Goal: Complete application form: Complete application form

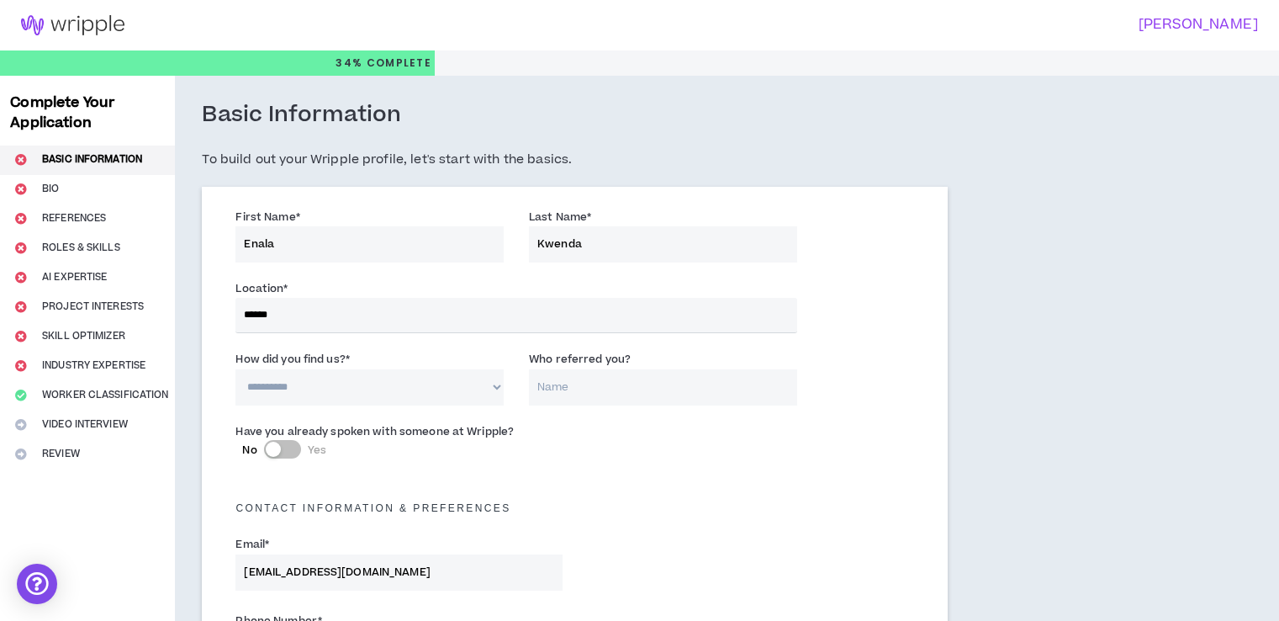
select select "ZM"
select select "*******"
select select "*"
select select "**********"
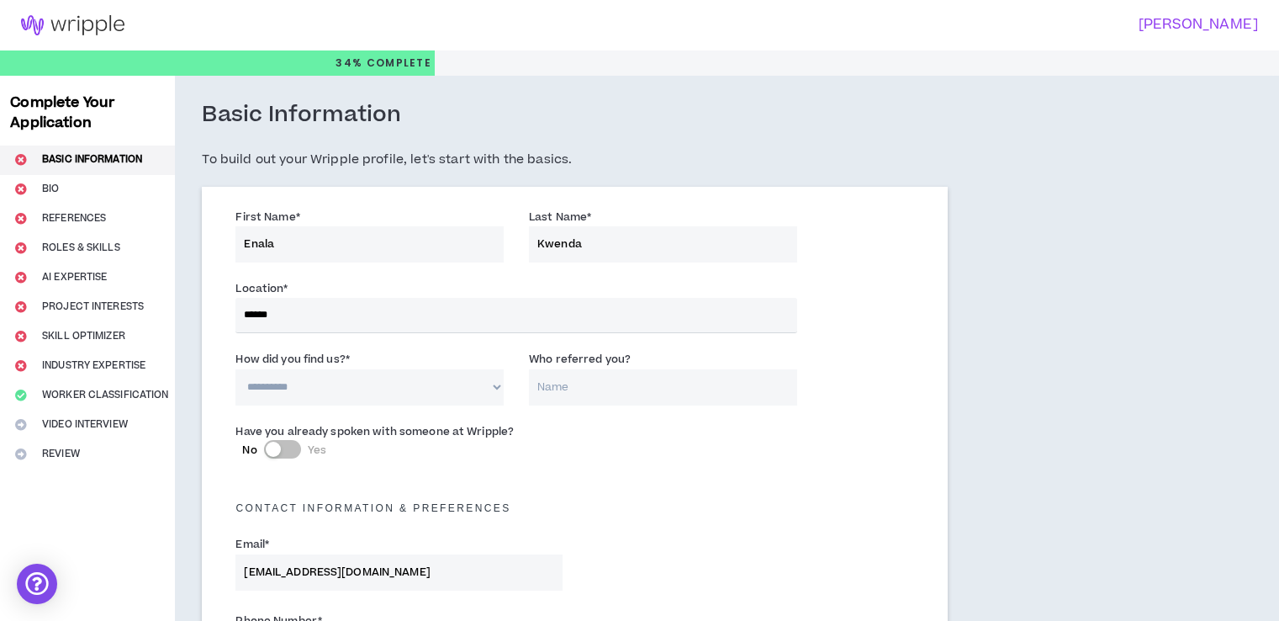
select select "*****"
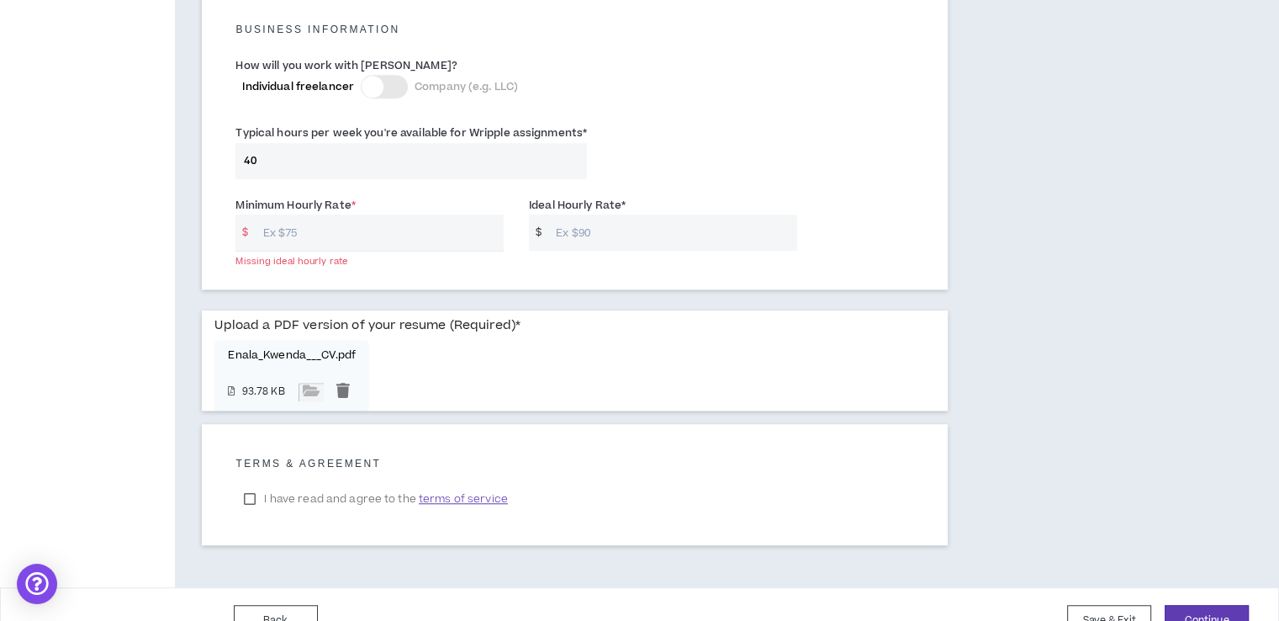
click at [298, 220] on input "Minimum Hourly Rate *" at bounding box center [379, 232] width 249 height 36
type input "50"
click at [584, 214] on input "Ideal Hourly Rate *" at bounding box center [671, 232] width 249 height 36
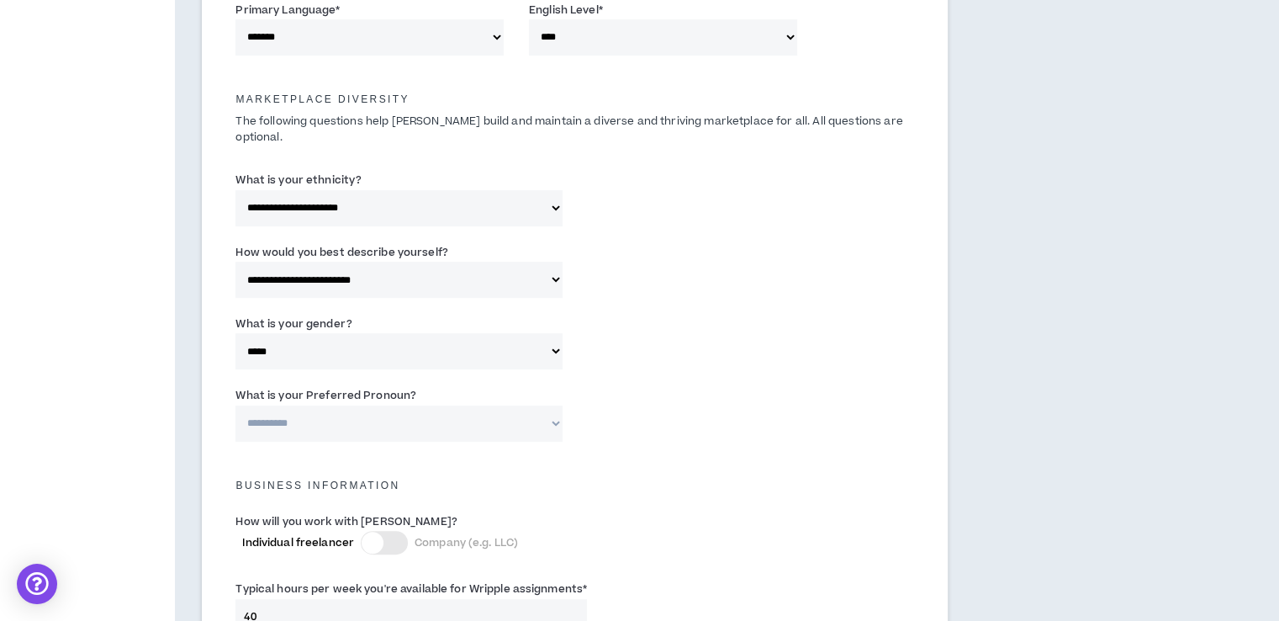
scroll to position [1219, 0]
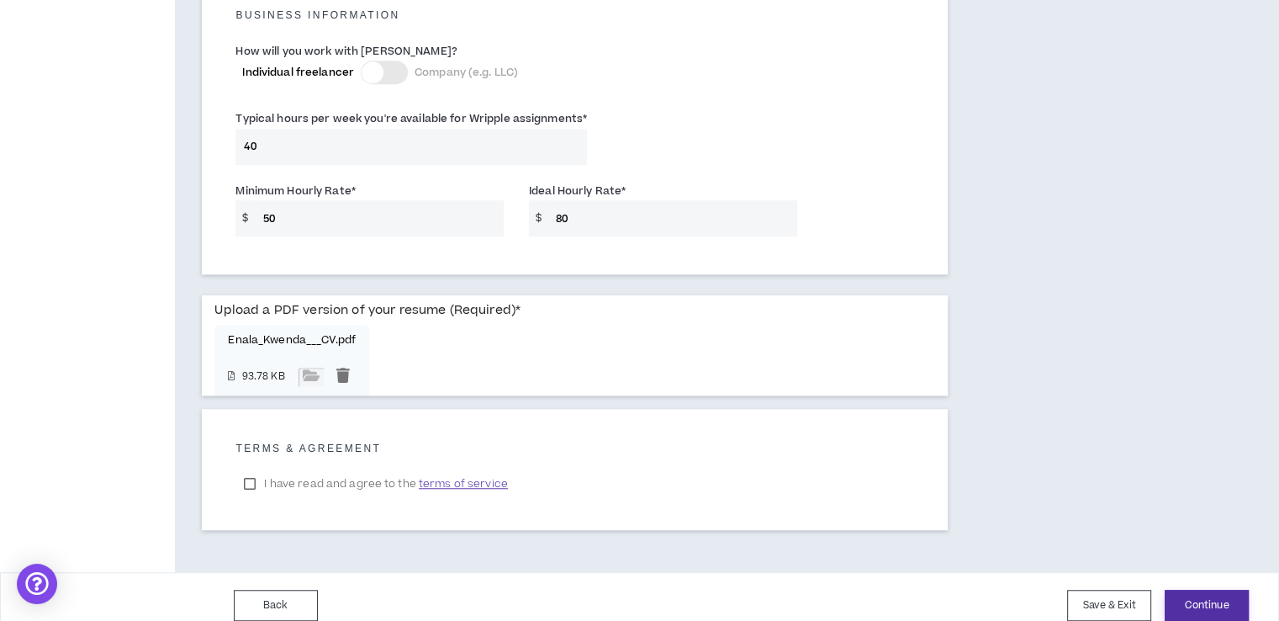
type input "80"
click at [1208, 590] on button "Continue" at bounding box center [1207, 605] width 84 height 31
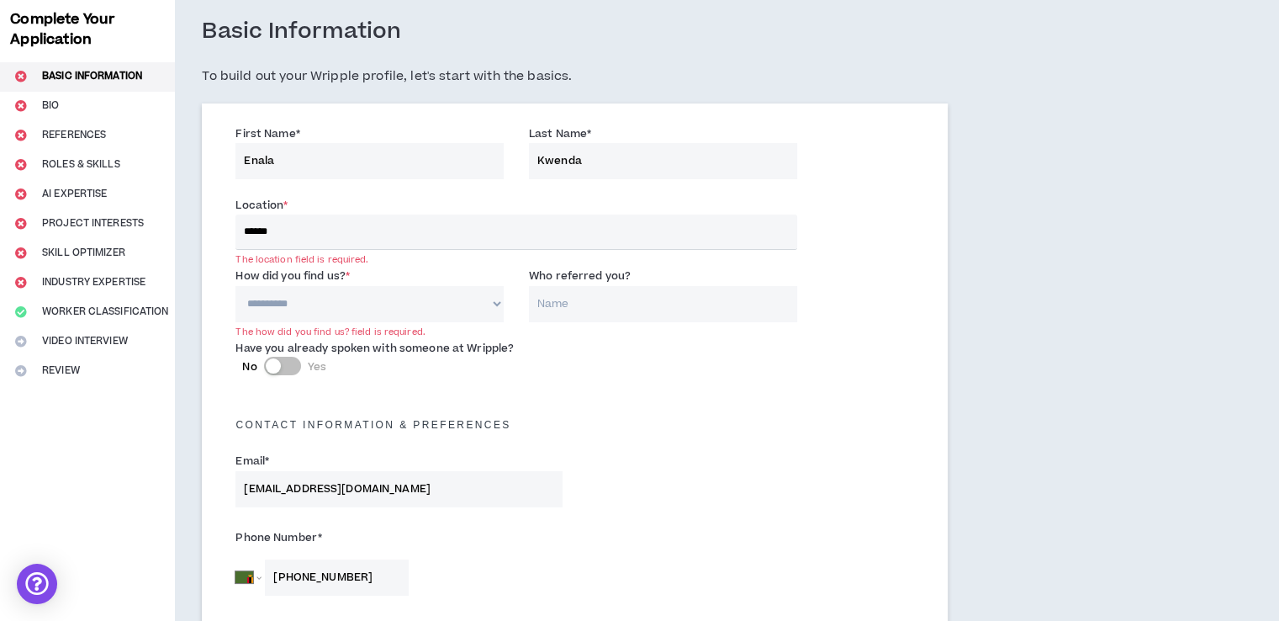
scroll to position [82, 0]
click at [469, 307] on select "**********" at bounding box center [369, 305] width 268 height 36
select select "*"
click at [235, 287] on select "**********" at bounding box center [369, 305] width 268 height 36
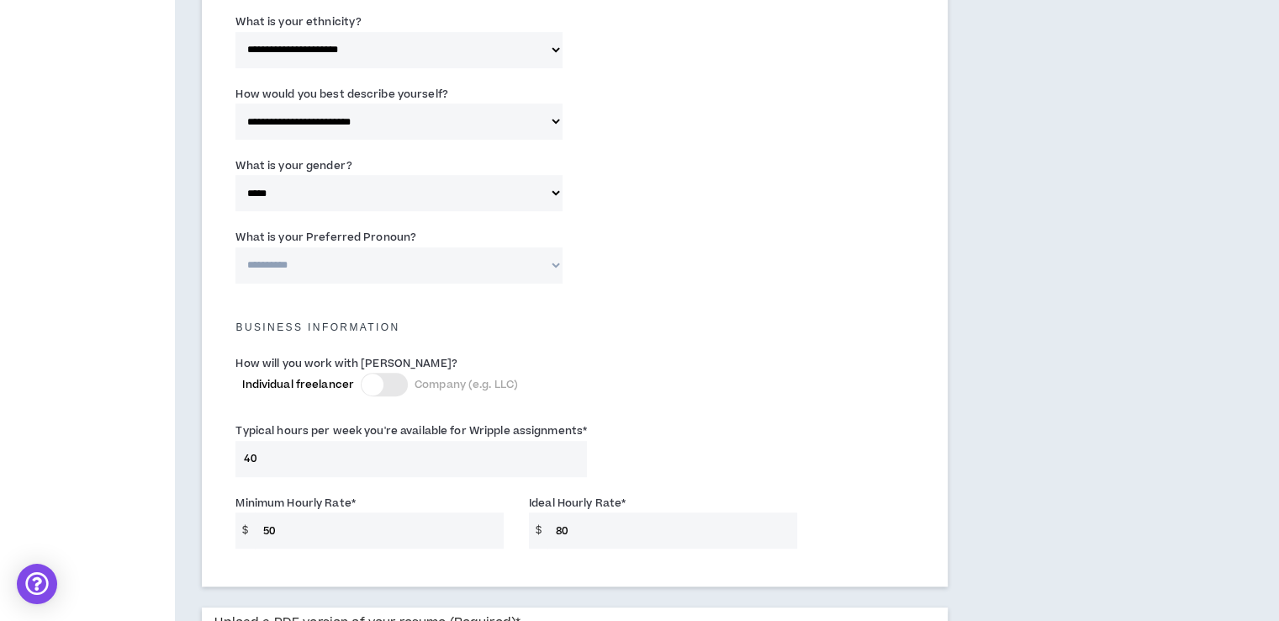
scroll to position [1219, 0]
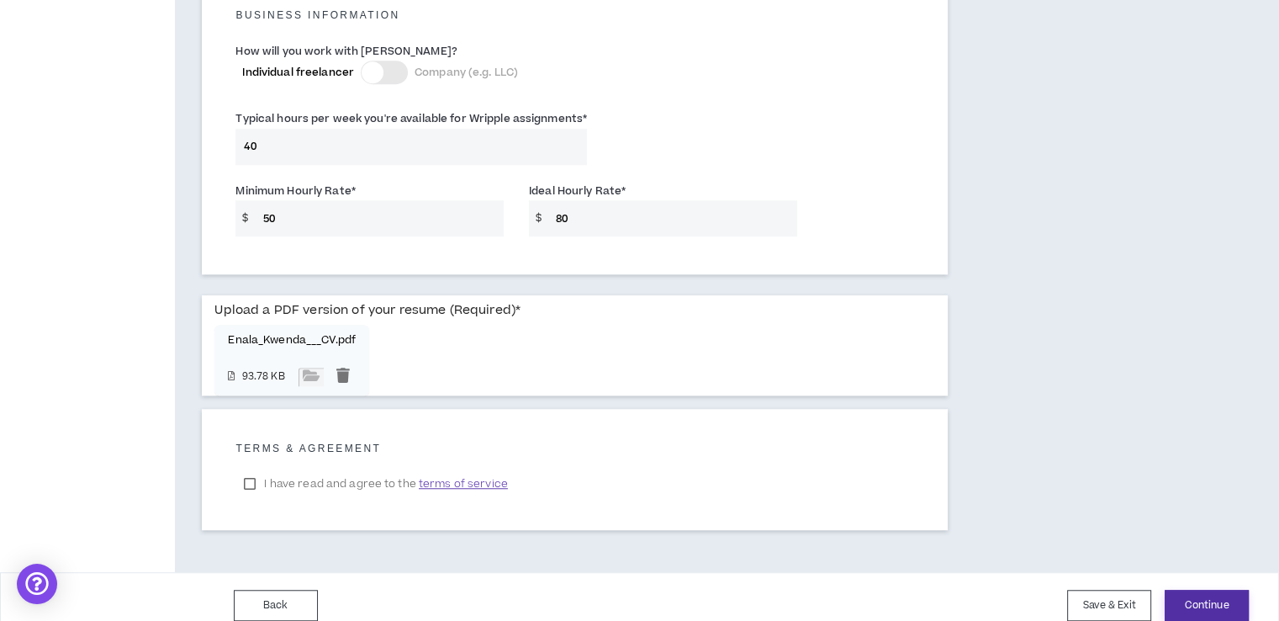
click at [1227, 590] on button "Continue" at bounding box center [1207, 605] width 84 height 31
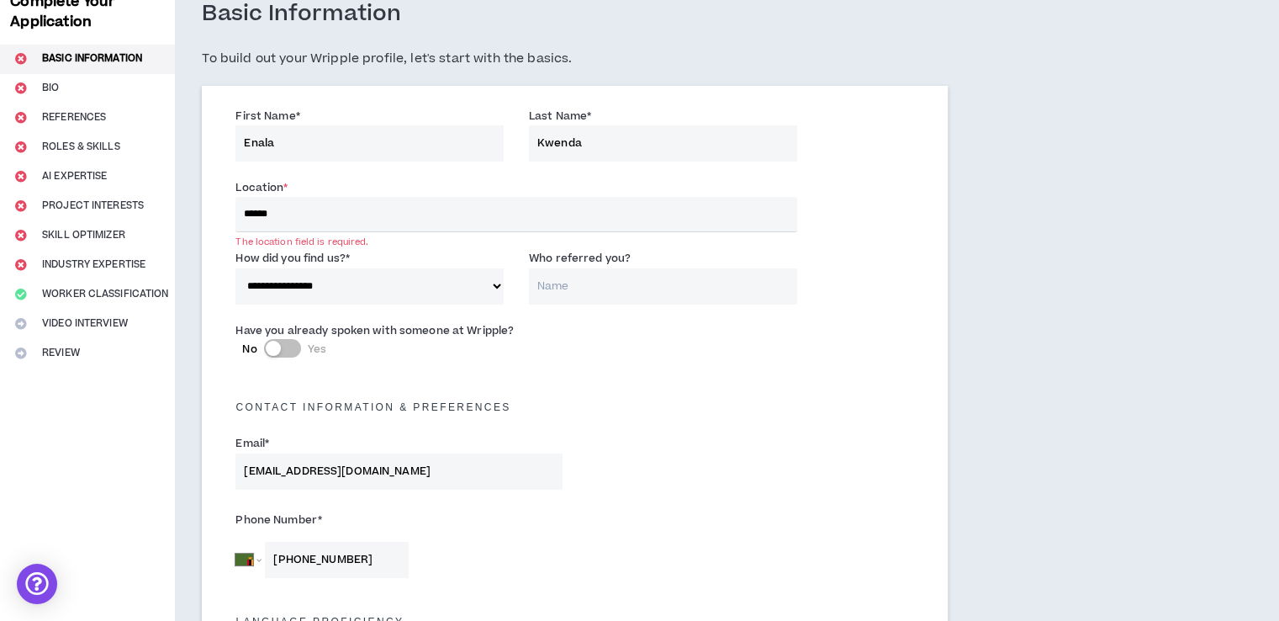
scroll to position [100, 0]
click at [360, 212] on input "******" at bounding box center [515, 215] width 561 height 35
click at [702, 378] on div "Contact Information & preferences" at bounding box center [575, 404] width 704 height 54
click at [467, 215] on input "******" at bounding box center [515, 215] width 561 height 35
type input "*"
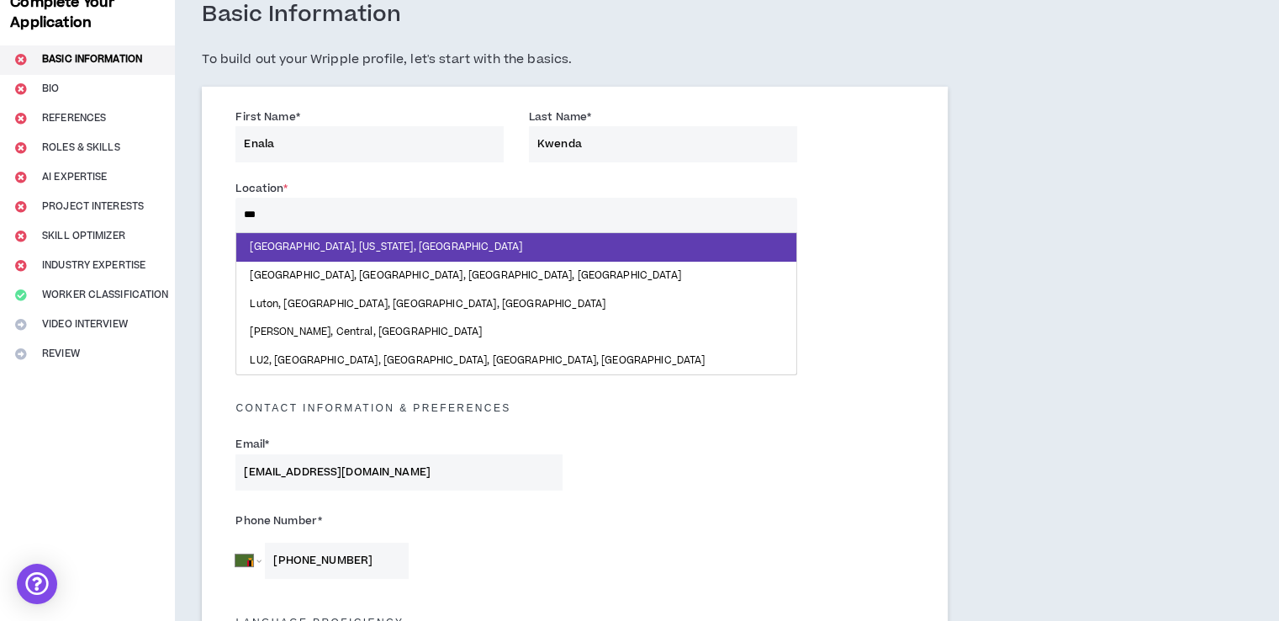
type input "****"
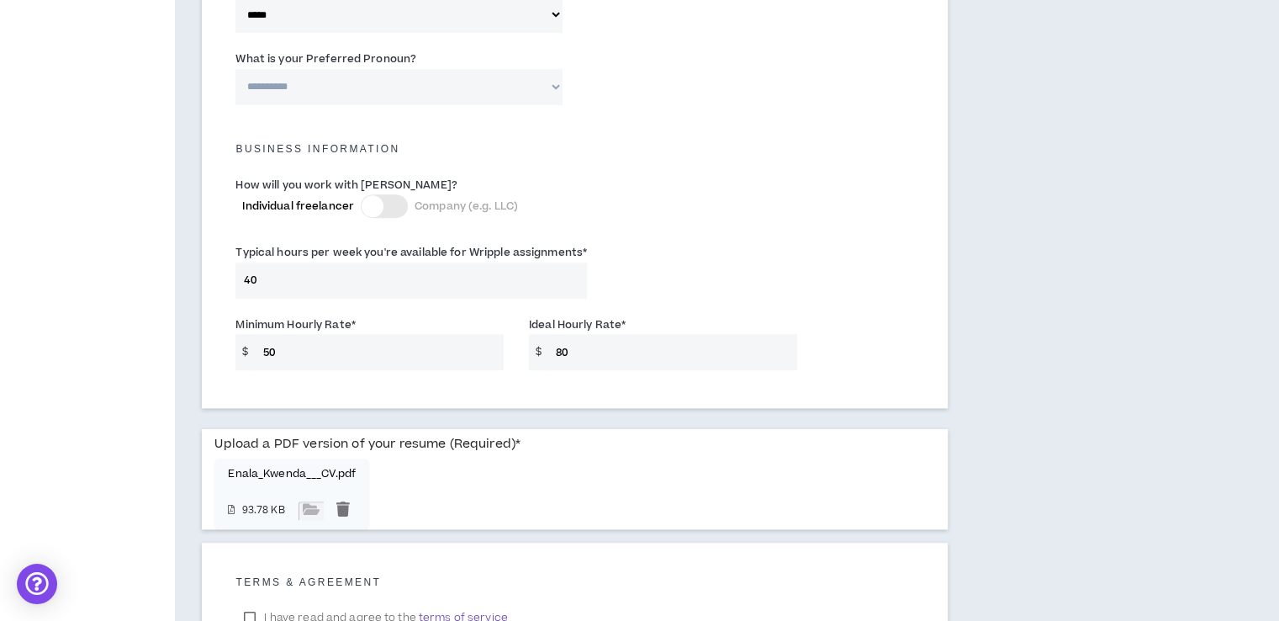
scroll to position [1221, 0]
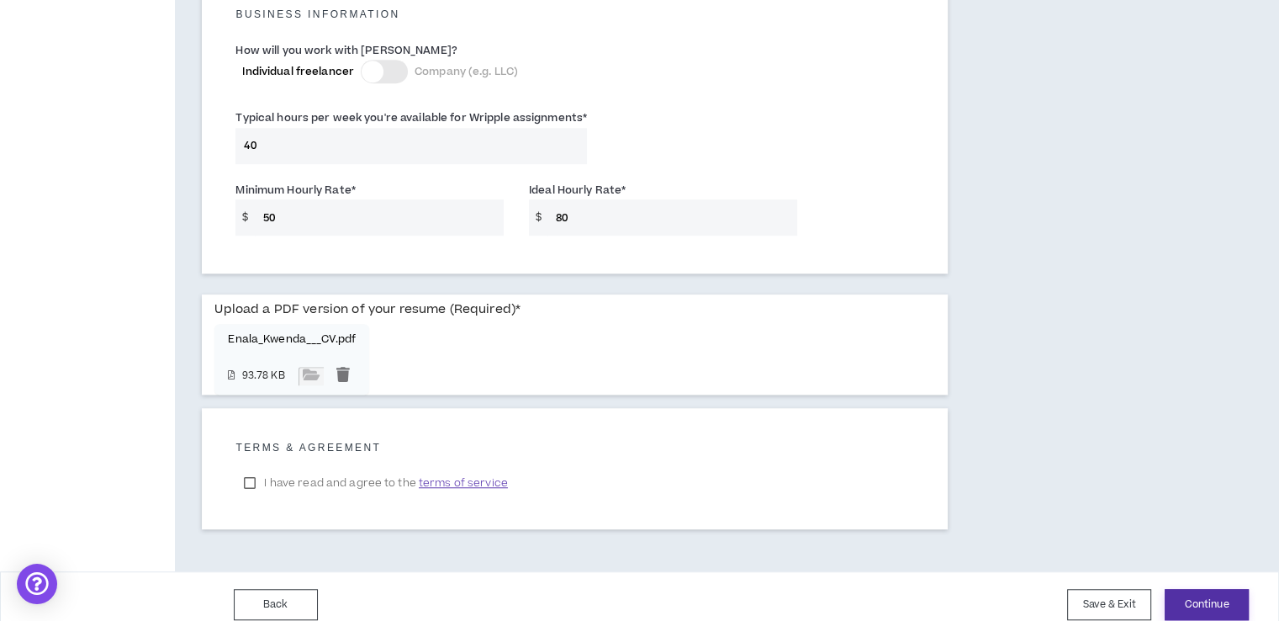
click at [1191, 589] on button "Continue" at bounding box center [1207, 604] width 84 height 31
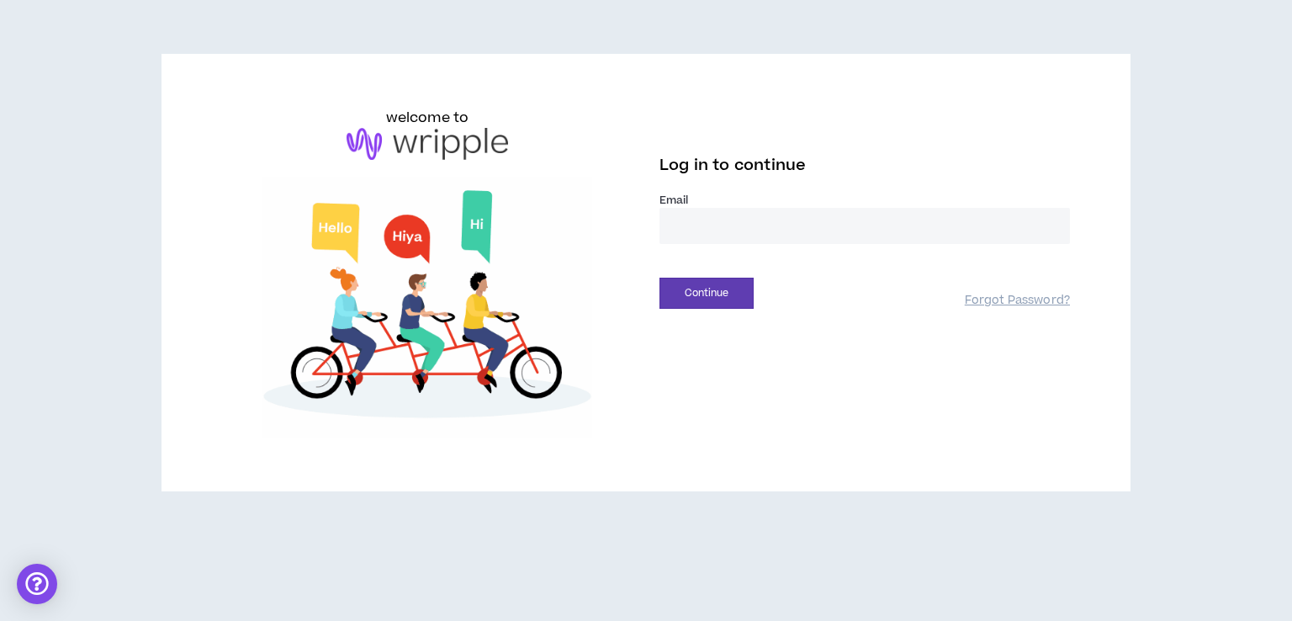
click at [752, 213] on input "email" at bounding box center [864, 226] width 410 height 36
type input "**********"
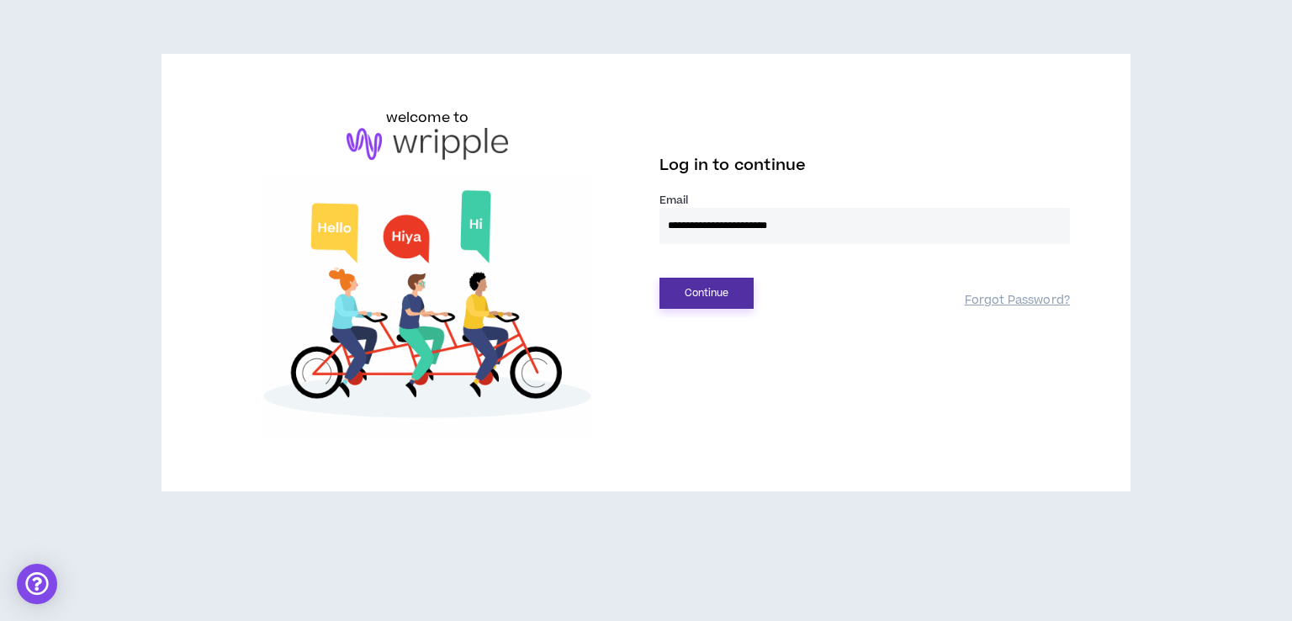
click at [734, 287] on button "Continue" at bounding box center [706, 293] width 94 height 31
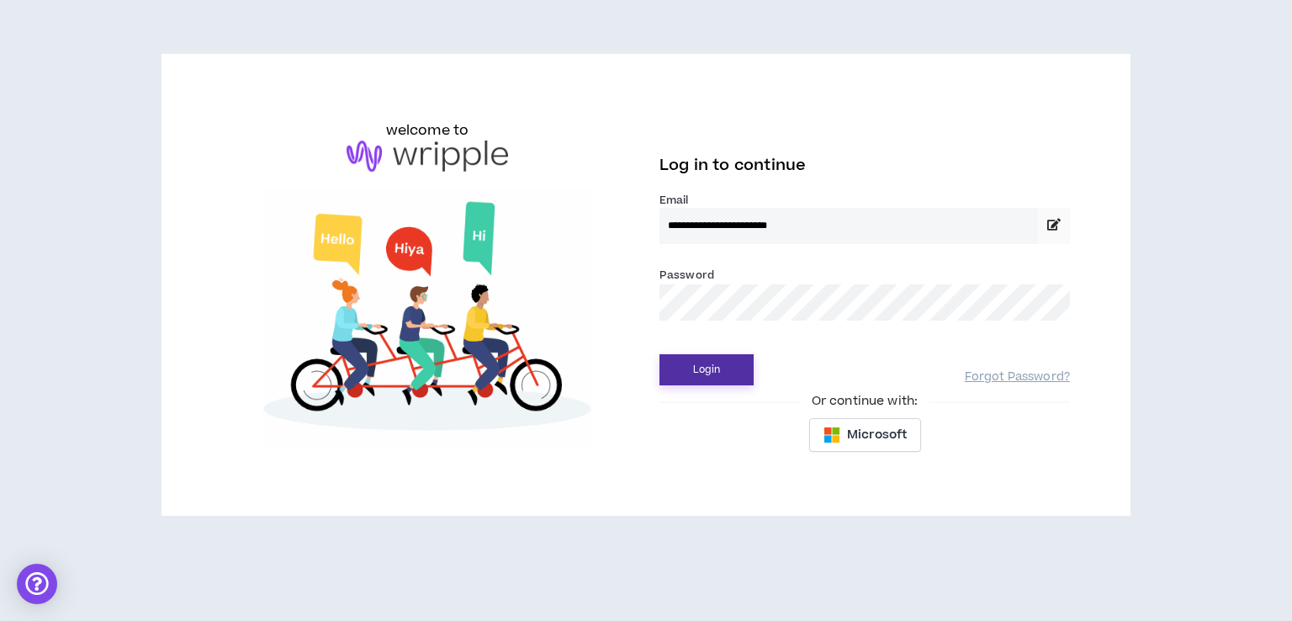
click at [731, 379] on button "Login" at bounding box center [706, 369] width 94 height 31
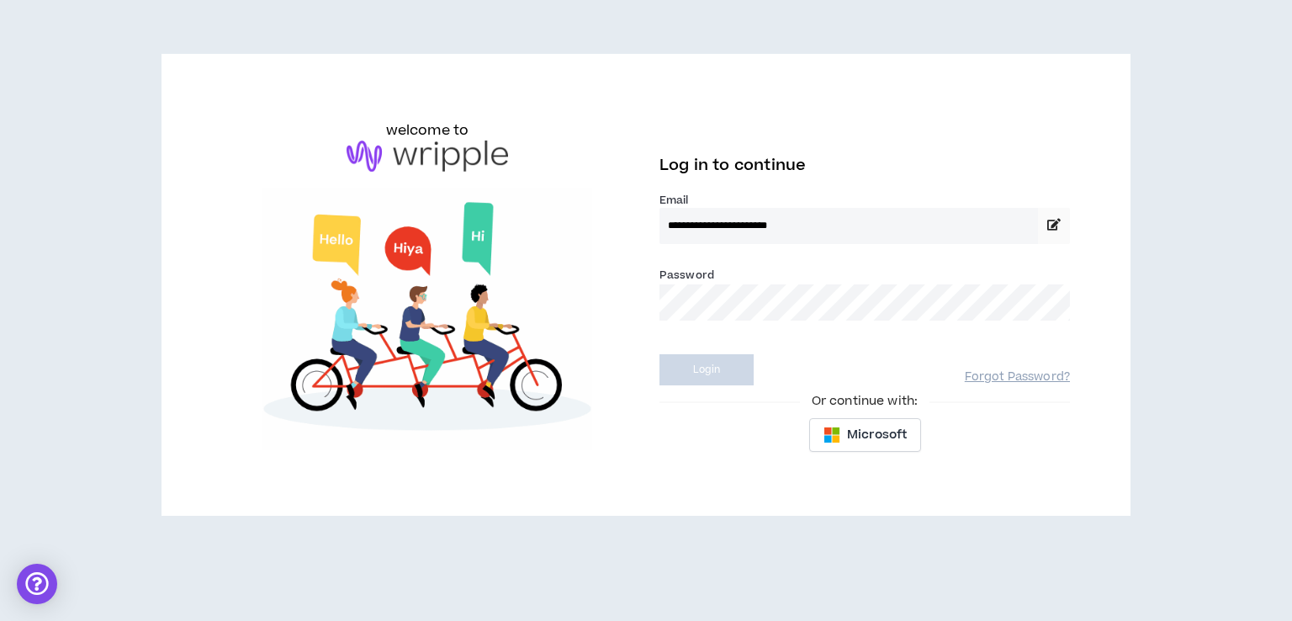
select select "US"
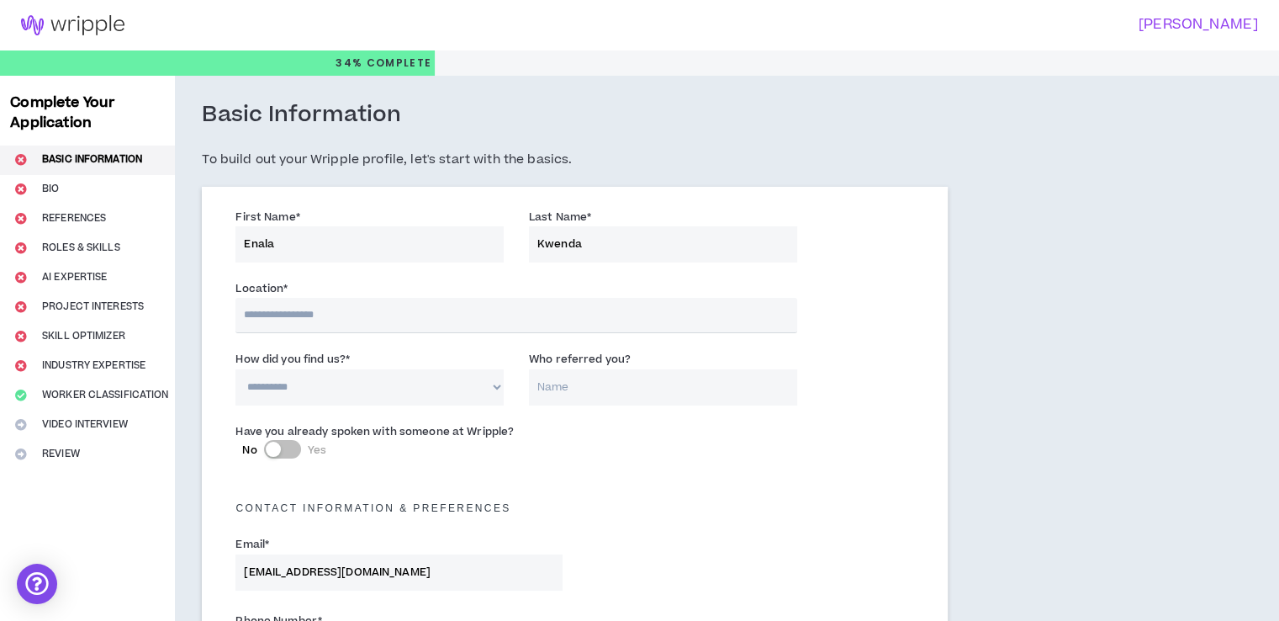
click at [621, 75] on div at bounding box center [639, 62] width 1279 height 25
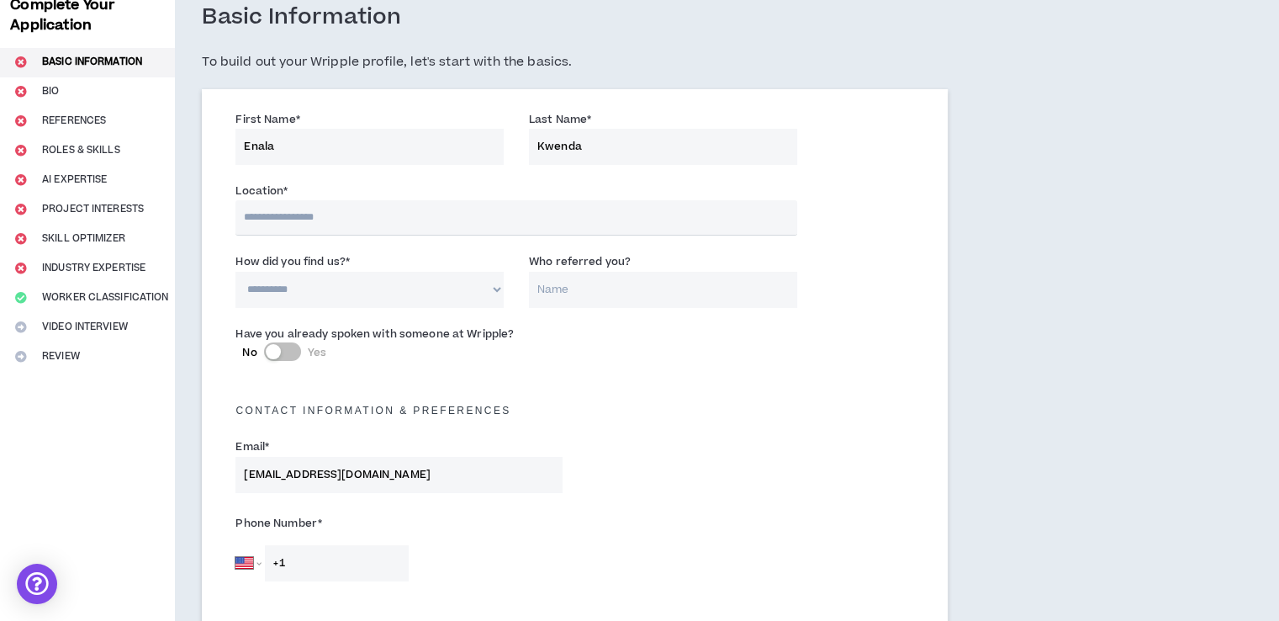
scroll to position [99, 0]
click at [325, 218] on input "text" at bounding box center [515, 215] width 561 height 35
type input "******"
select select "ZM"
type input "+260"
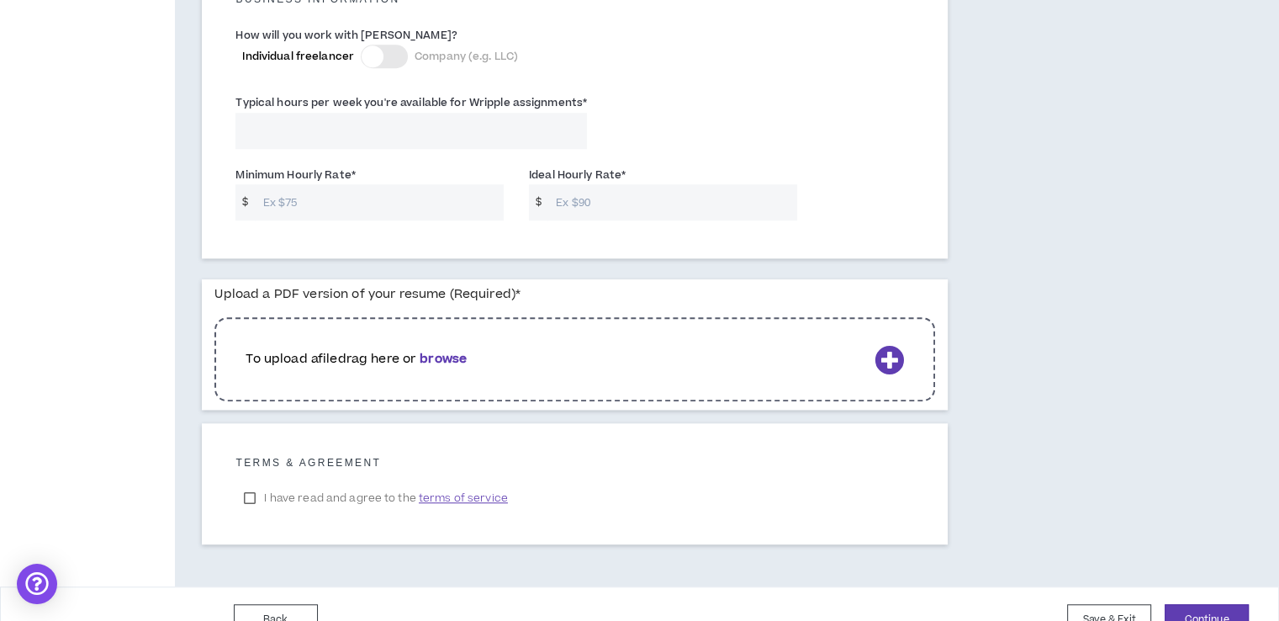
scroll to position [1235, 0]
click at [447, 350] on b "browse" at bounding box center [443, 359] width 47 height 18
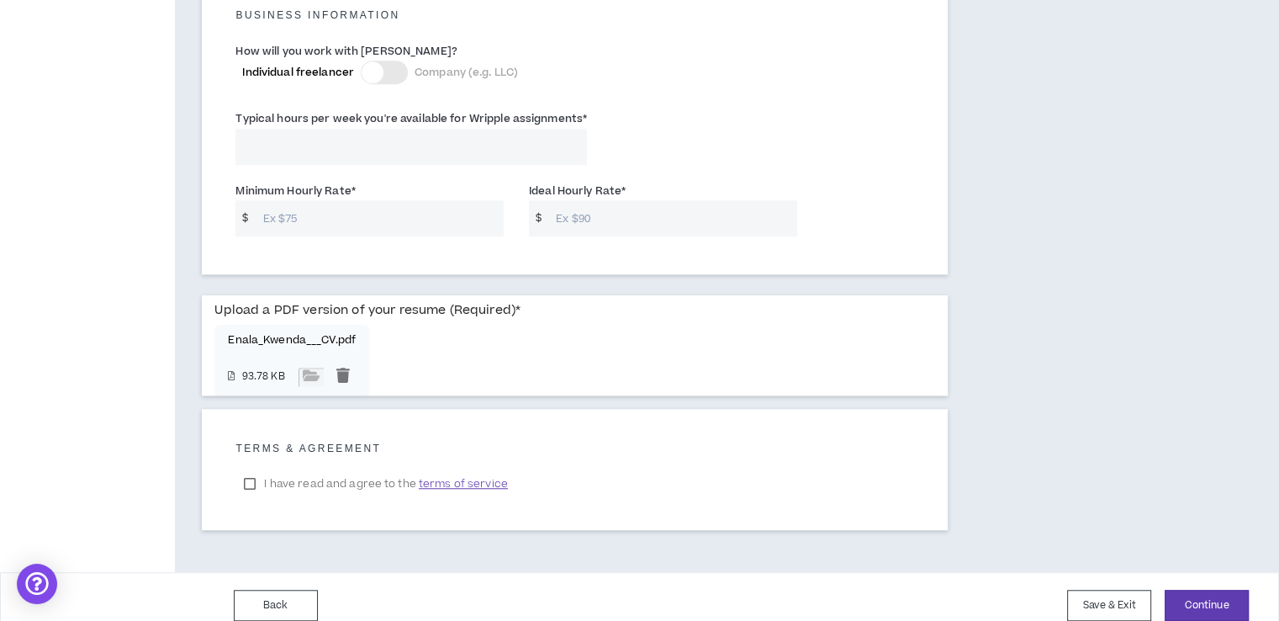
click at [357, 471] on label "I have read and agree to the terms of service" at bounding box center [375, 483] width 280 height 25
click at [400, 219] on div "Minimum Hourly Rate * $ Ideal Hourly Rate * $" at bounding box center [575, 212] width 704 height 71
click at [389, 213] on input "Minimum Hourly Rate *" at bounding box center [379, 218] width 249 height 36
type input "50"
click at [613, 200] on input "Ideal Hourly Rate *" at bounding box center [671, 218] width 249 height 36
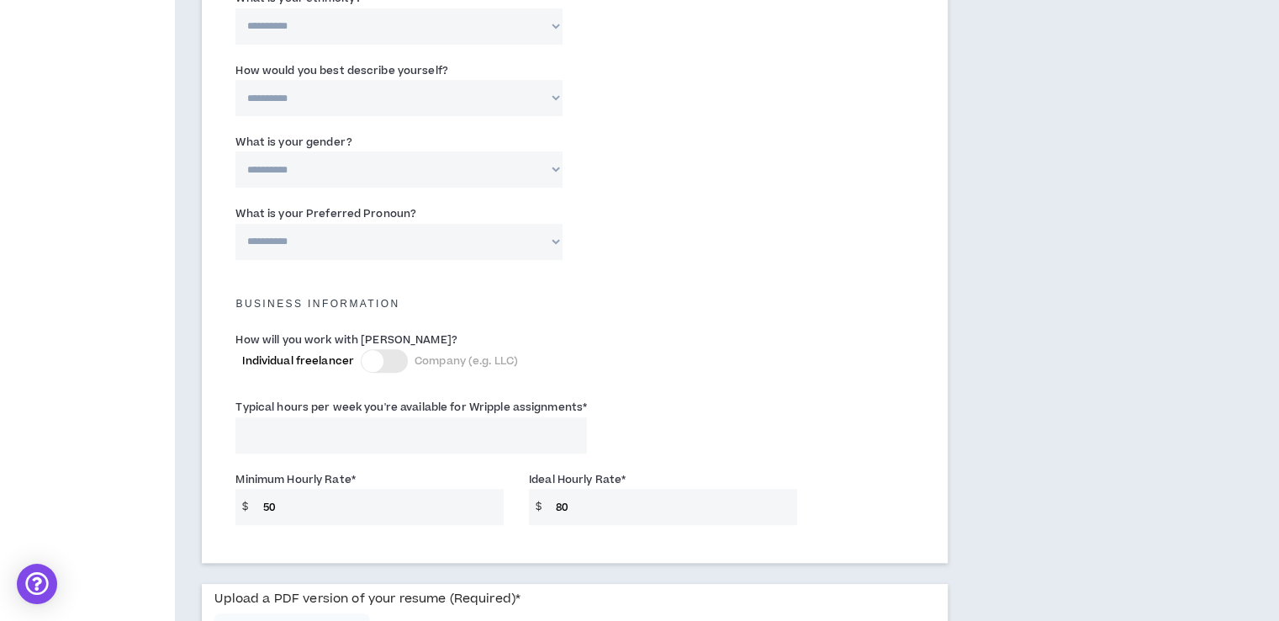
scroll to position [926, 0]
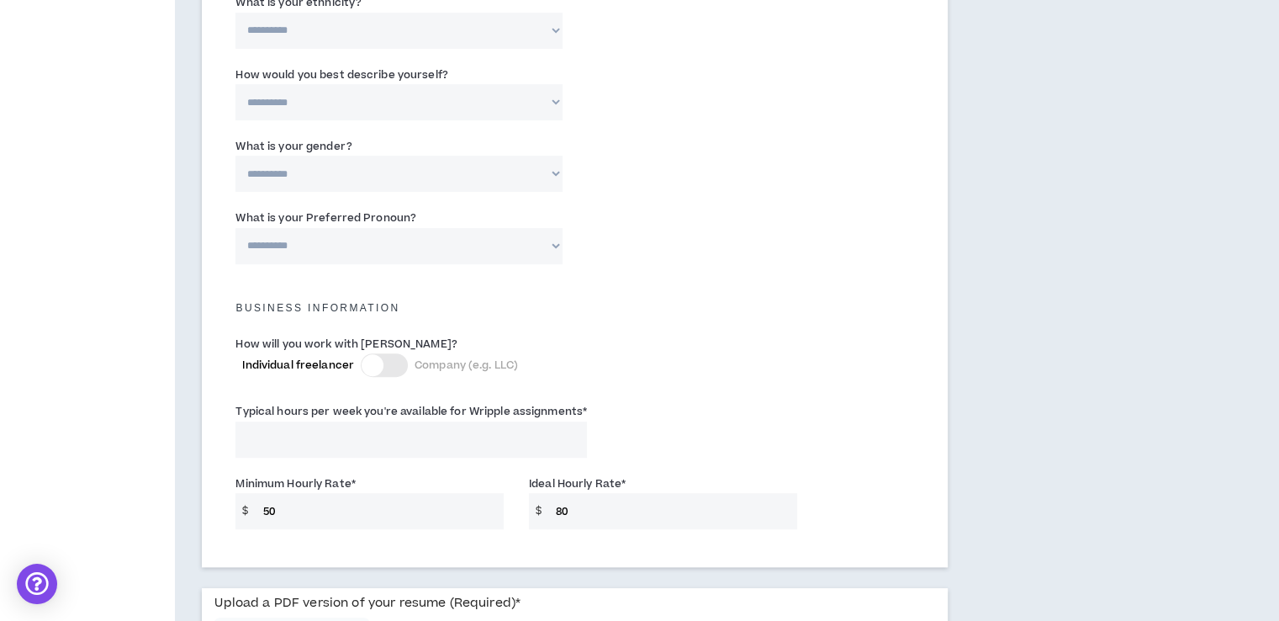
type input "80"
click at [370, 435] on input "Typical hours per week you're available for Wripple assignments *" at bounding box center [411, 439] width 352 height 36
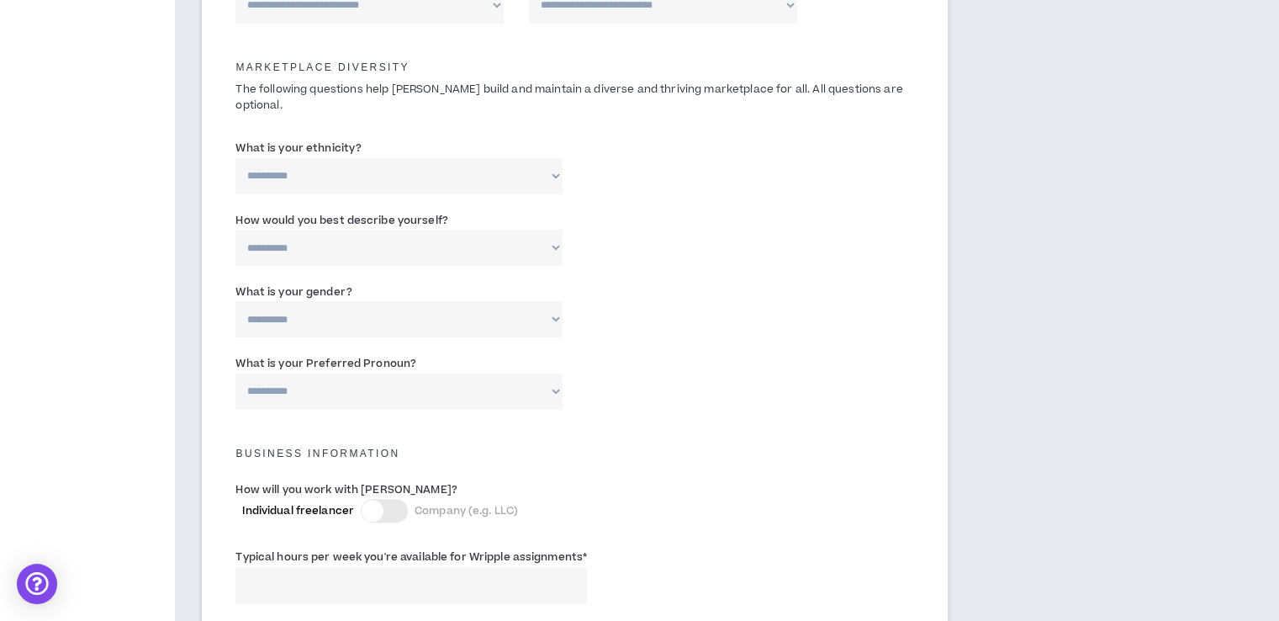
scroll to position [814, 0]
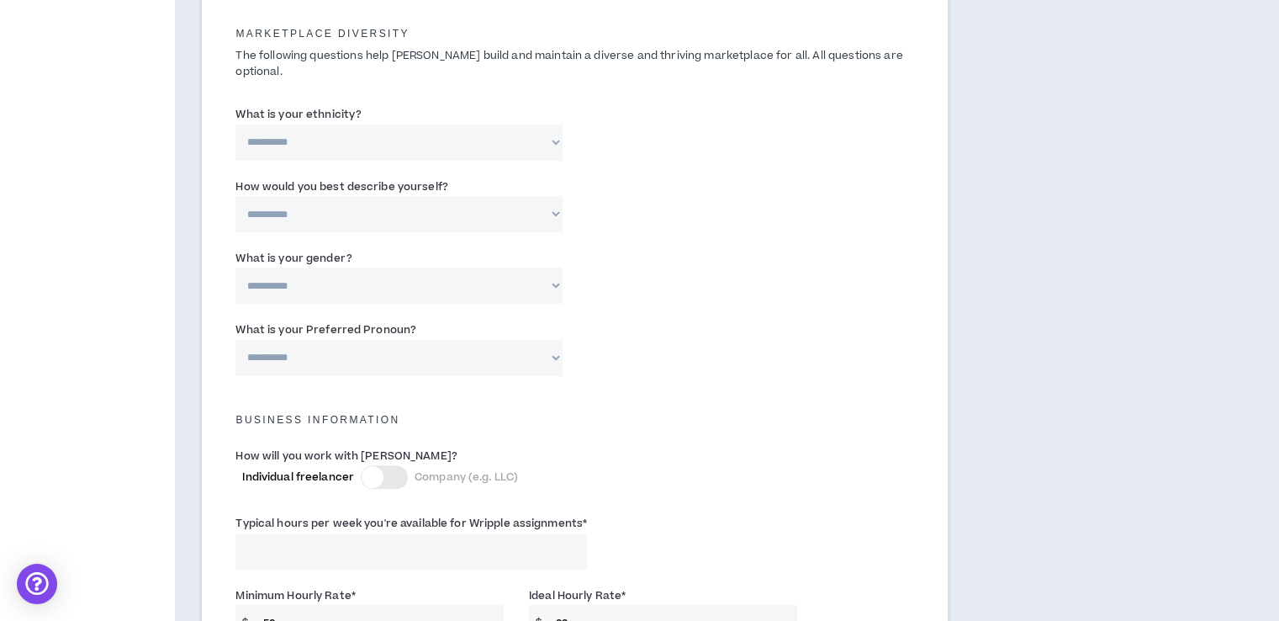
click at [378, 341] on select "**********" at bounding box center [398, 358] width 326 height 36
click at [700, 393] on div "Business Information" at bounding box center [575, 411] width 704 height 37
click at [497, 276] on select "**********" at bounding box center [398, 285] width 326 height 36
select select "*****"
click at [235, 267] on select "**********" at bounding box center [398, 285] width 326 height 36
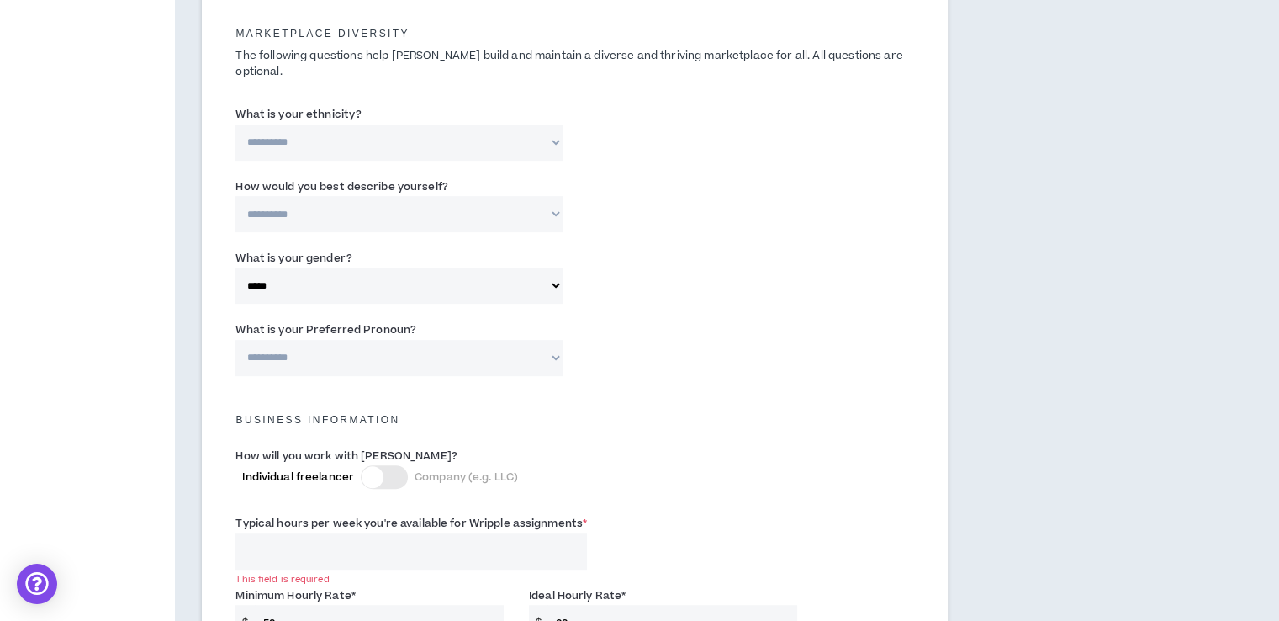
click at [431, 245] on div "**********" at bounding box center [575, 280] width 704 height 71
click at [400, 196] on select "**********" at bounding box center [398, 214] width 326 height 36
select select "**********"
click at [235, 196] on select "**********" at bounding box center [398, 214] width 326 height 36
click at [316, 124] on select "**********" at bounding box center [398, 142] width 326 height 36
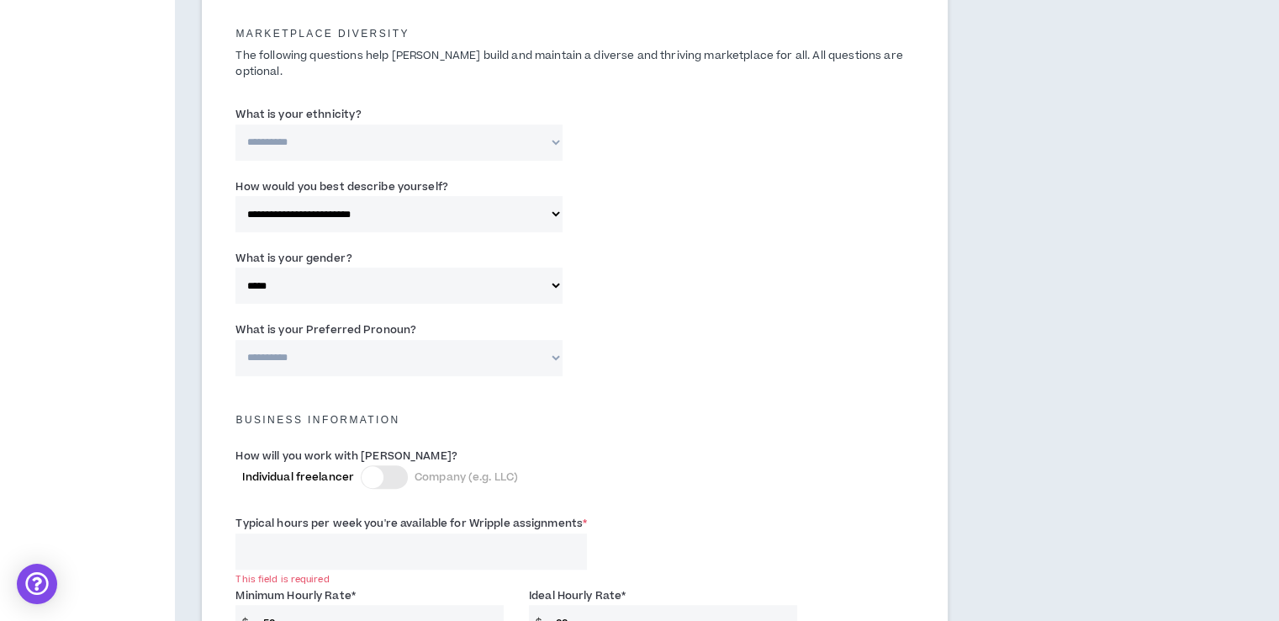
select select "**********"
click at [235, 124] on select "**********" at bounding box center [398, 142] width 326 height 36
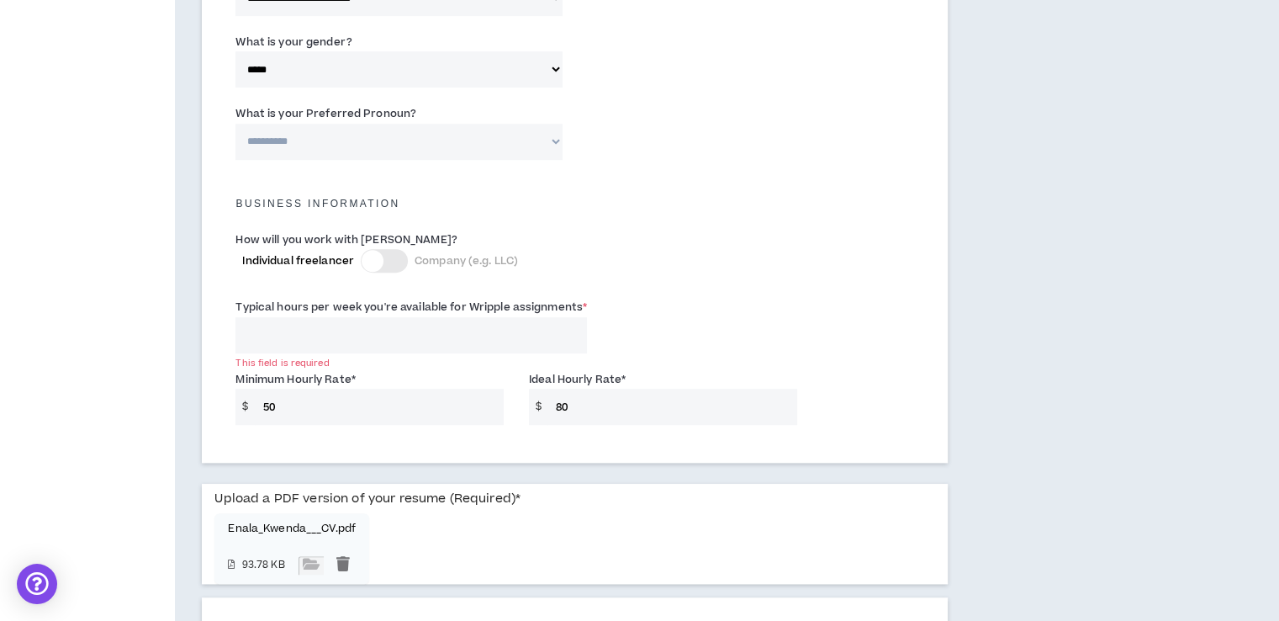
scroll to position [1039, 0]
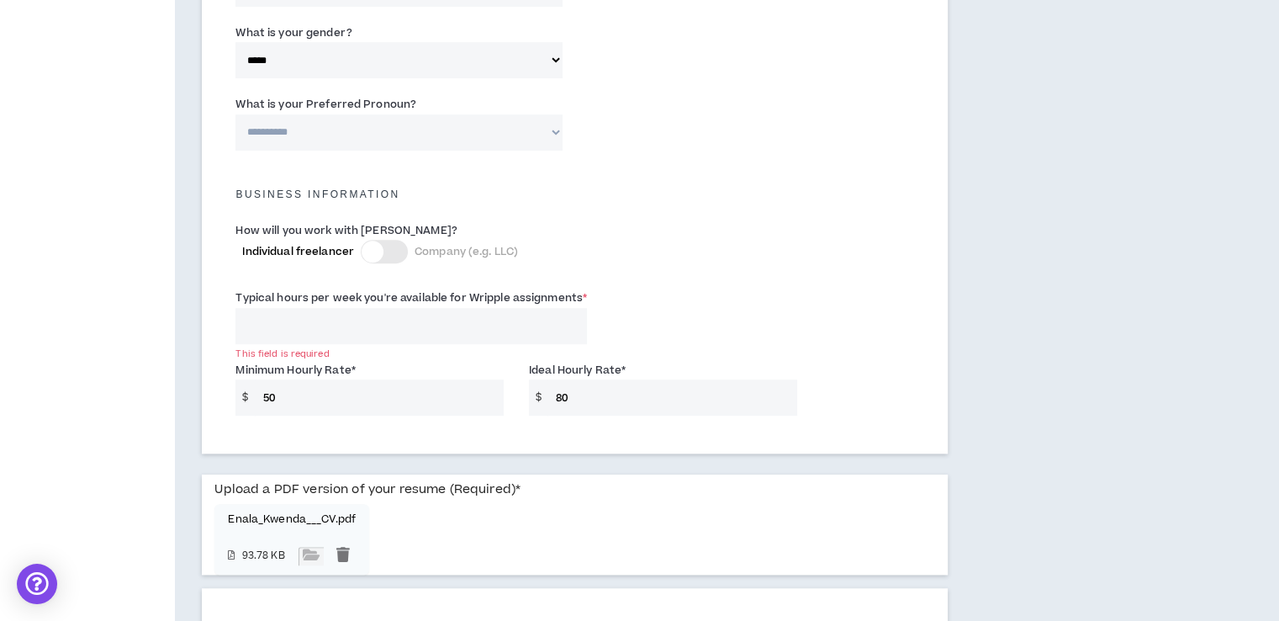
click at [389, 290] on label "Typical hours per week you're available for Wripple assignments *" at bounding box center [411, 297] width 352 height 27
click at [389, 308] on input "Typical hours per week you're available for Wripple assignments *" at bounding box center [411, 326] width 352 height 36
click at [365, 294] on label "Typical hours per week you're available for Wripple assignments *" at bounding box center [411, 297] width 352 height 27
click at [365, 308] on input "Typical hours per week you're available for Wripple assignments *" at bounding box center [411, 326] width 352 height 36
click at [365, 294] on label "Typical hours per week you're available for Wripple assignments *" at bounding box center [411, 297] width 352 height 27
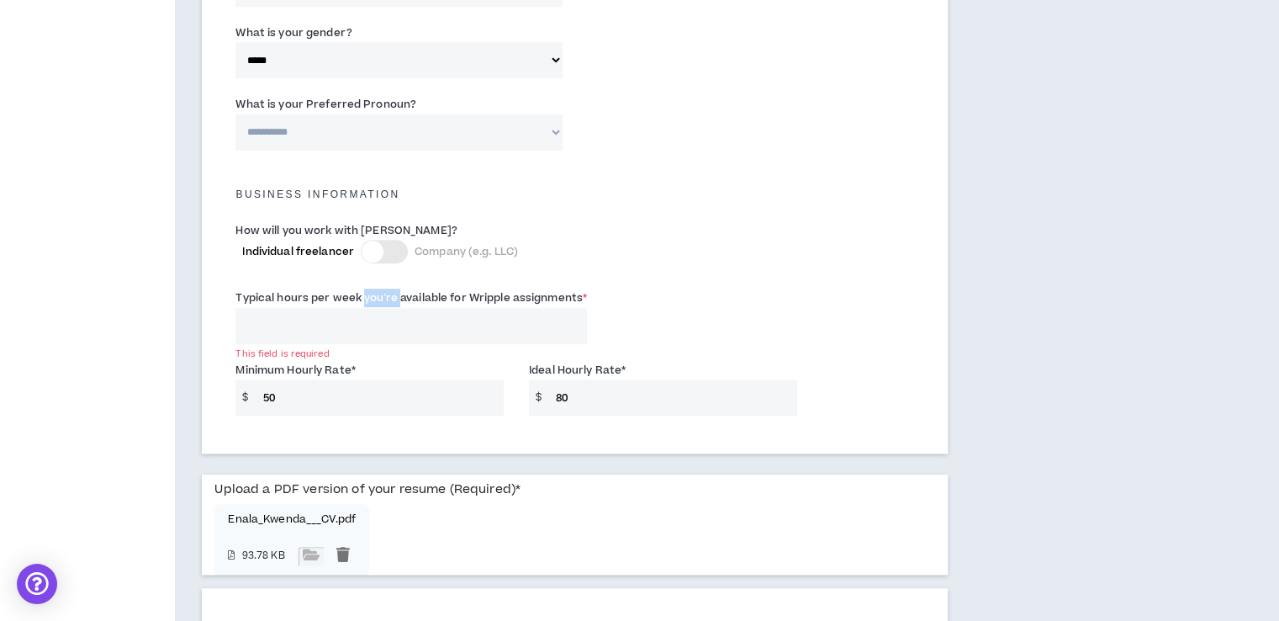
click at [365, 308] on input "Typical hours per week you're available for Wripple assignments *" at bounding box center [411, 326] width 352 height 36
click at [365, 294] on label "Typical hours per week you're available for Wripple assignments *" at bounding box center [411, 297] width 352 height 27
click at [365, 308] on input "Typical hours per week you're available for Wripple assignments *" at bounding box center [411, 326] width 352 height 36
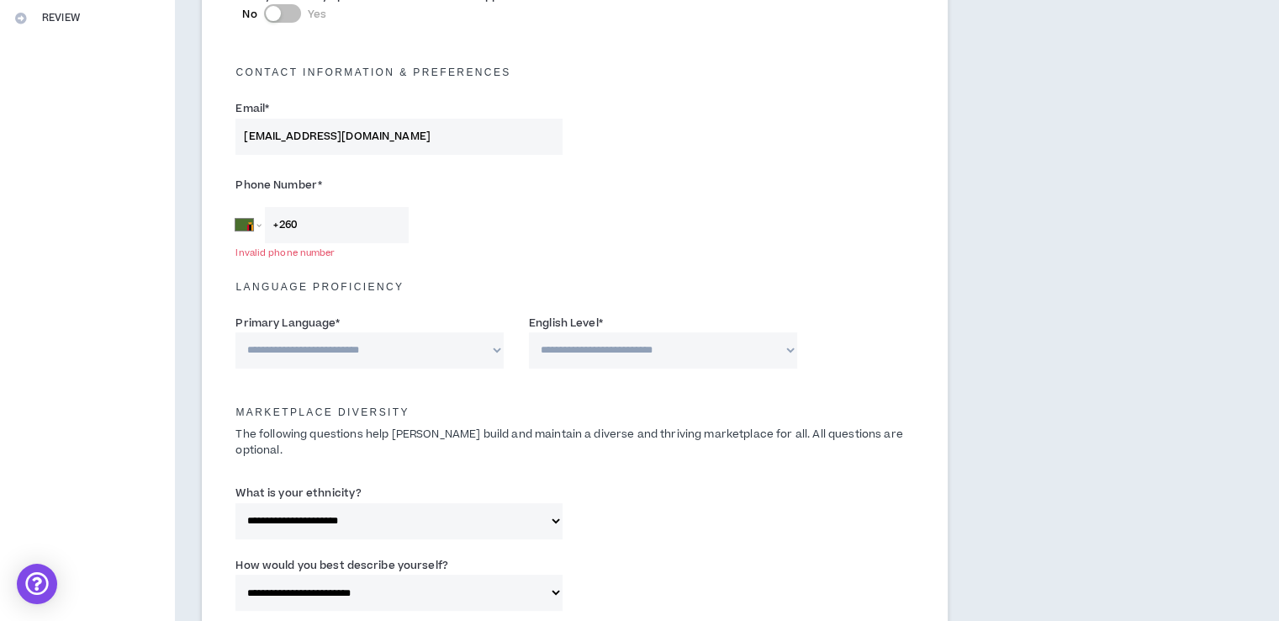
scroll to position [434, 0]
type input "40"
click at [325, 234] on input "+260" at bounding box center [337, 227] width 144 height 36
type input "[PHONE_NUMBER]"
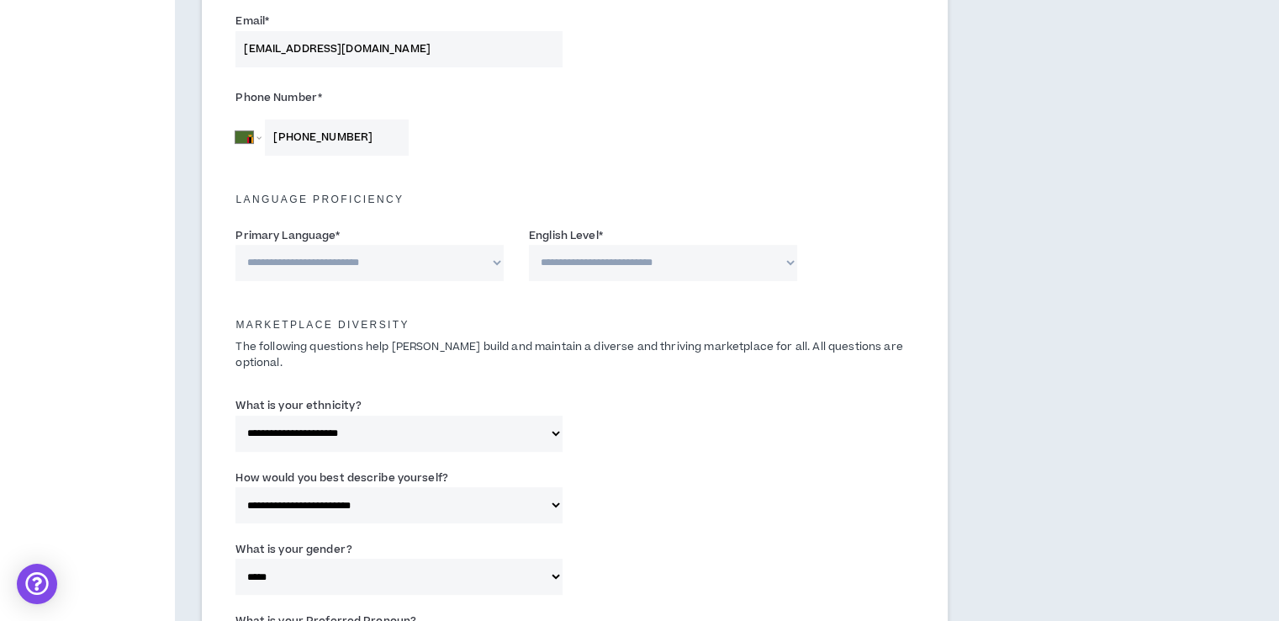
scroll to position [526, 0]
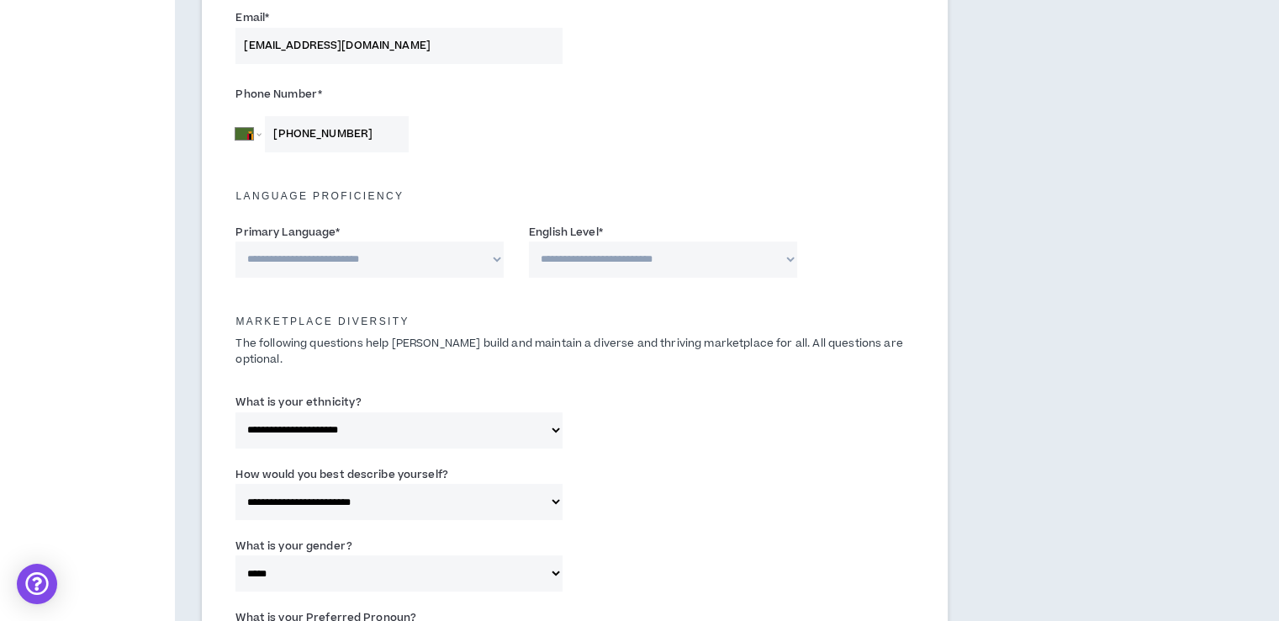
click at [574, 260] on select "**********" at bounding box center [663, 259] width 268 height 36
select select "*"
click at [529, 241] on select "**********" at bounding box center [663, 259] width 268 height 36
click at [461, 263] on select "**********" at bounding box center [369, 259] width 268 height 36
select select "*******"
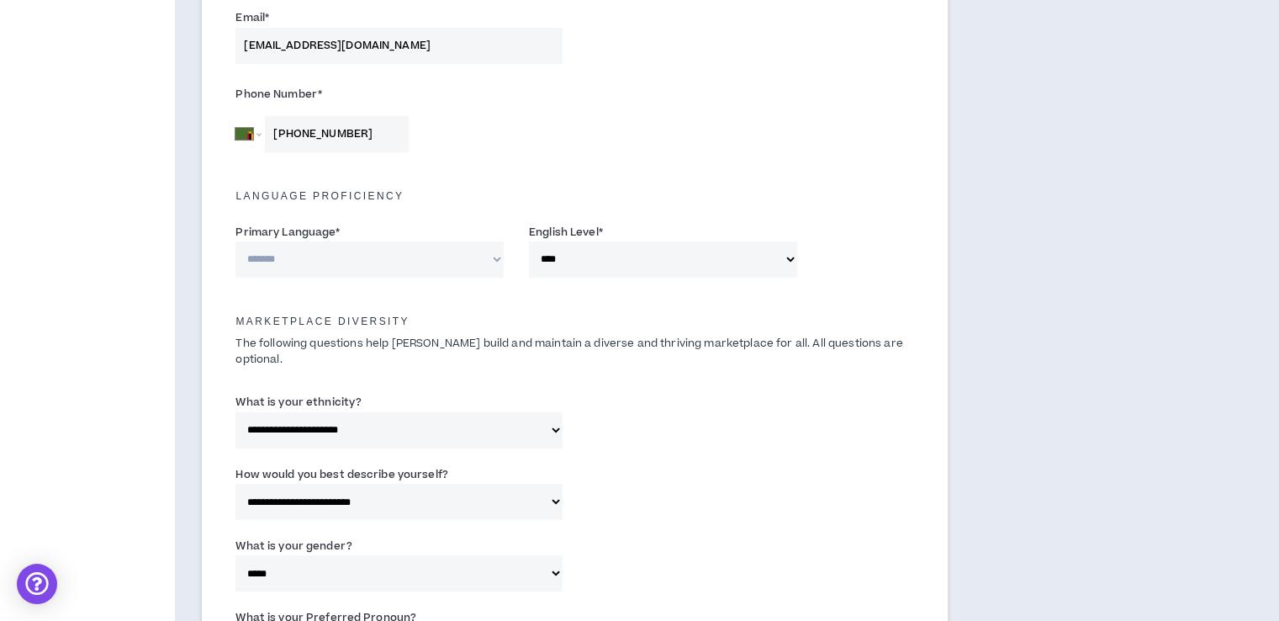
click at [235, 241] on select "**********" at bounding box center [369, 259] width 268 height 36
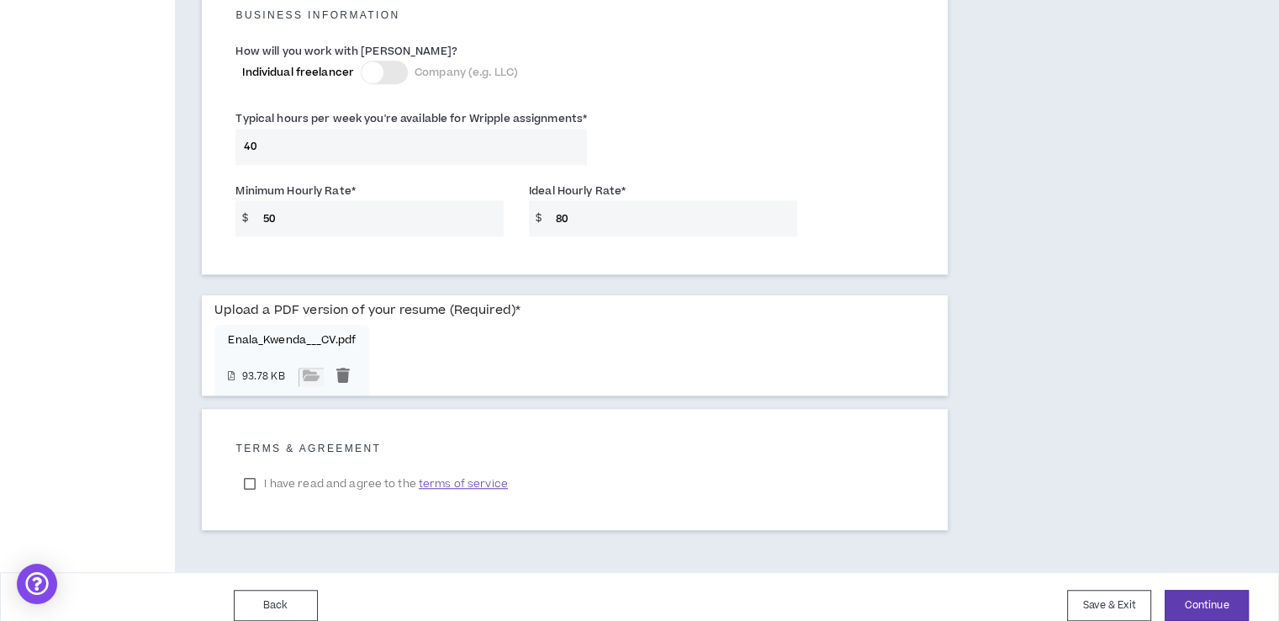
scroll to position [1211, 0]
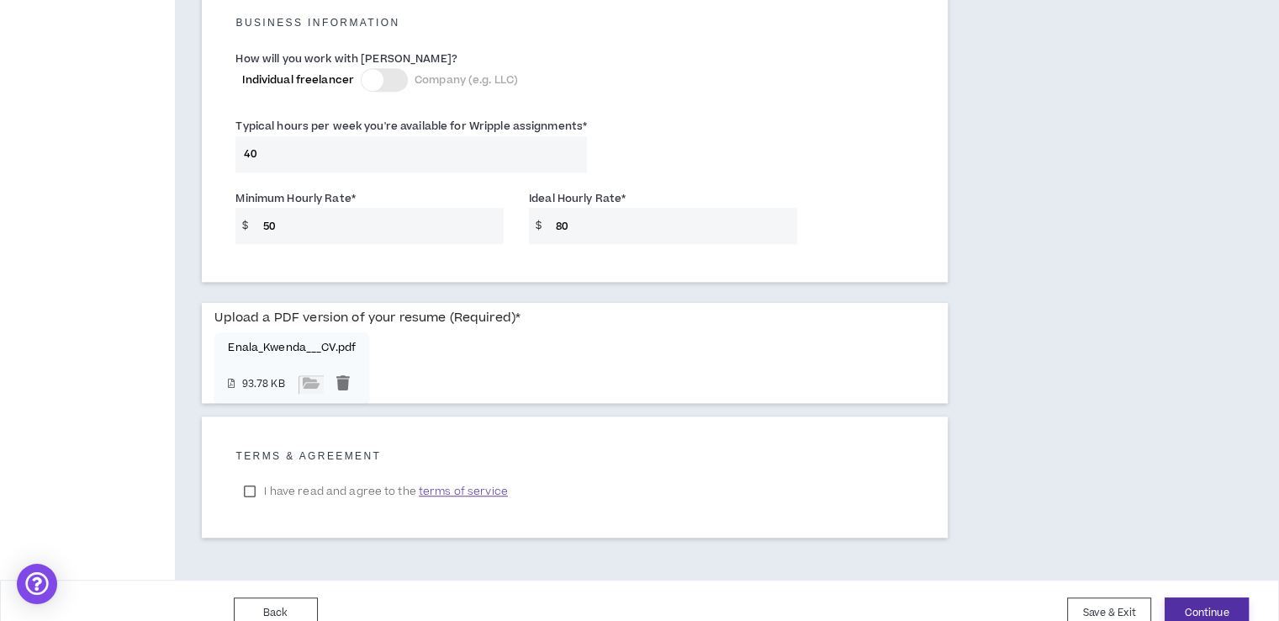
click at [1187, 597] on button "Continue" at bounding box center [1207, 612] width 84 height 31
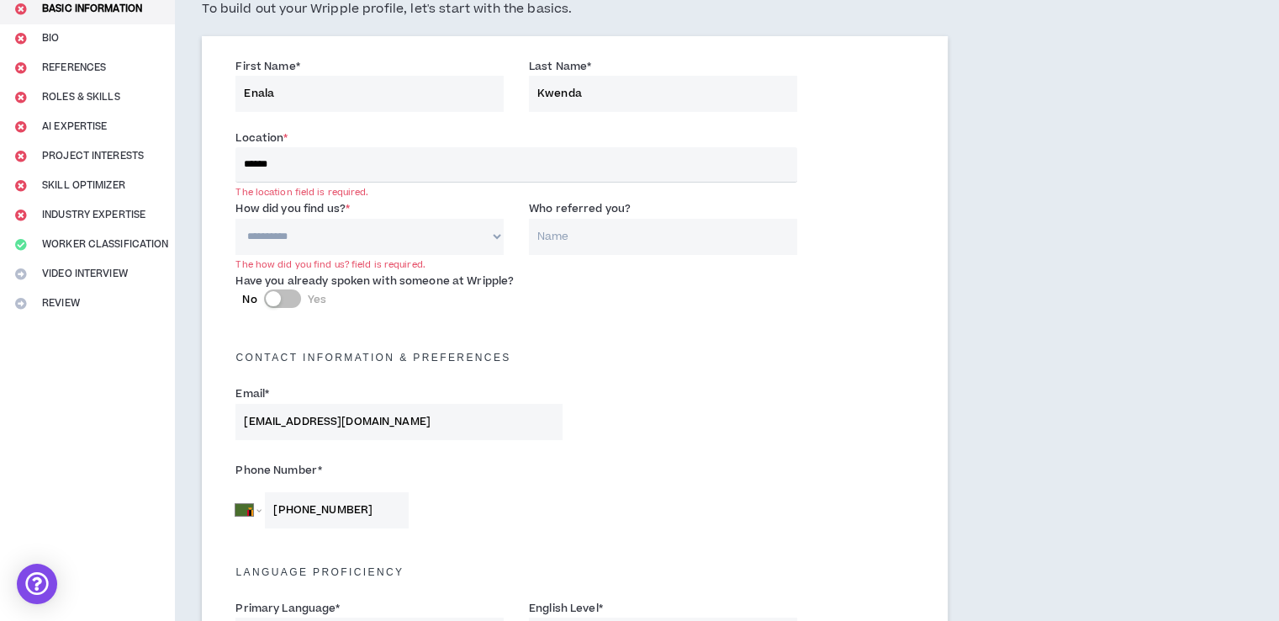
scroll to position [151, 0]
click at [404, 149] on input "******" at bounding box center [515, 163] width 561 height 35
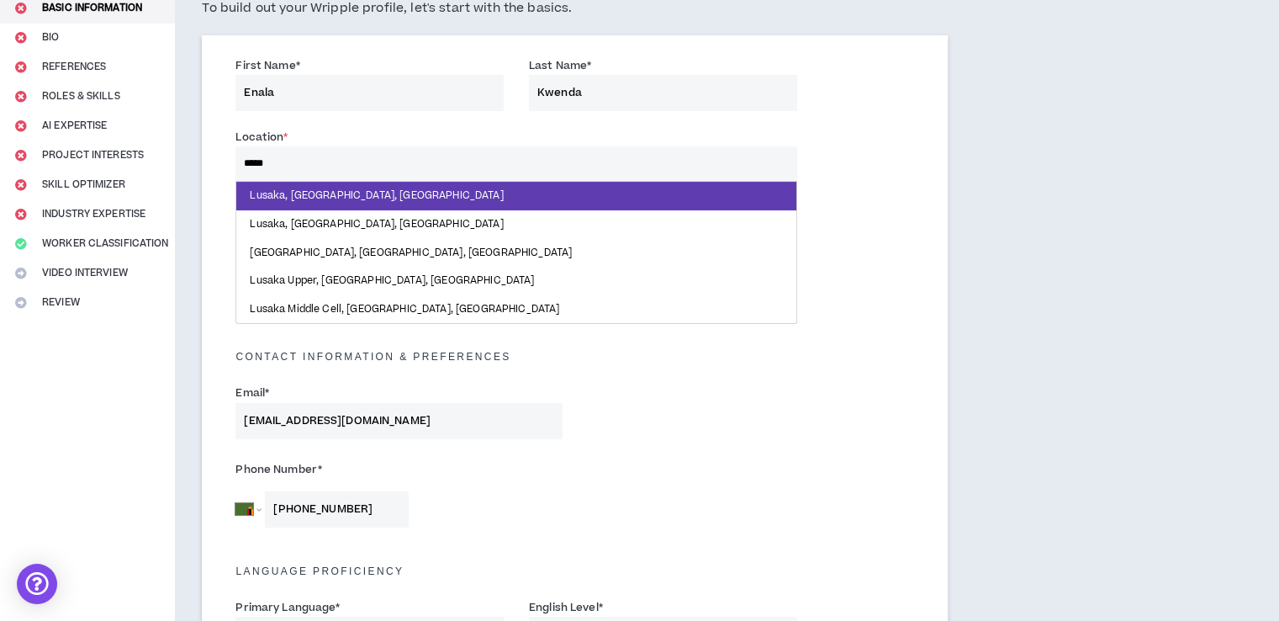
type input "******"
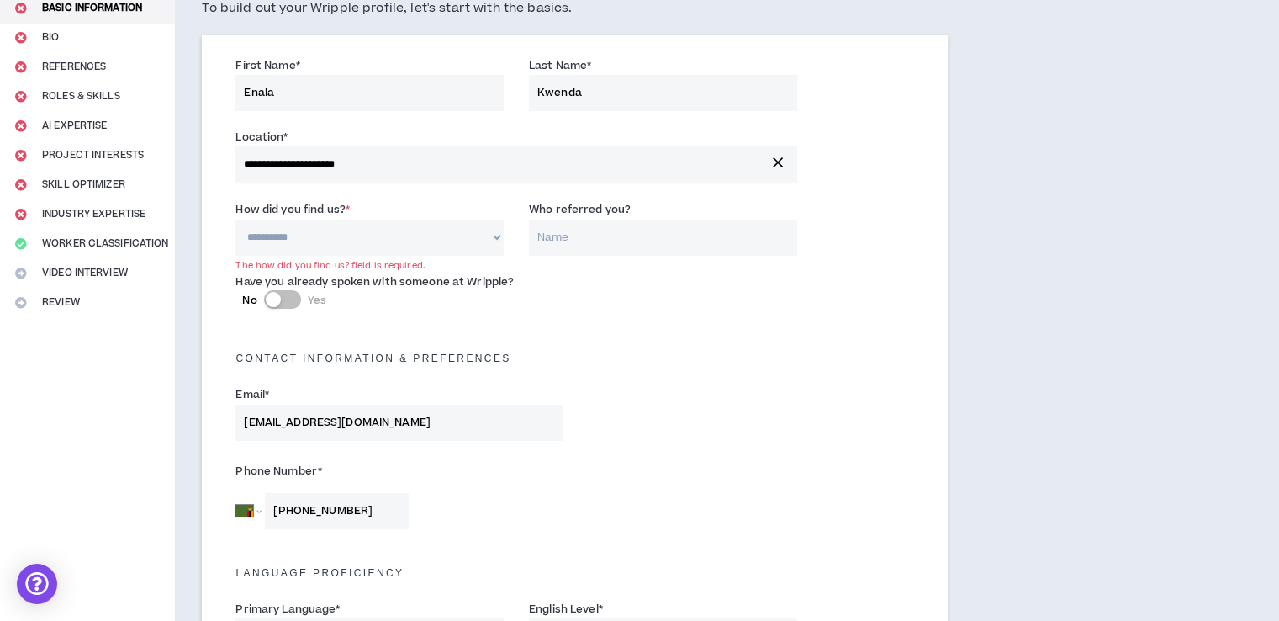
click at [404, 225] on select "**********" at bounding box center [369, 237] width 268 height 36
select select "*"
click at [235, 219] on select "**********" at bounding box center [369, 237] width 268 height 36
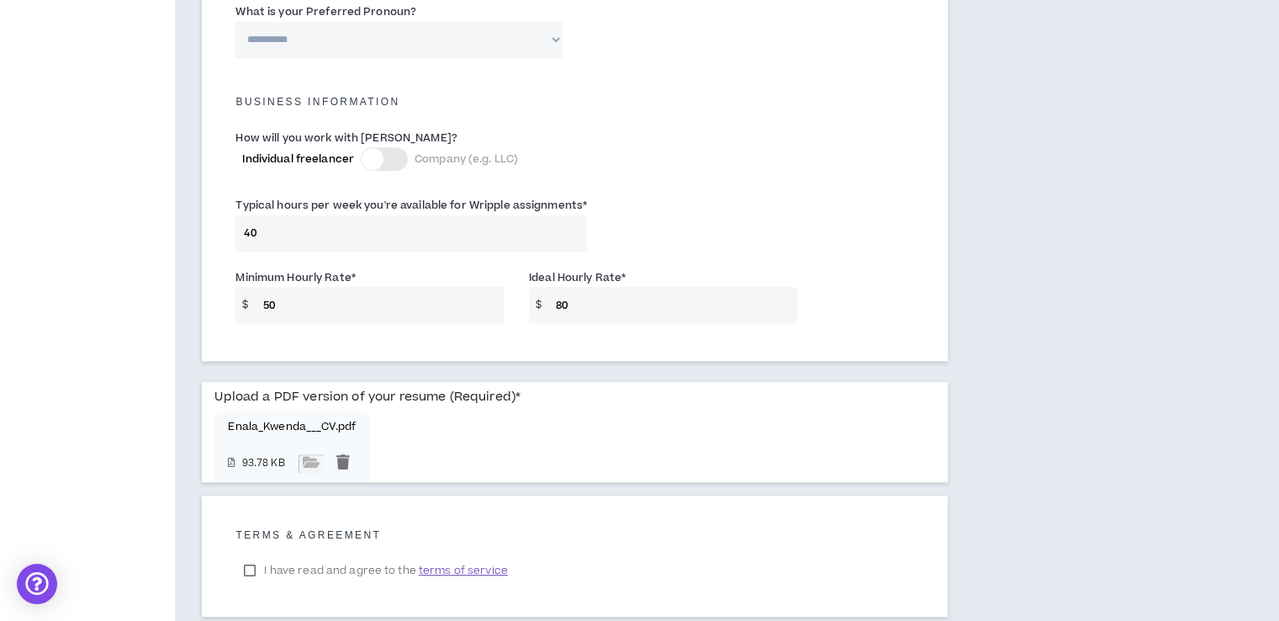
scroll to position [1221, 0]
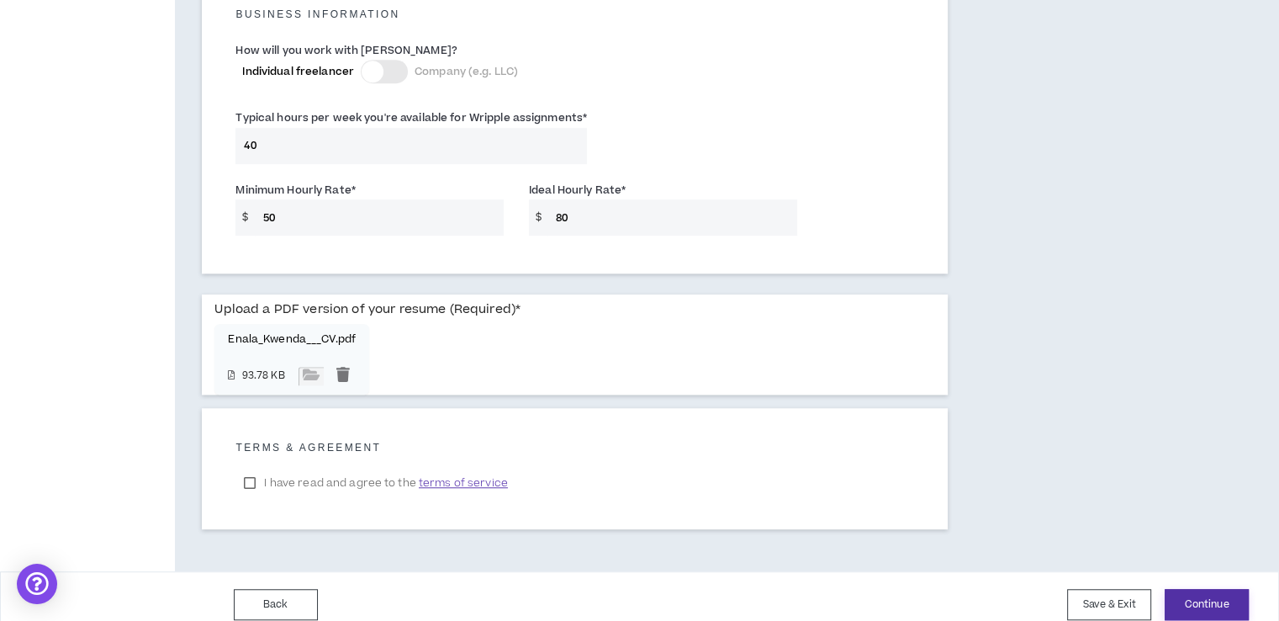
click at [1207, 592] on button "Continue" at bounding box center [1207, 604] width 84 height 31
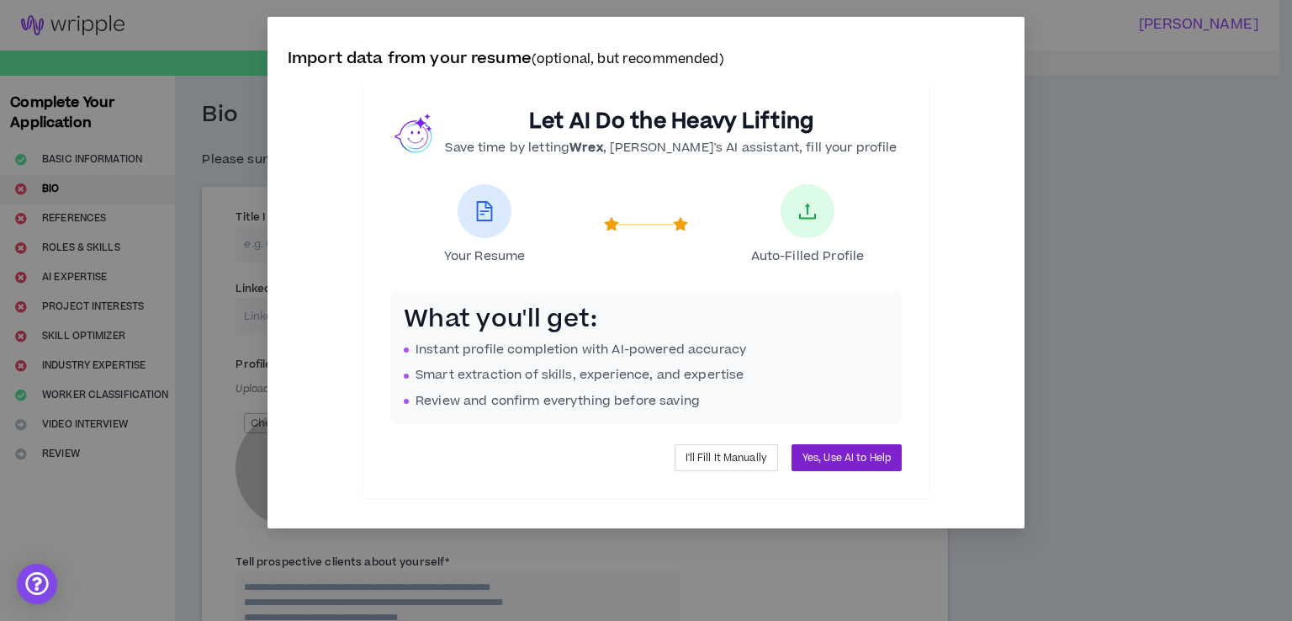
click at [816, 452] on span "Yes, Use AI to Help" at bounding box center [846, 458] width 88 height 16
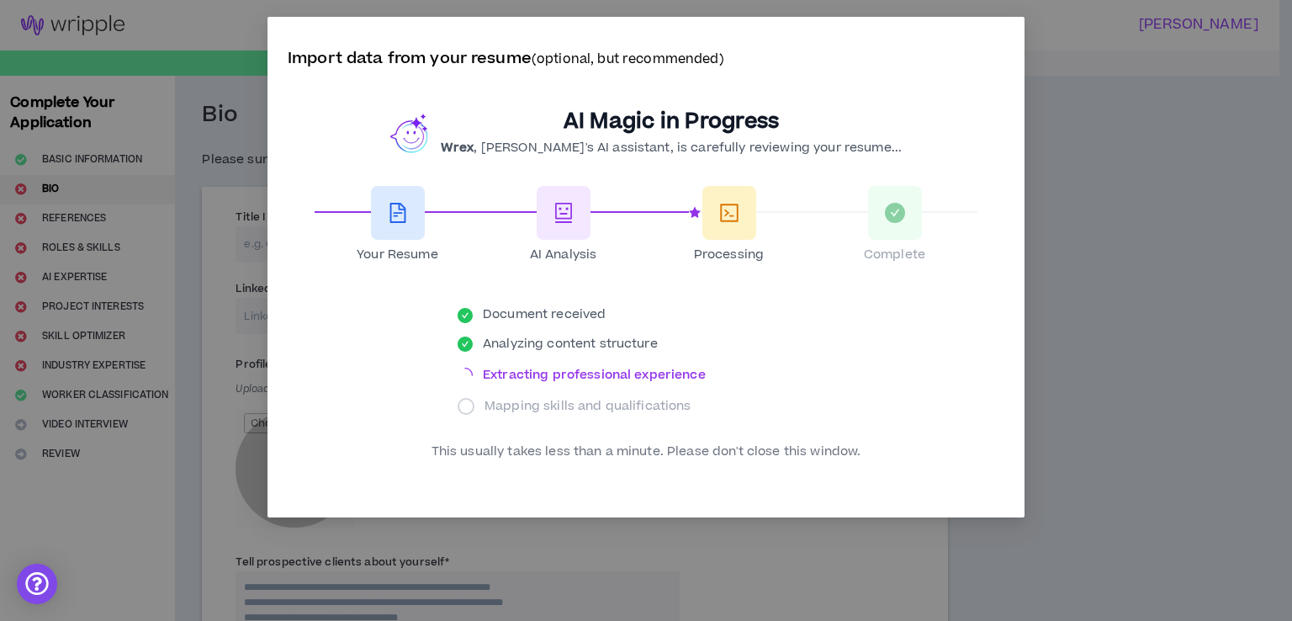
click at [837, 452] on div "This usually takes less than a minute. Please don't close this window." at bounding box center [646, 451] width 663 height 17
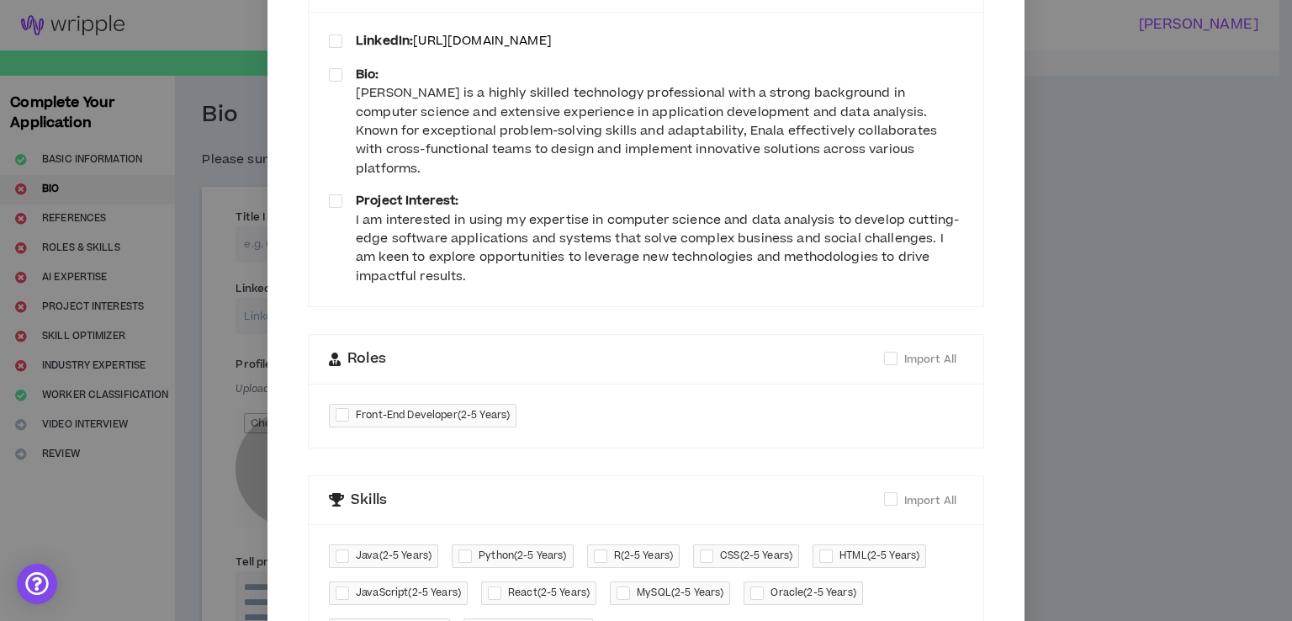
scroll to position [188, 0]
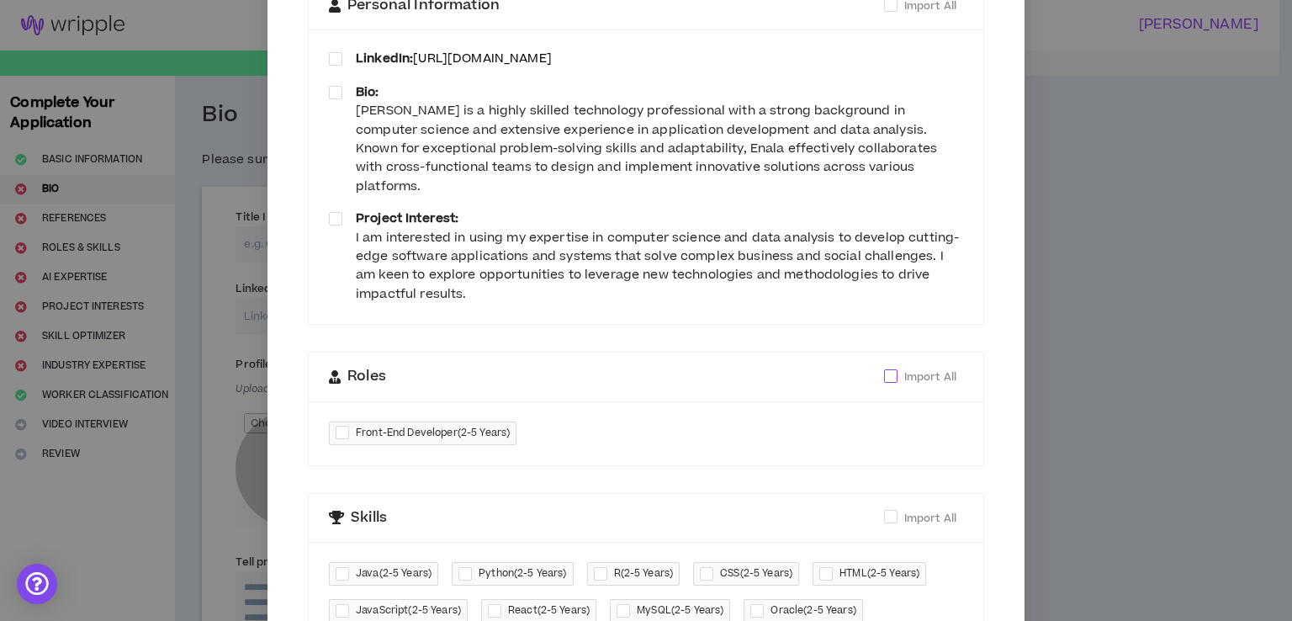
click at [884, 369] on span at bounding box center [890, 375] width 13 height 13
checkbox input "*****"
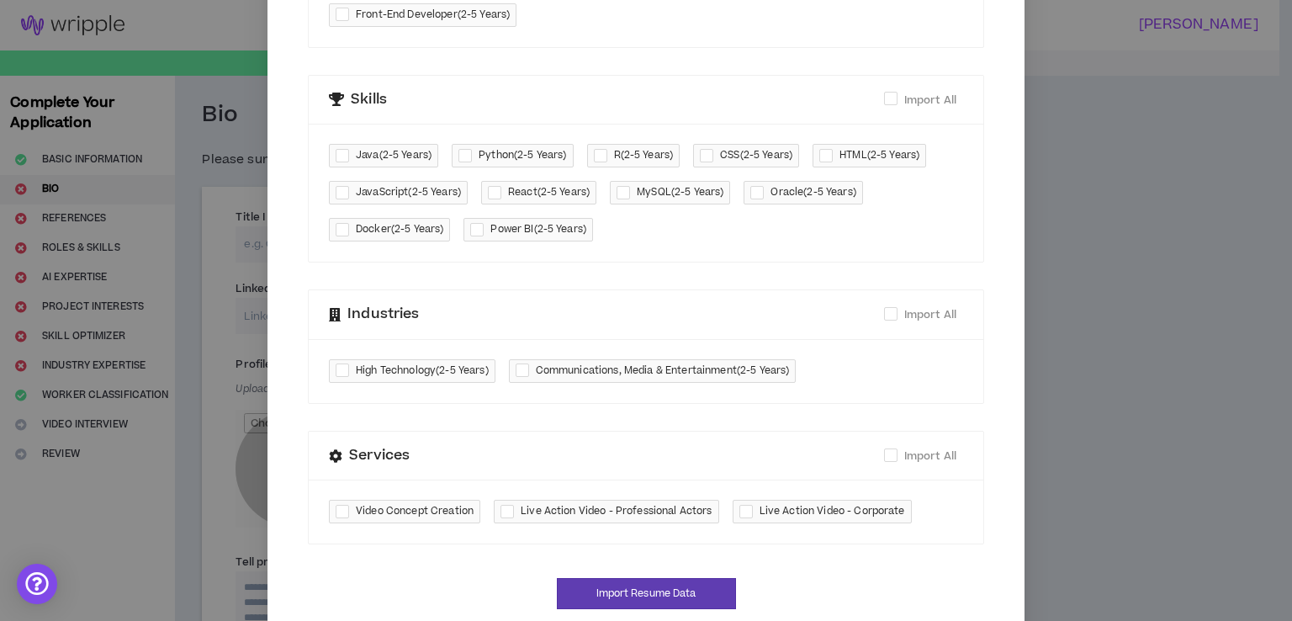
scroll to position [623, 0]
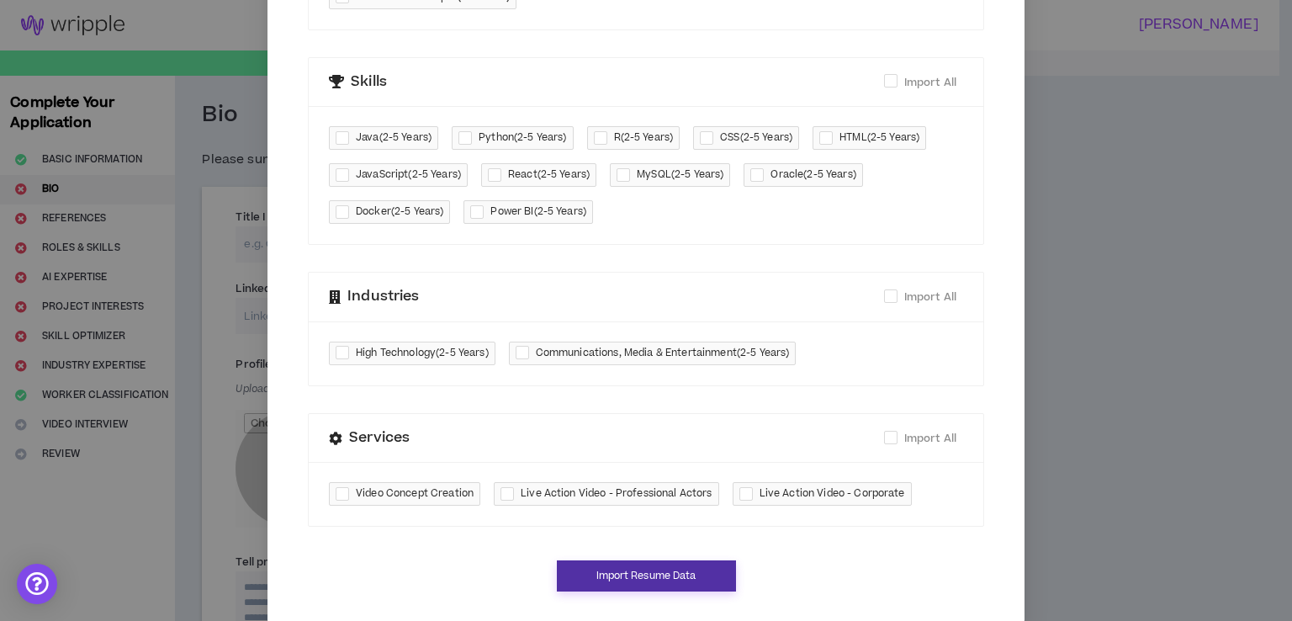
click at [686, 560] on button "Import Resume Data" at bounding box center [646, 575] width 179 height 31
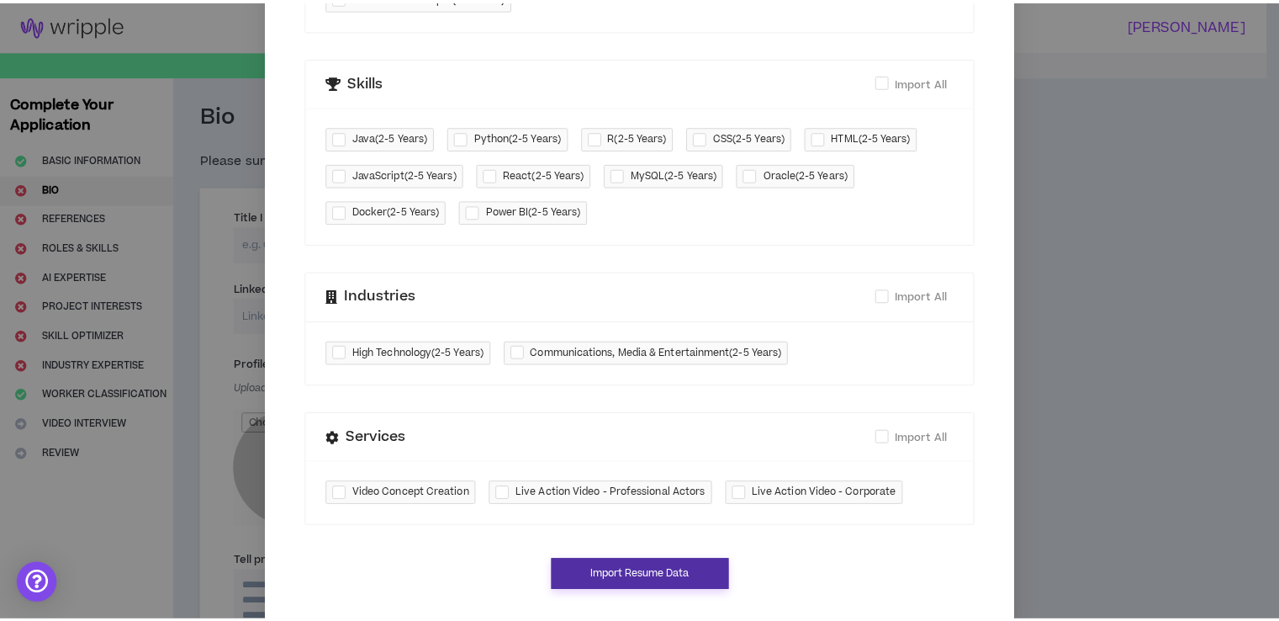
scroll to position [606, 0]
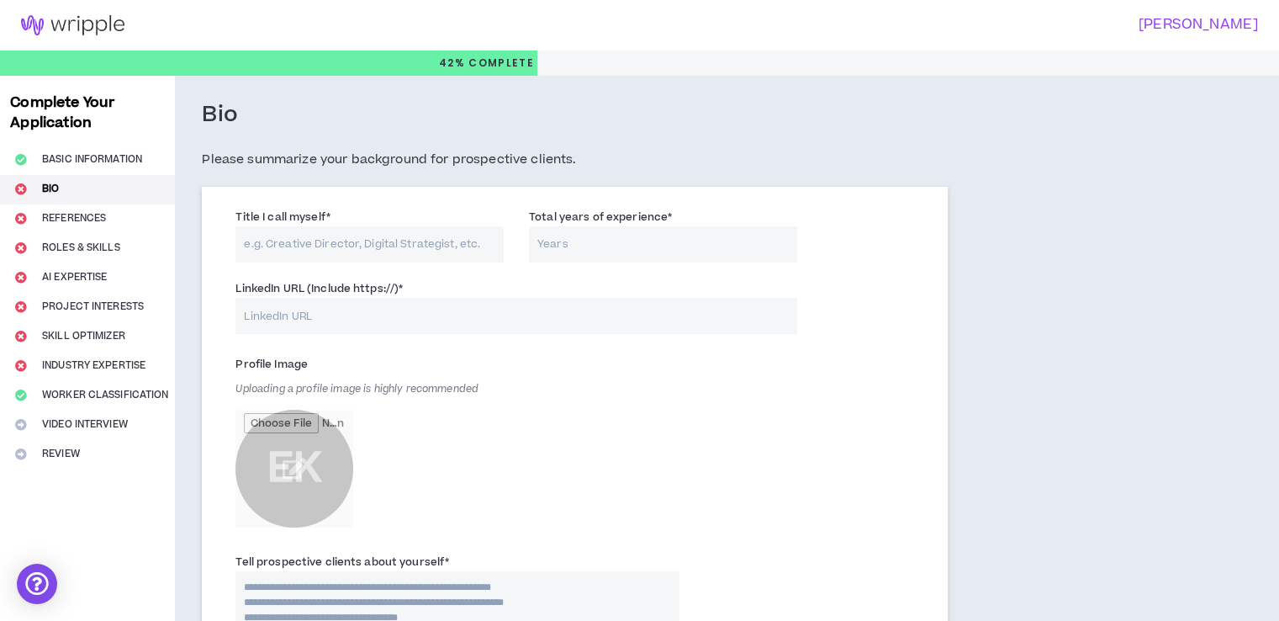
click at [385, 243] on input "Title I call myself *" at bounding box center [369, 244] width 268 height 36
click at [314, 236] on input "Business Intelligence Expert/Data Analysis/ Software Devloper" at bounding box center [369, 244] width 268 height 36
click at [389, 241] on input "Business Intelligence Expert/ Data Analysis/ Software Devloper" at bounding box center [369, 244] width 268 height 36
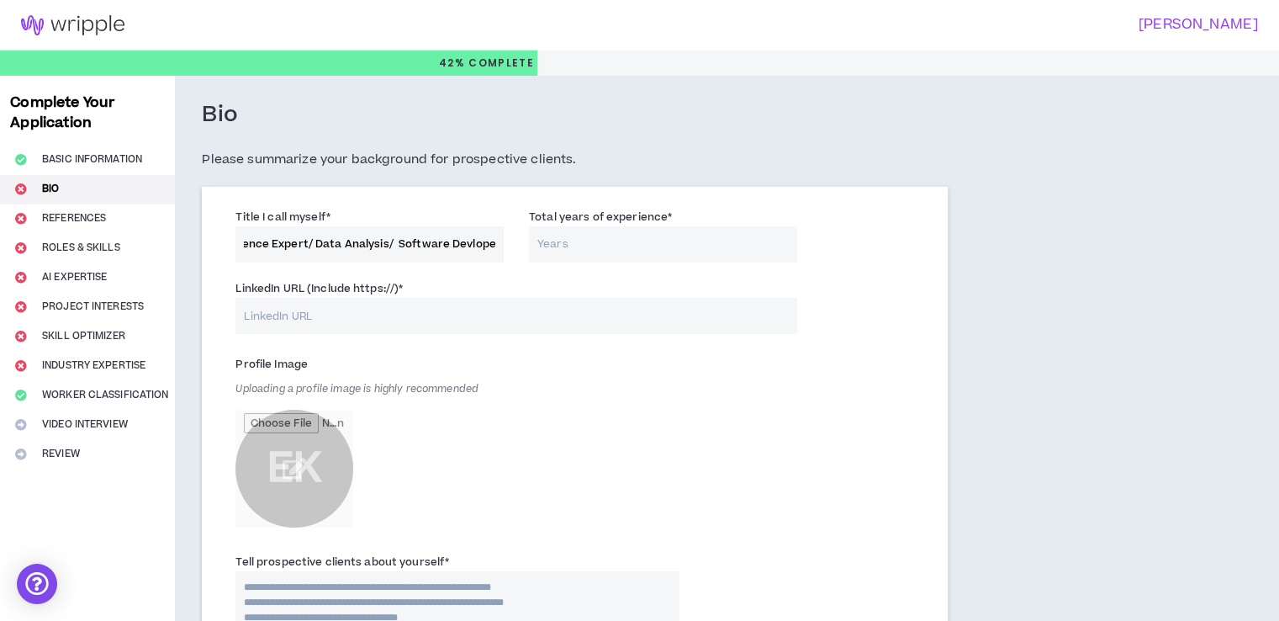
type input "Business Intelligence Expert/ Data Analysis/ Software Devloper"
click at [578, 243] on input "Total years of experience *" at bounding box center [663, 244] width 268 height 36
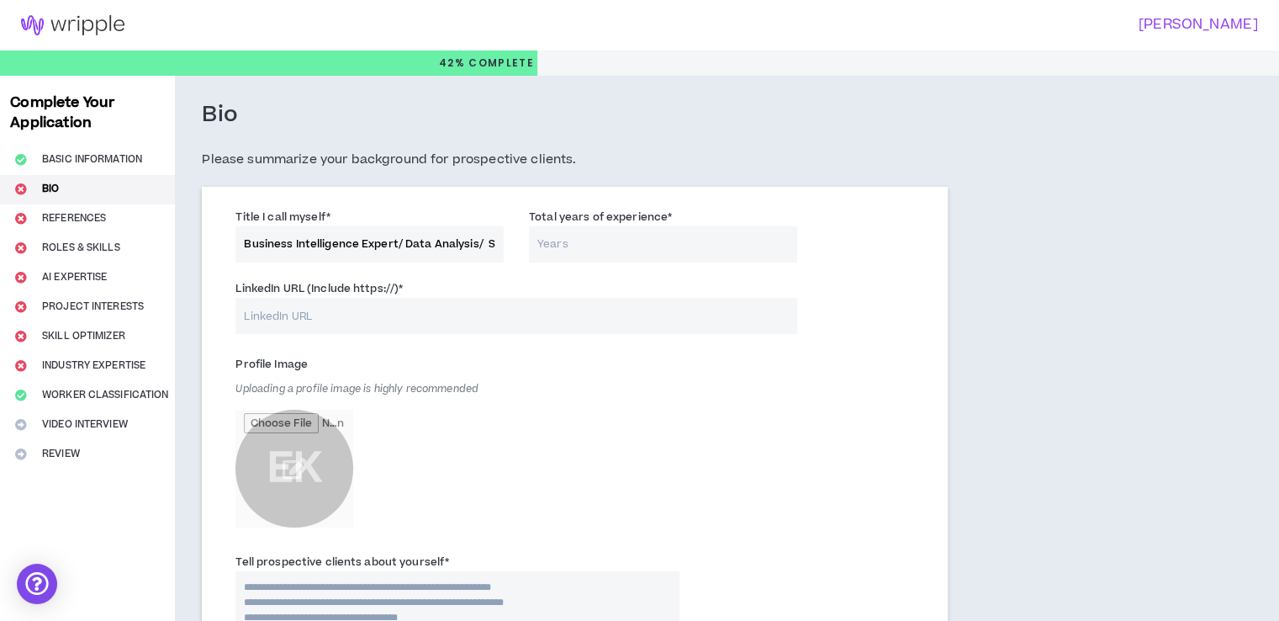
type input "2"
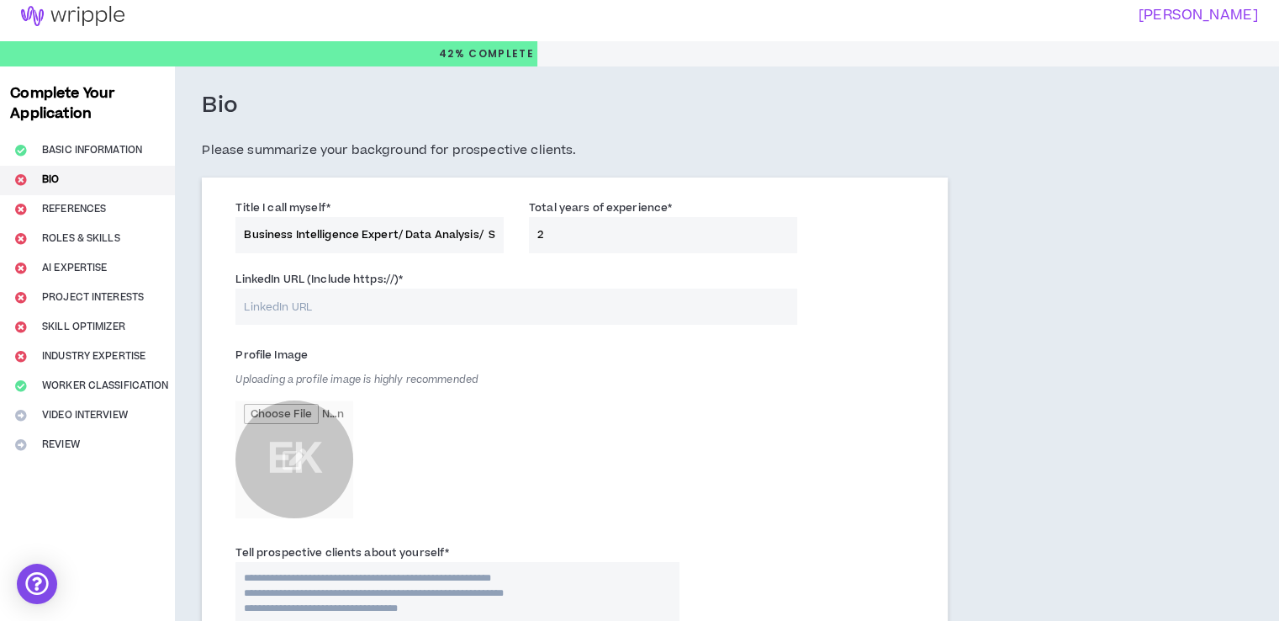
scroll to position [10, 0]
type input "2"
click at [457, 302] on input "LinkedIn URL (Include https://) *" at bounding box center [515, 306] width 561 height 36
type input "v"
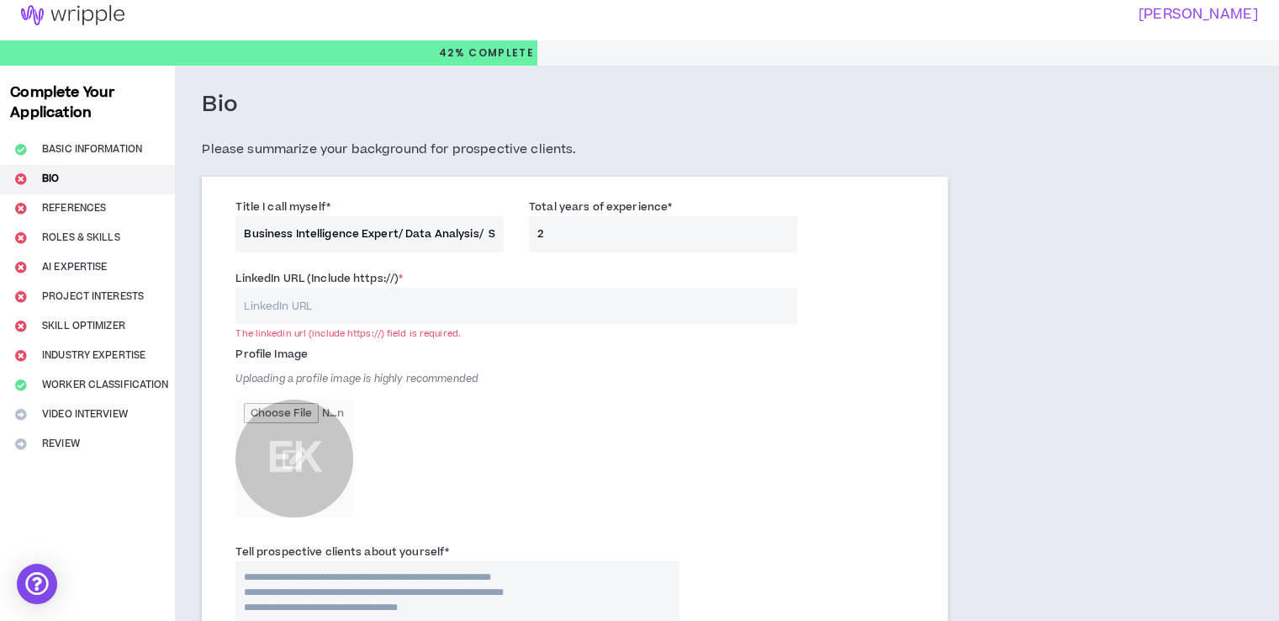
click at [500, 302] on input "LinkedIn URL (Include https://) *" at bounding box center [515, 306] width 561 height 36
paste input ""Am I now trying to win the approval of human beings, or of [DEMOGRAPHIC_DATA]?…"
type input ""Am I now trying to win the approval of human beings, or of [DEMOGRAPHIC_DATA]?…"
click at [500, 302] on input "LinkedIn URL (Include https://) *" at bounding box center [515, 306] width 561 height 36
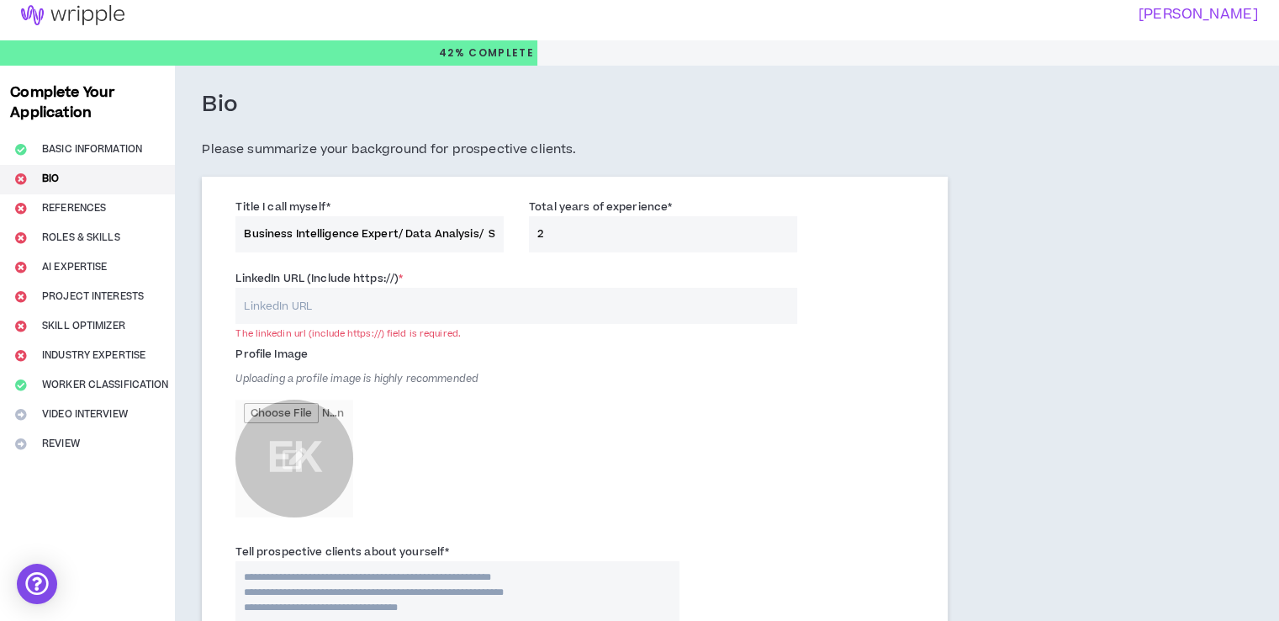
paste input "[URL][DOMAIN_NAME]"
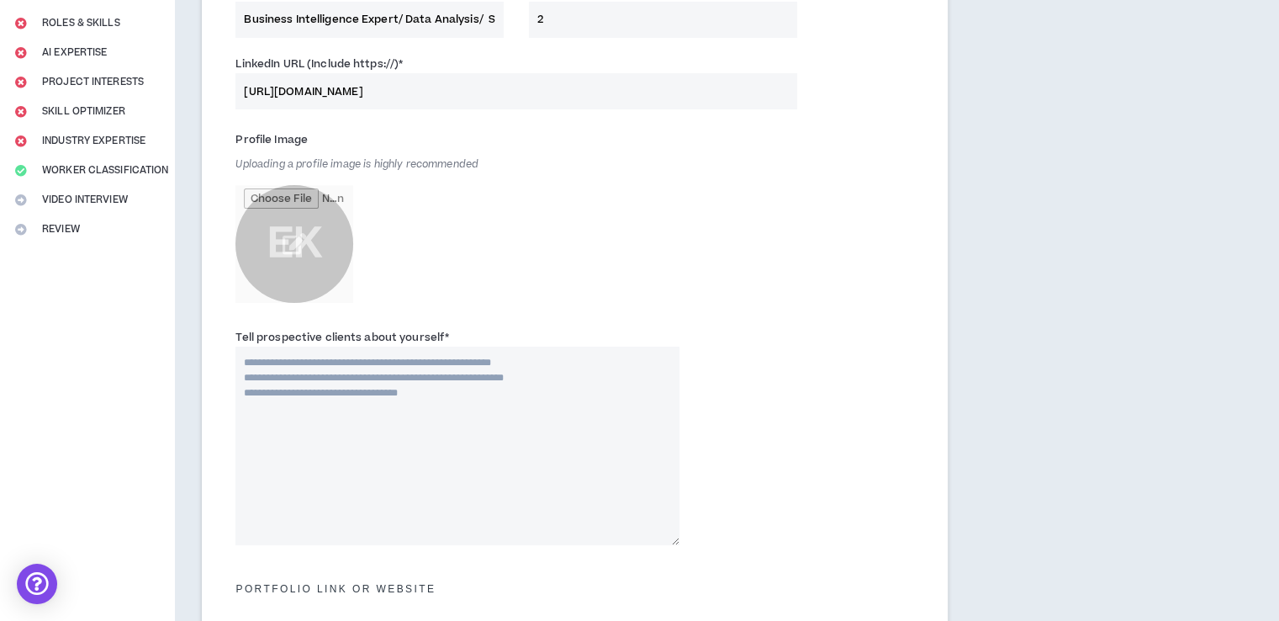
scroll to position [227, 0]
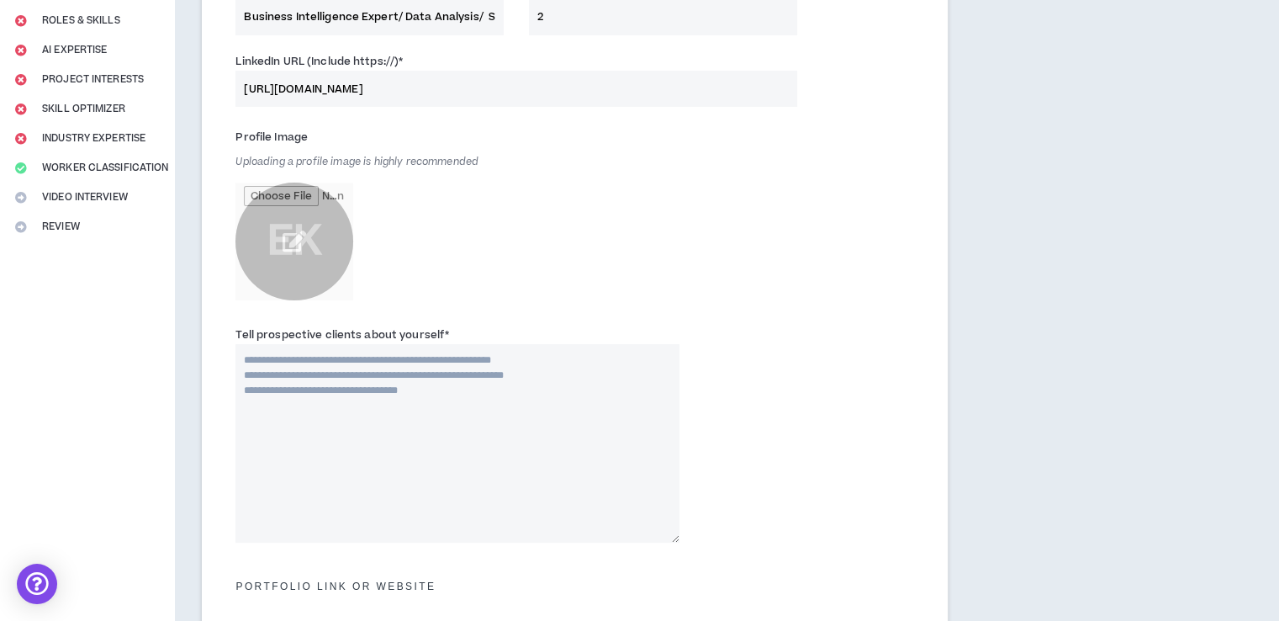
type input "[URL][DOMAIN_NAME]"
click at [299, 250] on input "file" at bounding box center [294, 241] width 118 height 118
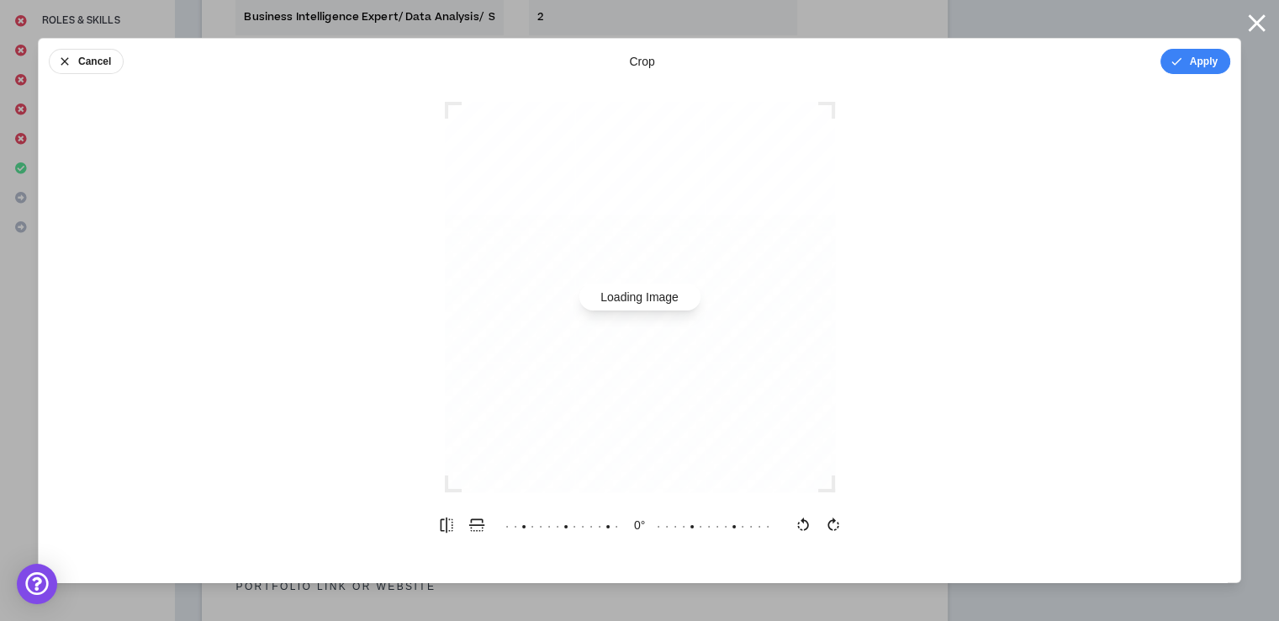
scroll to position [0, 0]
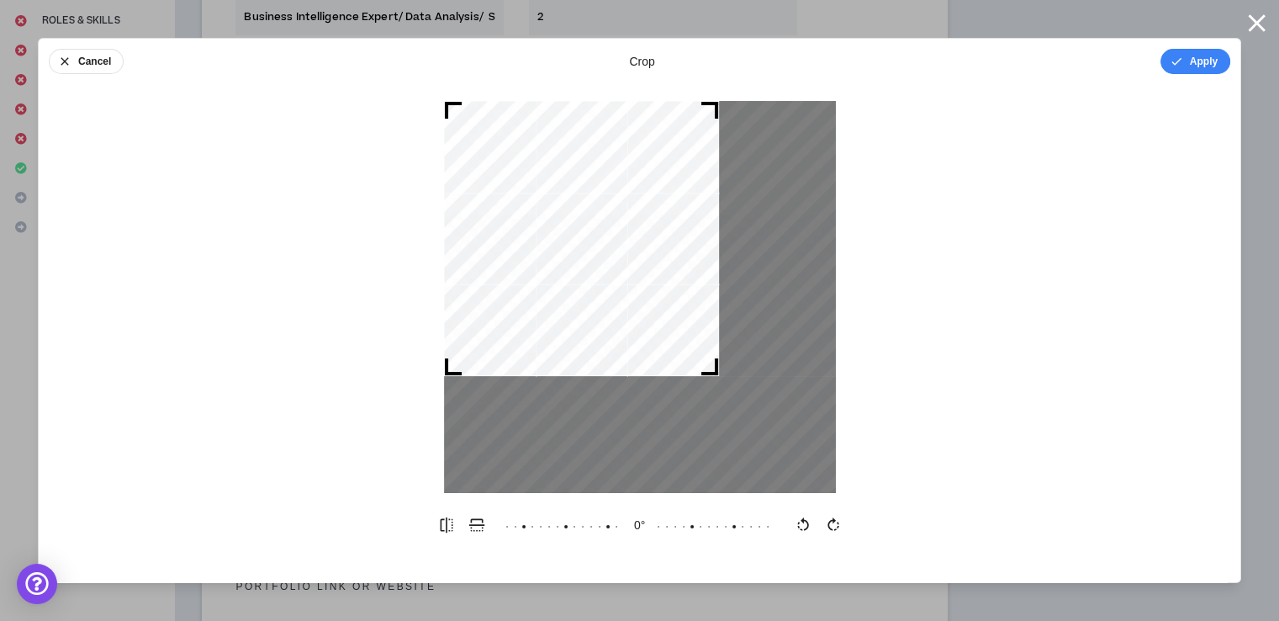
drag, startPoint x: 833, startPoint y: 485, endPoint x: 723, endPoint y: 473, distance: 110.8
click at [723, 473] on div at bounding box center [640, 297] width 392 height 392
click at [730, 480] on div at bounding box center [640, 435] width 392 height 116
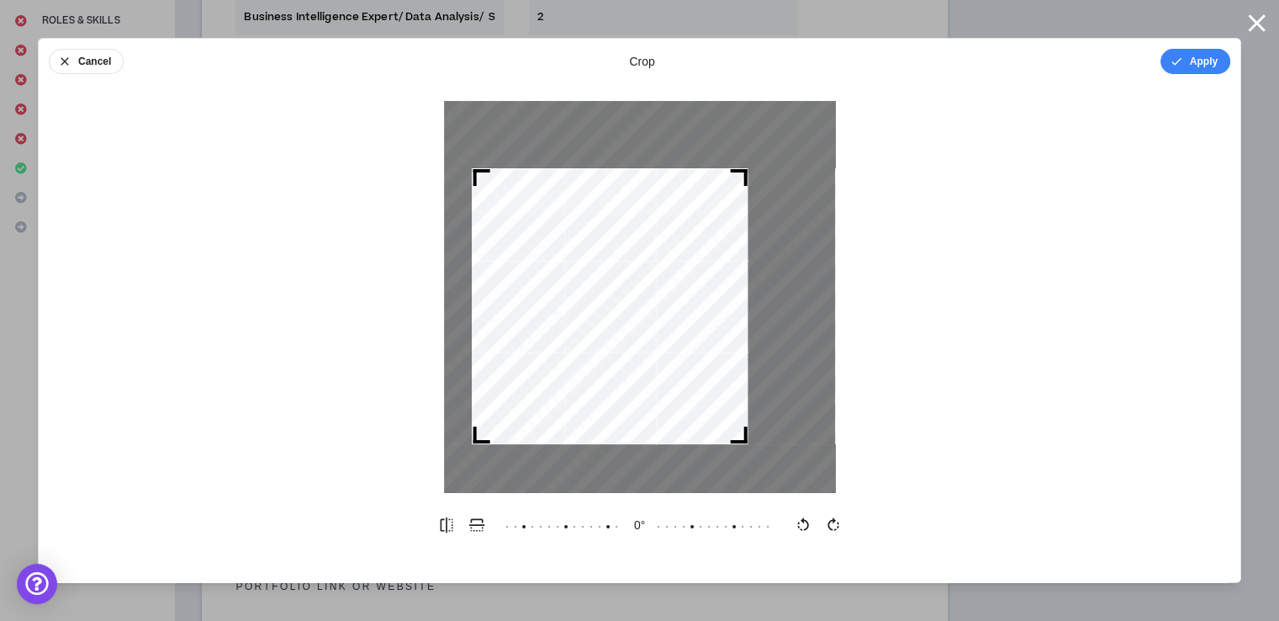
drag, startPoint x: 713, startPoint y: 373, endPoint x: 733, endPoint y: 432, distance: 63.0
click at [733, 432] on div at bounding box center [738, 434] width 17 height 17
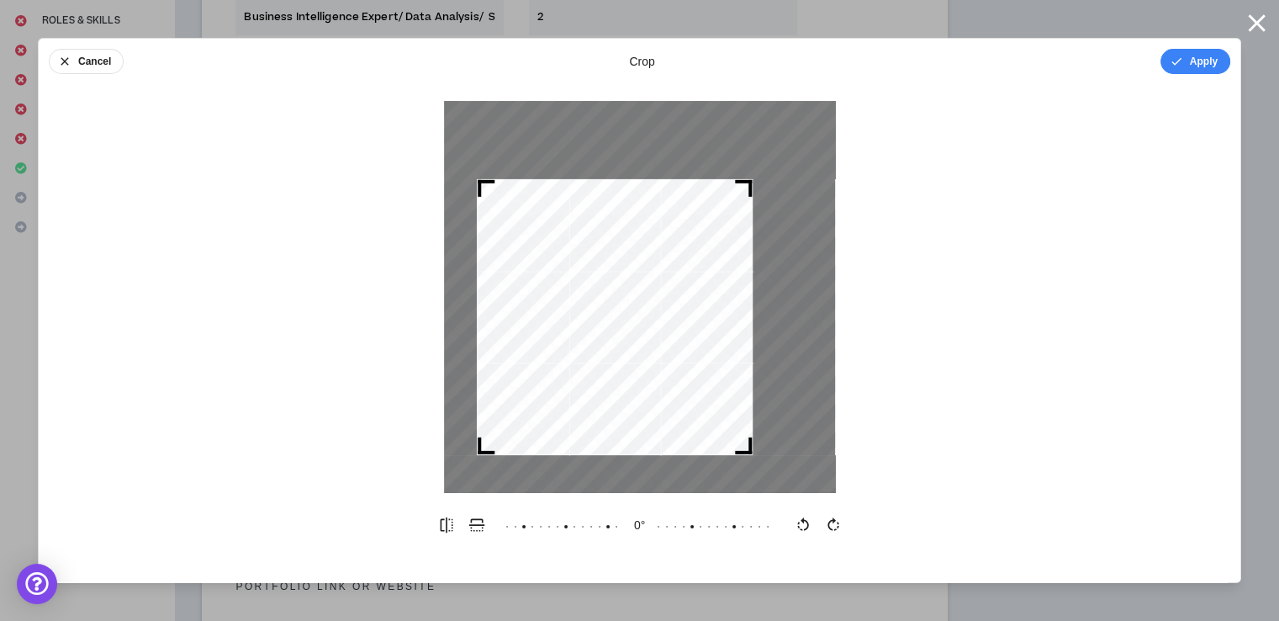
drag, startPoint x: 663, startPoint y: 364, endPoint x: 676, endPoint y: 383, distance: 22.9
click at [676, 383] on div at bounding box center [615, 317] width 276 height 276
click at [676, 383] on div at bounding box center [615, 318] width 276 height 276
click at [1192, 63] on button "Apply" at bounding box center [1196, 61] width 70 height 25
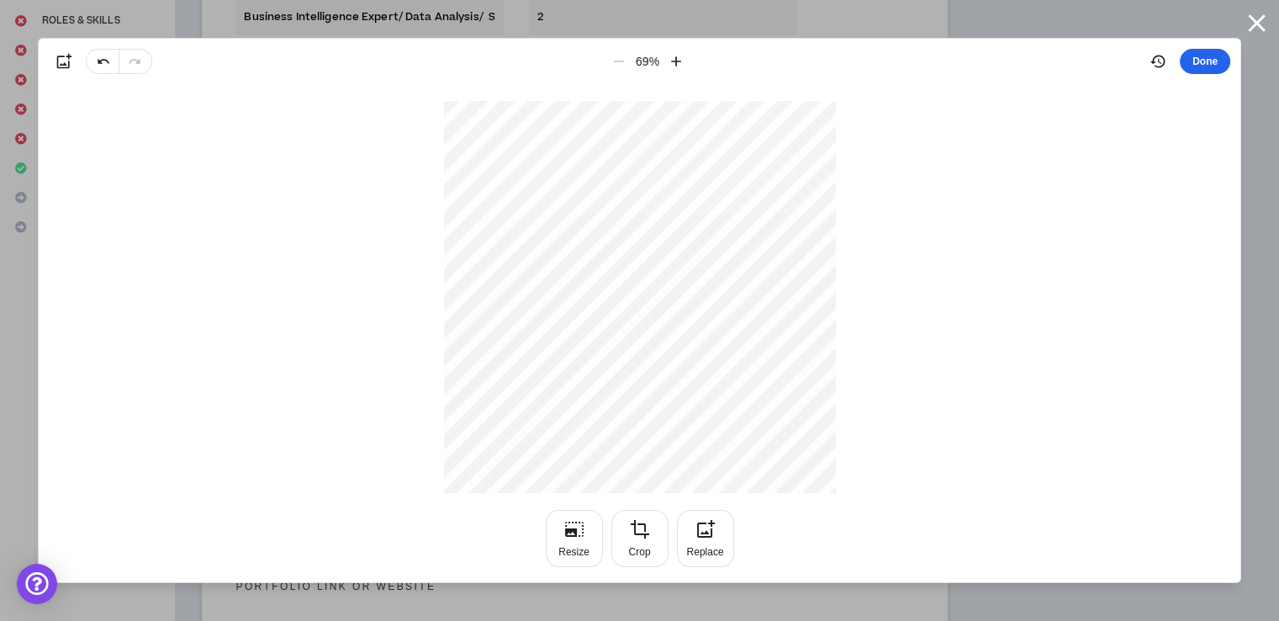
click at [1194, 71] on button "Done" at bounding box center [1205, 61] width 50 height 25
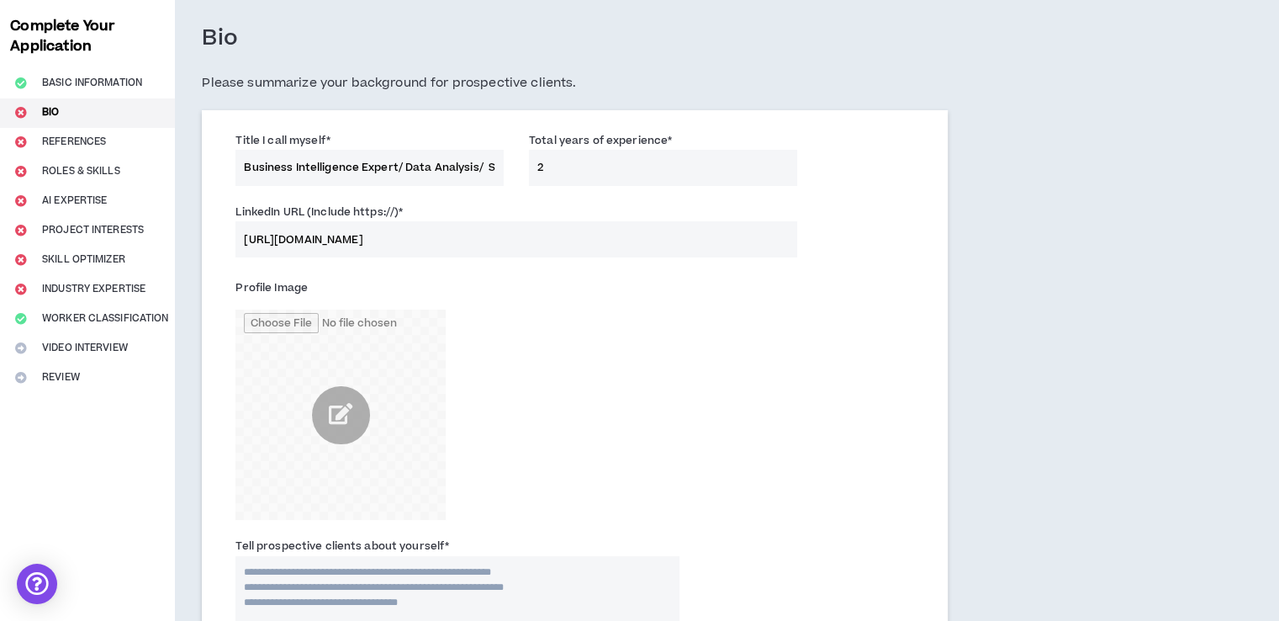
scroll to position [76, 0]
click at [474, 165] on input "Business Intelligence Expert/ Data Analysis/ Software Devloper" at bounding box center [369, 169] width 268 height 36
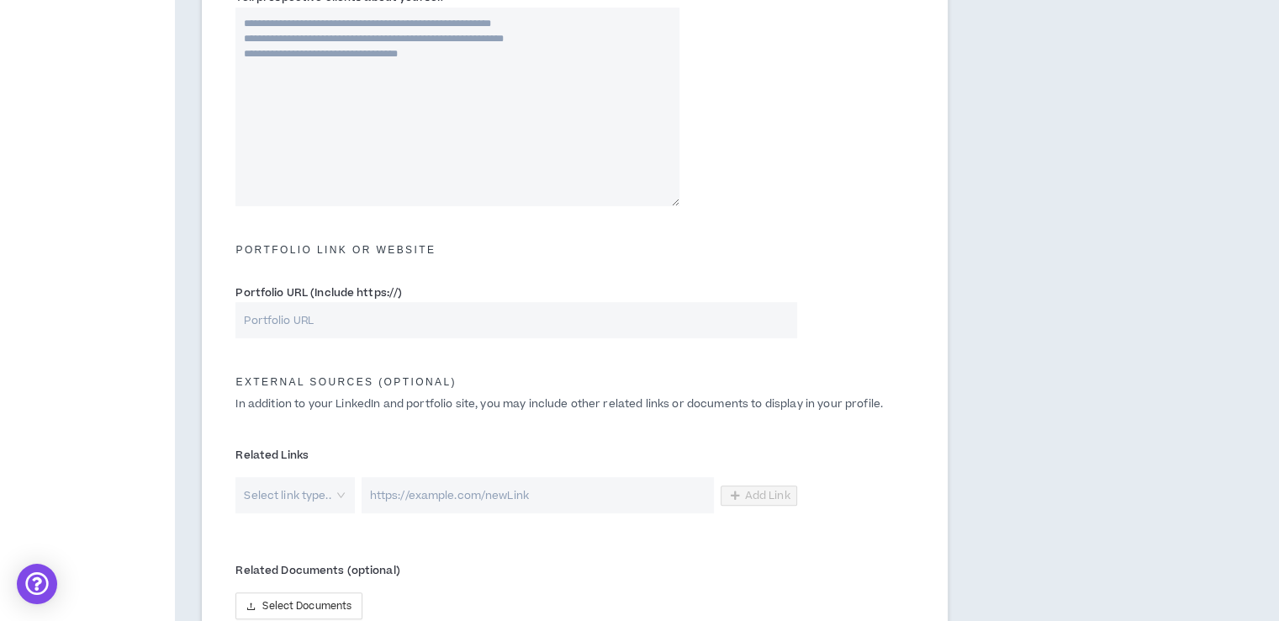
scroll to position [634, 0]
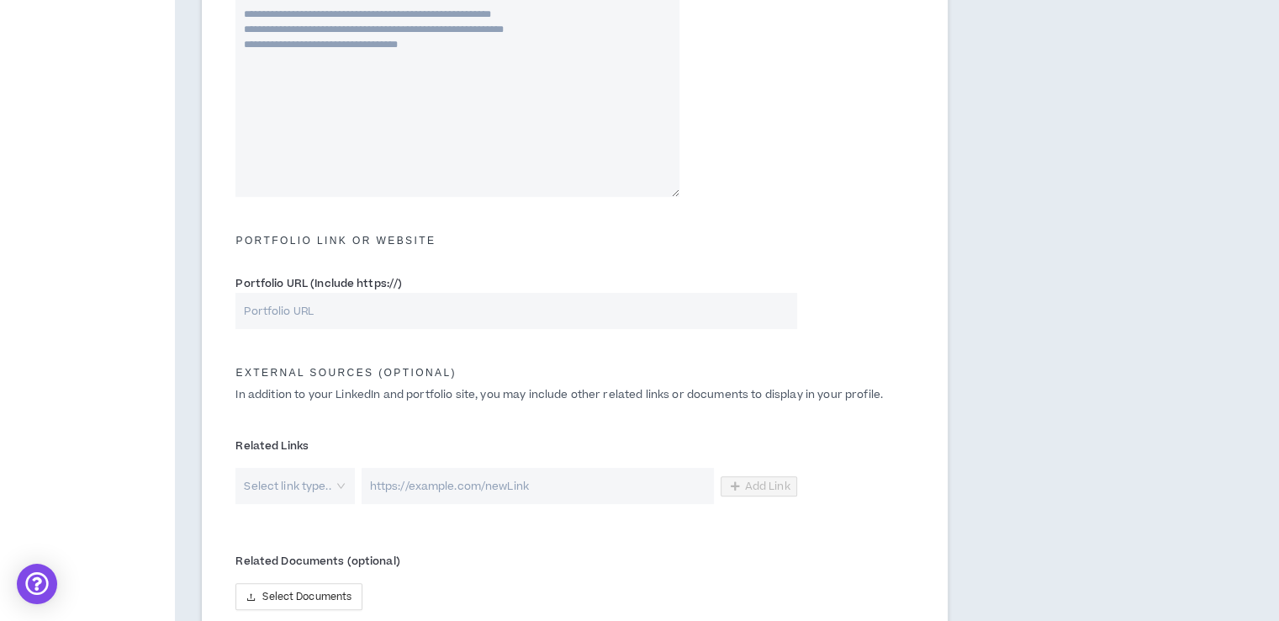
type input "Business Intelligence Expert/ Data Analyst/ Software Devloper"
click at [531, 315] on input "Portfolio URL (Include https://)" at bounding box center [515, 311] width 561 height 36
click at [462, 304] on input "Portfolio URL (Include https://)" at bounding box center [515, 311] width 561 height 36
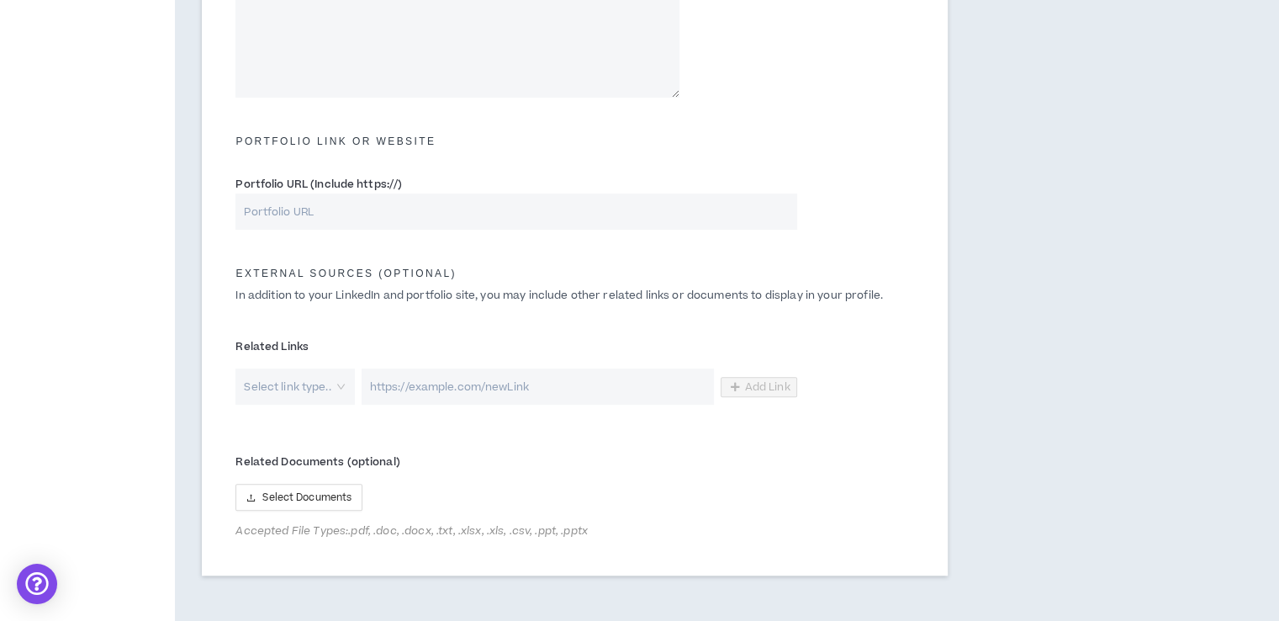
scroll to position [733, 0]
click at [334, 391] on div "Select link type.." at bounding box center [294, 386] width 119 height 36
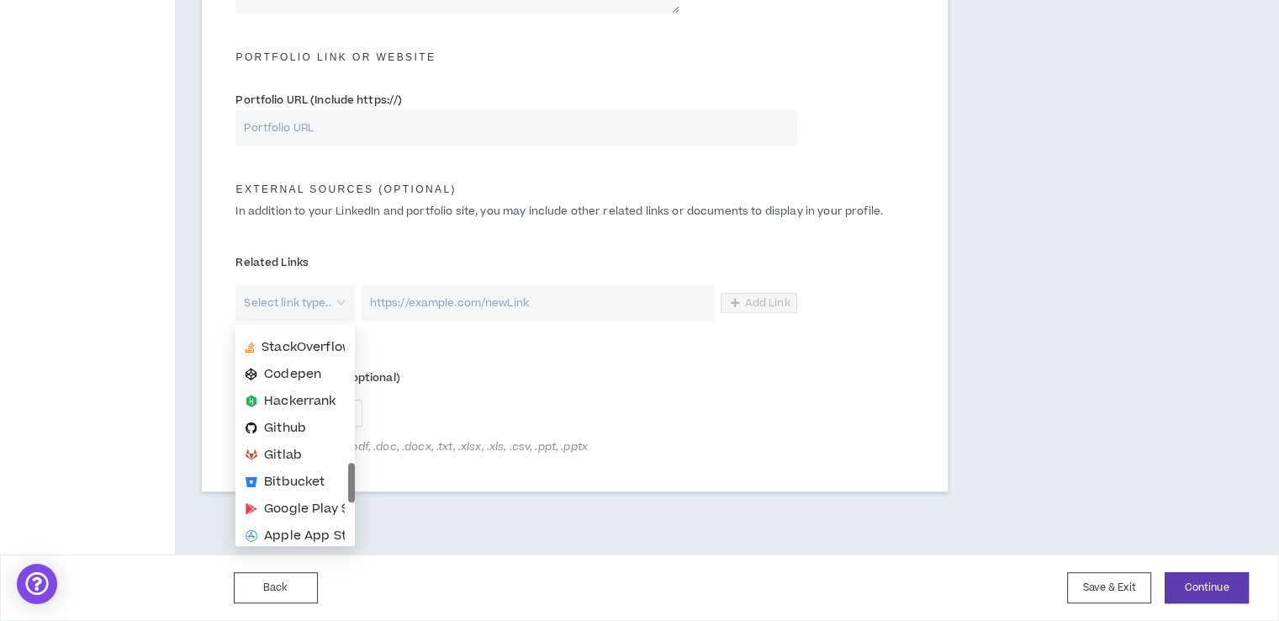
scroll to position [182, 0]
click at [296, 428] on span "Github" at bounding box center [285, 428] width 42 height 19
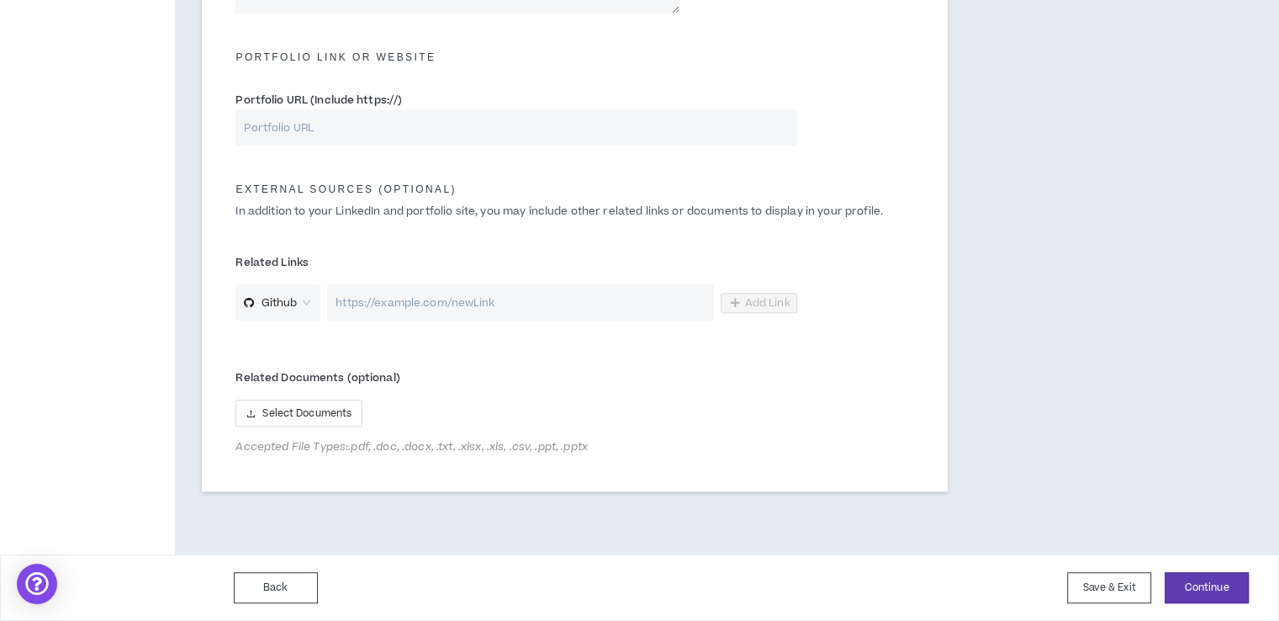
click at [388, 306] on input "url" at bounding box center [520, 302] width 386 height 36
click at [414, 311] on input "url" at bounding box center [520, 302] width 386 height 36
paste input "[URL][DOMAIN_NAME]"
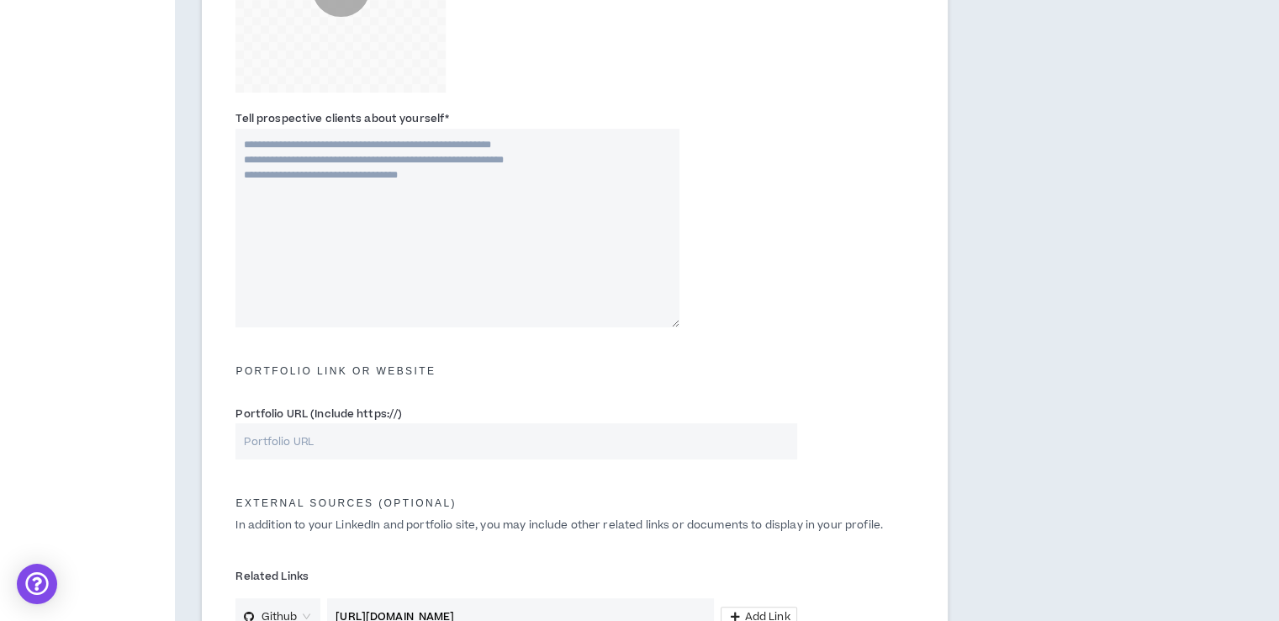
scroll to position [501, 0]
type input "[URL][DOMAIN_NAME]"
click at [372, 195] on textarea "Tell prospective clients about yourself *" at bounding box center [457, 230] width 444 height 198
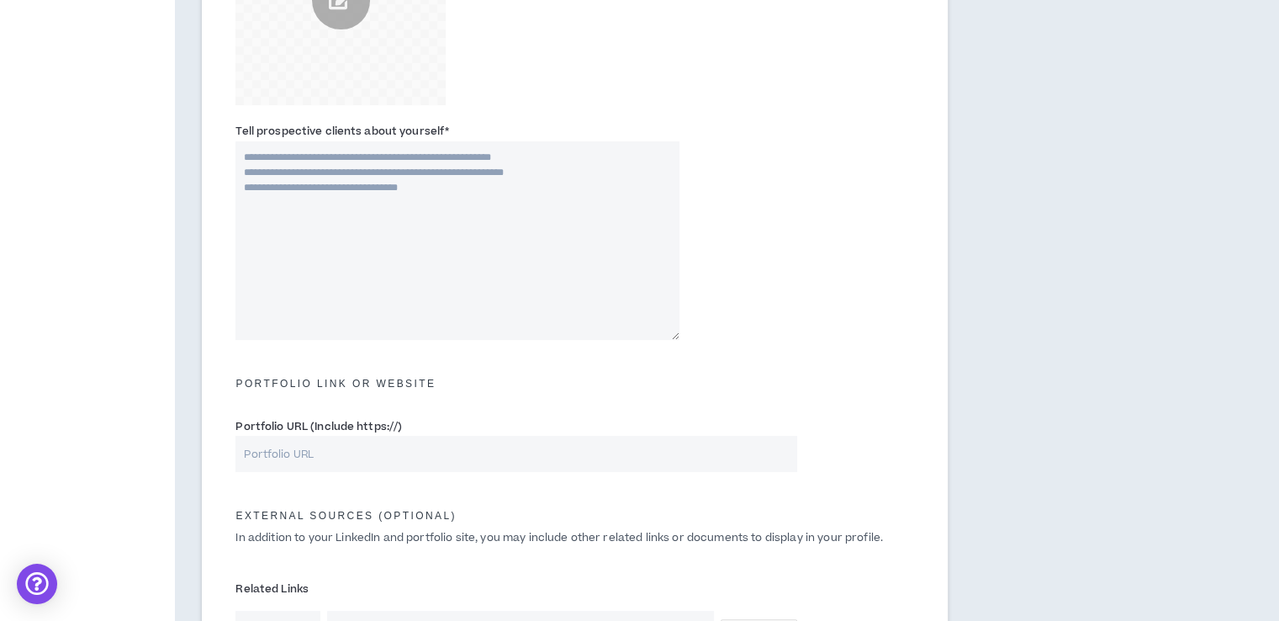
scroll to position [490, 0]
click at [367, 189] on textarea "Tell prospective clients about yourself *" at bounding box center [457, 241] width 444 height 198
paste textarea "**********"
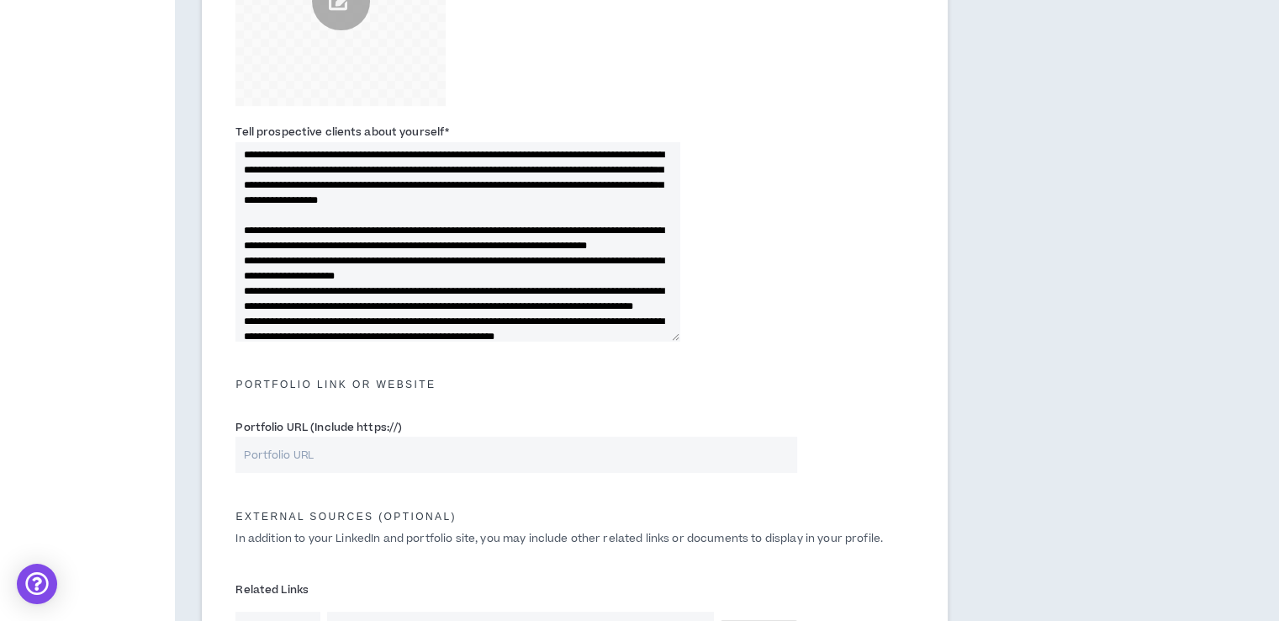
scroll to position [0, 0]
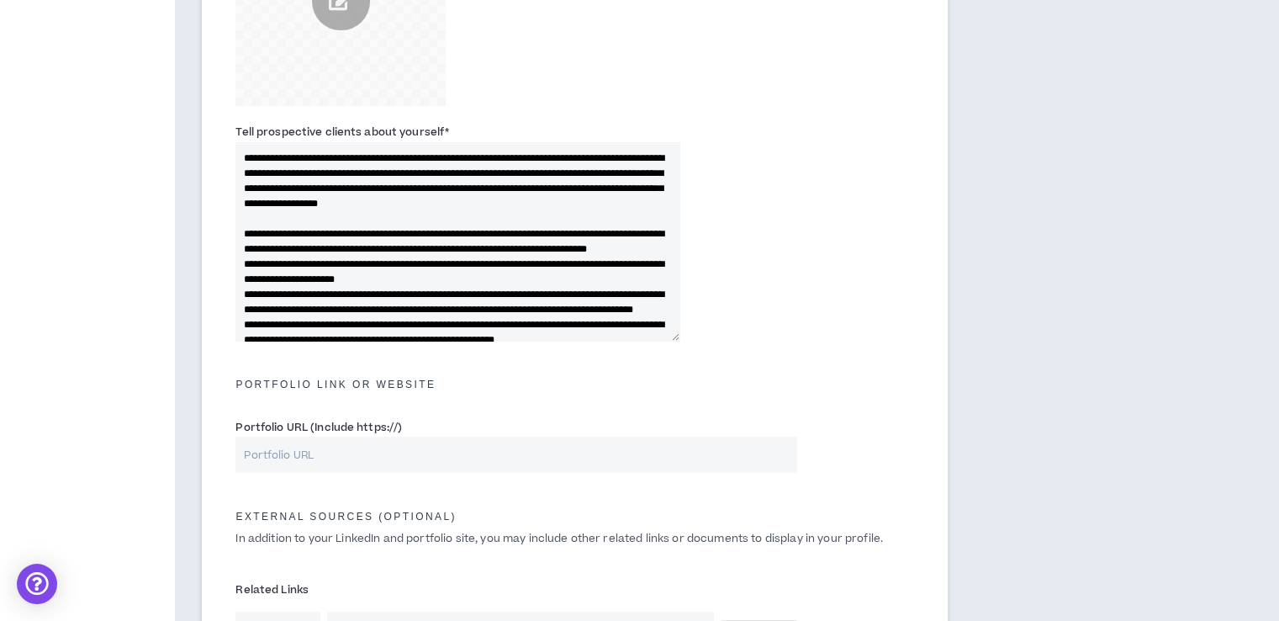
click at [257, 246] on textarea "Tell prospective clients about yourself *" at bounding box center [457, 241] width 444 height 198
click at [256, 290] on textarea "Tell prospective clients about yourself *" at bounding box center [457, 241] width 444 height 198
click at [260, 323] on textarea "Tell prospective clients about yourself *" at bounding box center [457, 241] width 444 height 198
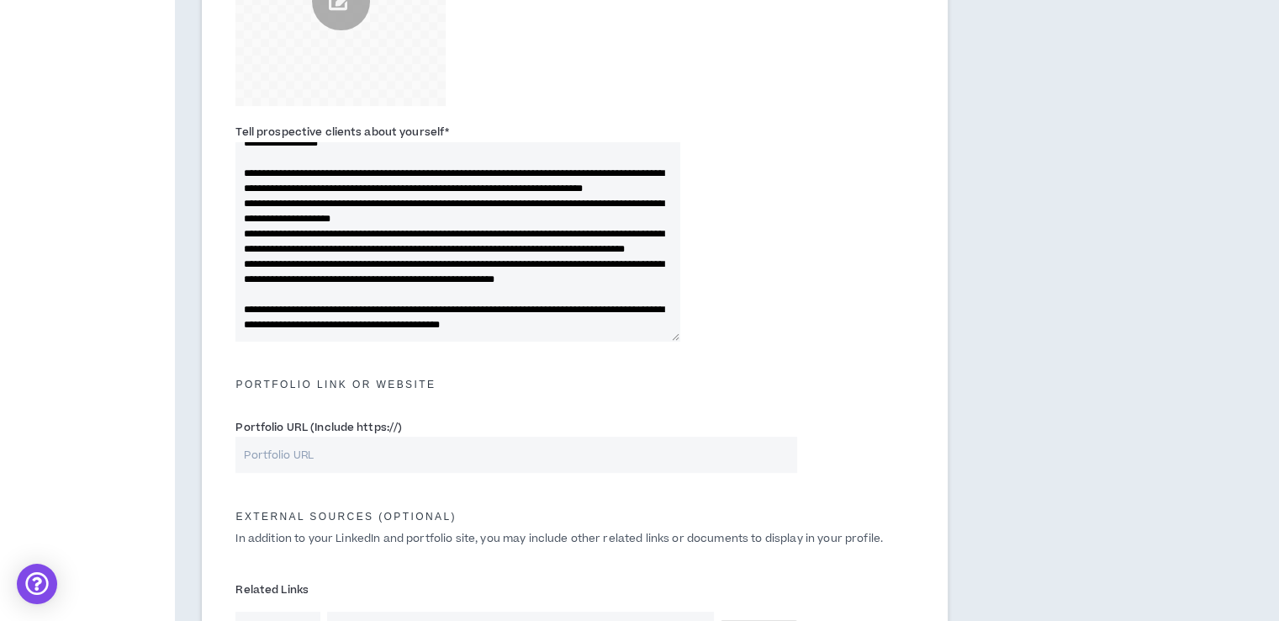
scroll to position [87, 0]
click at [256, 283] on textarea "Tell prospective clients about yourself *" at bounding box center [457, 241] width 444 height 198
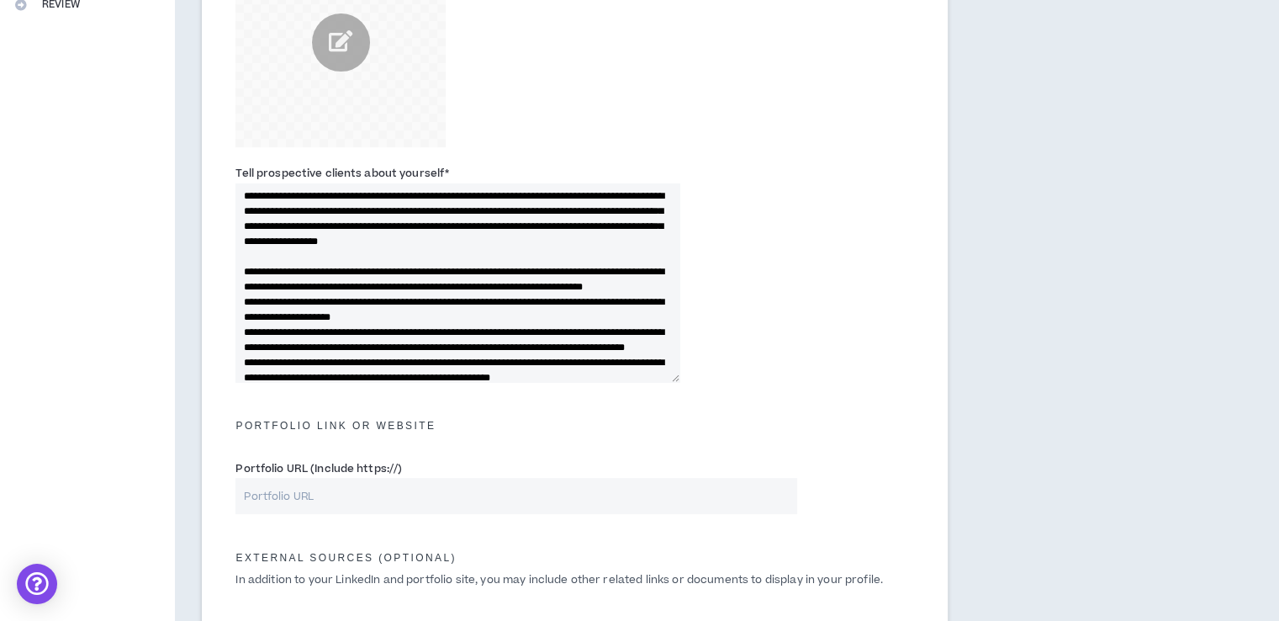
scroll to position [3, 0]
click at [291, 264] on textarea "Tell prospective clients about yourself *" at bounding box center [457, 282] width 444 height 198
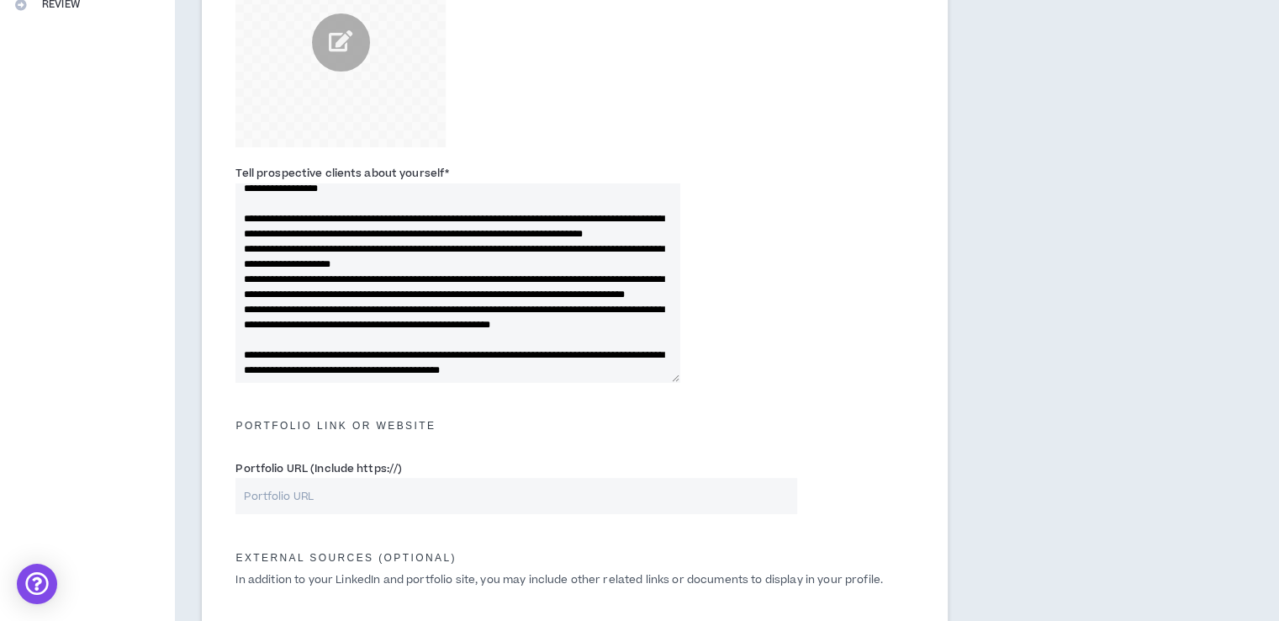
scroll to position [121, 0]
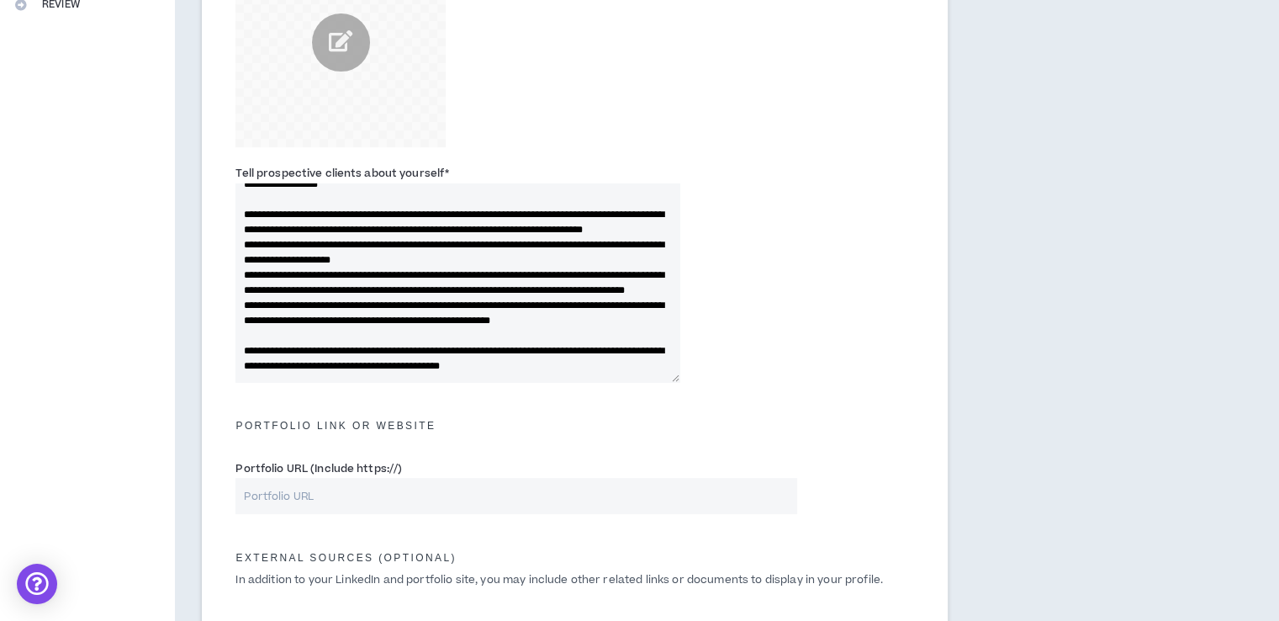
click at [389, 211] on textarea "Tell prospective clients about yourself *" at bounding box center [457, 282] width 444 height 198
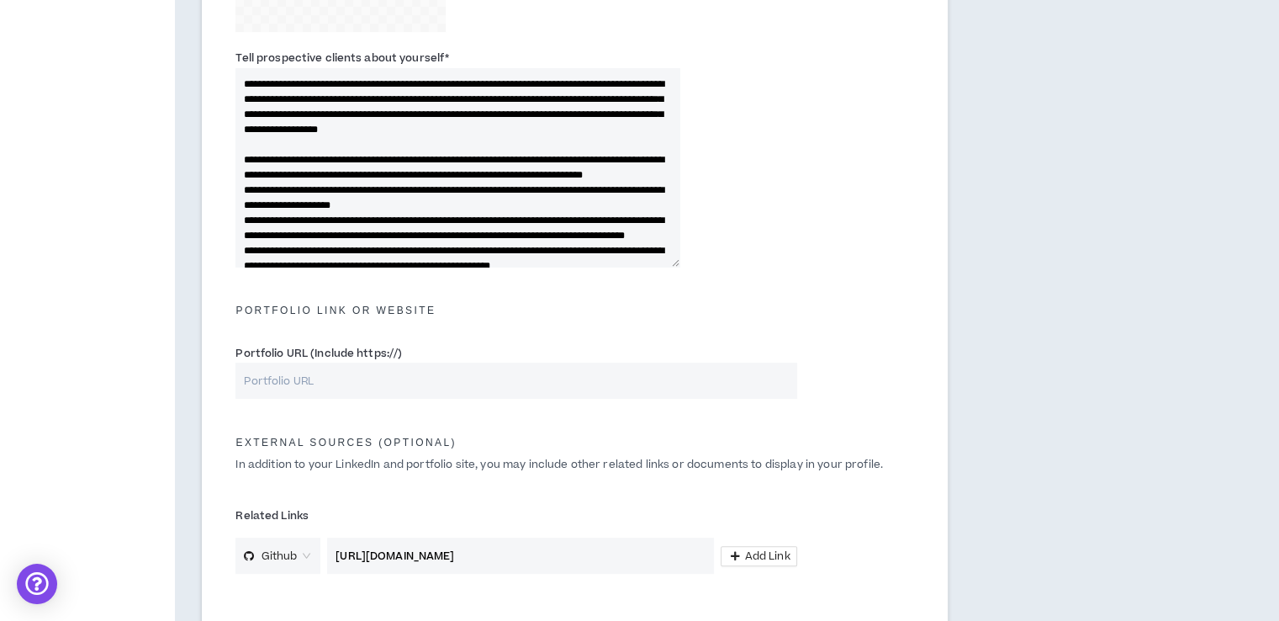
scroll to position [817, 0]
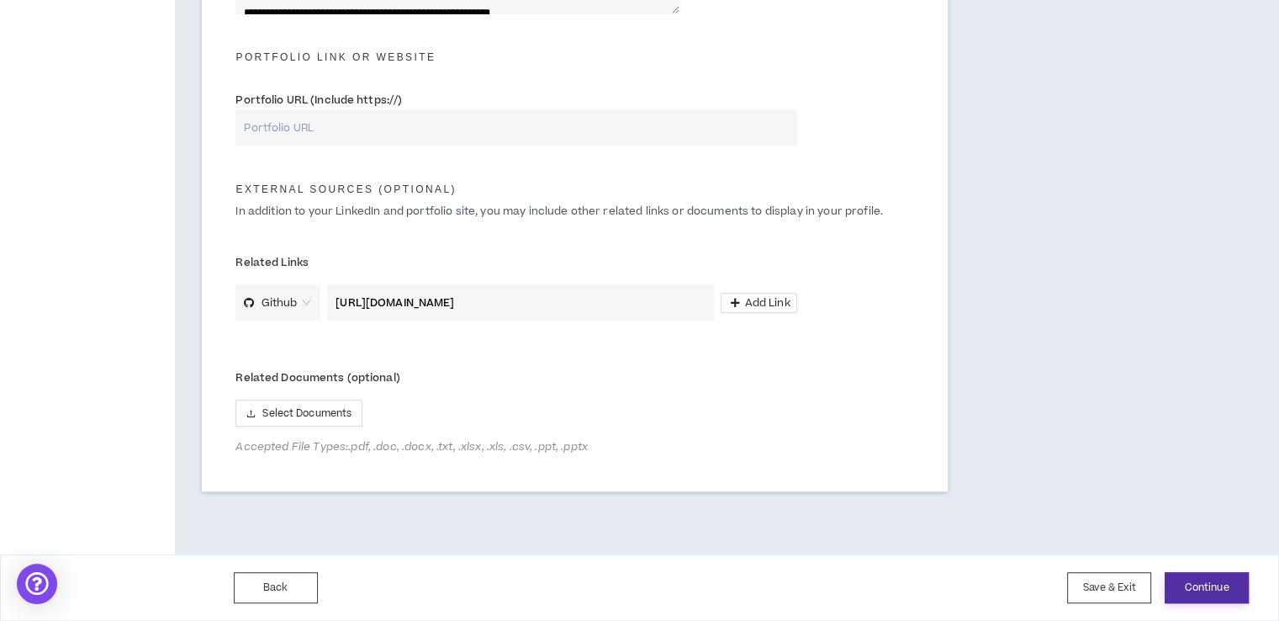
type textarea "**********"
click at [1211, 583] on button "Continue" at bounding box center [1207, 587] width 84 height 31
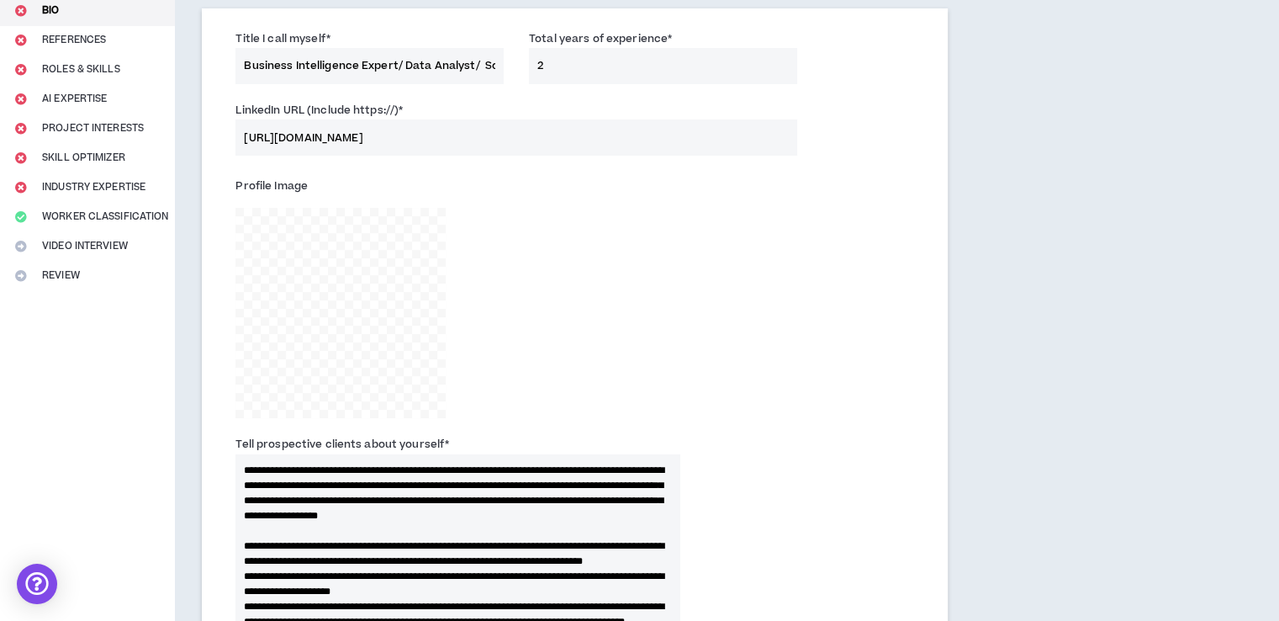
scroll to position [177, 0]
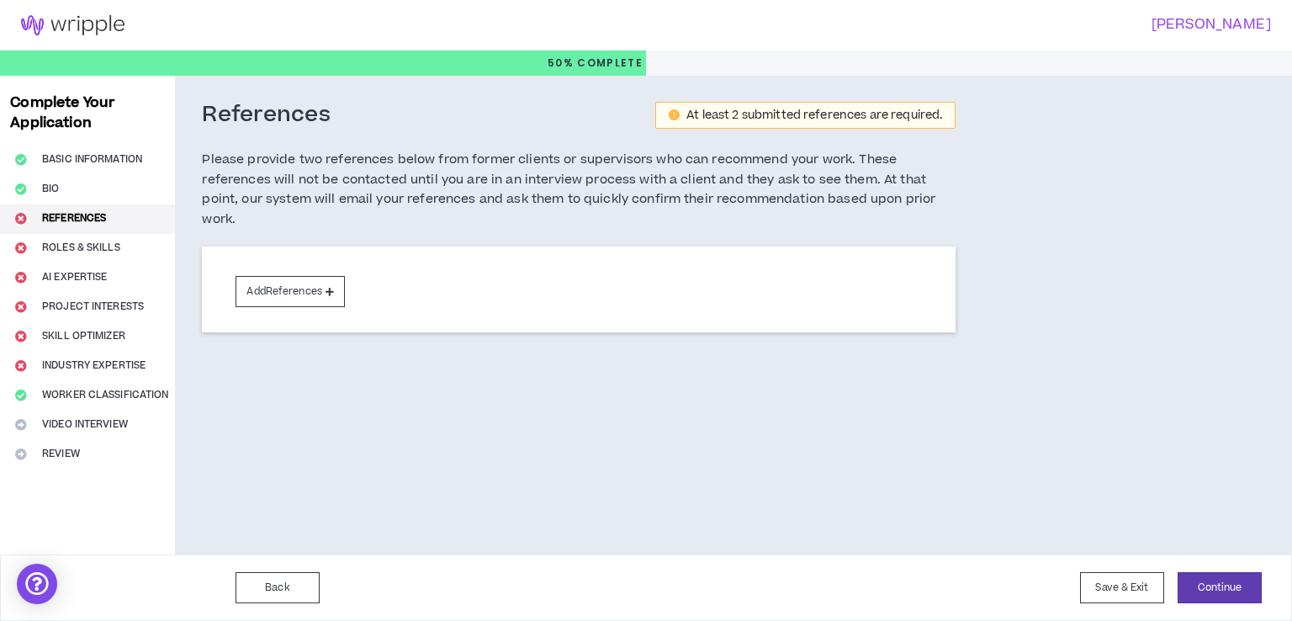
click at [333, 330] on div "Add References" at bounding box center [578, 289] width 753 height 86
click at [302, 295] on button "Add References" at bounding box center [289, 291] width 109 height 31
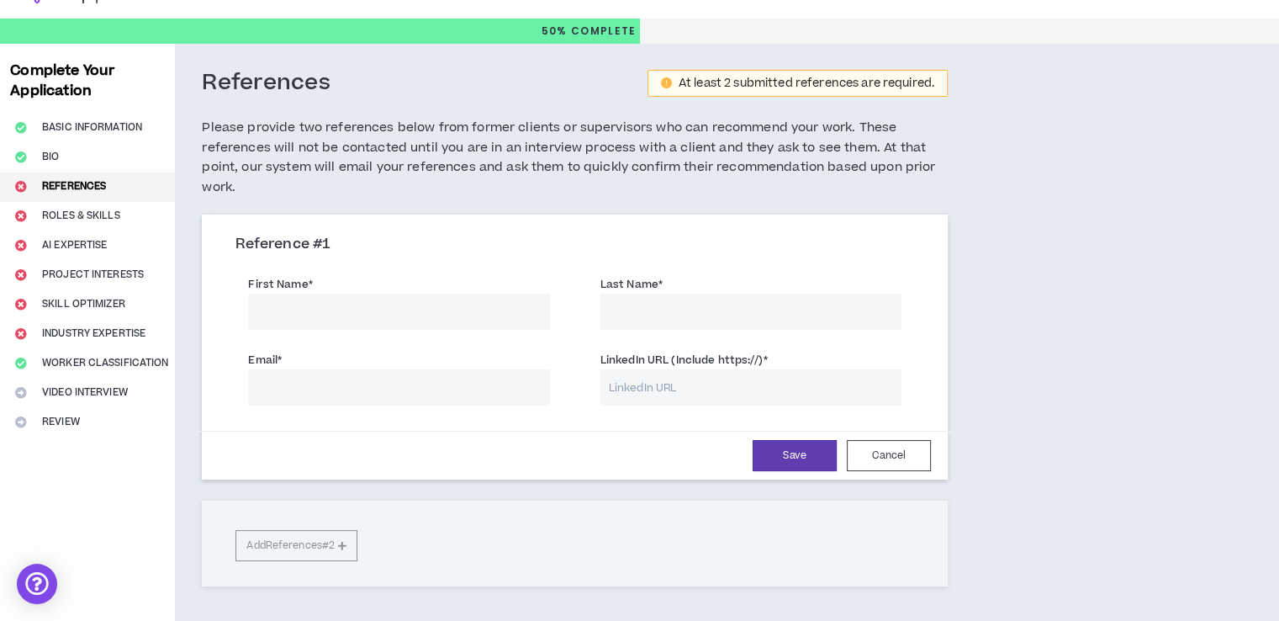
scroll to position [35, 0]
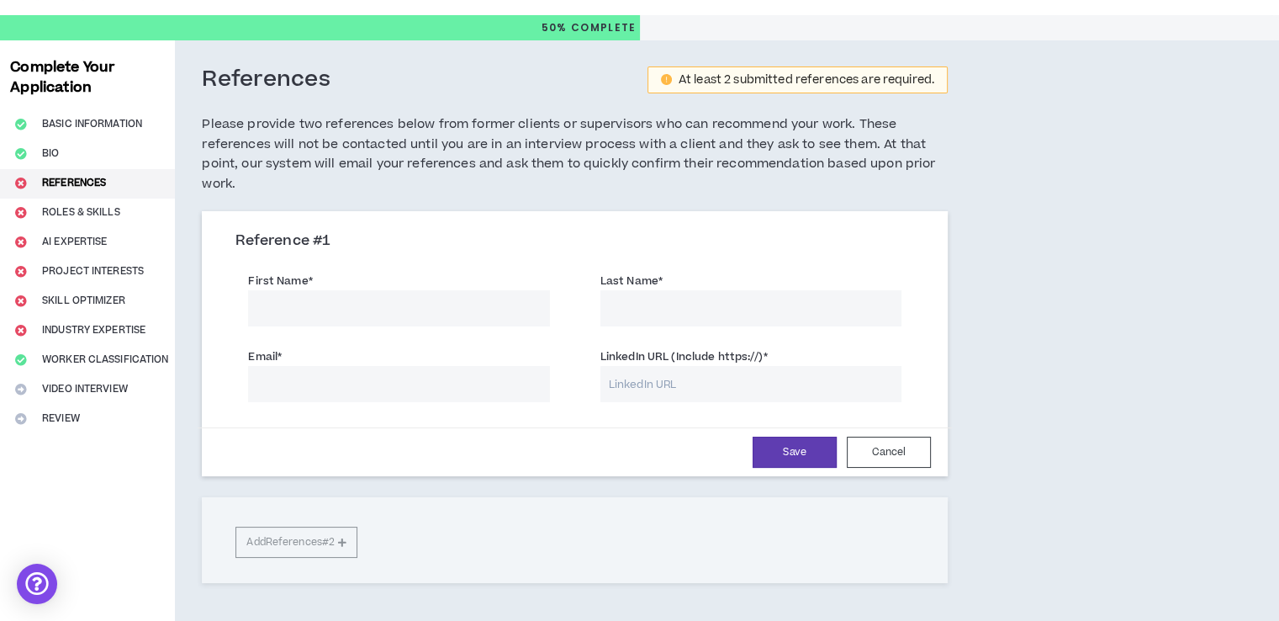
click at [99, 211] on div "Complete Your Application Basic Information Bio References Roles & Skills AI Ex…" at bounding box center [87, 353] width 175 height 626
click at [99, 213] on div "Complete Your Application Basic Information Bio References Roles & Skills AI Ex…" at bounding box center [87, 353] width 175 height 626
click at [83, 204] on div "Complete Your Application Basic Information Bio References Roles & Skills AI Ex…" at bounding box center [87, 353] width 175 height 626
click at [881, 460] on button "Cancel" at bounding box center [889, 451] width 84 height 31
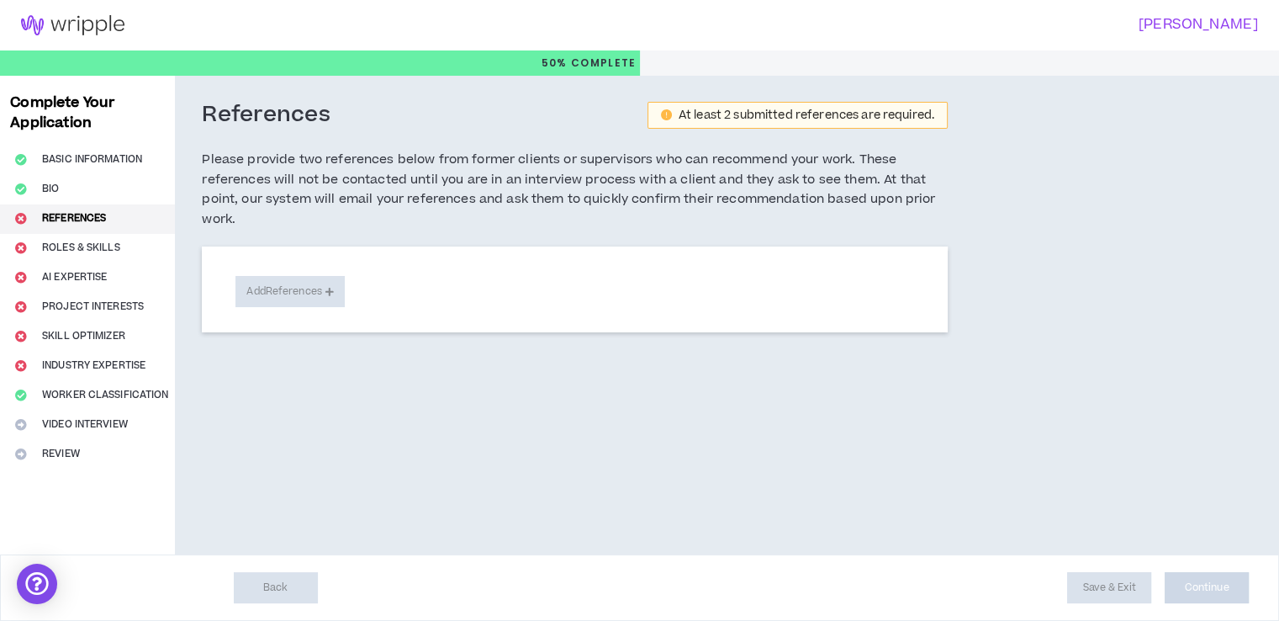
scroll to position [0, 0]
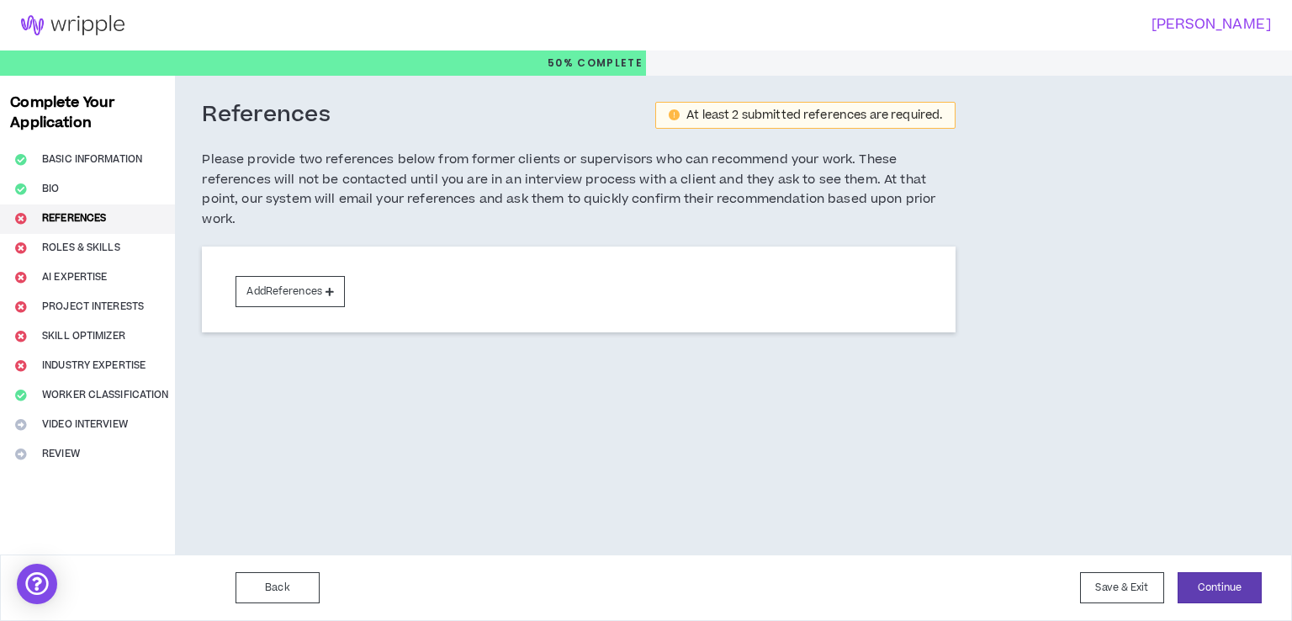
click at [64, 244] on div "Complete Your Application Basic Information Bio References Roles & Skills AI Ex…" at bounding box center [87, 315] width 175 height 479
click at [1255, 573] on button "Continue" at bounding box center [1219, 587] width 84 height 31
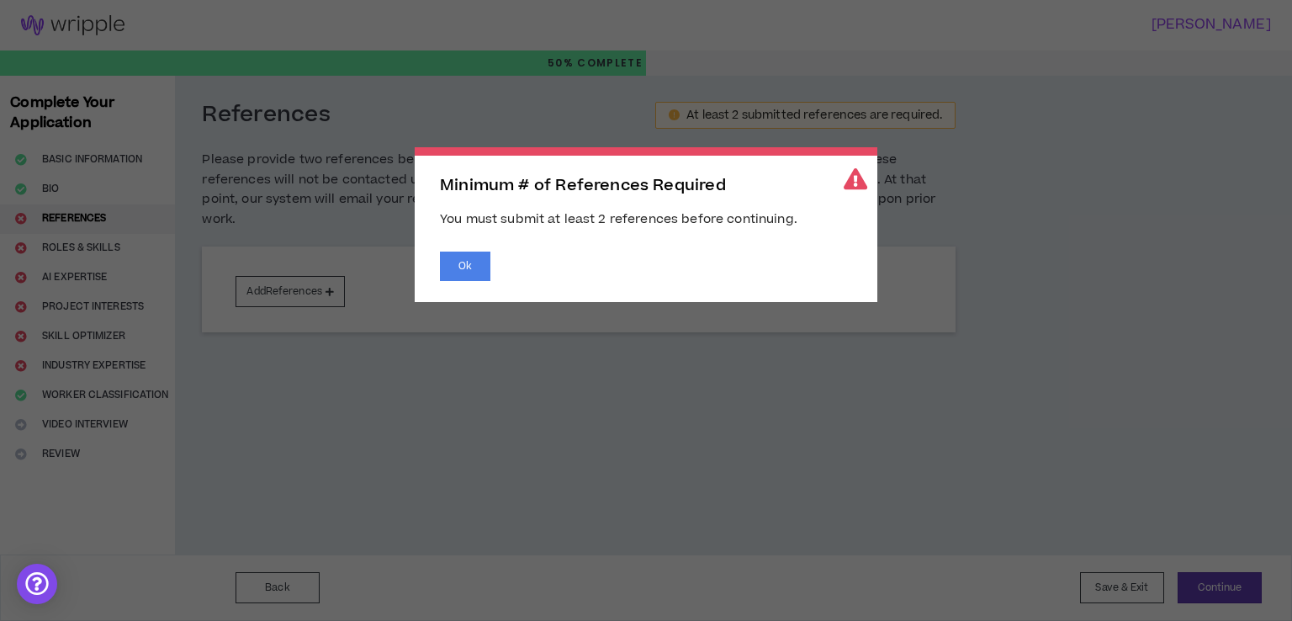
click at [494, 266] on div "Ok" at bounding box center [646, 265] width 412 height 29
click at [455, 267] on button "Ok" at bounding box center [465, 265] width 50 height 29
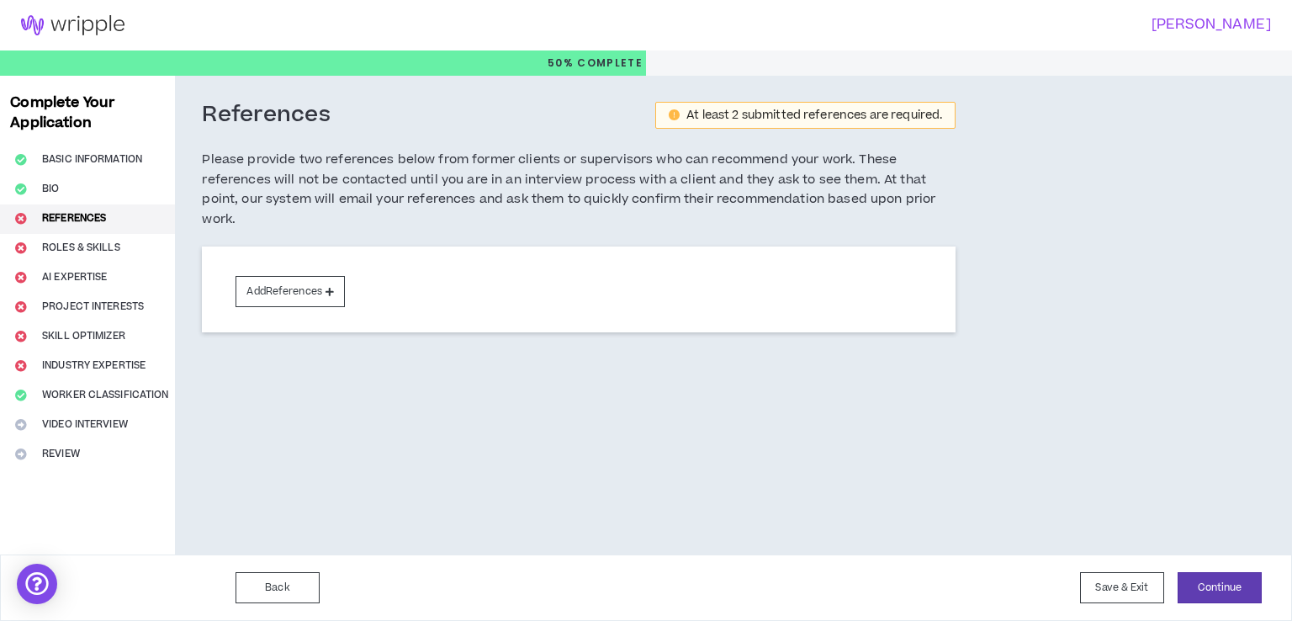
click at [108, 225] on div "Complete Your Application Basic Information Bio References Roles & Skills AI Ex…" at bounding box center [87, 315] width 175 height 479
click at [296, 293] on button "Add References" at bounding box center [289, 291] width 109 height 31
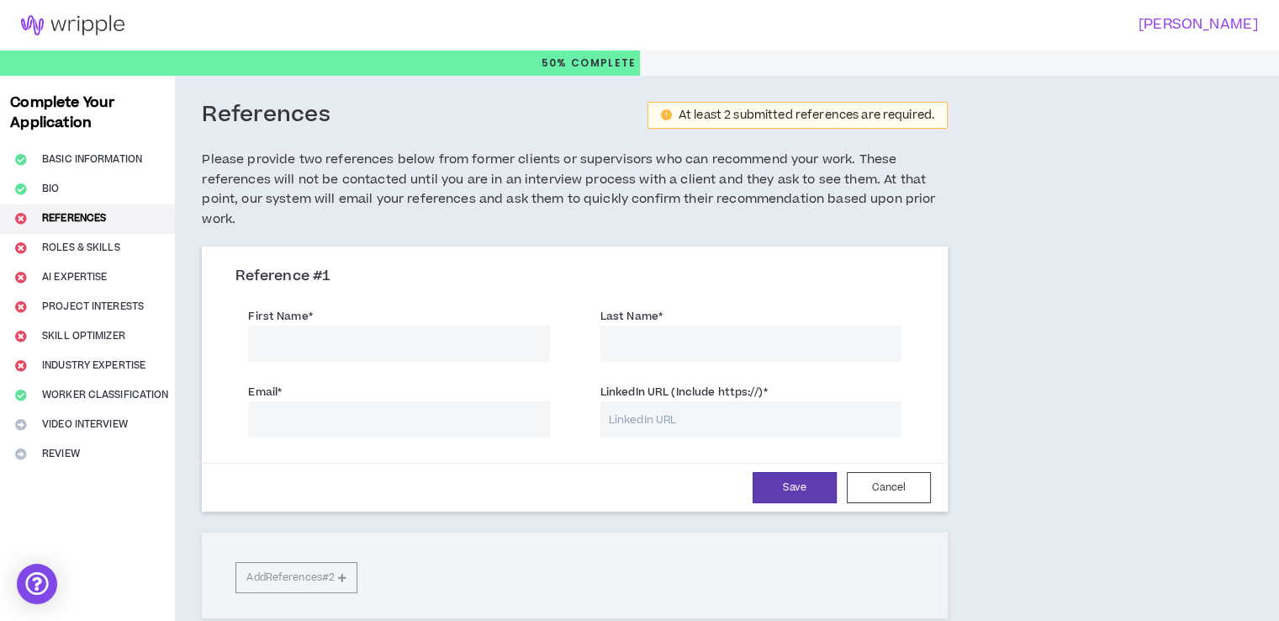
click at [379, 351] on input "First Name *" at bounding box center [398, 343] width 301 height 36
click at [433, 325] on input "First Name *" at bounding box center [398, 343] width 301 height 36
click at [562, 334] on div "First Name *" at bounding box center [398, 334] width 326 height 55
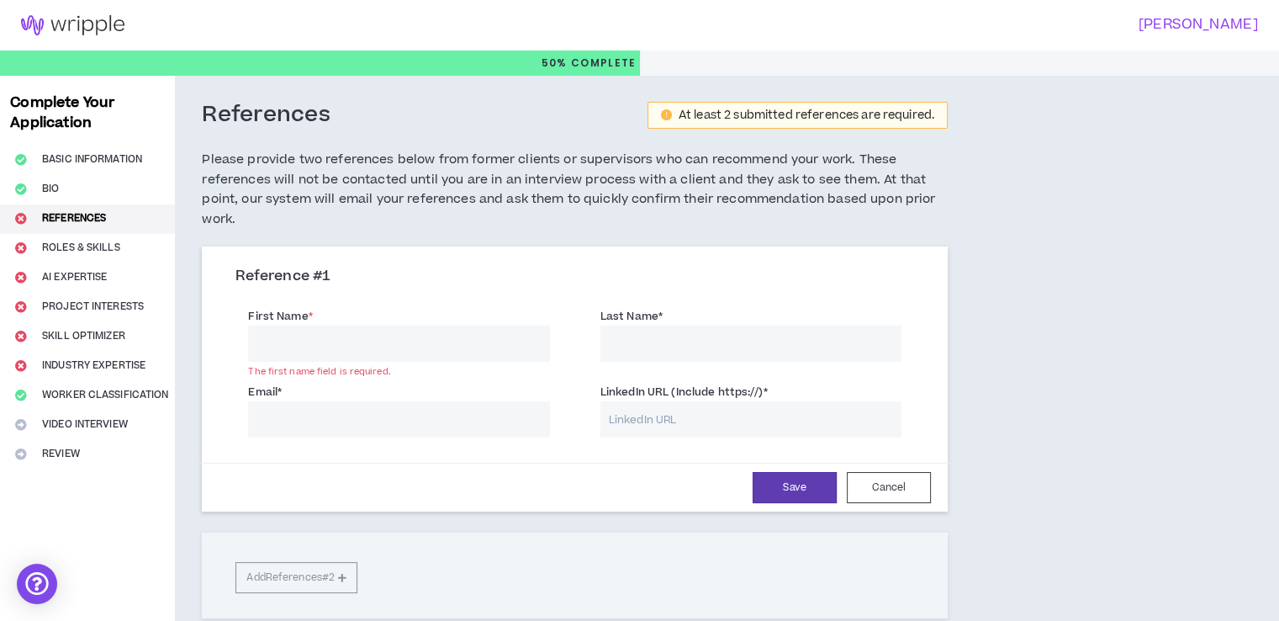
click at [562, 334] on div "First Name * The first name field is required." at bounding box center [398, 334] width 326 height 55
click at [380, 321] on div "First Name * The first name field is required." at bounding box center [398, 334] width 301 height 55
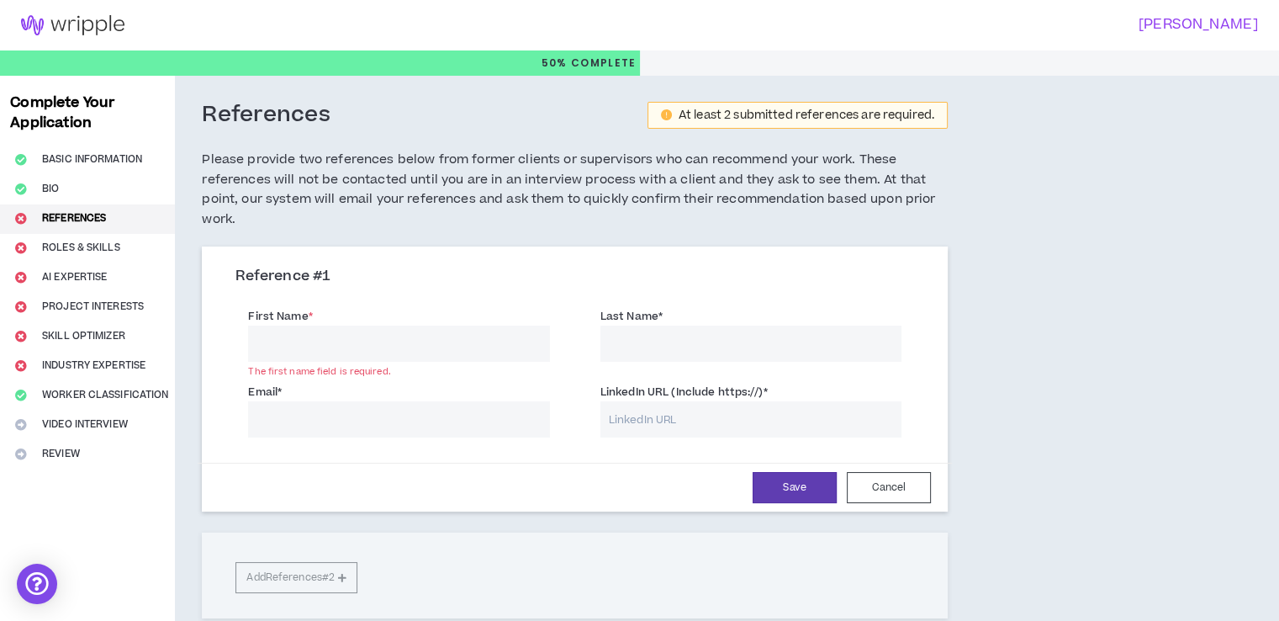
click at [343, 341] on input "First Name *" at bounding box center [398, 343] width 301 height 36
click at [379, 347] on input "First Name *" at bounding box center [398, 343] width 301 height 36
type input "Enala"
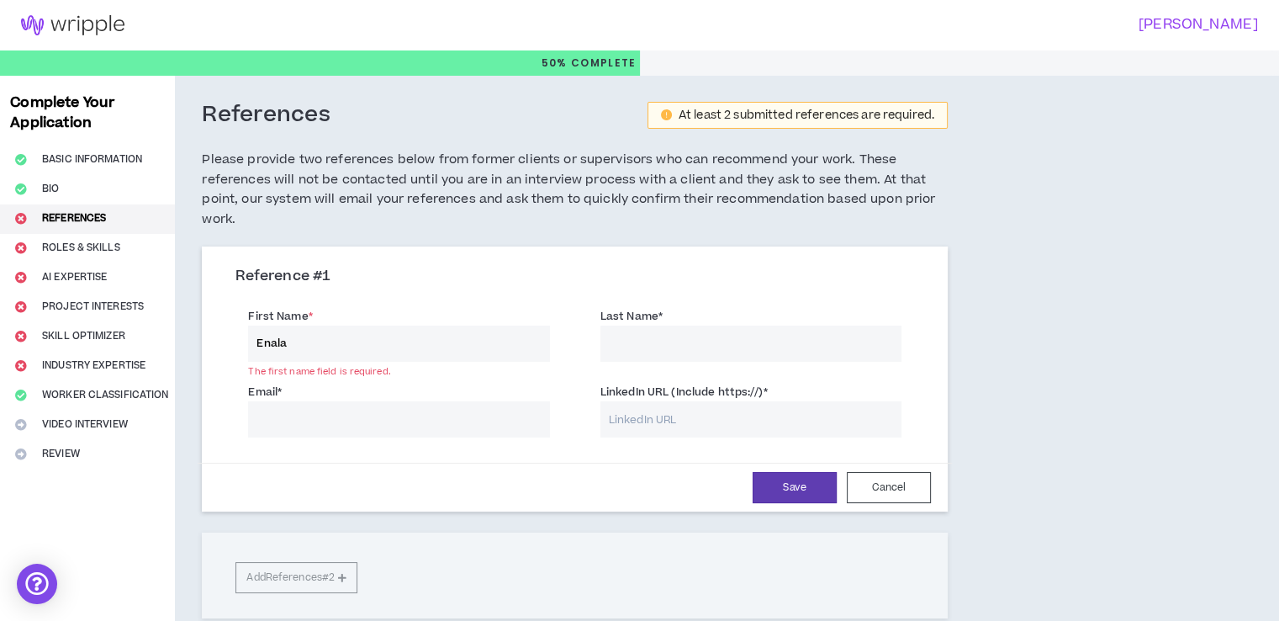
type input "Kwenda"
type input "[EMAIL_ADDRESS][DOMAIN_NAME]"
type input "Kwenda"
type input "[EMAIL_ADDRESS][DOMAIN_NAME]"
click at [387, 355] on input "Enala" at bounding box center [398, 343] width 301 height 36
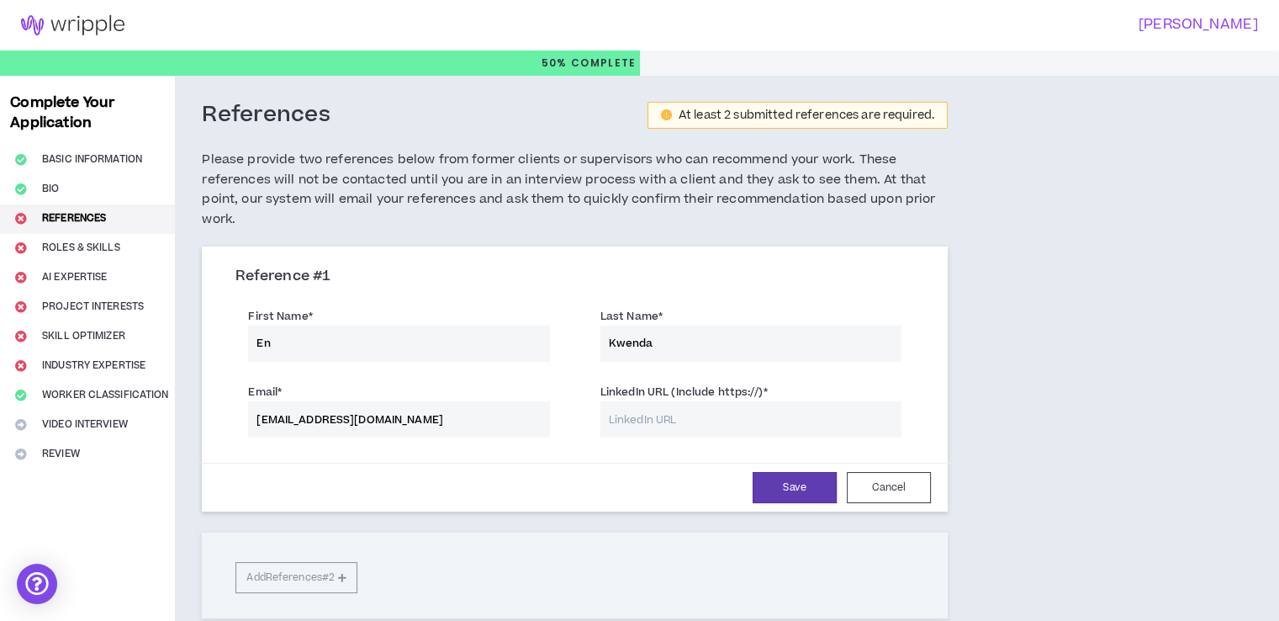
type input "E"
drag, startPoint x: 438, startPoint y: 429, endPoint x: 262, endPoint y: 401, distance: 178.8
click at [262, 401] on div "Email * [EMAIL_ADDRESS][DOMAIN_NAME]" at bounding box center [398, 410] width 301 height 55
type input "e"
click at [679, 357] on input "Kwenda" at bounding box center [750, 343] width 301 height 36
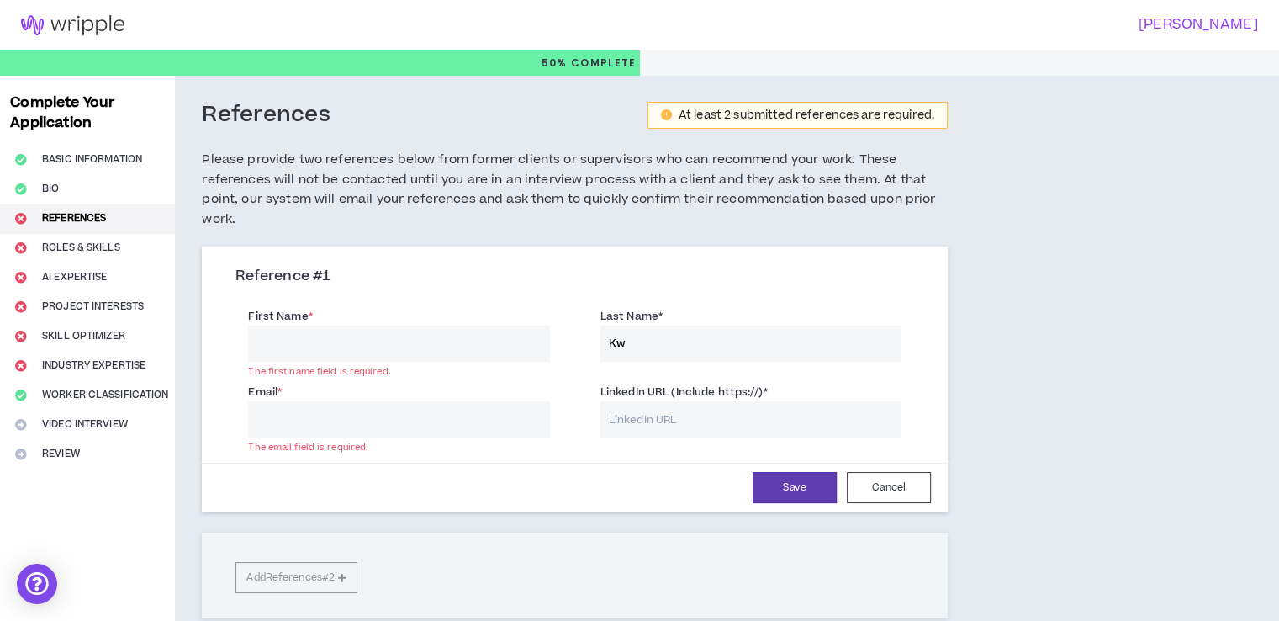
type input "K"
click at [974, 180] on div "References At least 2 submitted references are required. Please provide two ref…" at bounding box center [575, 389] width 800 height 626
click at [1071, 566] on div "References At least 2 submitted references are required. Please provide two ref…" at bounding box center [655, 389] width 960 height 626
click at [279, 349] on input "First Name *" at bounding box center [398, 343] width 301 height 36
type input "[PERSON_NAME]"
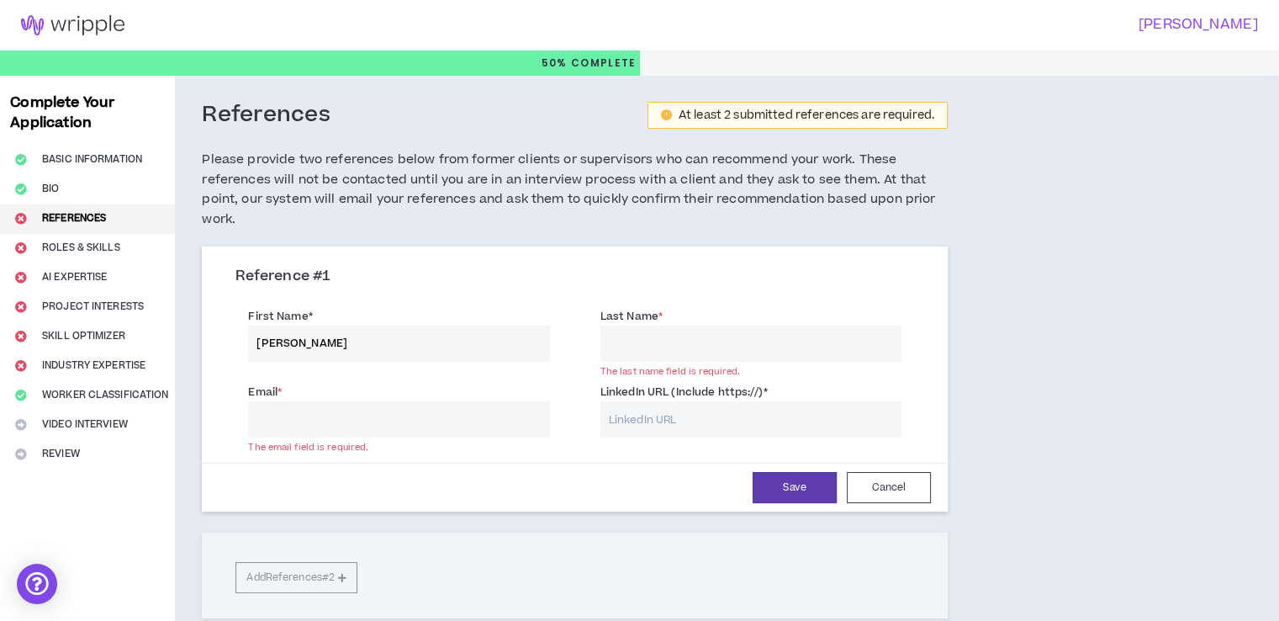
click at [711, 330] on input "Last Name *" at bounding box center [750, 343] width 301 height 36
type input "Kunda"
click at [630, 423] on input "LinkedIn URL (Include https://) *" at bounding box center [750, 419] width 301 height 36
click at [657, 427] on input "LinkedIn URL (Include https://) *" at bounding box center [750, 419] width 301 height 36
paste input "[URL][DOMAIN_NAME][PERSON_NAME]"
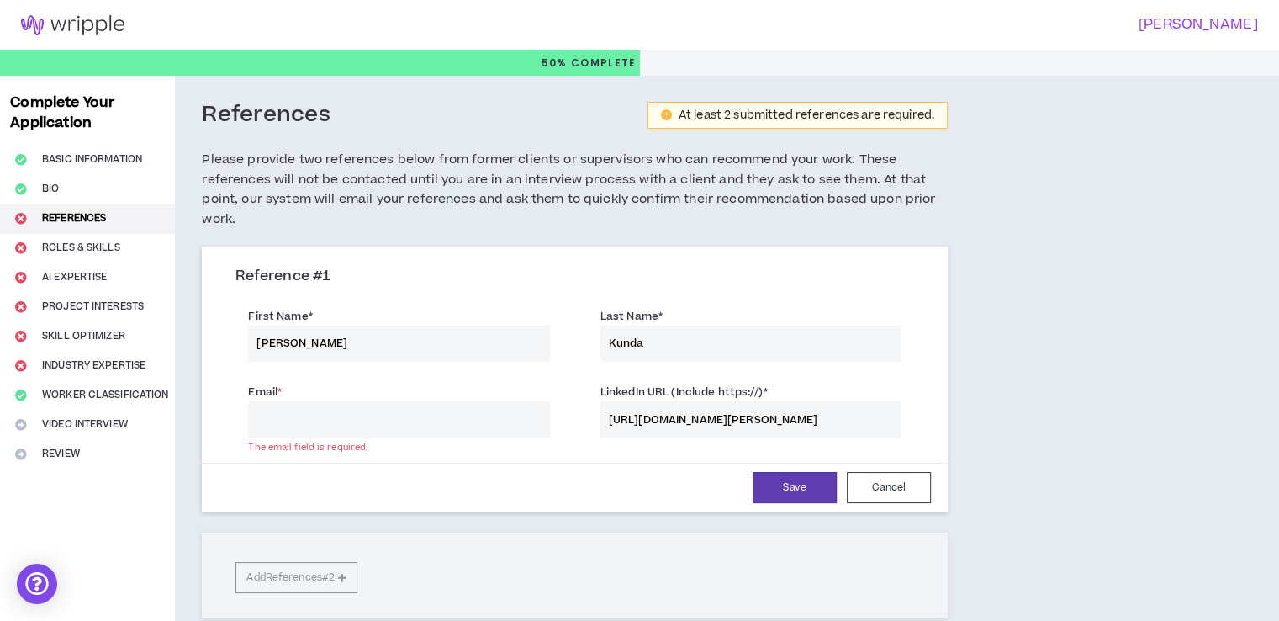
type input "[URL][DOMAIN_NAME][PERSON_NAME]"
click at [441, 433] on input "Email *" at bounding box center [398, 419] width 301 height 36
paste input "[EMAIL_ADDRESS][DOMAIN_NAME]"
type input "[EMAIL_ADDRESS][DOMAIN_NAME]"
click at [781, 489] on button "Save" at bounding box center [795, 487] width 84 height 31
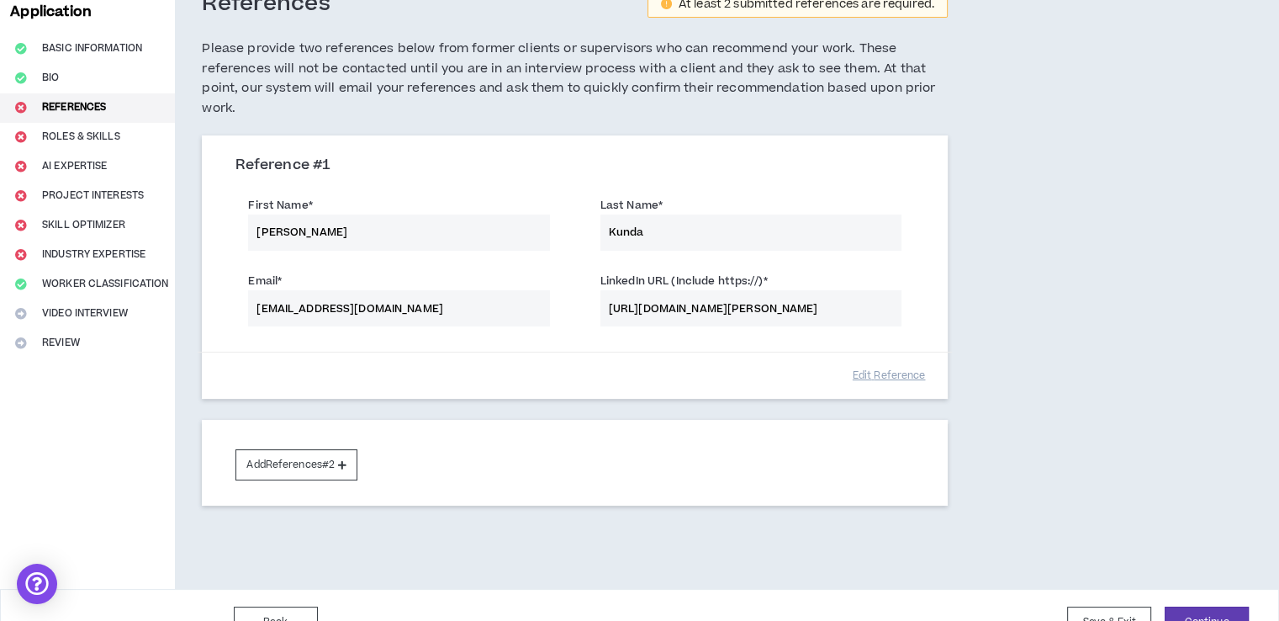
scroll to position [145, 0]
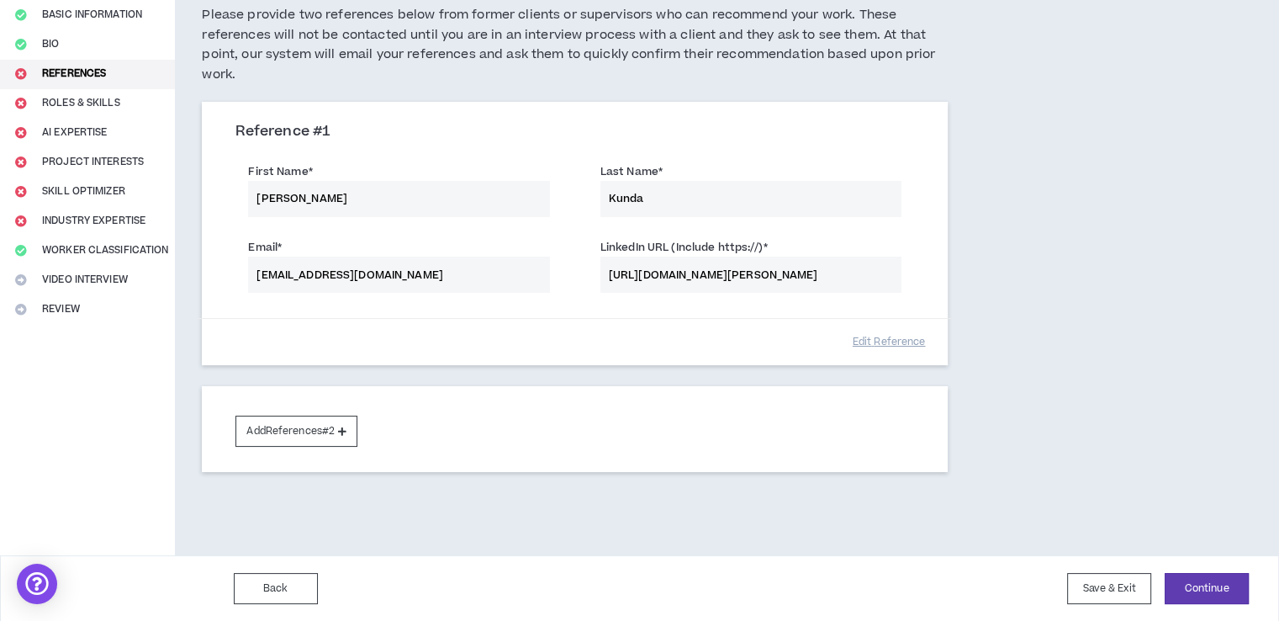
click at [601, 273] on div "Email * [EMAIL_ADDRESS][DOMAIN_NAME] LinkedIn URL (Include https://) * [URL][DO…" at bounding box center [575, 268] width 704 height 76
click at [391, 276] on div "Email * [EMAIL_ADDRESS][DOMAIN_NAME] LinkedIn URL (Include https://) * [URL][DO…" at bounding box center [575, 268] width 704 height 76
click at [326, 431] on button "Add References #2" at bounding box center [296, 430] width 122 height 31
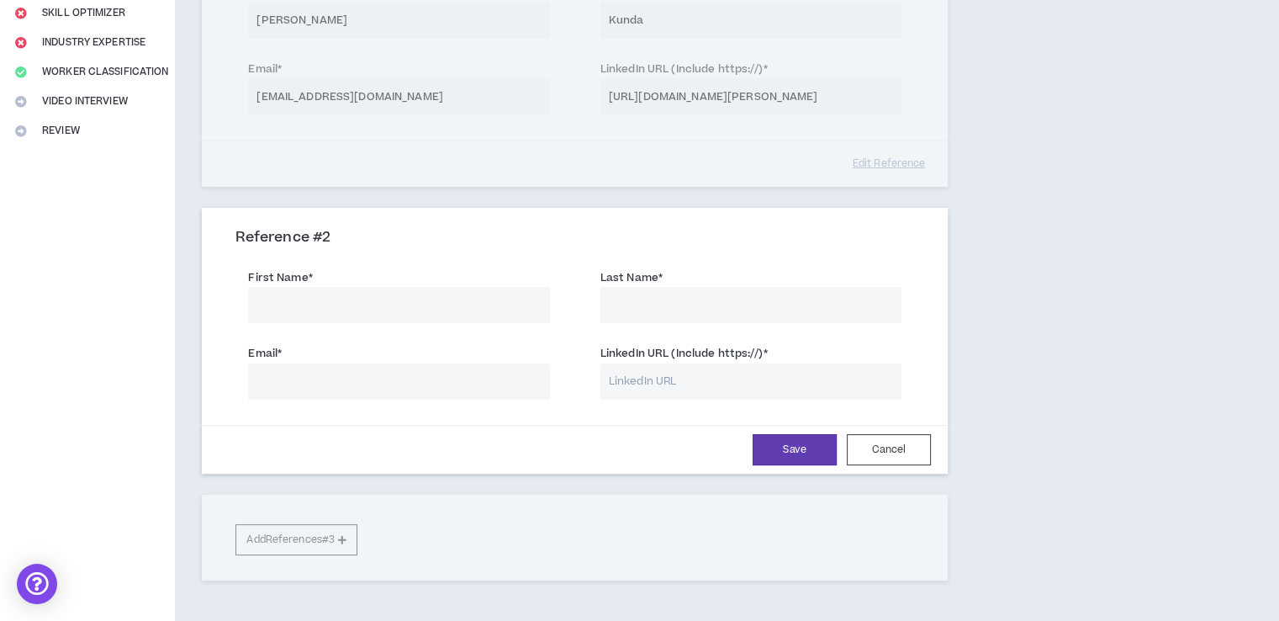
scroll to position [352, 0]
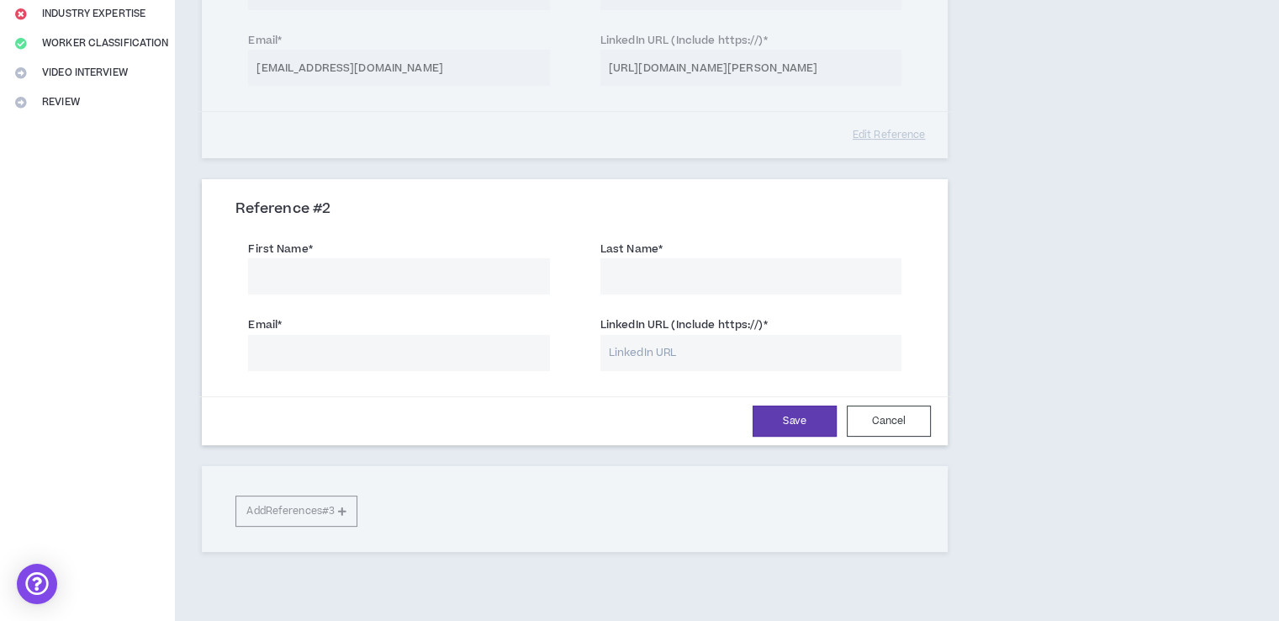
click at [334, 273] on input "First Name *" at bounding box center [398, 276] width 301 height 36
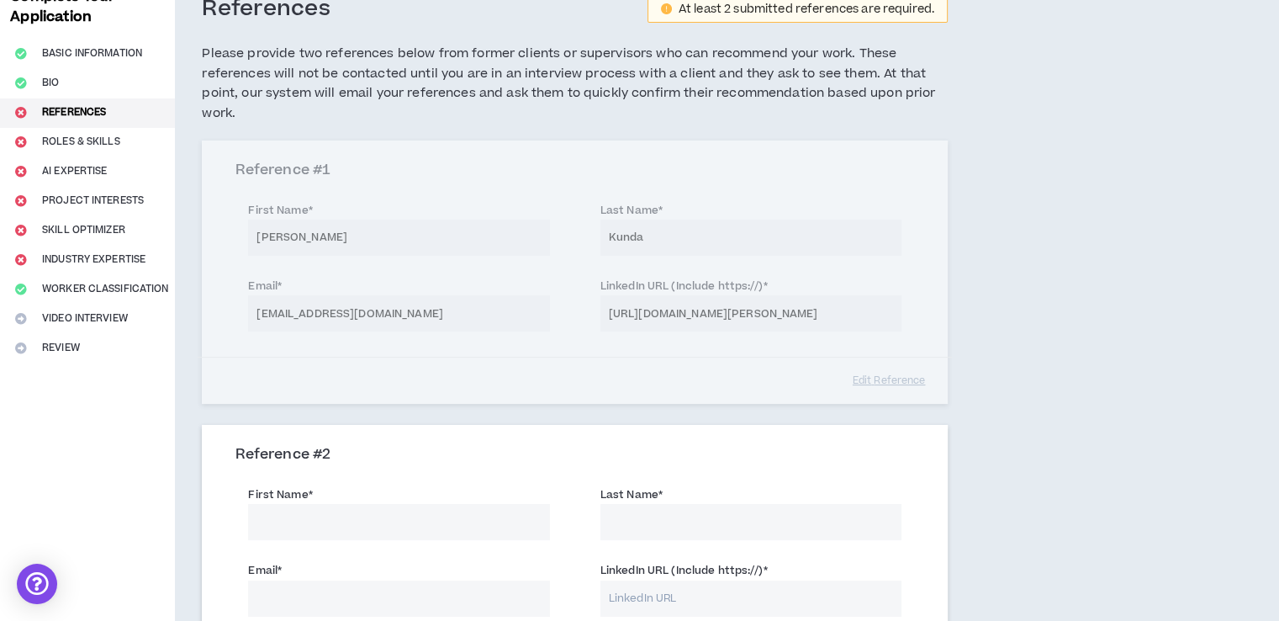
scroll to position [107, 0]
click at [427, 288] on div "Reference # 1 First Name * [PERSON_NAME] Last Name * [PERSON_NAME] * [EMAIL_ADD…" at bounding box center [575, 271] width 746 height 263
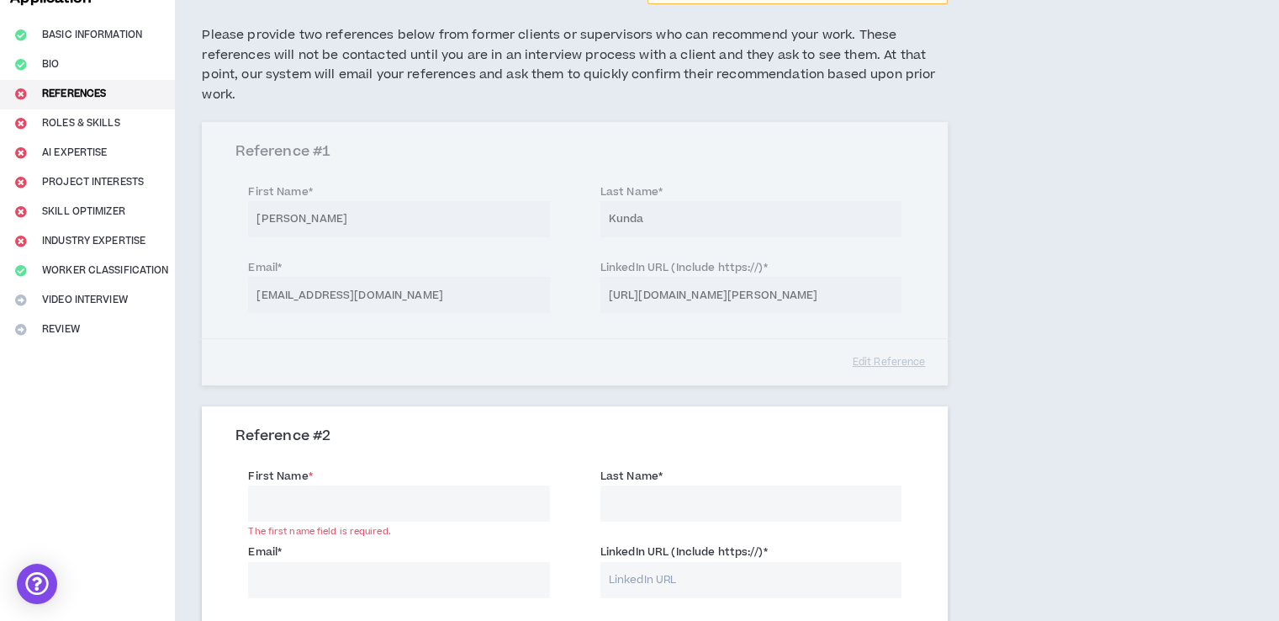
scroll to position [123, 0]
click at [427, 509] on input "First Name *" at bounding box center [398, 505] width 301 height 36
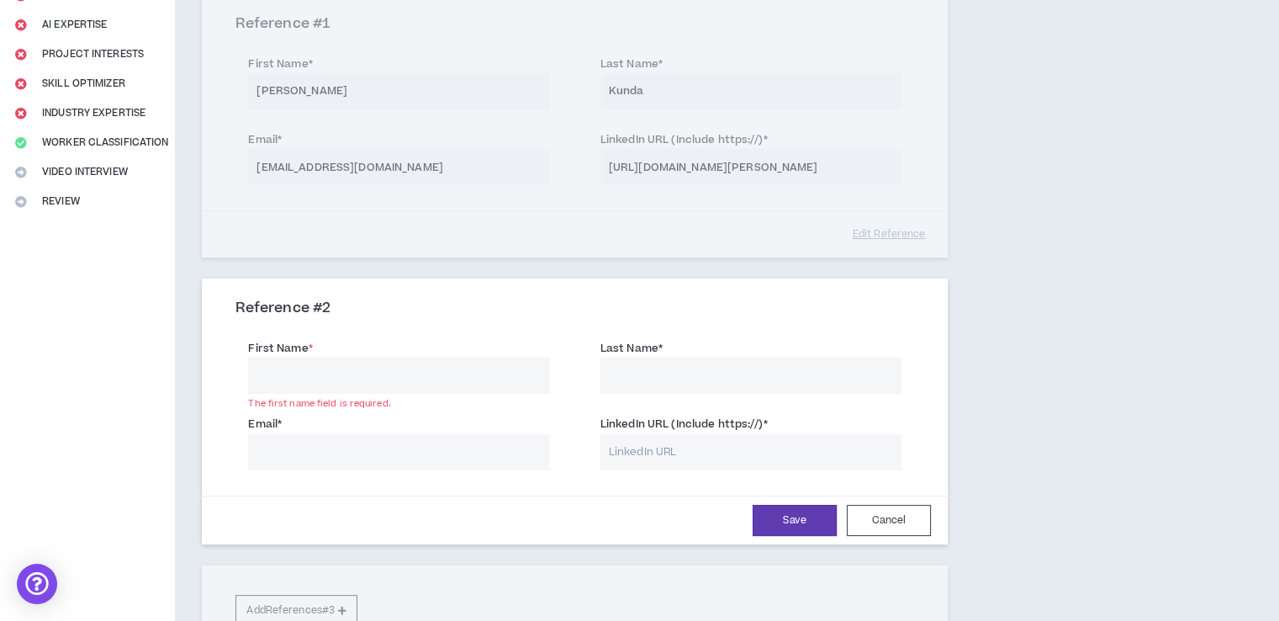
scroll to position [259, 0]
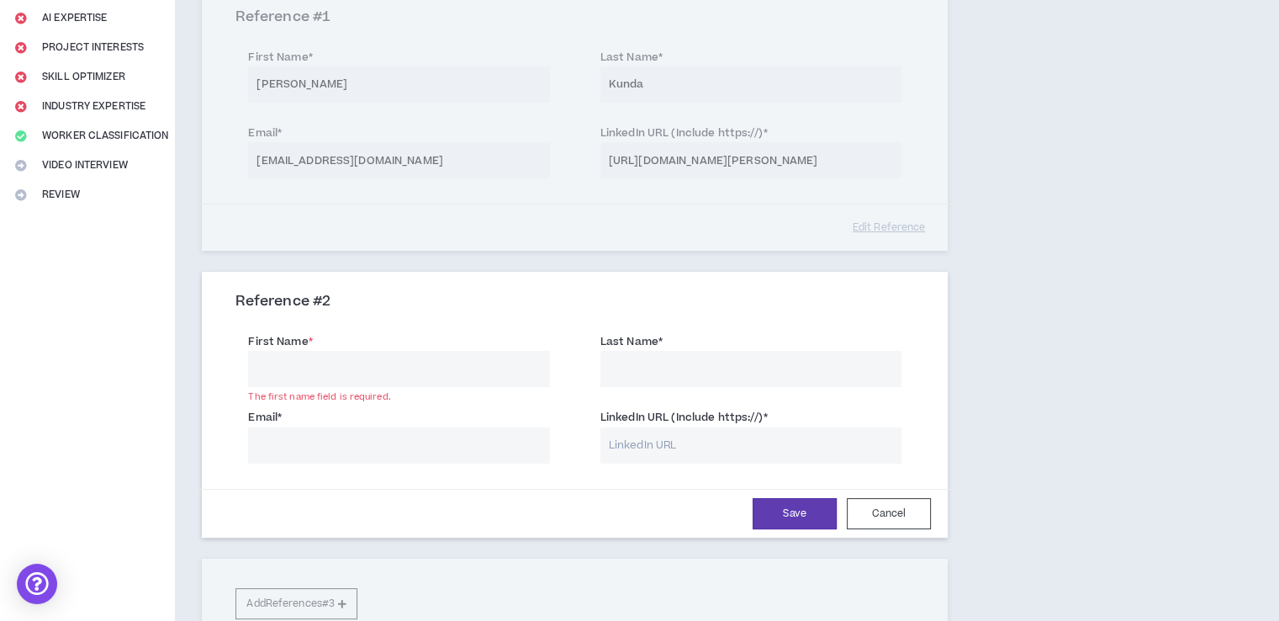
click at [700, 445] on input "LinkedIn URL (Include https://) *" at bounding box center [750, 445] width 301 height 36
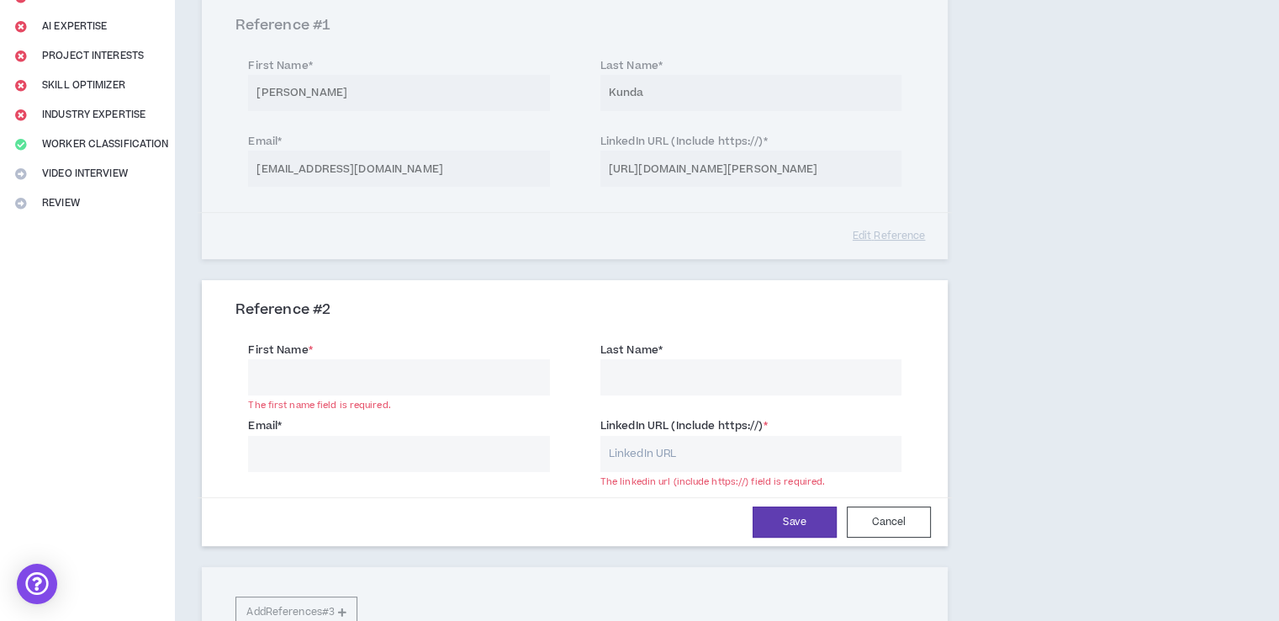
scroll to position [254, 0]
click at [394, 367] on input "First Name *" at bounding box center [398, 374] width 301 height 36
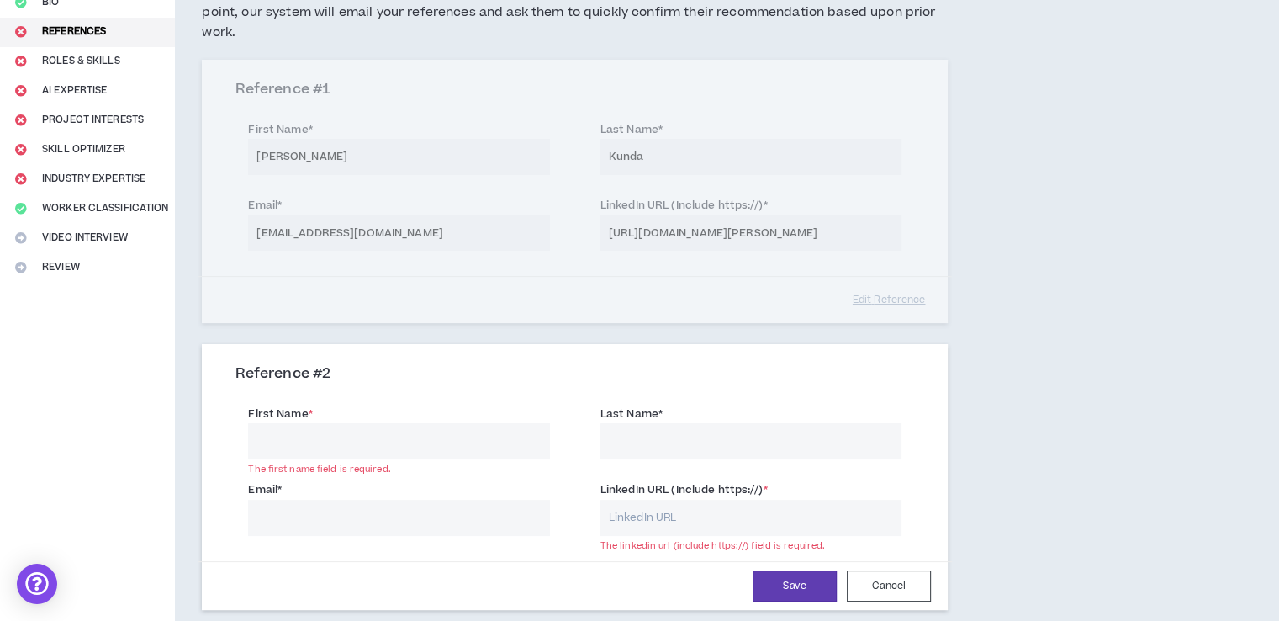
scroll to position [188, 0]
click at [714, 306] on div "Reference # 1 First Name * [PERSON_NAME] Last Name * [PERSON_NAME] * [EMAIL_ADD…" at bounding box center [575, 190] width 746 height 263
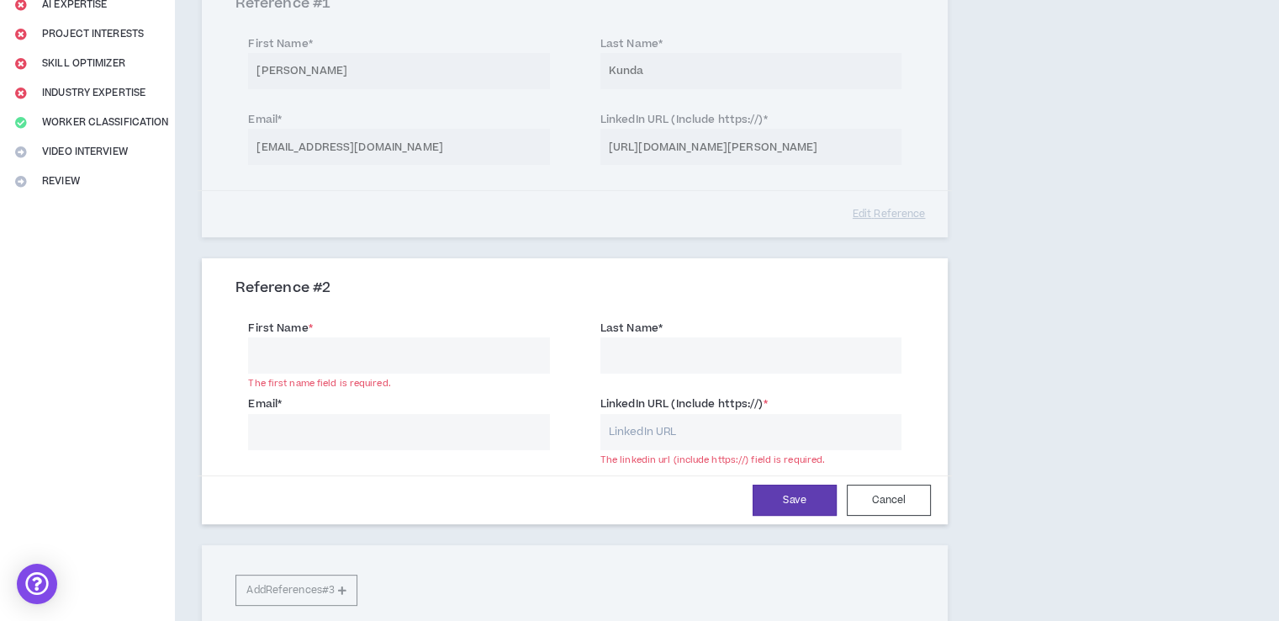
scroll to position [279, 0]
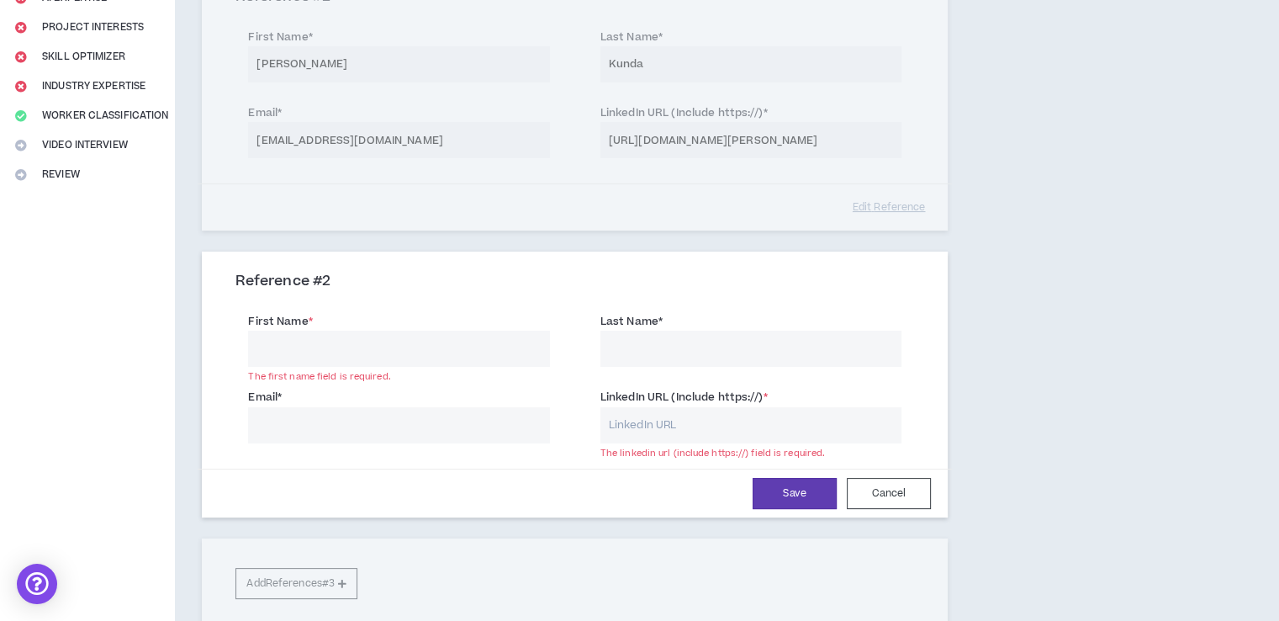
click at [647, 428] on input "LinkedIn URL (Include https://) *" at bounding box center [750, 425] width 301 height 36
click at [370, 431] on input "Email *" at bounding box center [398, 425] width 301 height 36
paste input "[EMAIL_ADDRESS][DOMAIN_NAME]"
type input "[EMAIL_ADDRESS][DOMAIN_NAME]"
click at [330, 347] on input "First Name *" at bounding box center [398, 348] width 301 height 36
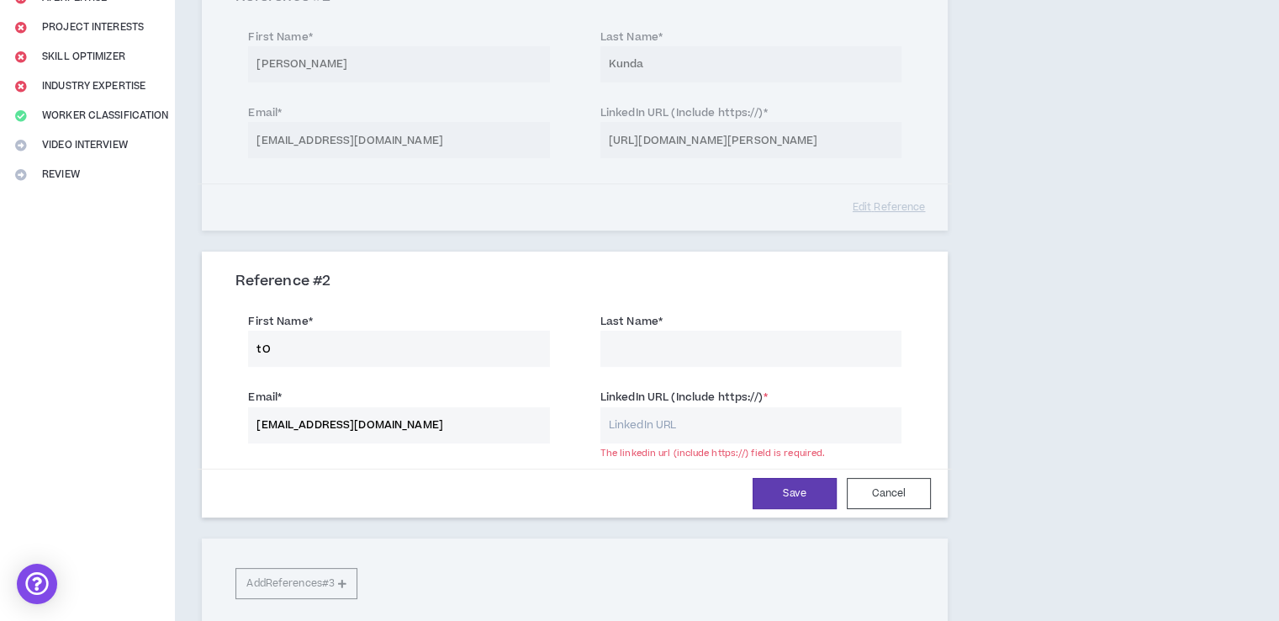
type input "t"
type input "Towela"
click at [647, 345] on input "Last Name *" at bounding box center [750, 348] width 301 height 36
type input "Mugara"
click at [738, 428] on input "LinkedIn URL (Include https://) *" at bounding box center [750, 425] width 301 height 36
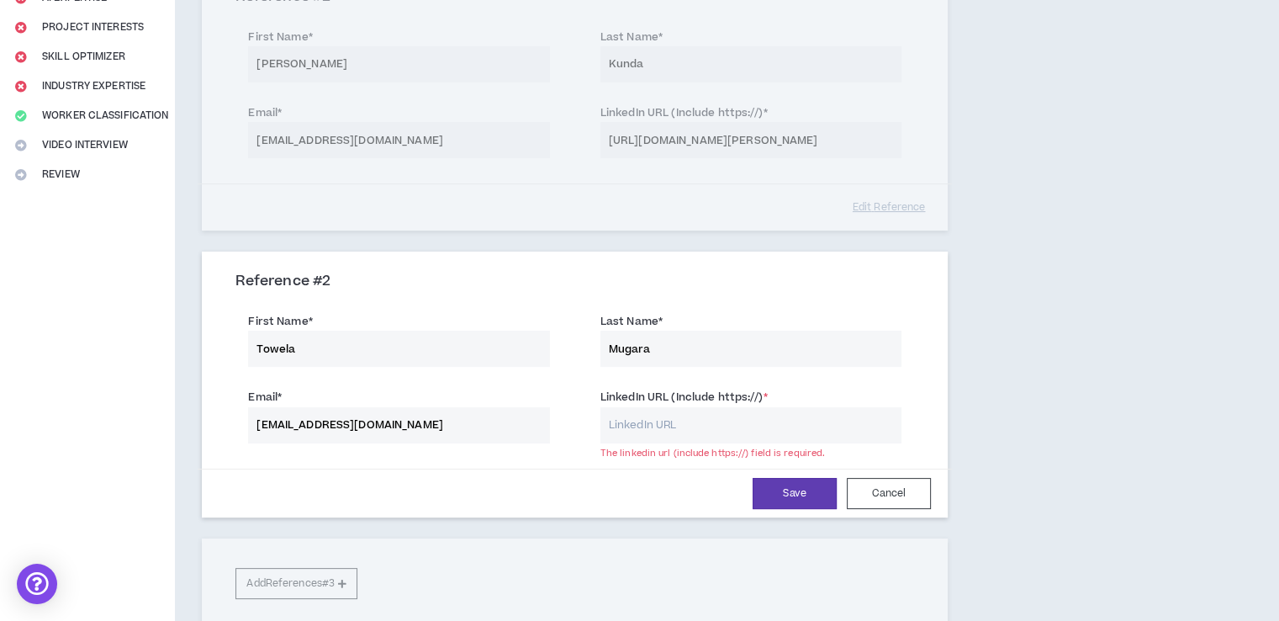
paste input "[URL][DOMAIN_NAME]"
type input "[URL][DOMAIN_NAME]"
click at [789, 489] on button "Save" at bounding box center [795, 493] width 84 height 31
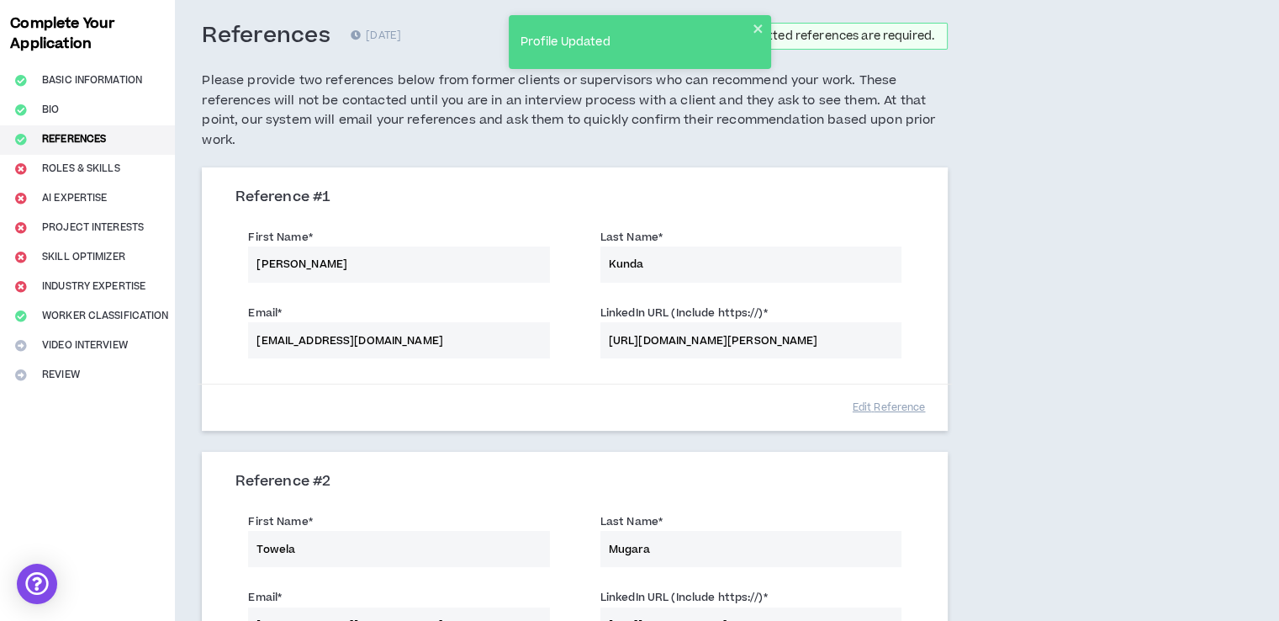
scroll to position [73, 0]
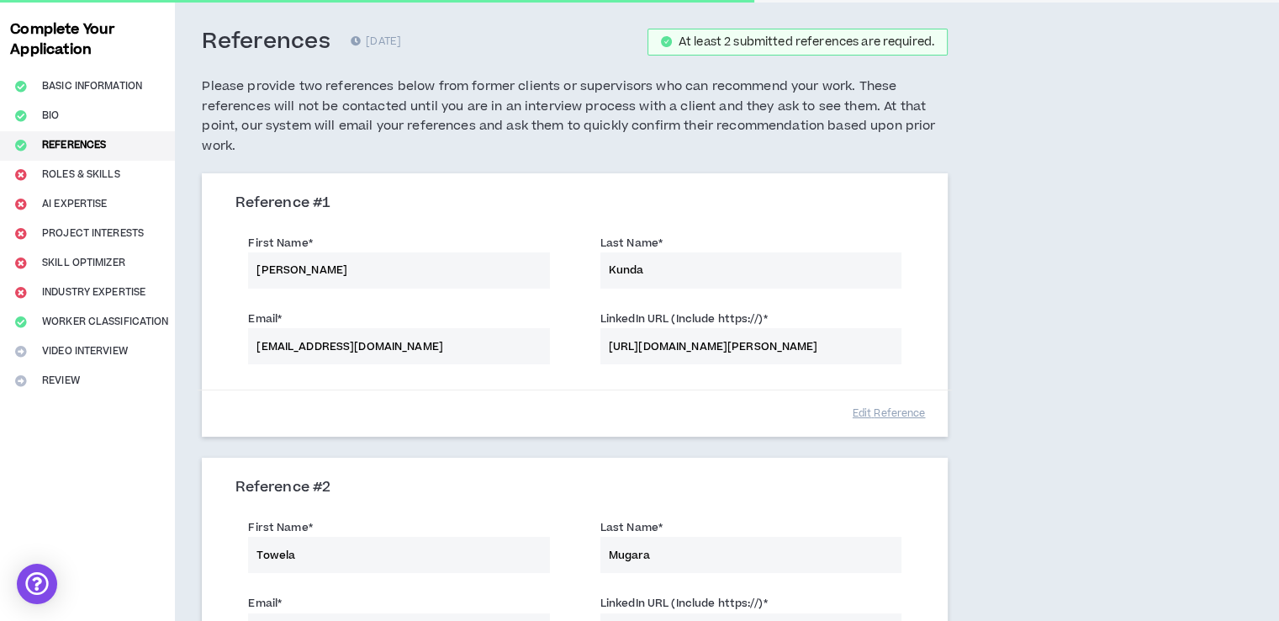
click at [101, 171] on div "Complete Your Application Basic Information Bio References Roles & Skills AI Ex…" at bounding box center [87, 457] width 175 height 909
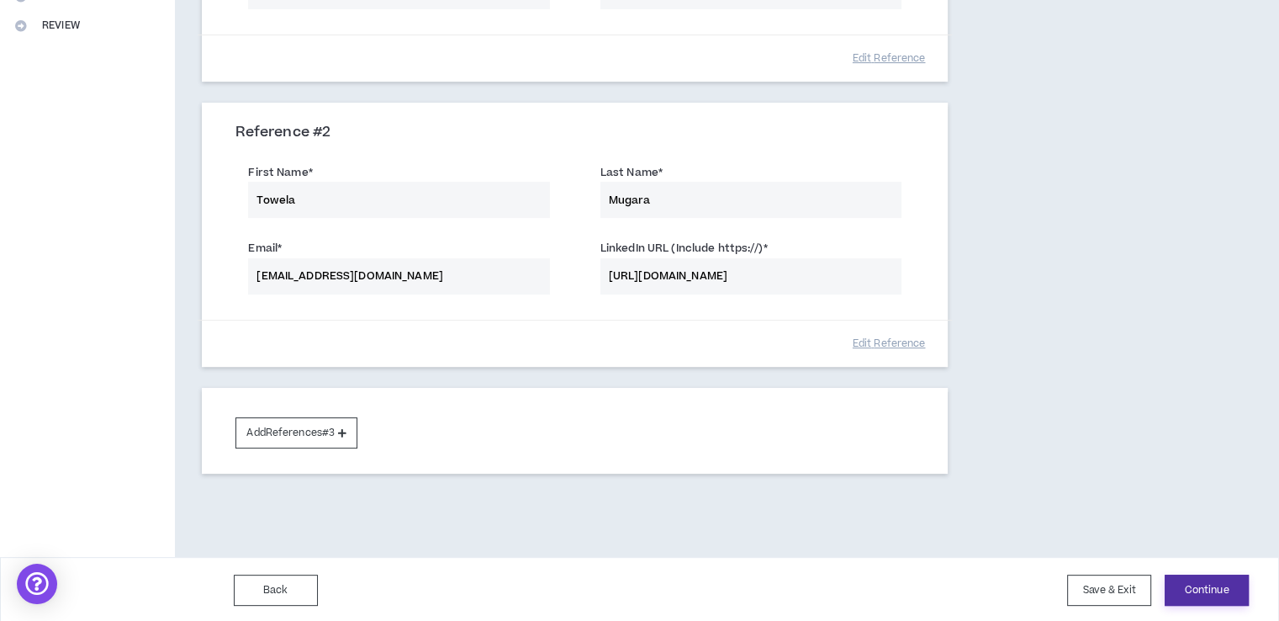
click at [1223, 574] on button "Continue" at bounding box center [1207, 589] width 84 height 31
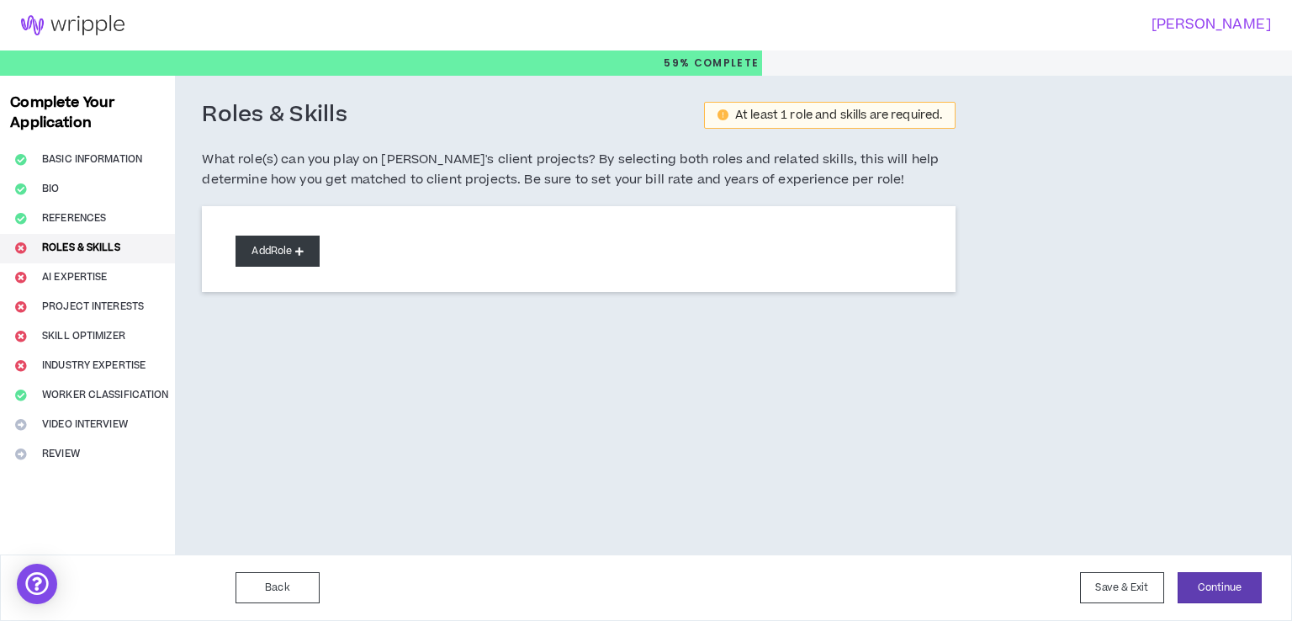
click at [285, 248] on button "Add Role" at bounding box center [277, 250] width 84 height 31
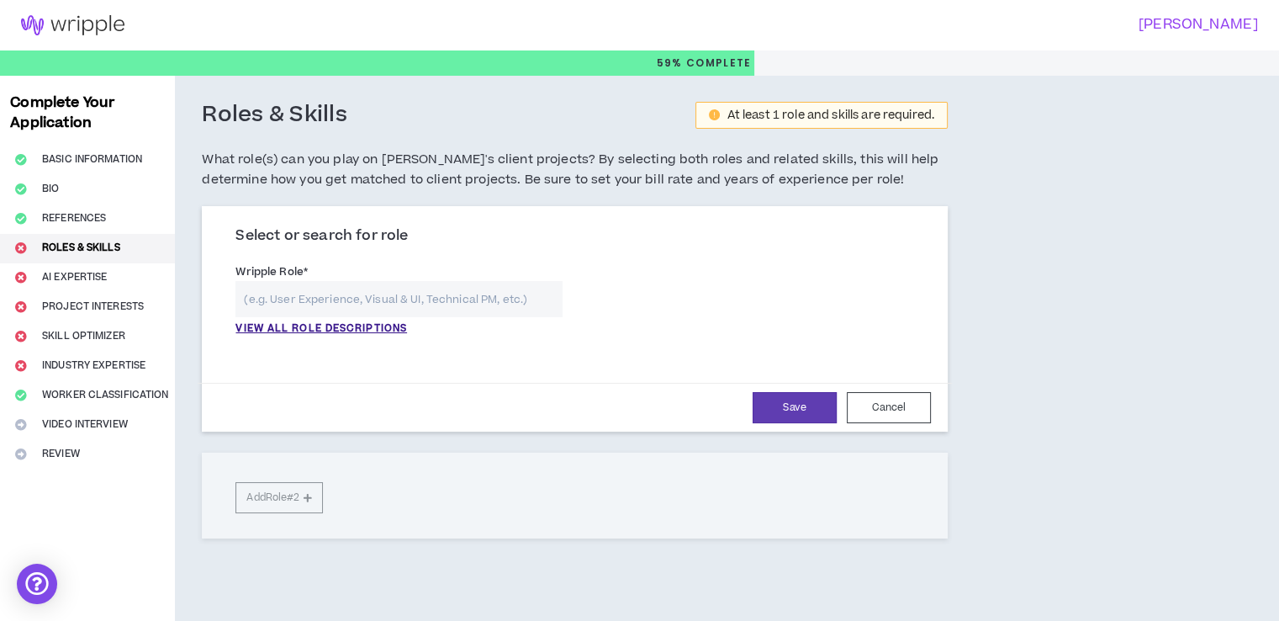
click at [391, 304] on input "text" at bounding box center [398, 299] width 326 height 36
click at [311, 321] on p "VIEW ALL ROLE DESCRIPTIONS" at bounding box center [321, 328] width 172 height 15
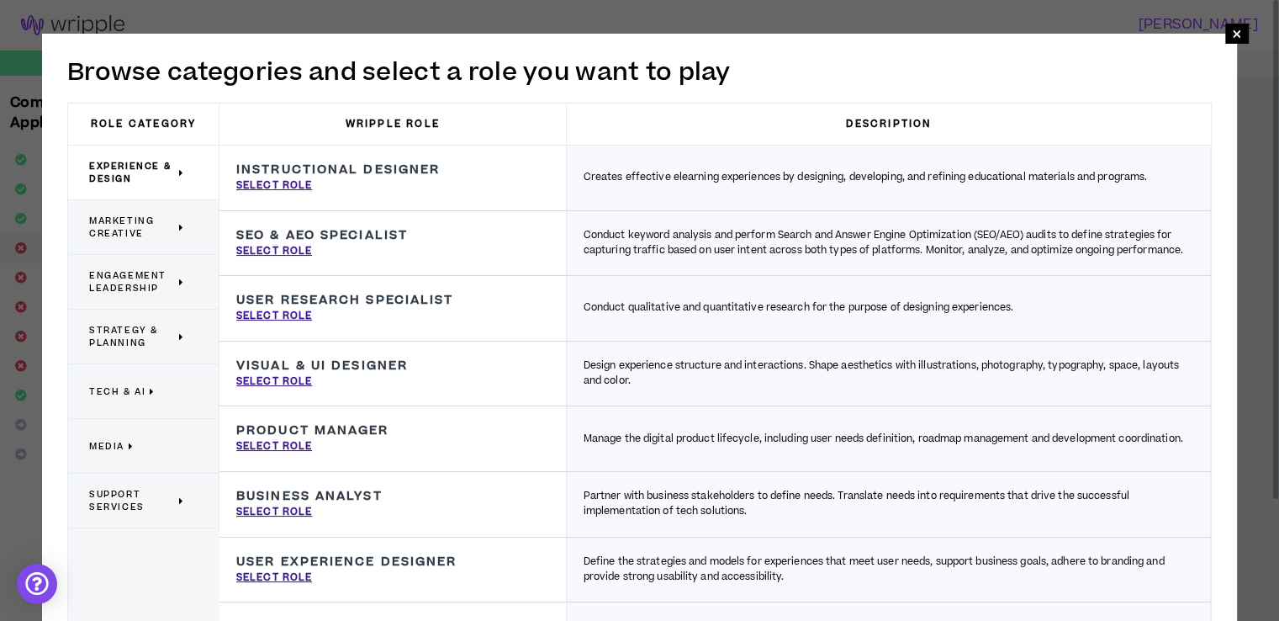
click at [179, 381] on p "Tech & AI" at bounding box center [137, 391] width 96 height 37
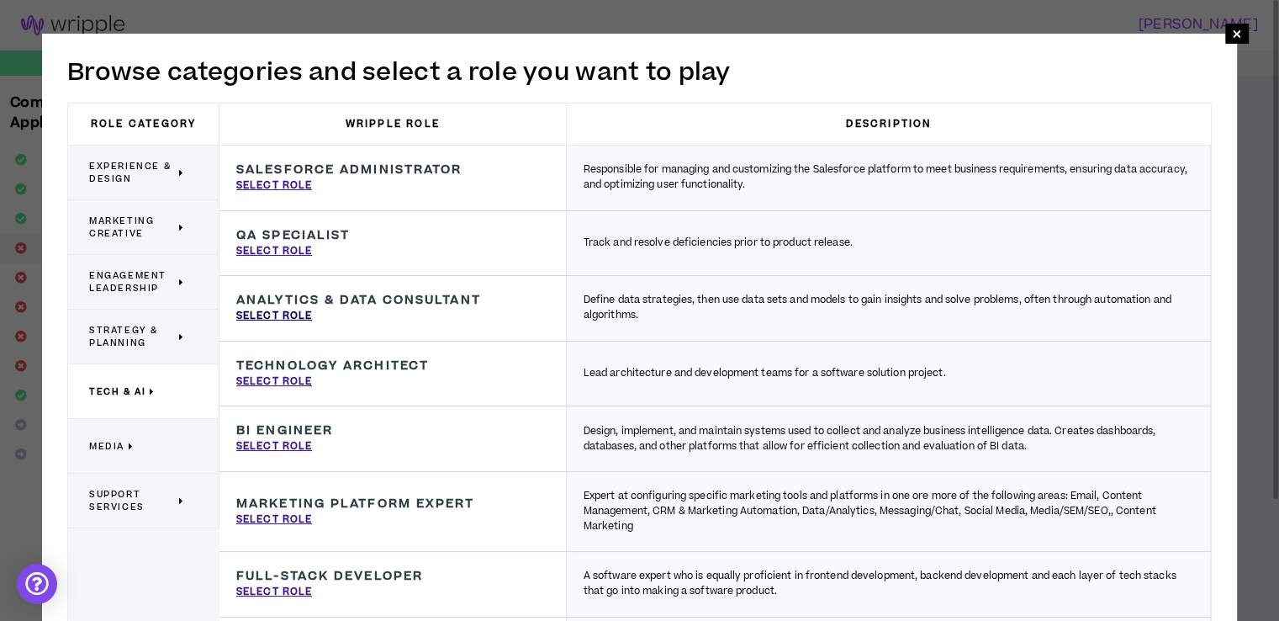
click at [296, 311] on p "Select Role" at bounding box center [274, 316] width 76 height 15
type input "Analytics & Data Consultant"
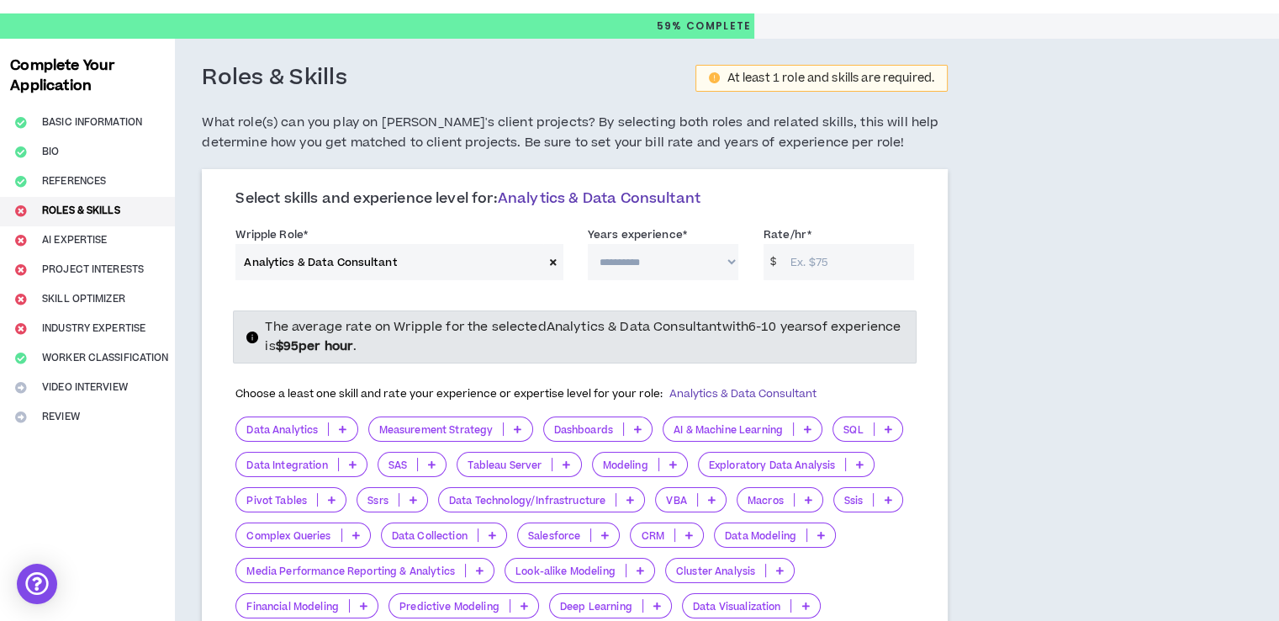
scroll to position [36, 0]
click at [575, 425] on p "Dashboards" at bounding box center [583, 430] width 79 height 13
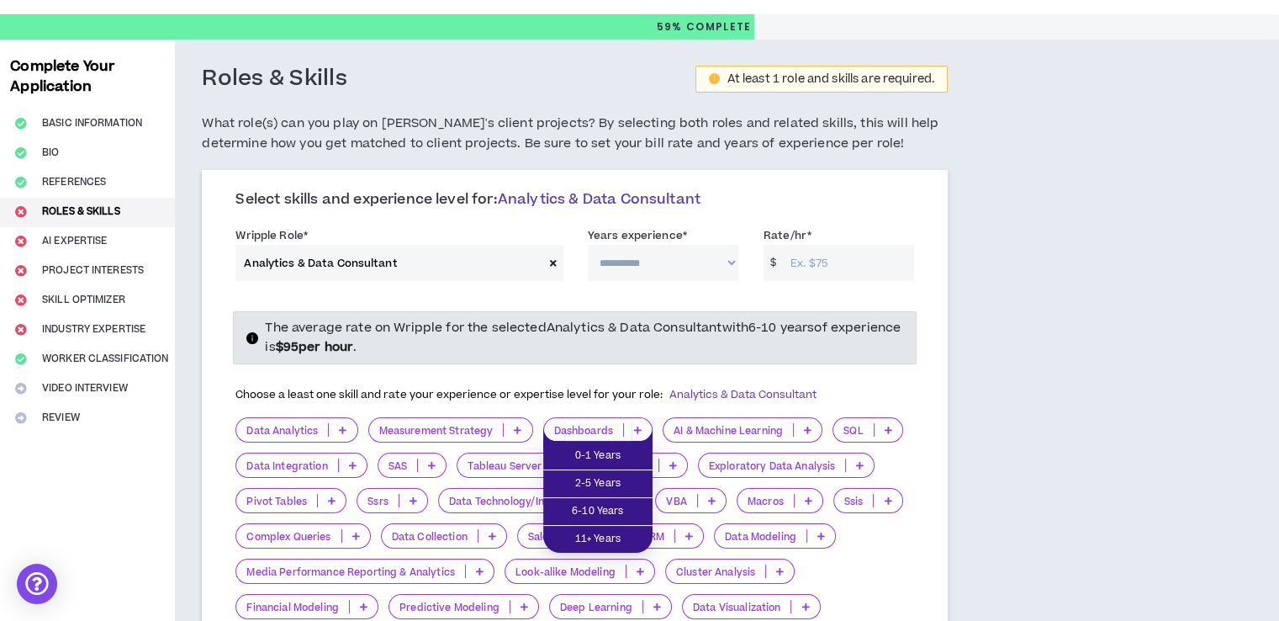
click at [915, 505] on div "Choose a least one skill and rate your experience or expertise level for your r…" at bounding box center [575, 585] width 704 height 415
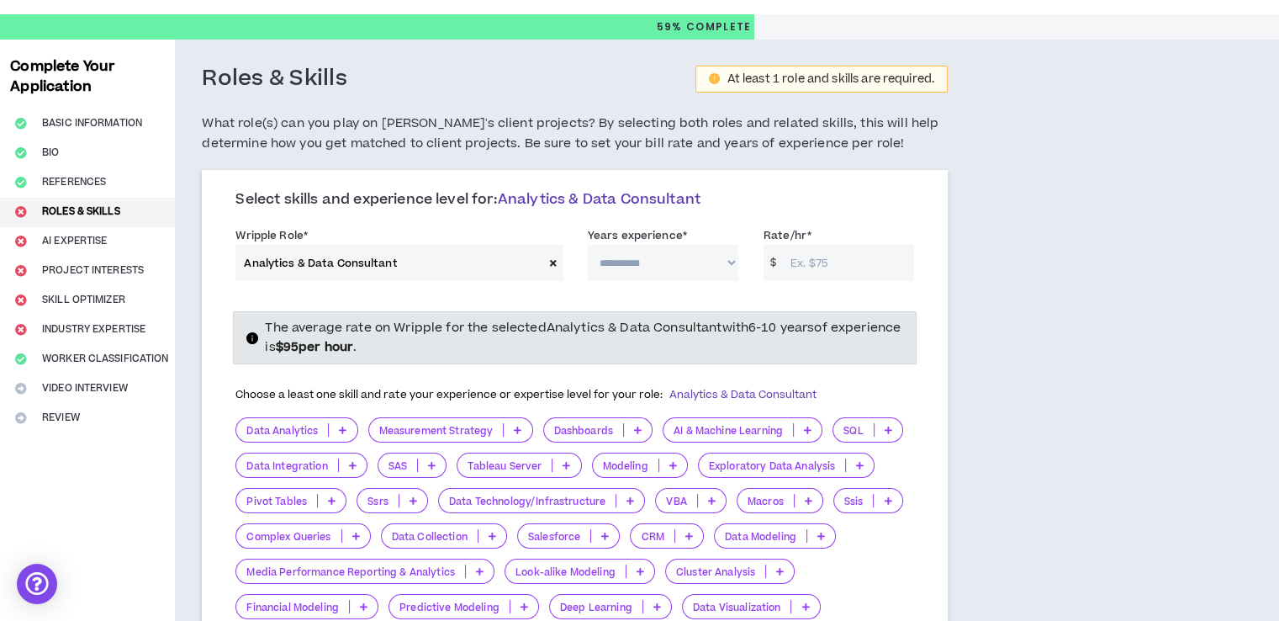
scroll to position [35, 0]
click at [715, 265] on select "**********" at bounding box center [663, 264] width 151 height 36
select select "**"
click at [588, 246] on select "**********" at bounding box center [663, 264] width 151 height 36
click at [326, 431] on p "Data Analytics" at bounding box center [282, 431] width 92 height 13
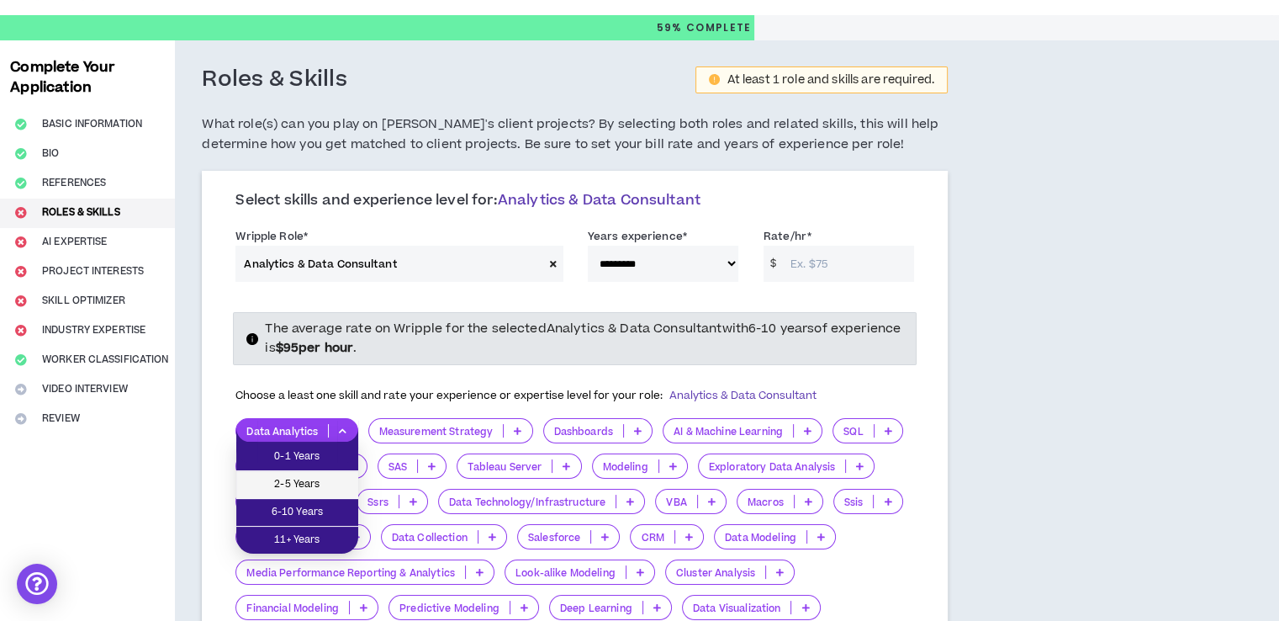
click at [313, 475] on span "2-5 Years" at bounding box center [297, 484] width 102 height 19
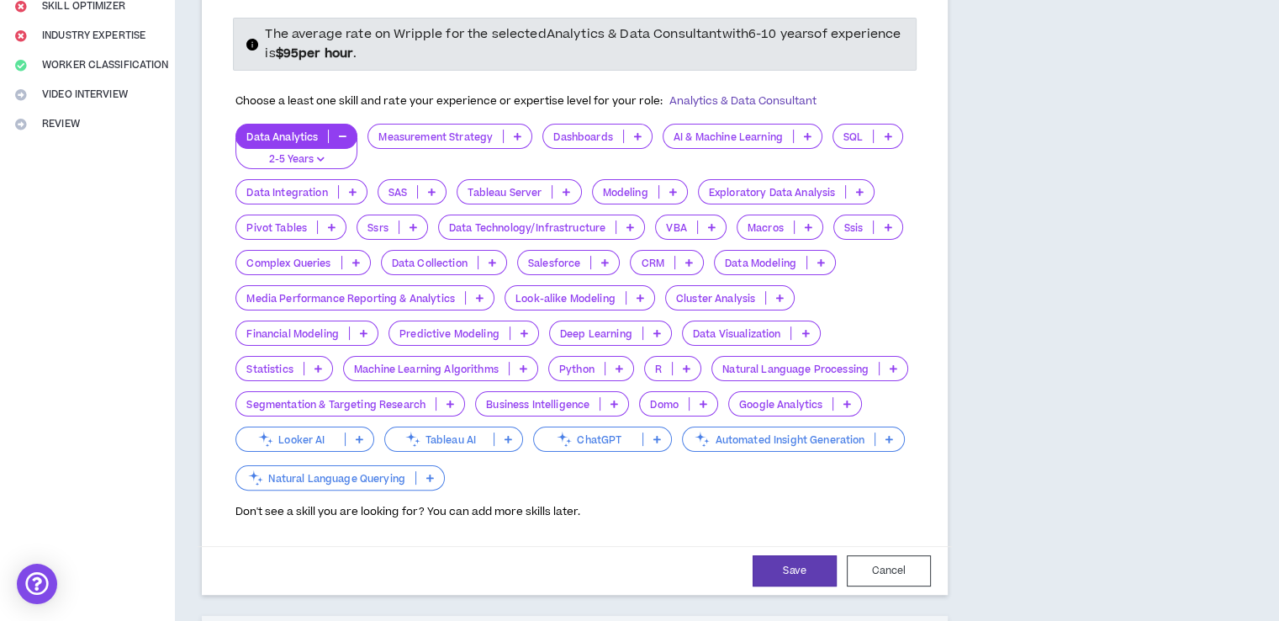
scroll to position [328, 0]
click at [615, 405] on icon at bounding box center [615, 405] width 8 height 8
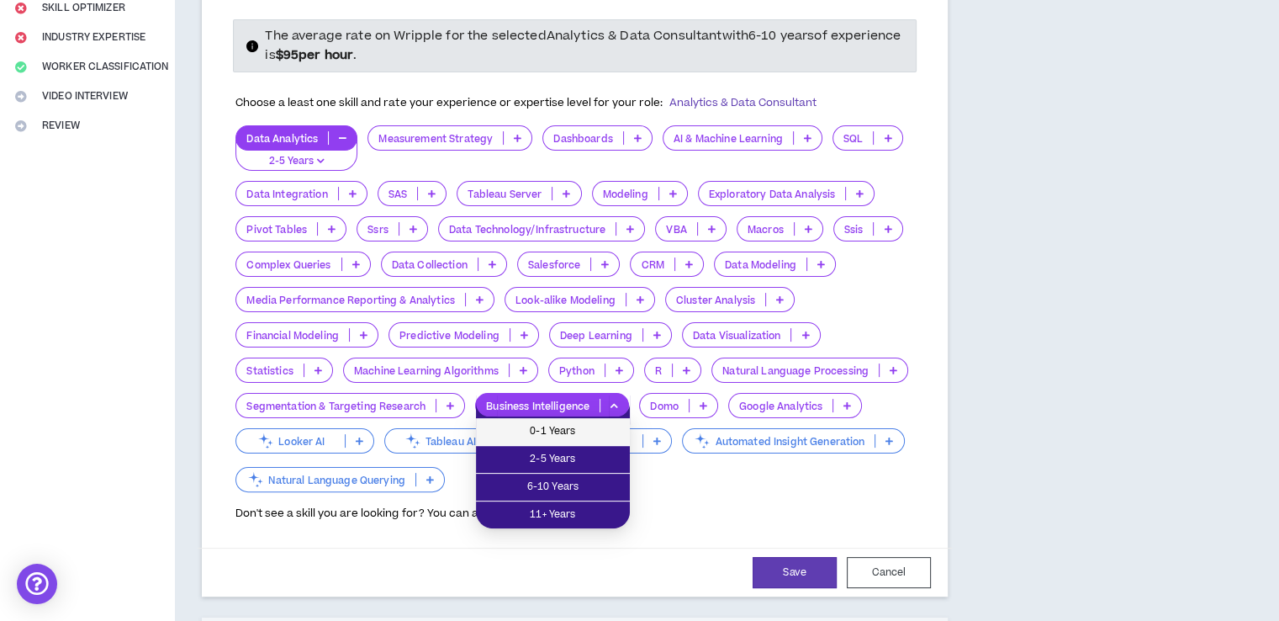
click at [586, 434] on span "0-1 Years" at bounding box center [553, 431] width 134 height 19
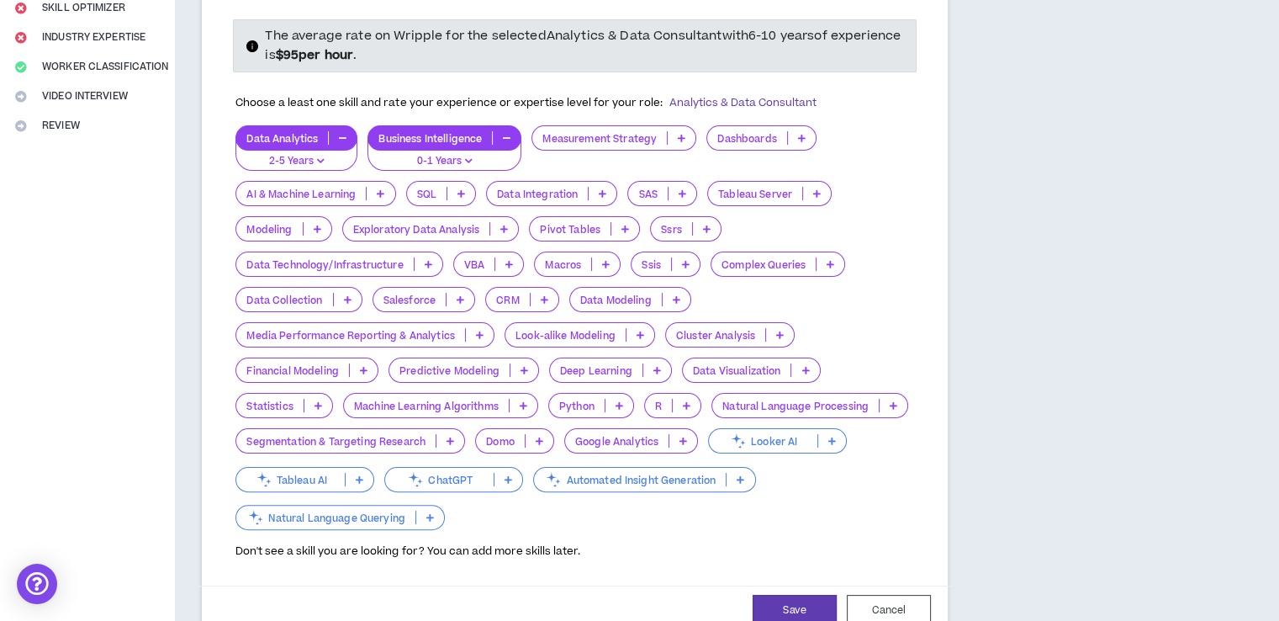
click at [616, 404] on p at bounding box center [619, 405] width 28 height 13
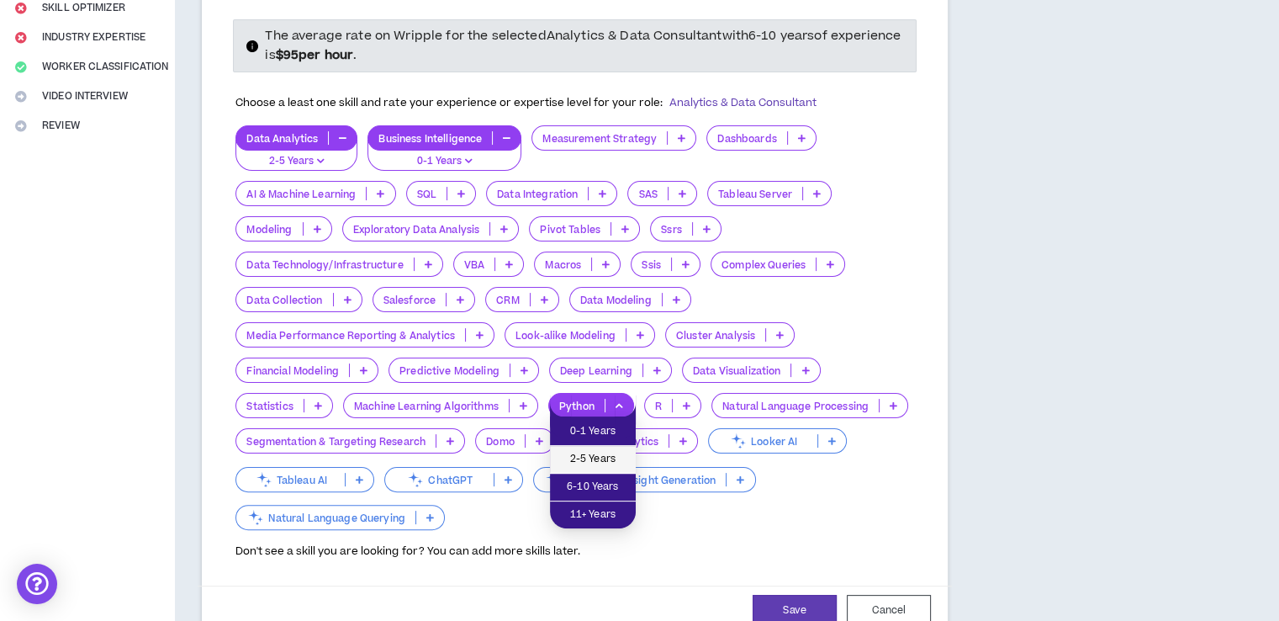
click at [610, 447] on li "2-5 Years" at bounding box center [593, 460] width 86 height 28
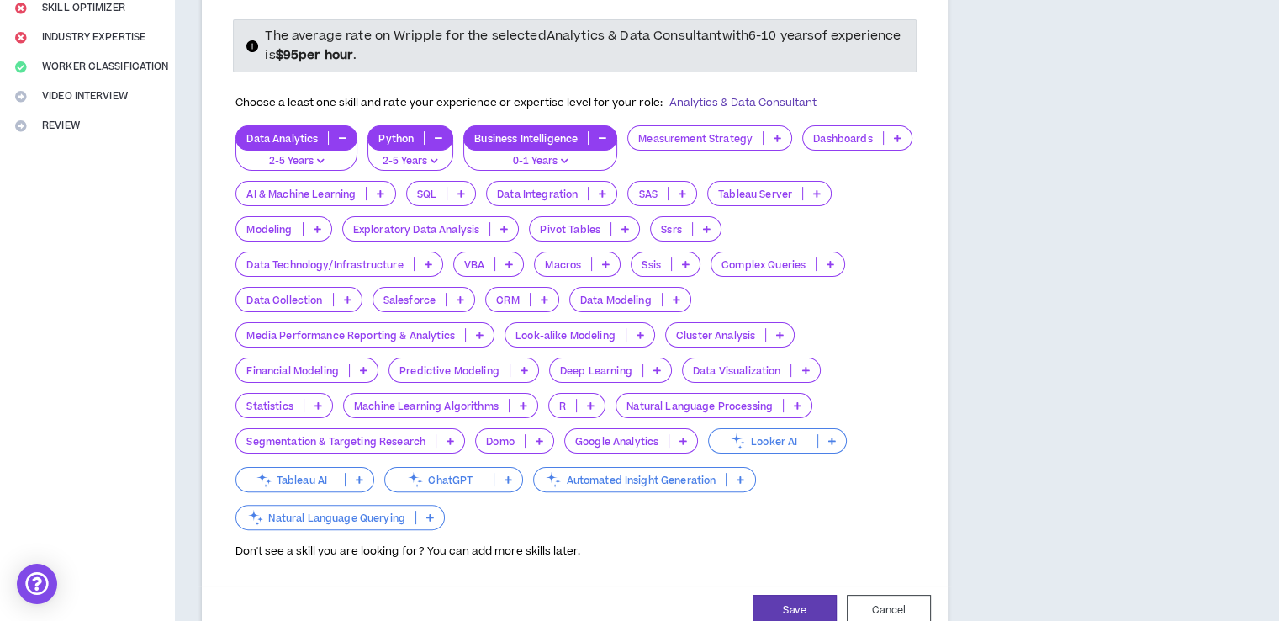
click at [597, 405] on p at bounding box center [591, 405] width 28 height 13
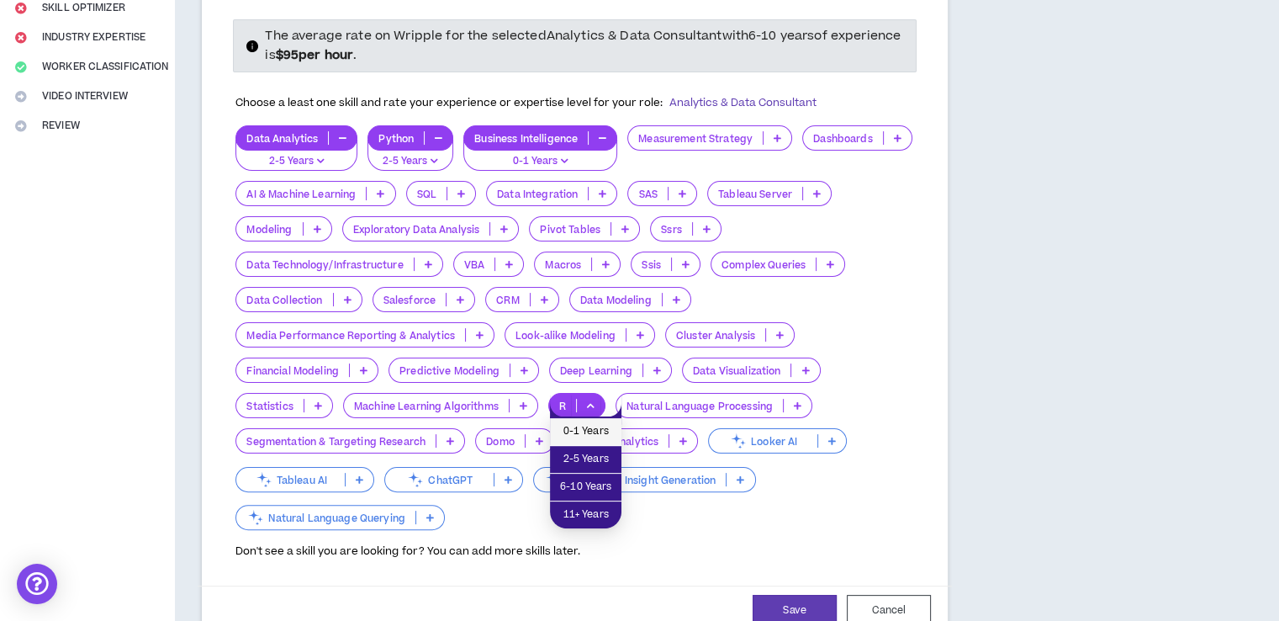
click at [592, 434] on span "0-1 Years" at bounding box center [585, 431] width 51 height 19
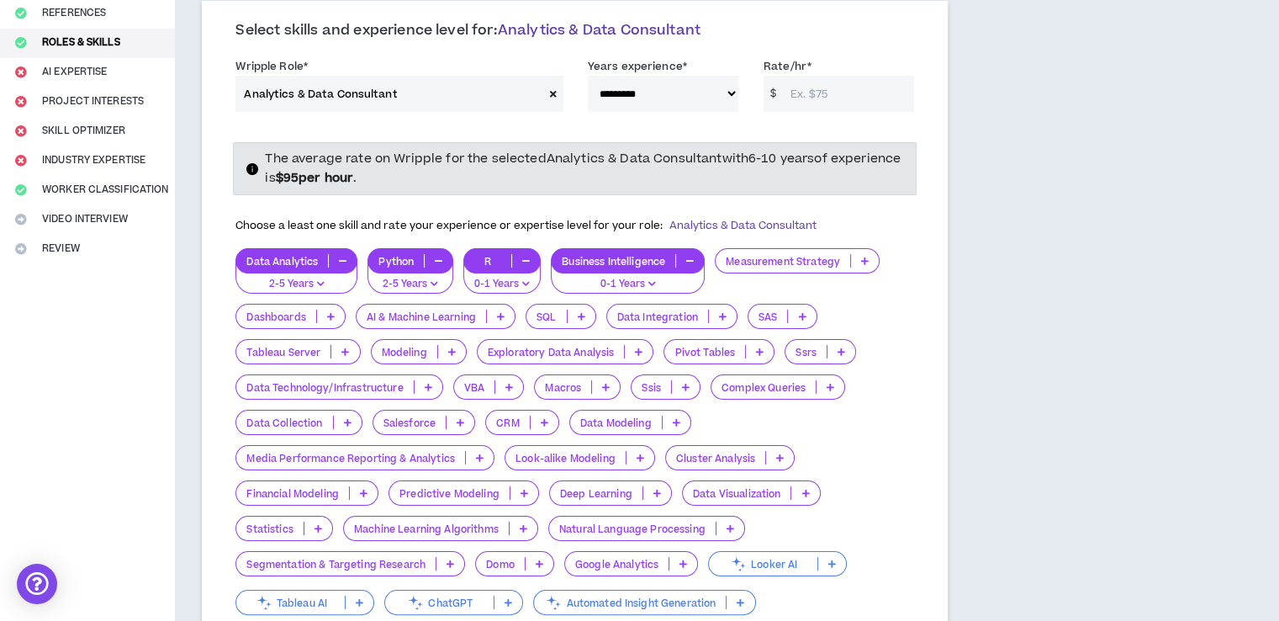
scroll to position [202, 0]
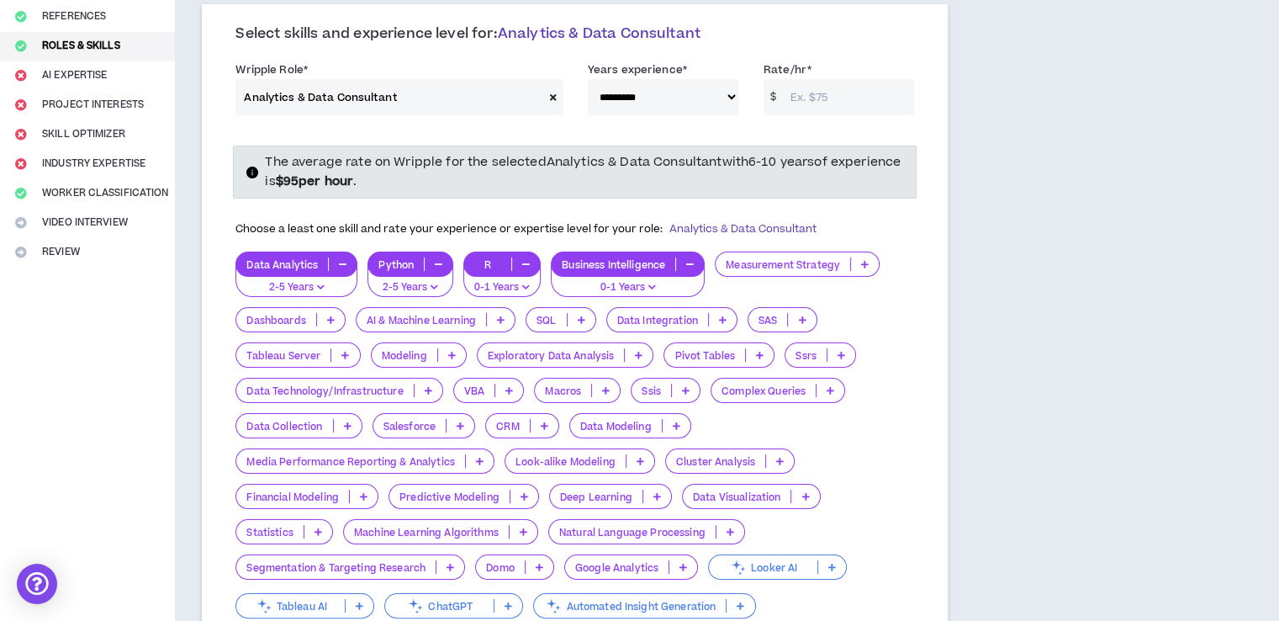
click at [637, 351] on icon at bounding box center [639, 355] width 8 height 8
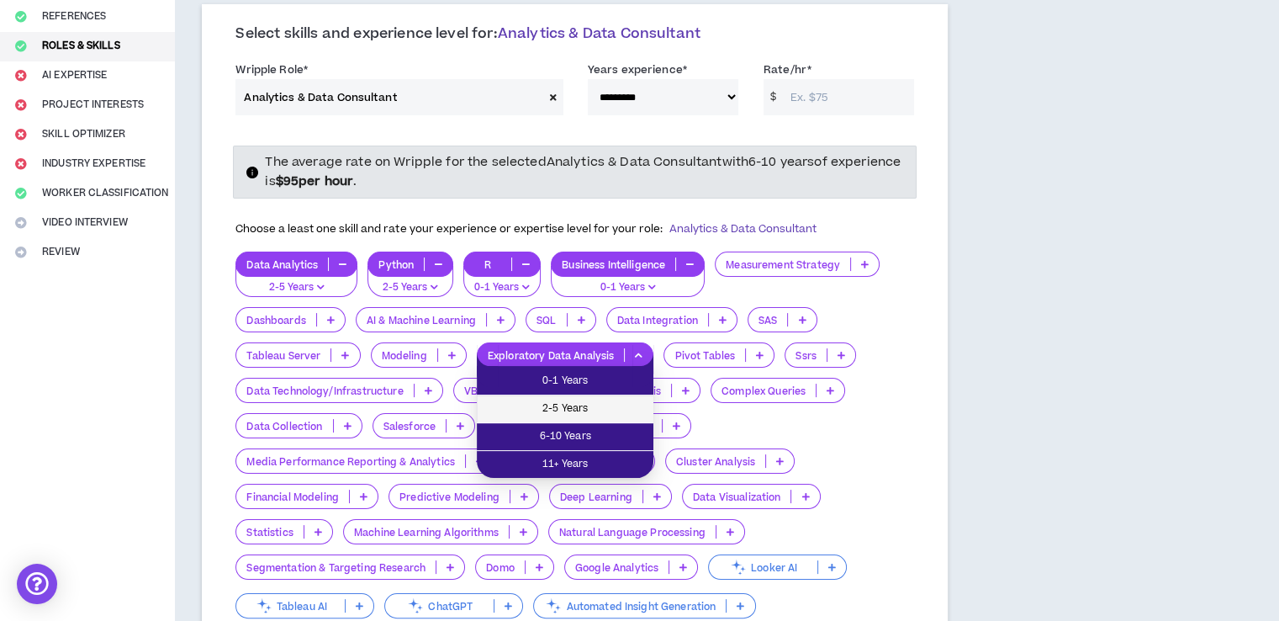
click at [576, 410] on span "2-5 Years" at bounding box center [565, 408] width 156 height 19
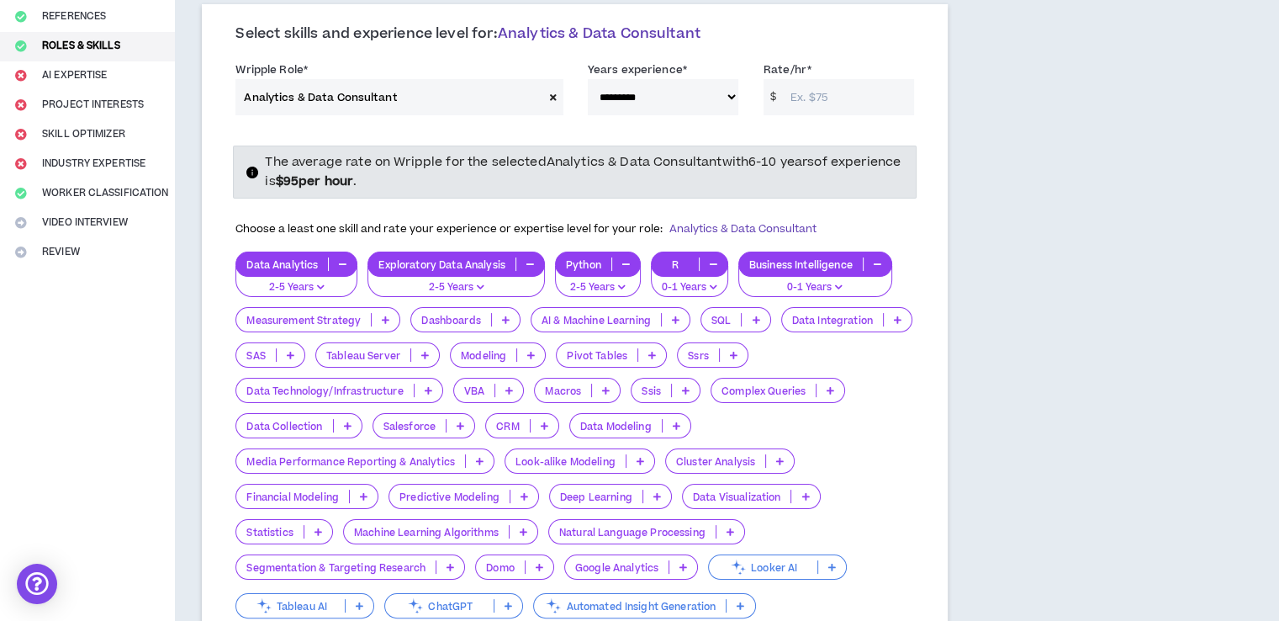
click at [649, 351] on icon at bounding box center [652, 355] width 8 height 8
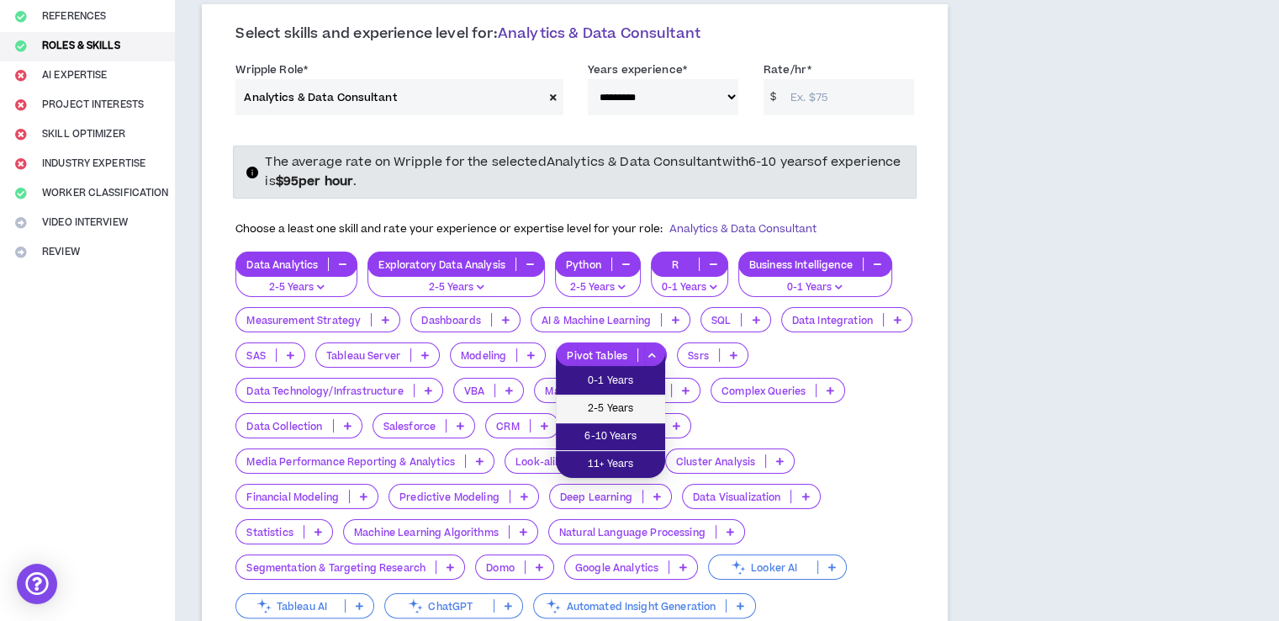
click at [632, 399] on span "2-5 Years" at bounding box center [610, 408] width 89 height 19
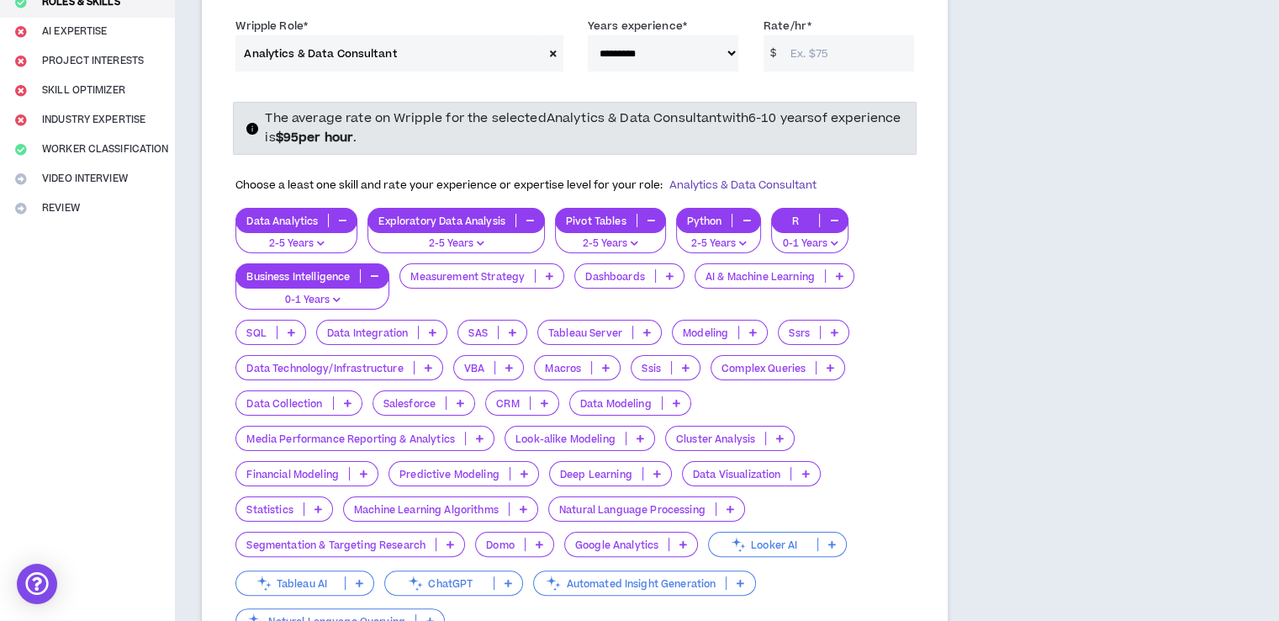
scroll to position [249, 0]
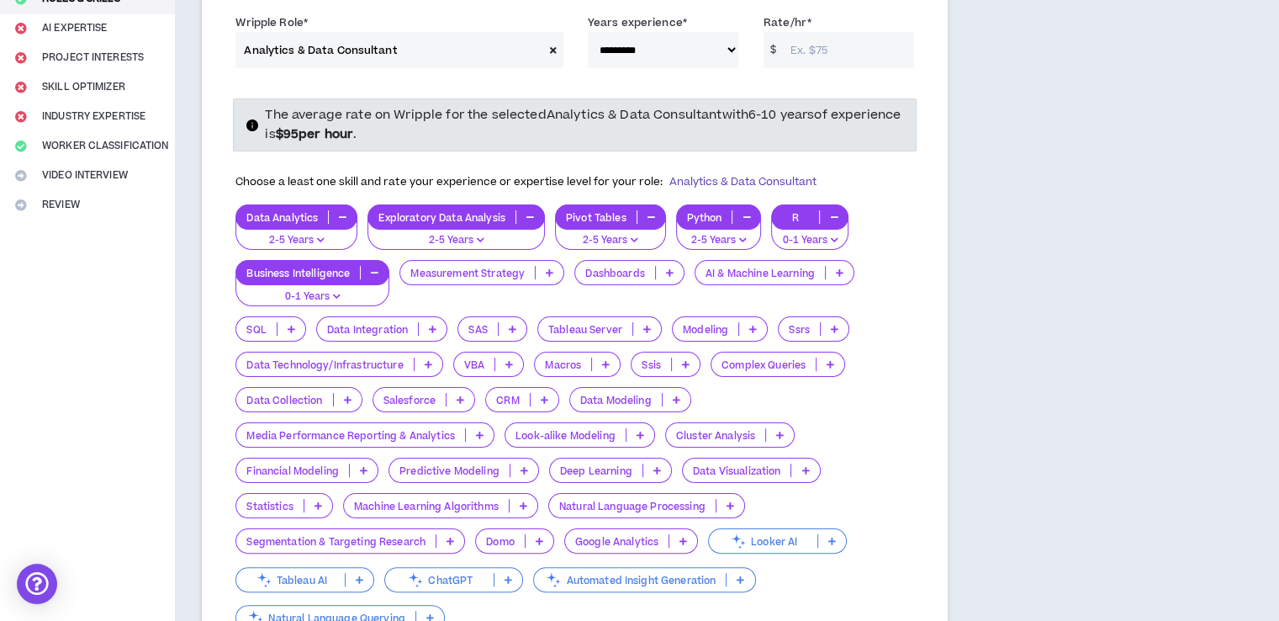
click at [289, 329] on icon at bounding box center [292, 329] width 8 height 8
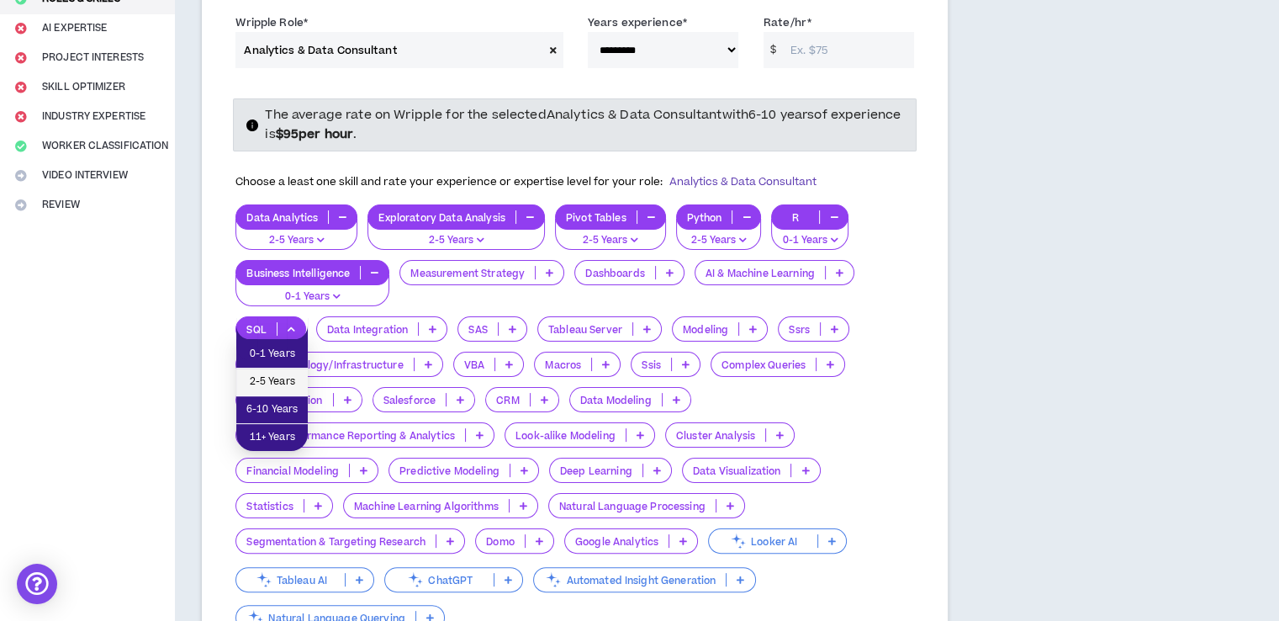
click at [291, 368] on li "2-5 Years" at bounding box center [271, 382] width 71 height 28
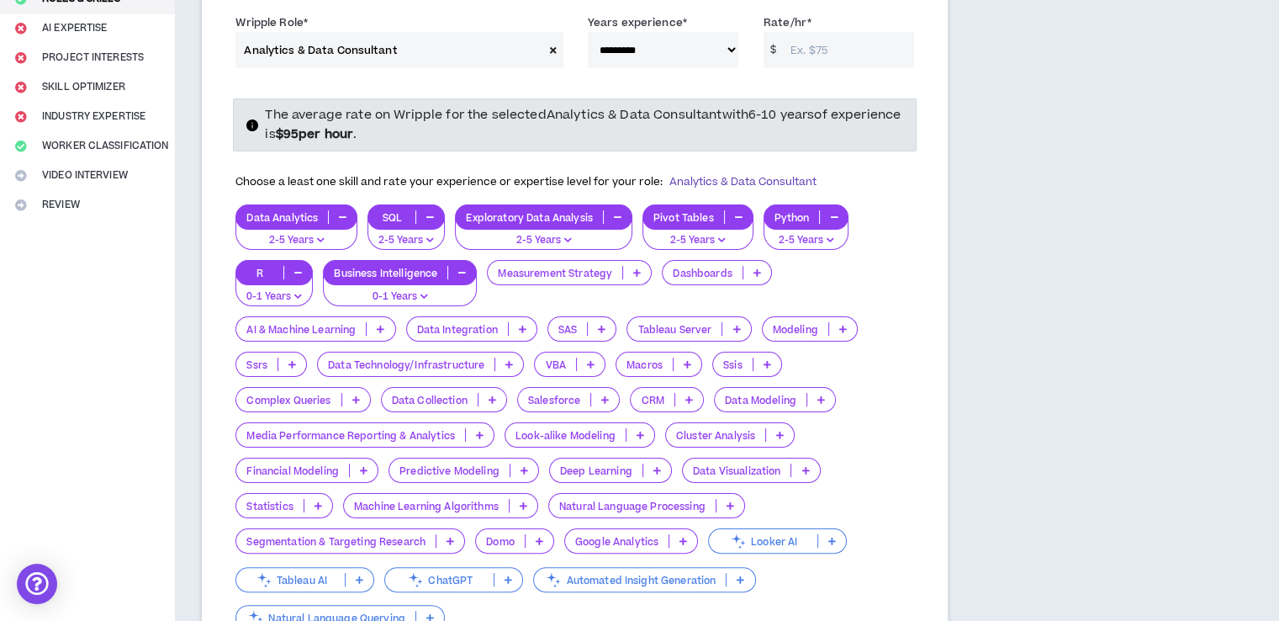
click at [493, 399] on icon at bounding box center [493, 399] width 8 height 8
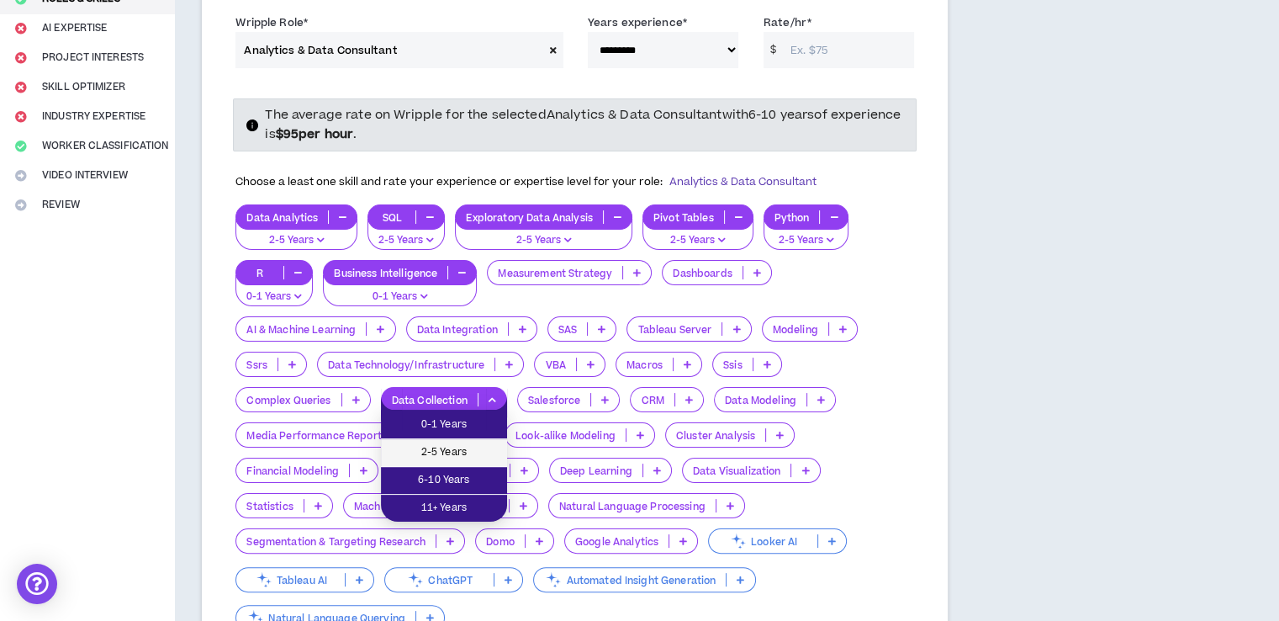
click at [471, 442] on li "2-5 Years" at bounding box center [444, 453] width 126 height 28
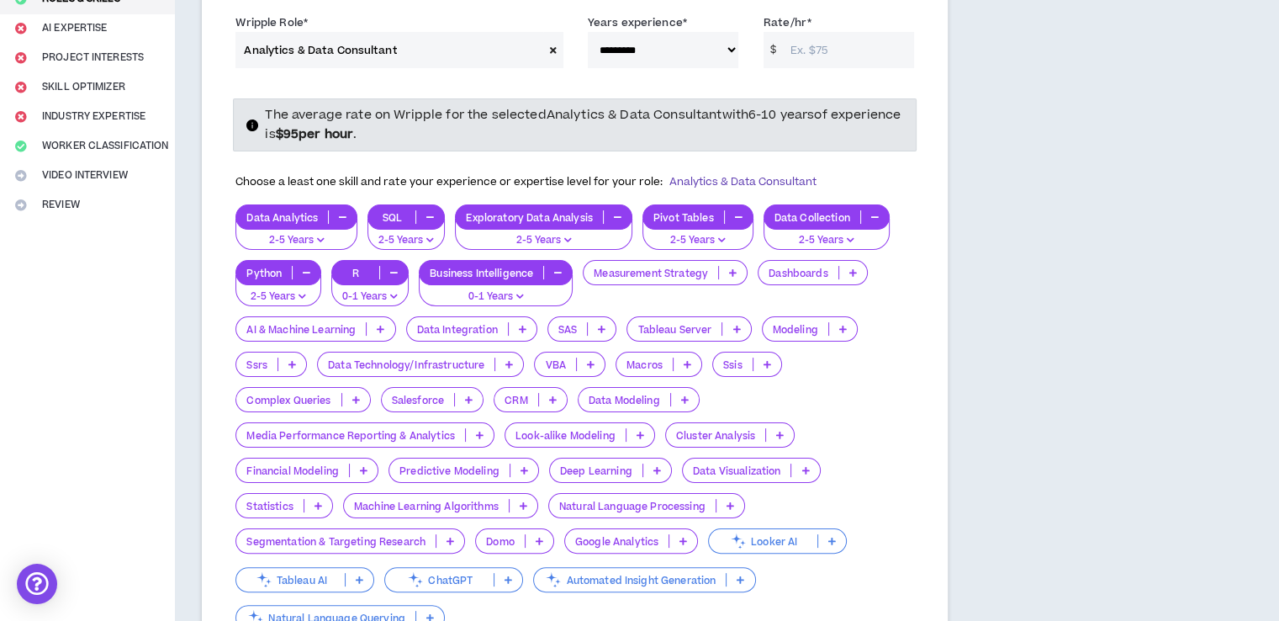
click at [786, 436] on p at bounding box center [780, 434] width 28 height 13
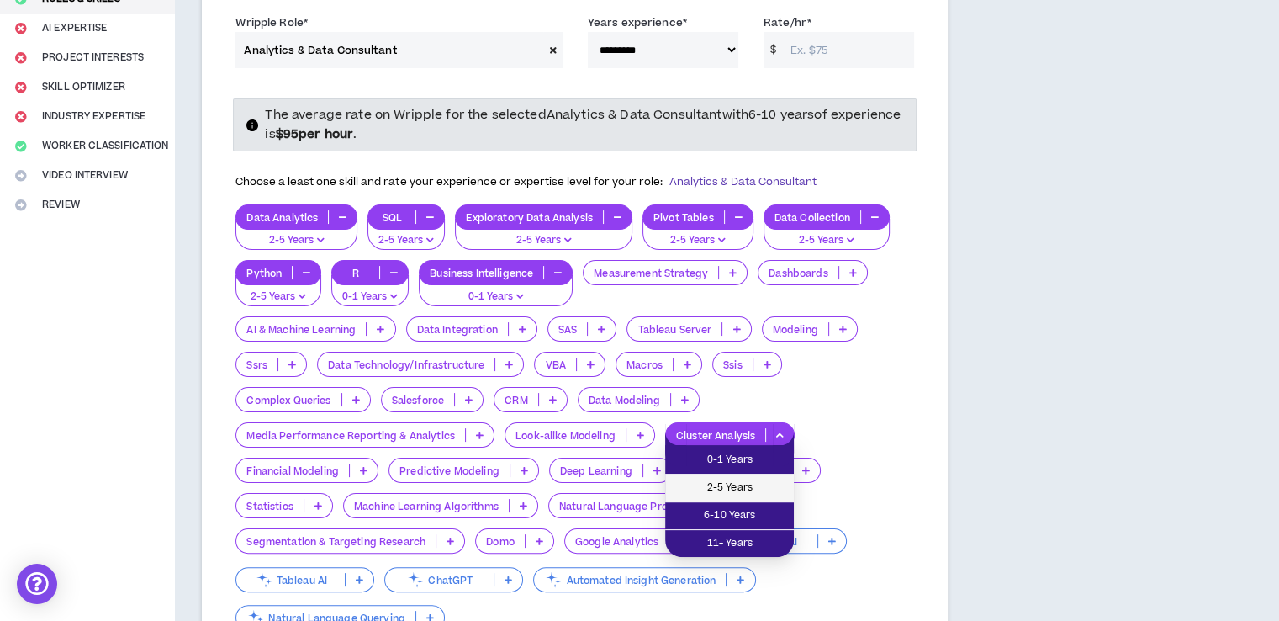
click at [728, 479] on span "2-5 Years" at bounding box center [729, 488] width 108 height 19
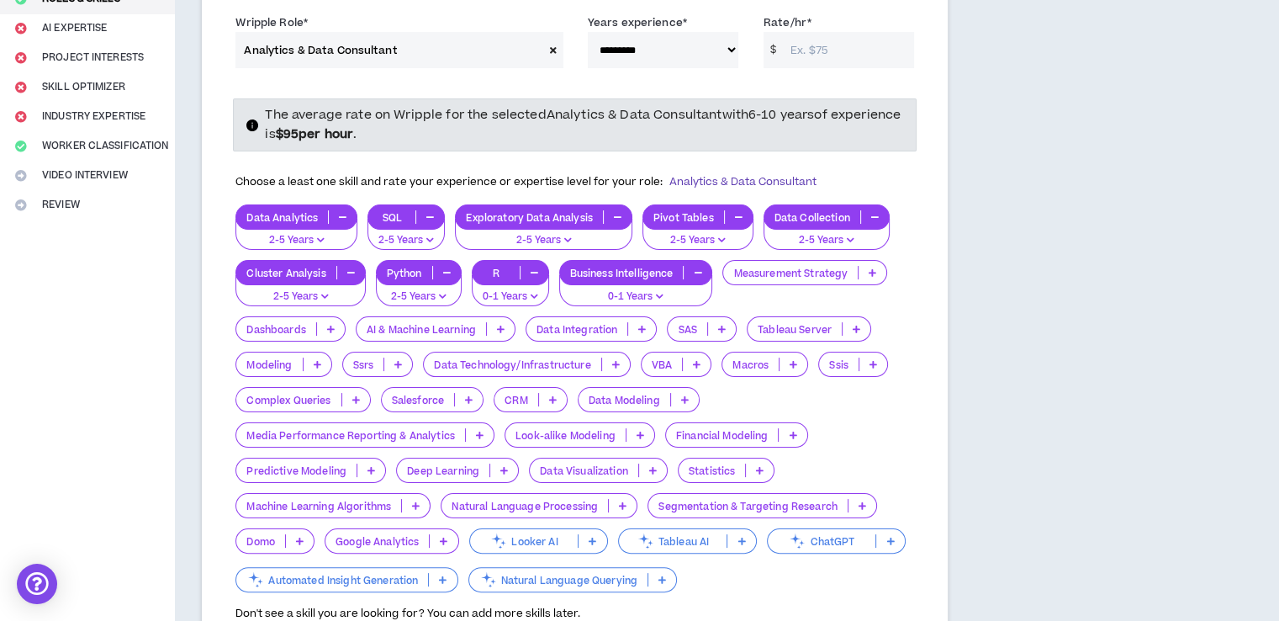
click at [655, 459] on div "Data Visualization" at bounding box center [598, 469] width 139 height 25
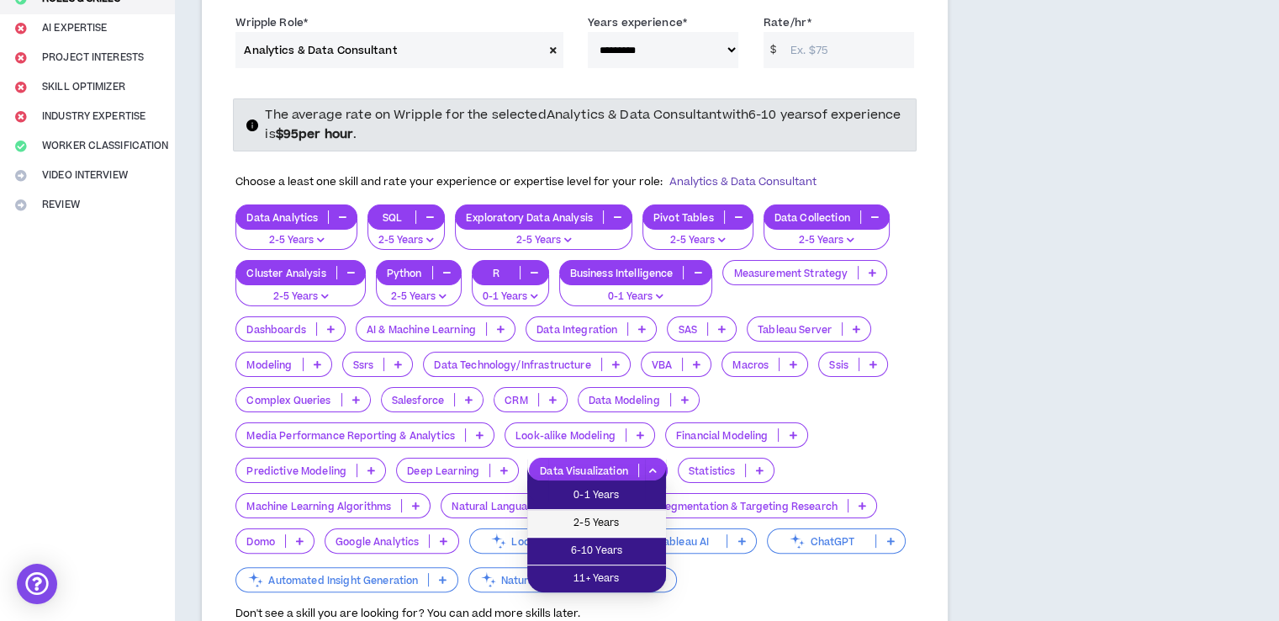
click at [604, 520] on span "2-5 Years" at bounding box center [596, 523] width 119 height 19
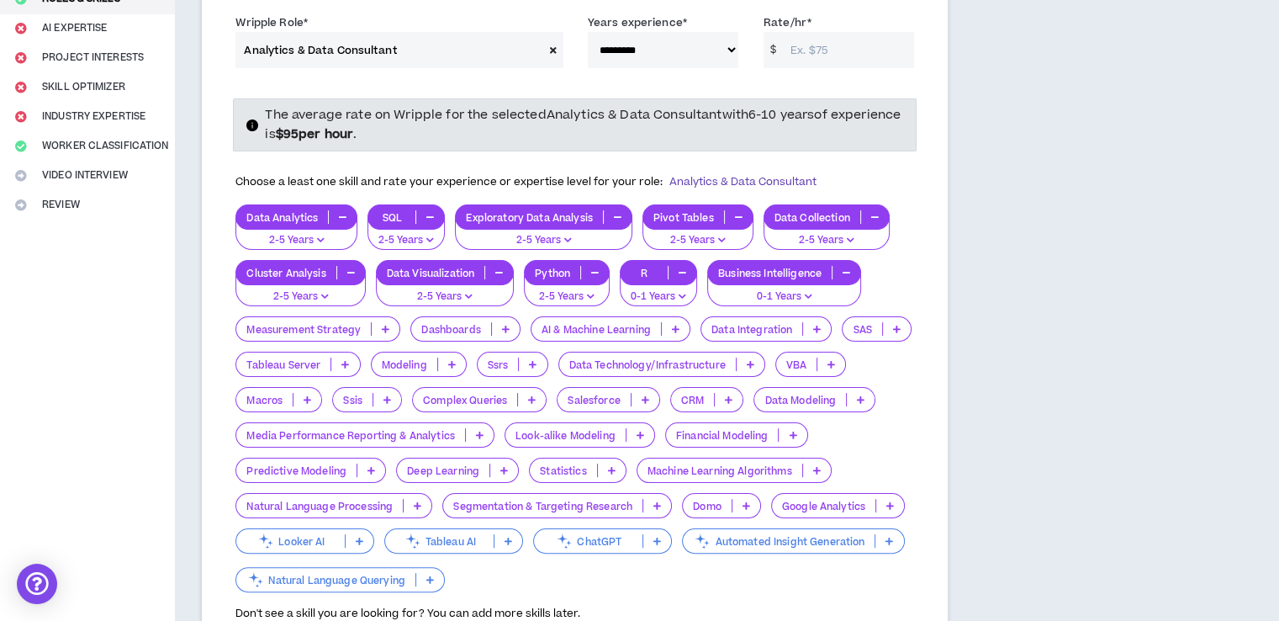
click at [600, 464] on p at bounding box center [612, 469] width 28 height 13
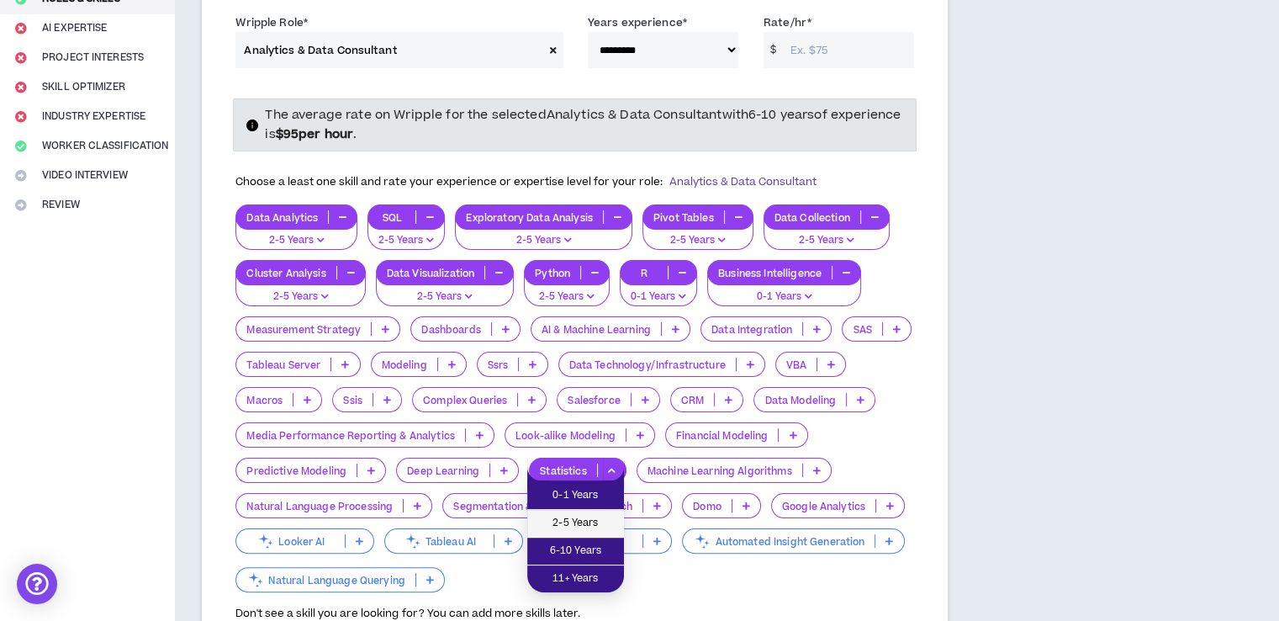
click at [589, 514] on span "2-5 Years" at bounding box center [575, 523] width 77 height 19
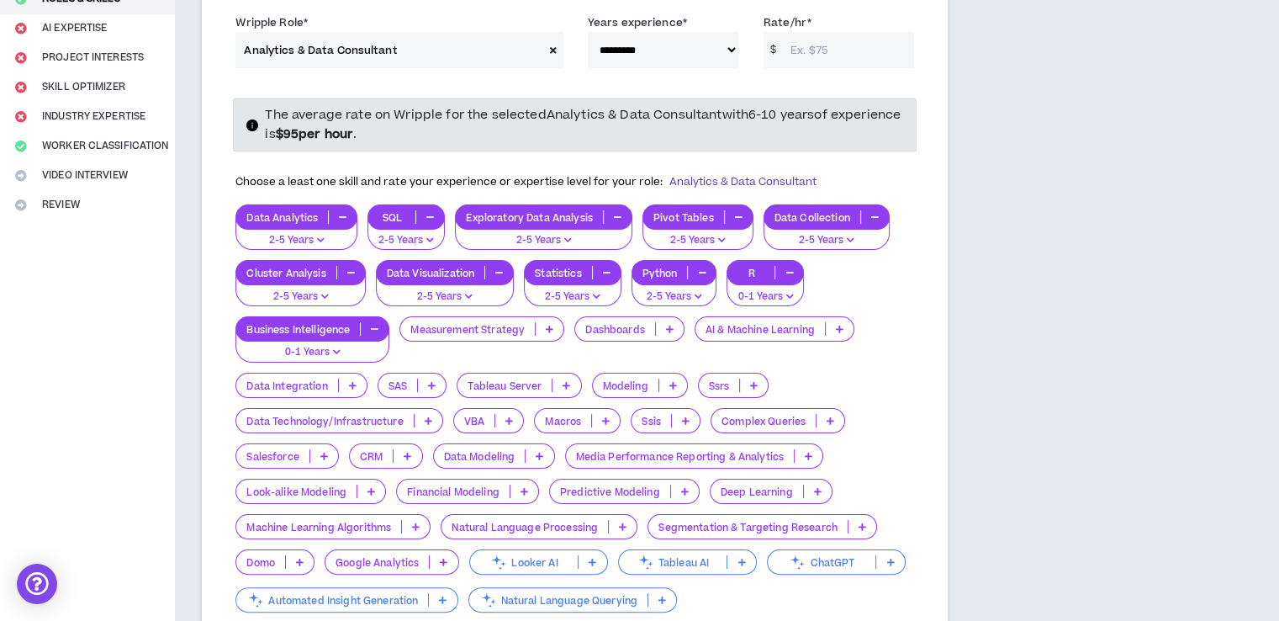
click at [362, 378] on p at bounding box center [353, 384] width 28 height 13
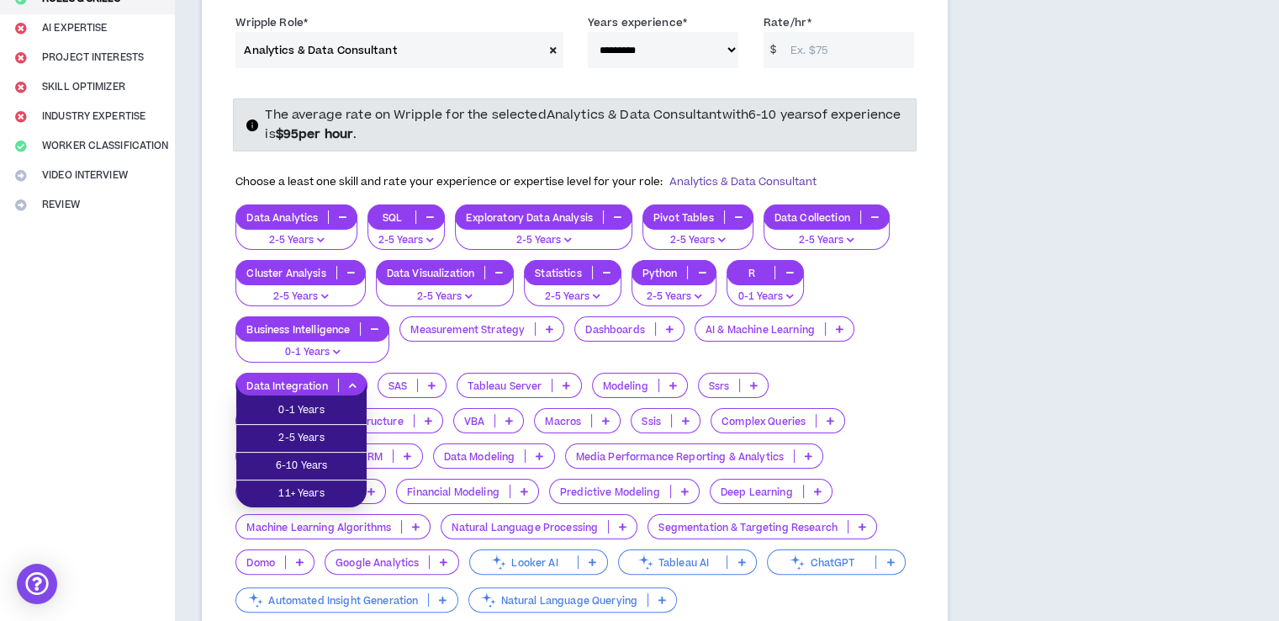
click at [613, 362] on div "Data Analytics 2-5 Years SQL 2-5 Years Exploratory Data Analysis 2-5 Years Pivo…" at bounding box center [574, 409] width 679 height 411
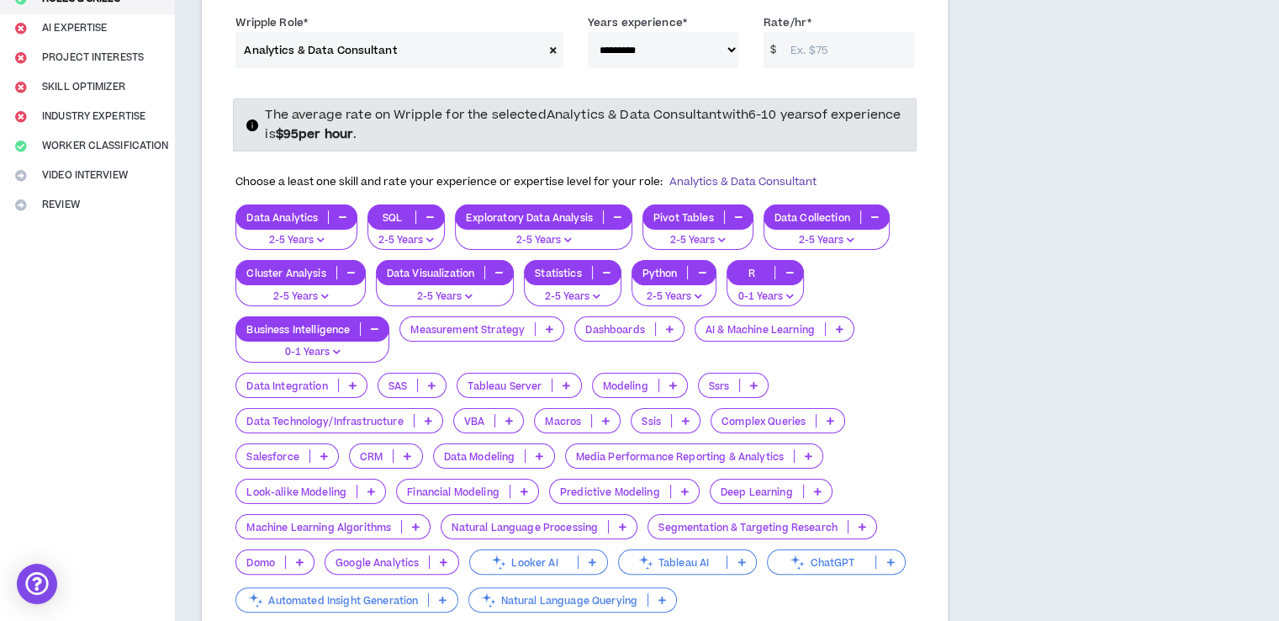
click at [833, 422] on p at bounding box center [831, 420] width 28 height 13
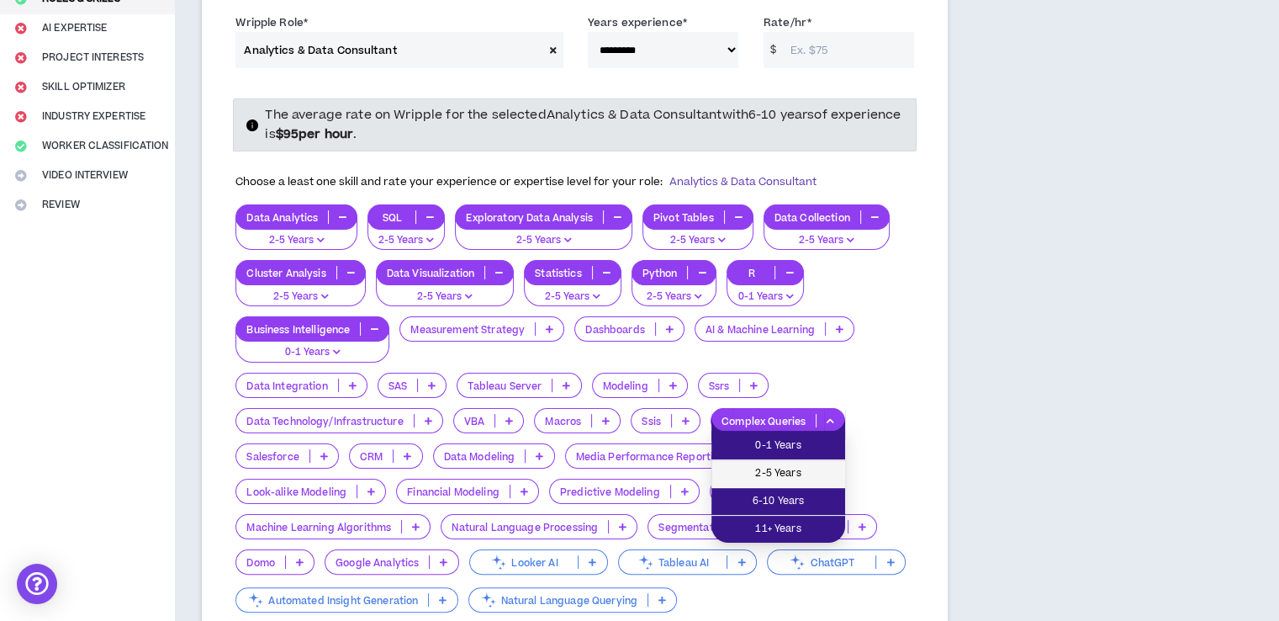
click at [780, 461] on li "2-5 Years" at bounding box center [778, 474] width 134 height 28
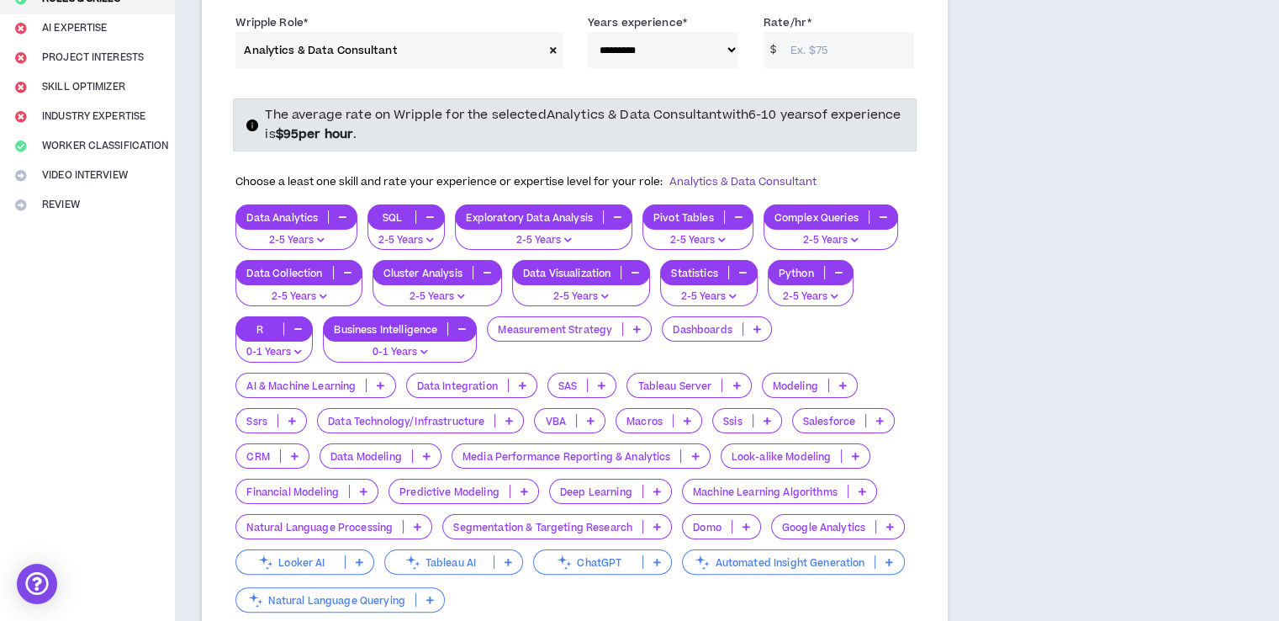
click at [383, 383] on icon at bounding box center [381, 385] width 8 height 8
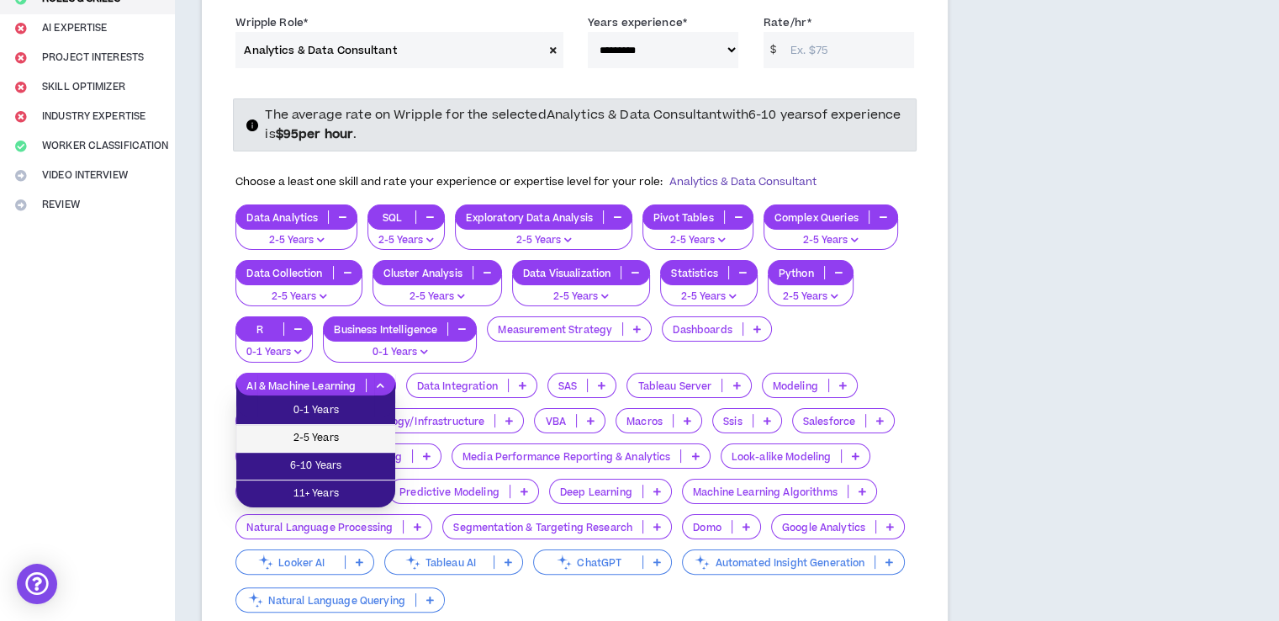
click at [367, 431] on span "2-5 Years" at bounding box center [315, 438] width 139 height 19
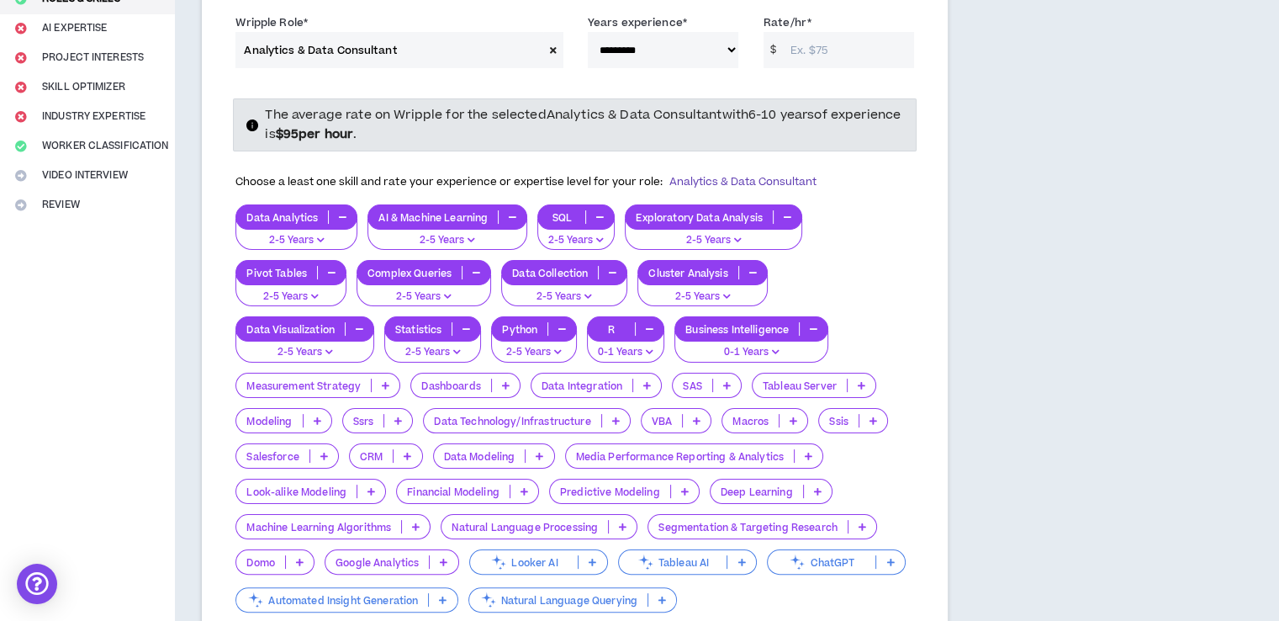
click at [537, 452] on icon at bounding box center [540, 456] width 8 height 8
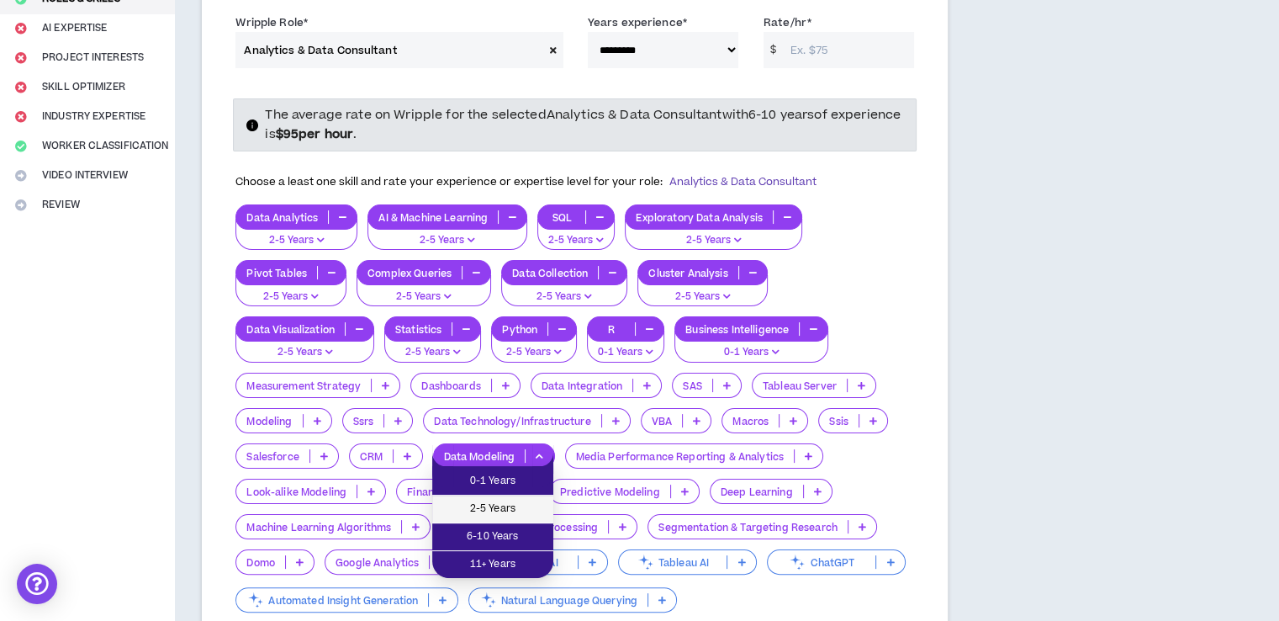
click at [505, 500] on span "2-5 Years" at bounding box center [492, 509] width 101 height 19
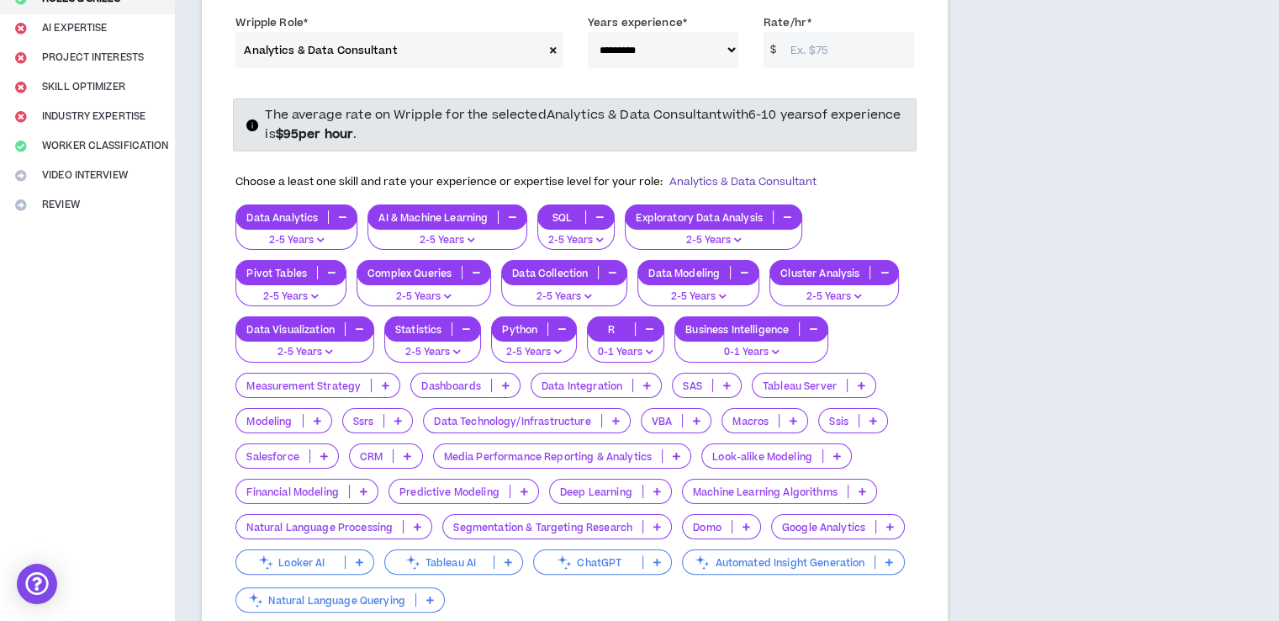
click at [500, 384] on p at bounding box center [506, 384] width 28 height 13
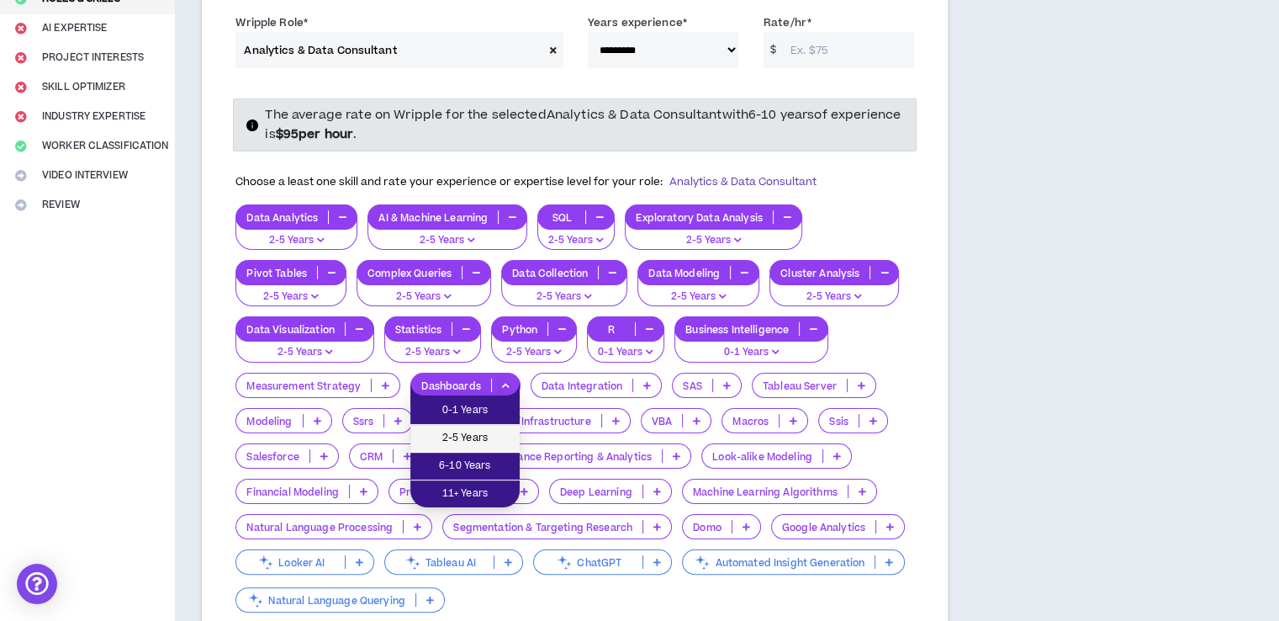
click at [474, 431] on span "2-5 Years" at bounding box center [464, 438] width 89 height 19
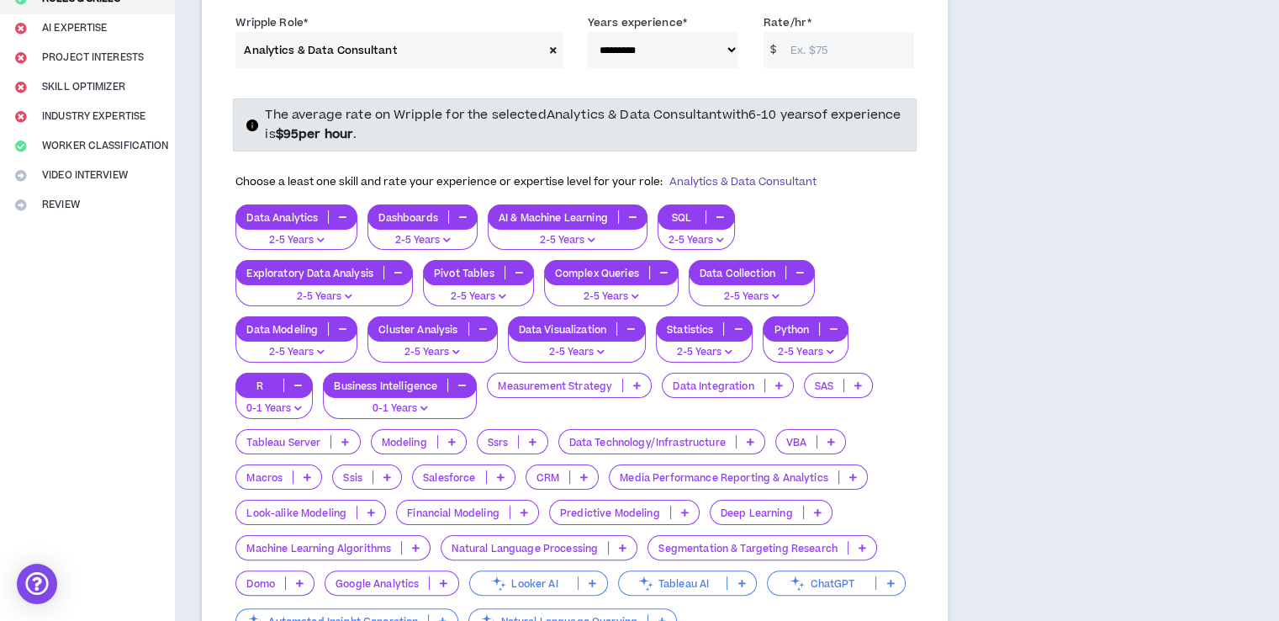
click at [637, 386] on icon at bounding box center [637, 385] width 8 height 8
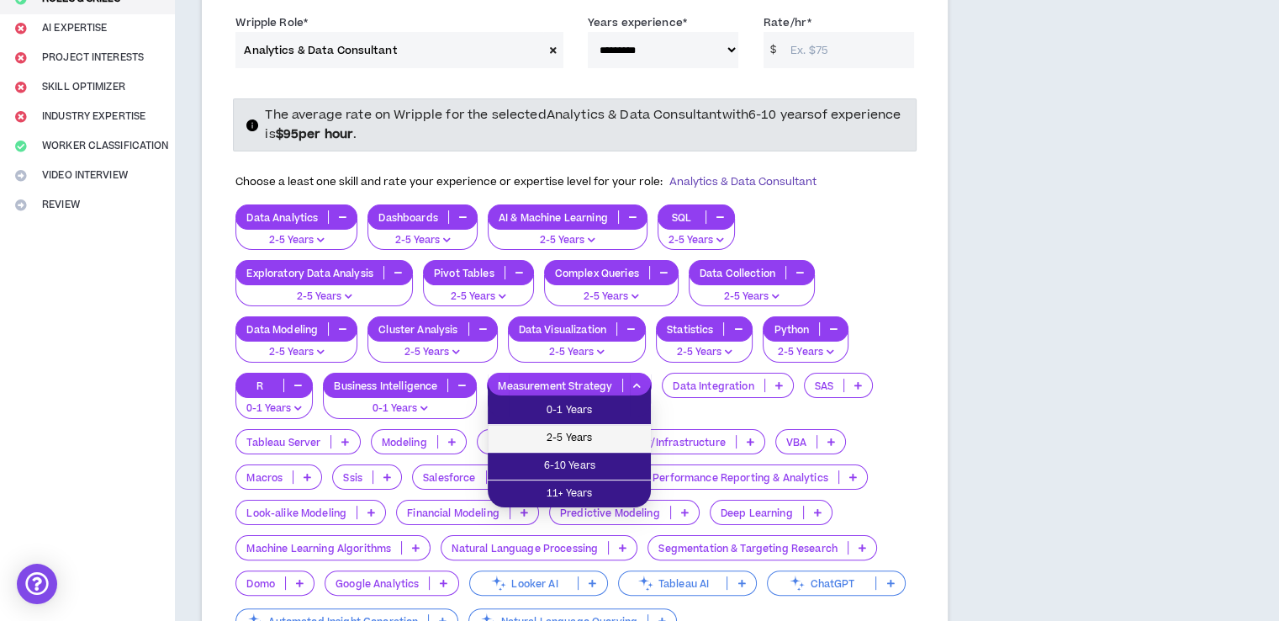
click at [582, 435] on span "2-5 Years" at bounding box center [569, 438] width 143 height 19
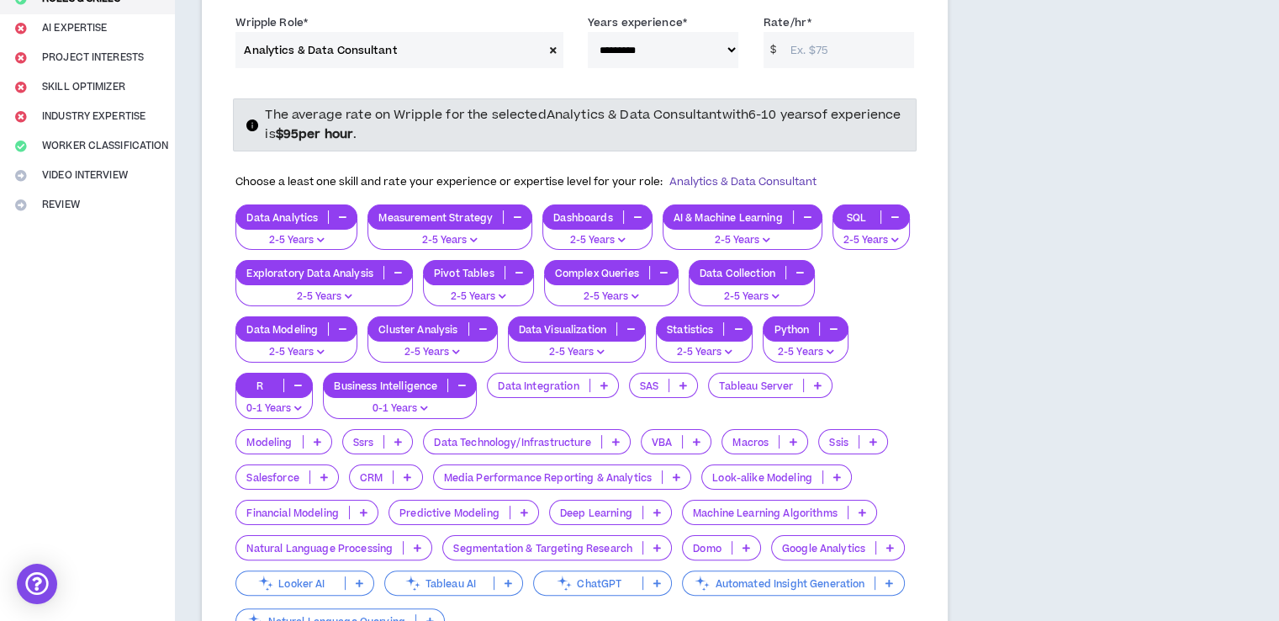
click at [582, 436] on p "Data Technology/Infrastructure" at bounding box center [512, 442] width 177 height 13
click at [220, 473] on div "**********" at bounding box center [575, 349] width 746 height 776
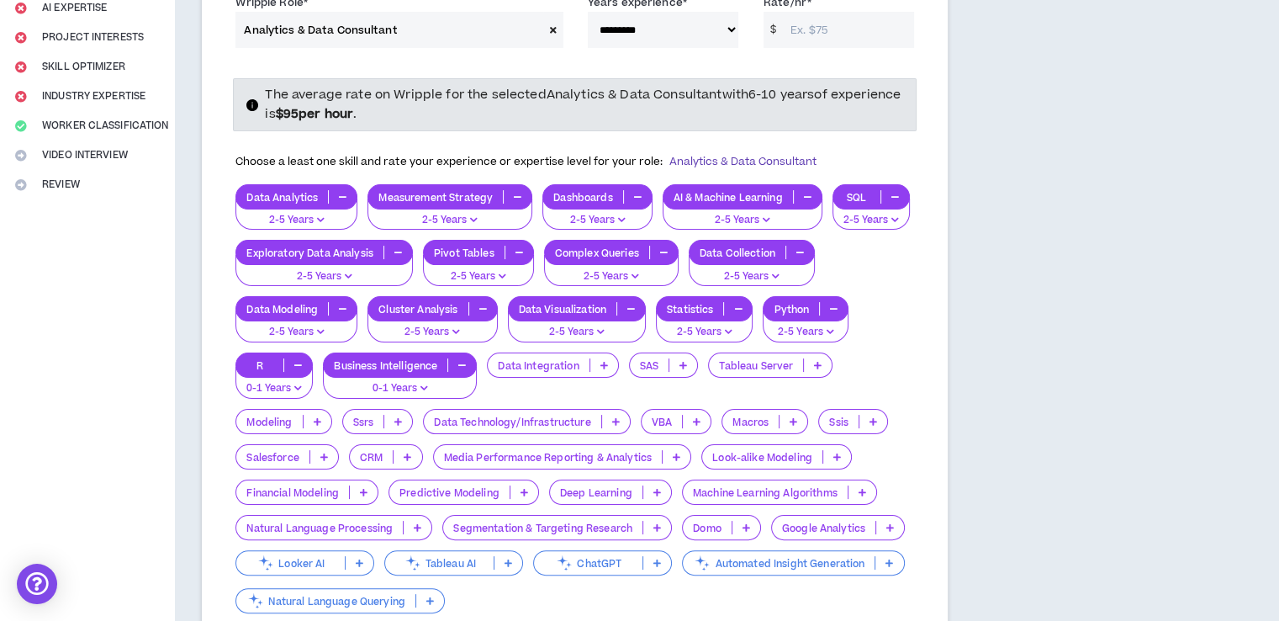
scroll to position [269, 0]
click at [863, 488] on icon at bounding box center [863, 492] width 8 height 8
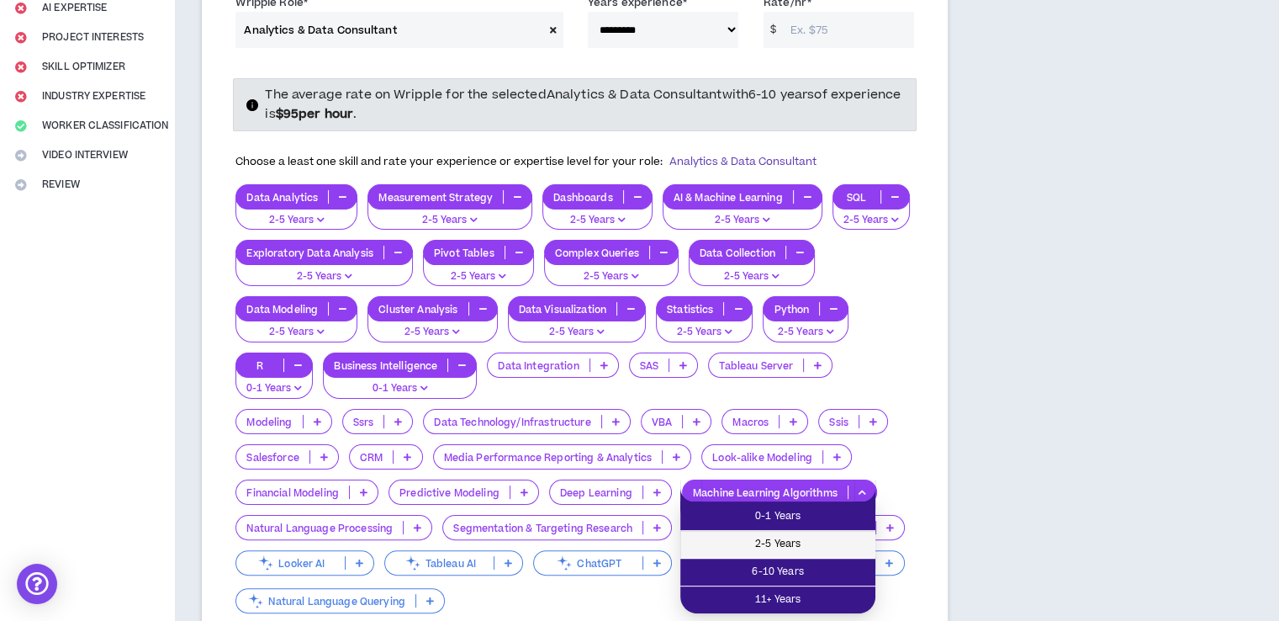
click at [766, 536] on span "2-5 Years" at bounding box center [777, 544] width 175 height 19
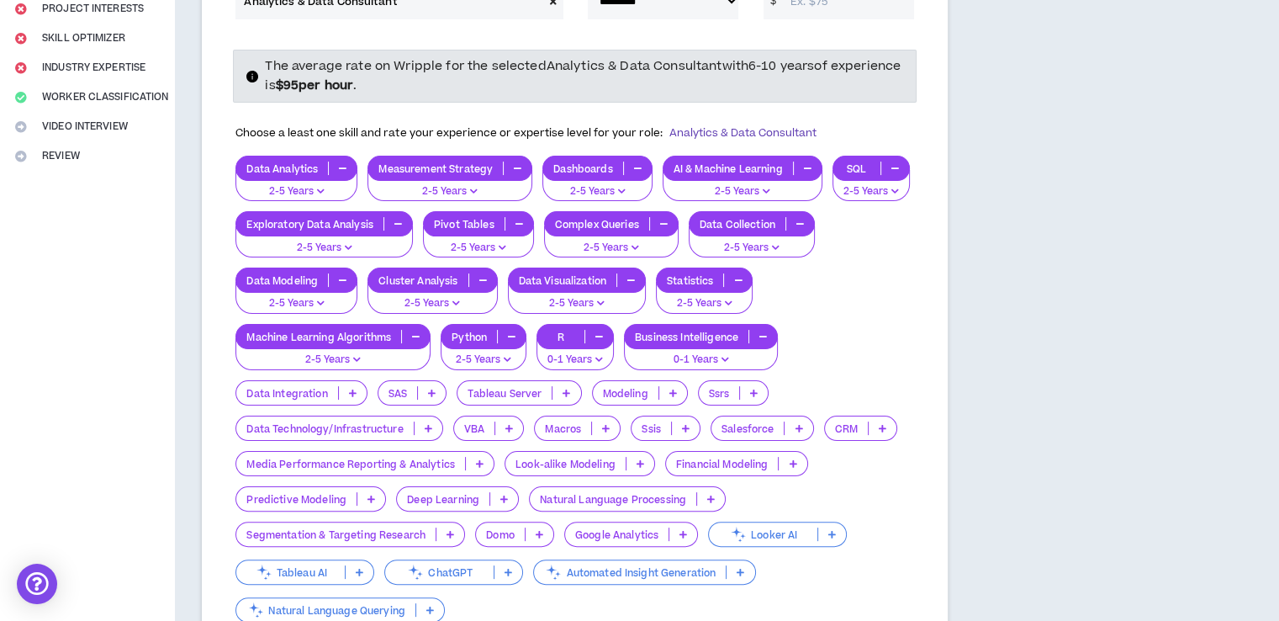
scroll to position [299, 0]
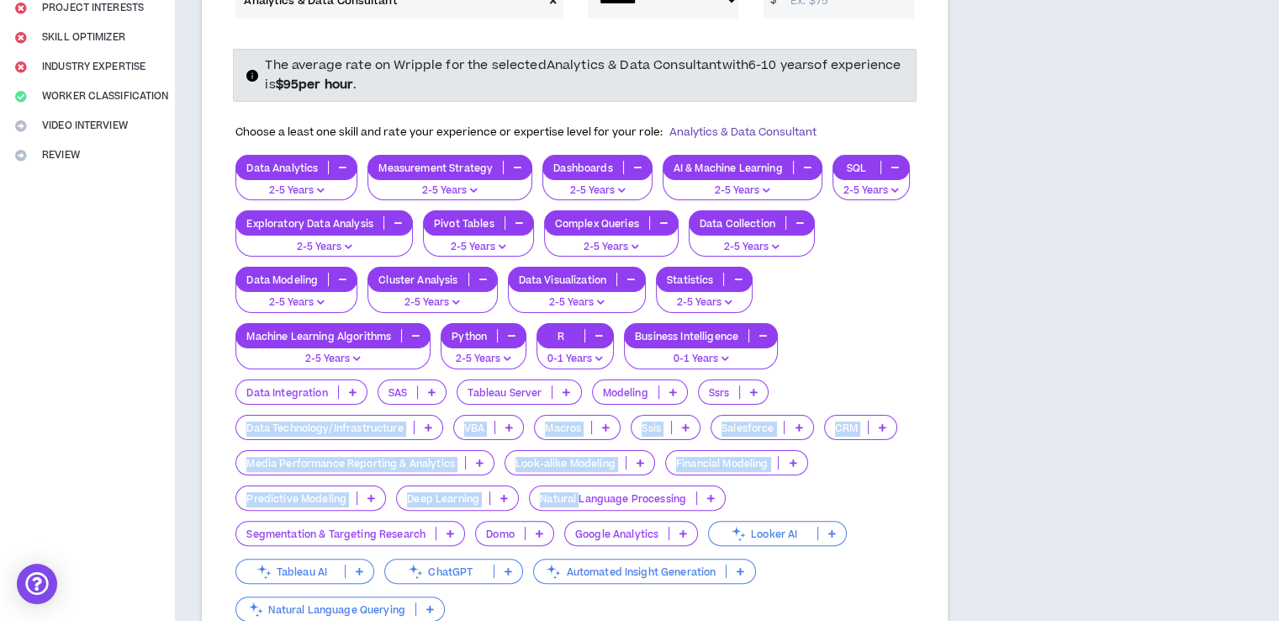
drag, startPoint x: 579, startPoint y: 495, endPoint x: 387, endPoint y: 404, distance: 212.9
click at [387, 404] on div "Data Analytics 2-5 Years Measurement Strategy 2-5 Years Dashboards 2-5 Years AI…" at bounding box center [574, 390] width 679 height 470
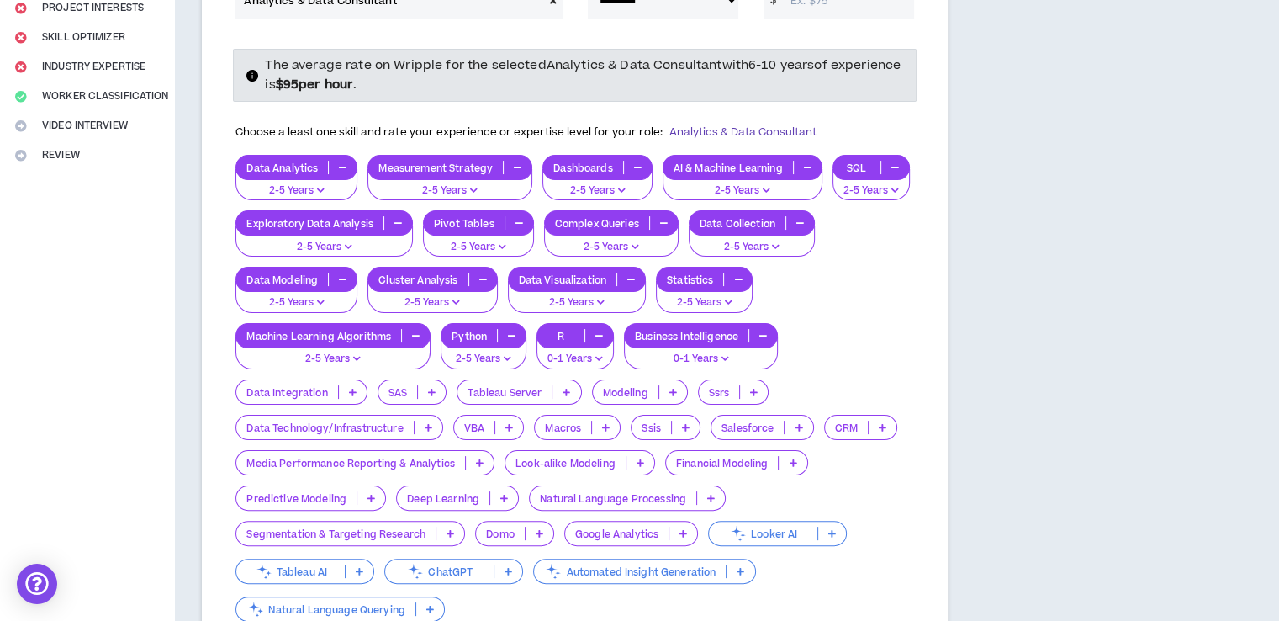
click at [354, 388] on icon at bounding box center [353, 392] width 8 height 8
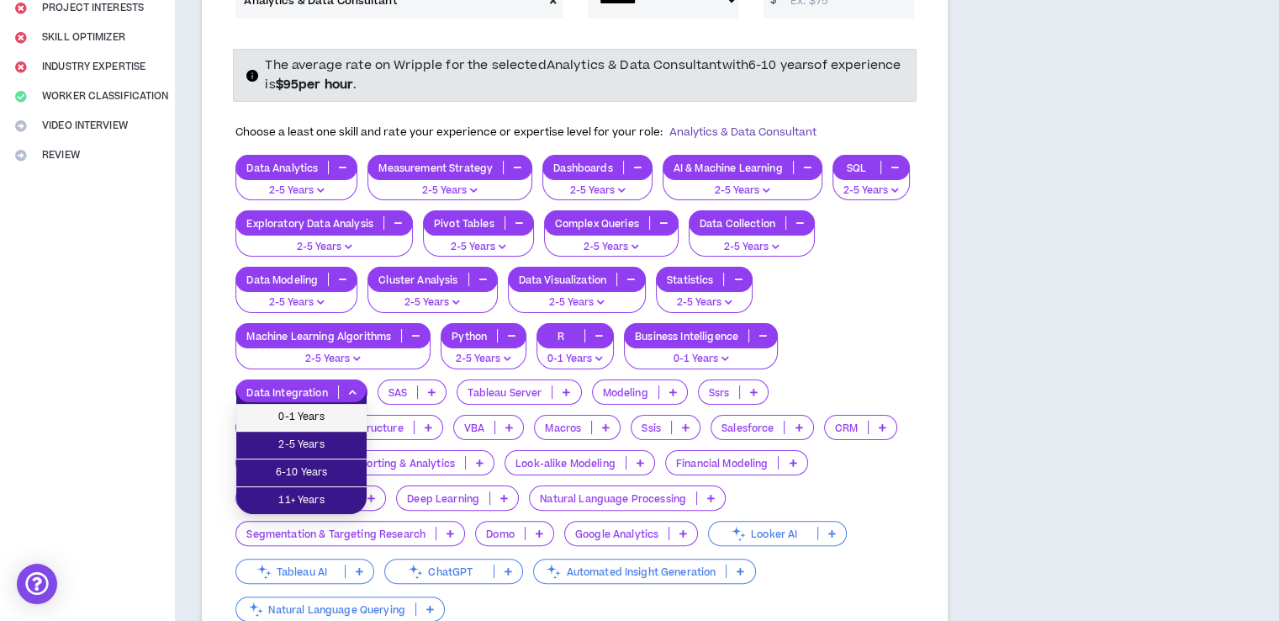
click at [330, 413] on span "0-1 Years" at bounding box center [301, 417] width 110 height 19
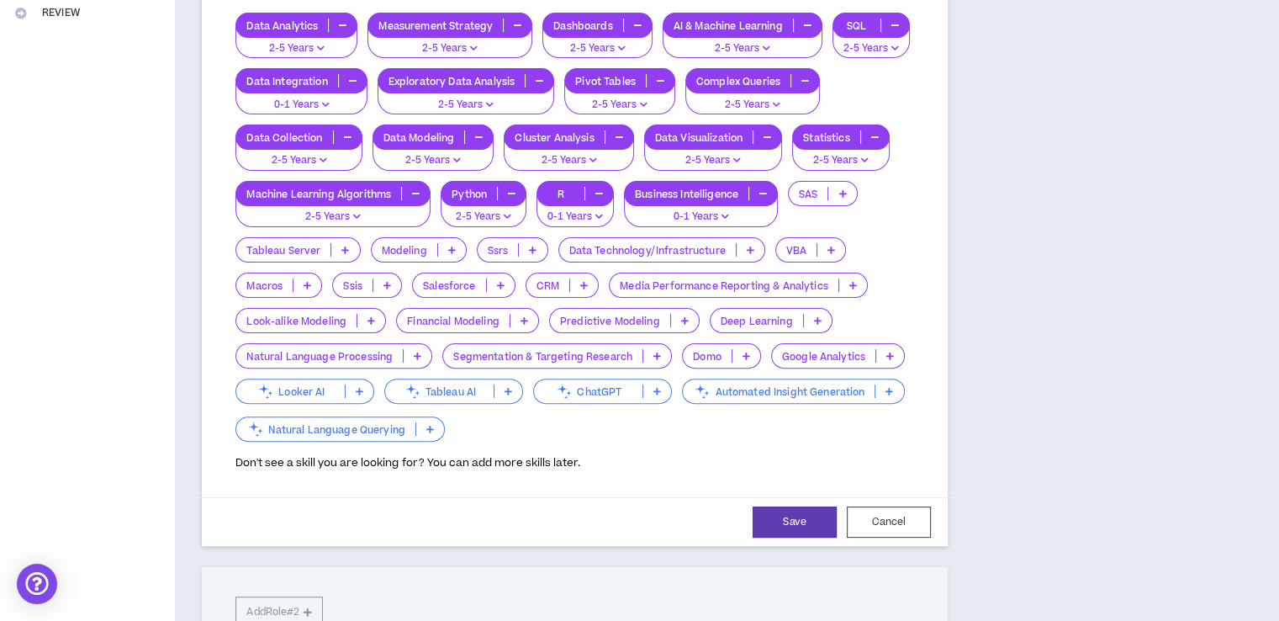
scroll to position [441, 0]
click at [788, 512] on button "Save" at bounding box center [795, 521] width 84 height 31
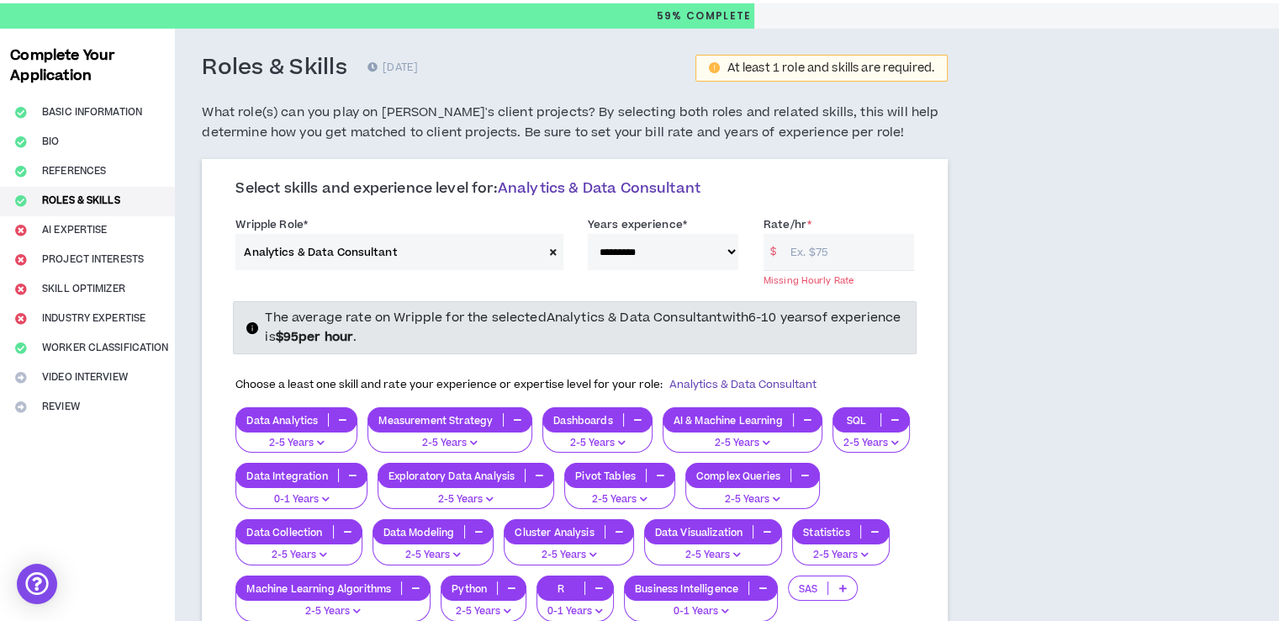
scroll to position [46, 0]
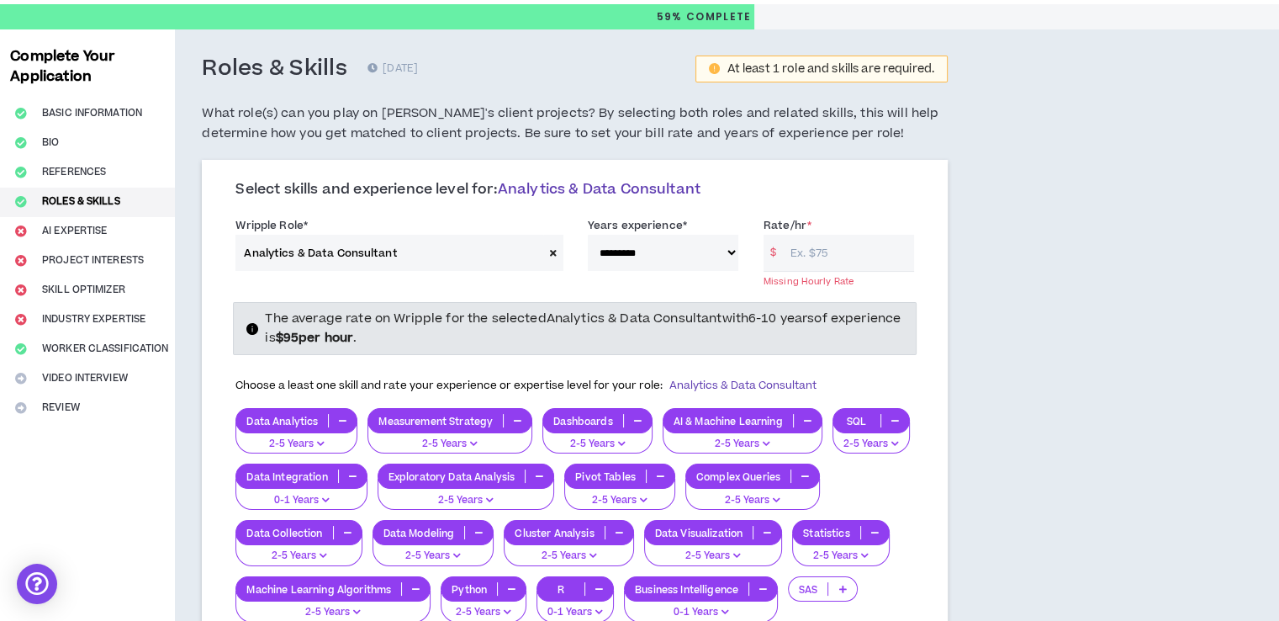
click at [805, 256] on input "Rate/hr *" at bounding box center [848, 253] width 132 height 36
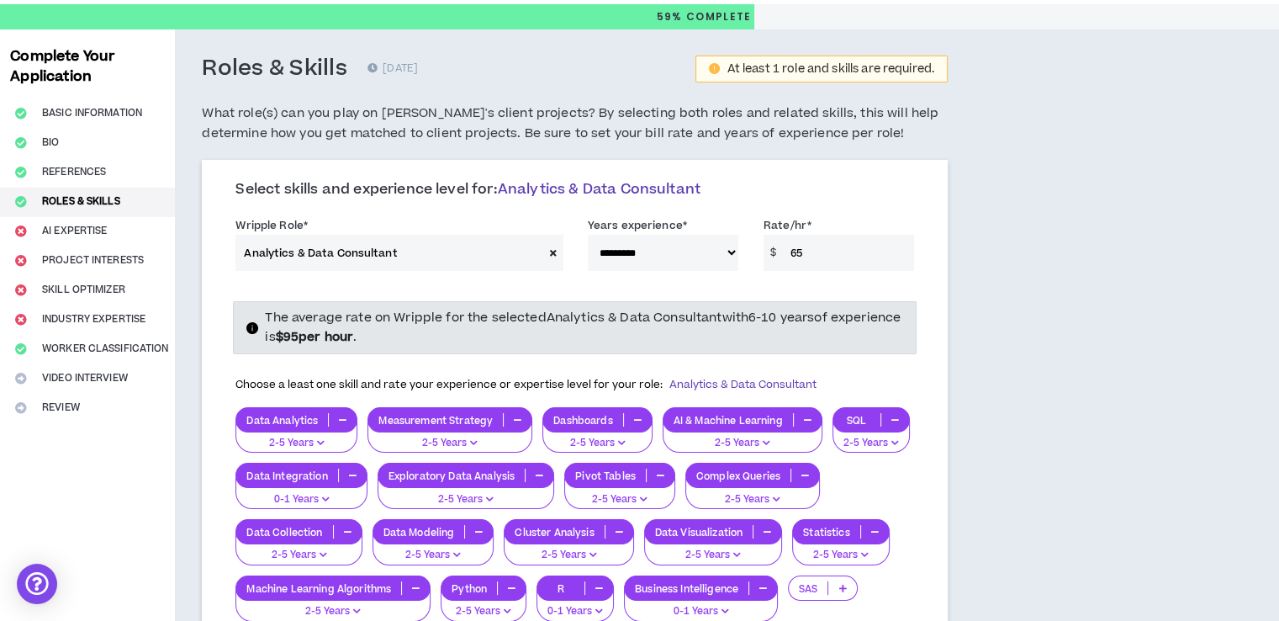
type input "65"
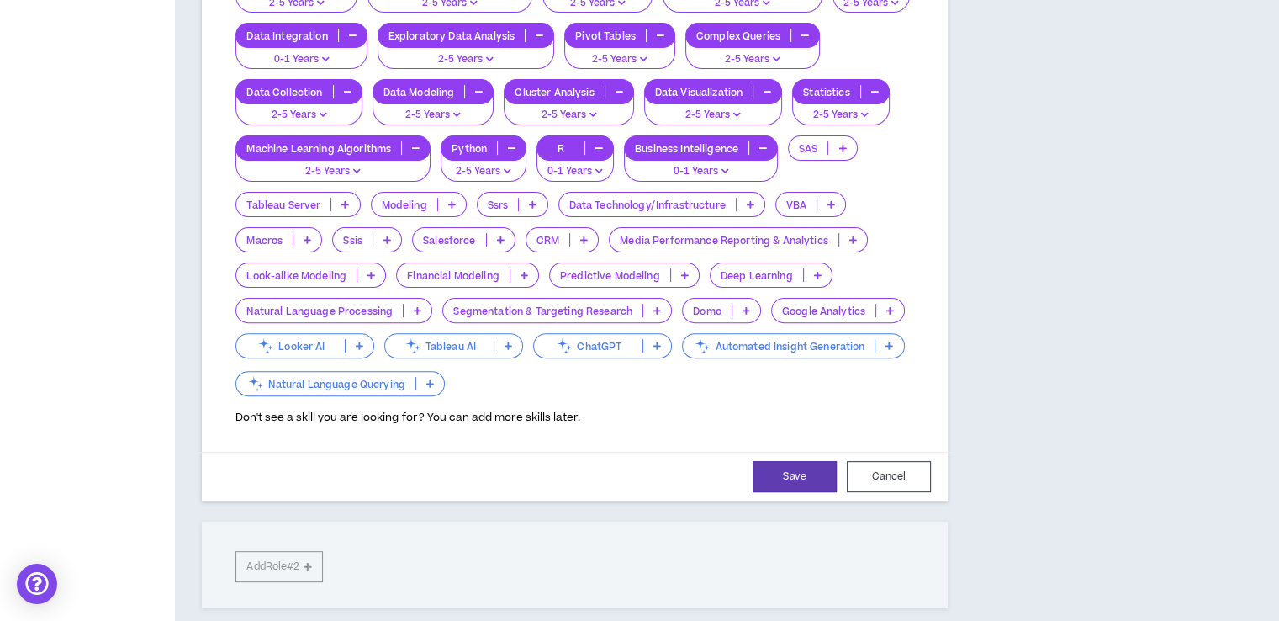
scroll to position [487, 0]
click at [775, 467] on button "Save" at bounding box center [795, 475] width 84 height 31
select select "**"
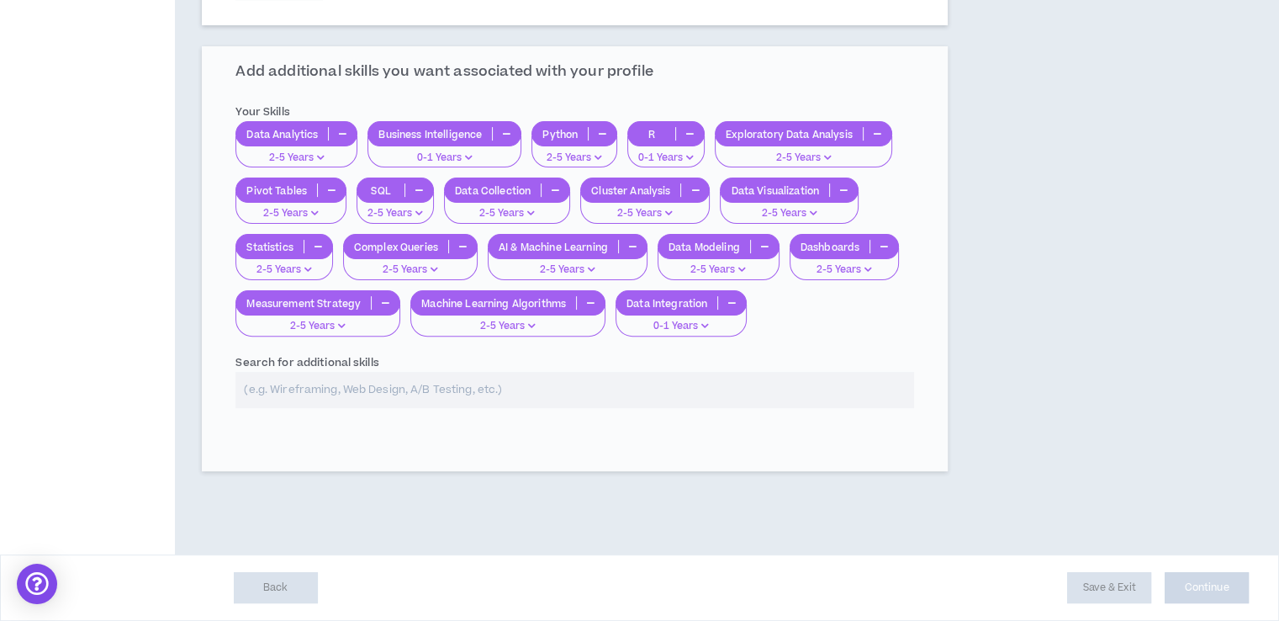
scroll to position [469, 0]
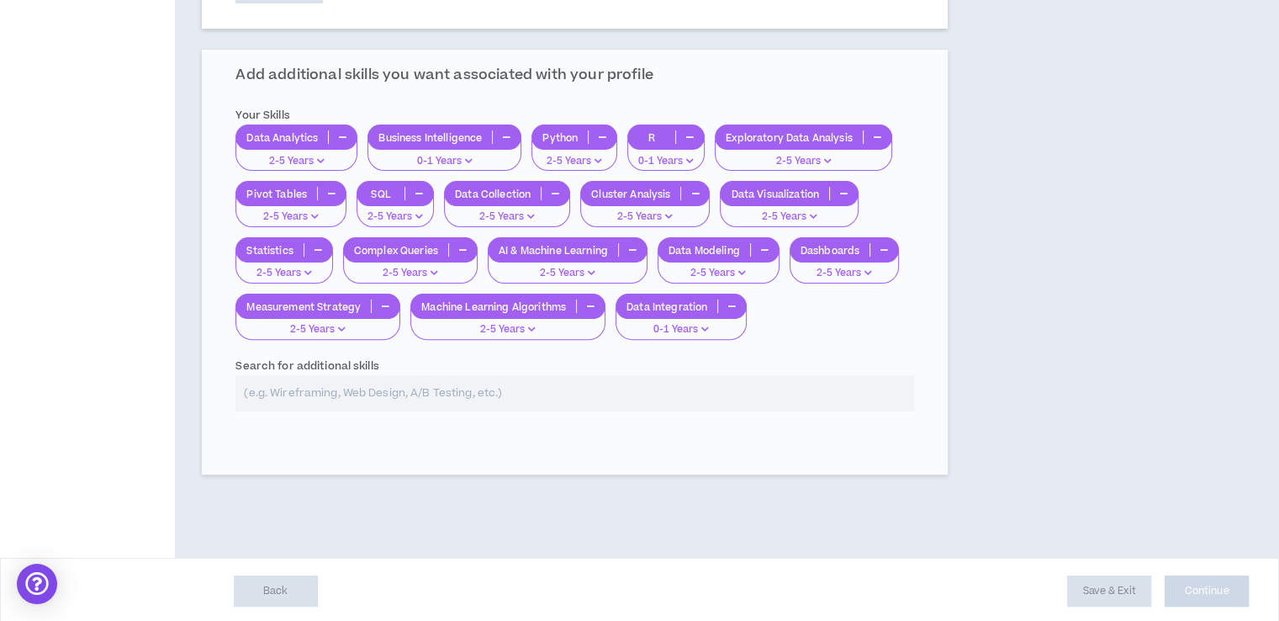
click at [498, 400] on div "**********" at bounding box center [575, 126] width 746 height 779
click at [468, 377] on div "**********" at bounding box center [575, 126] width 746 height 779
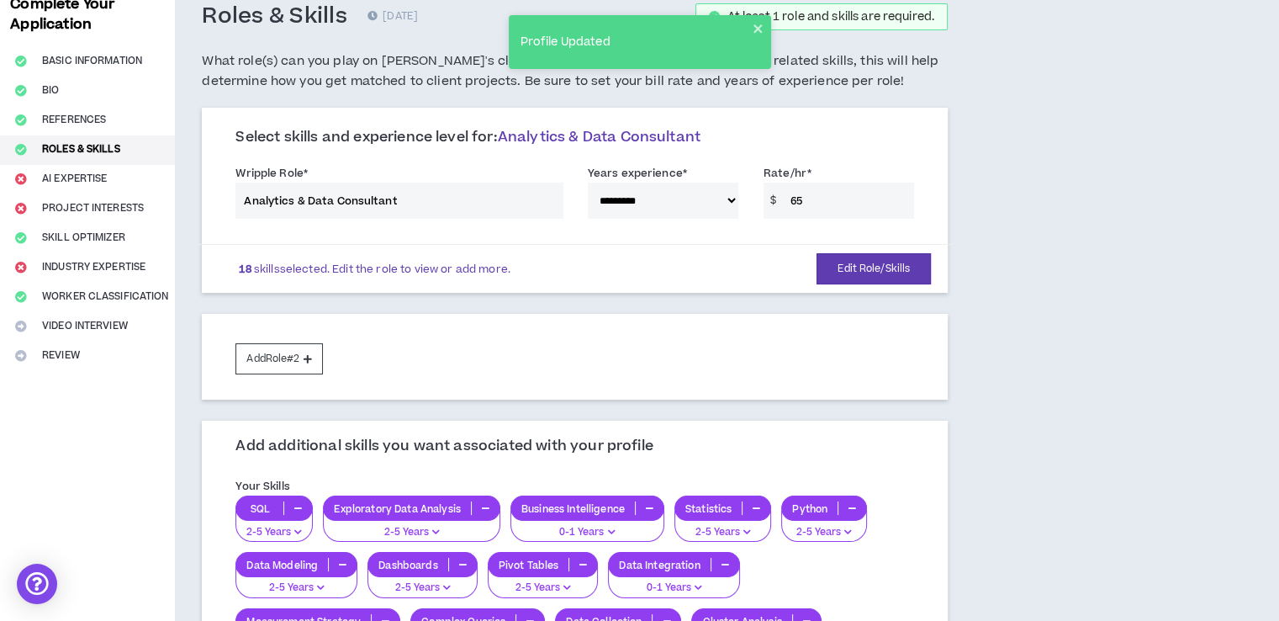
scroll to position [98, 0]
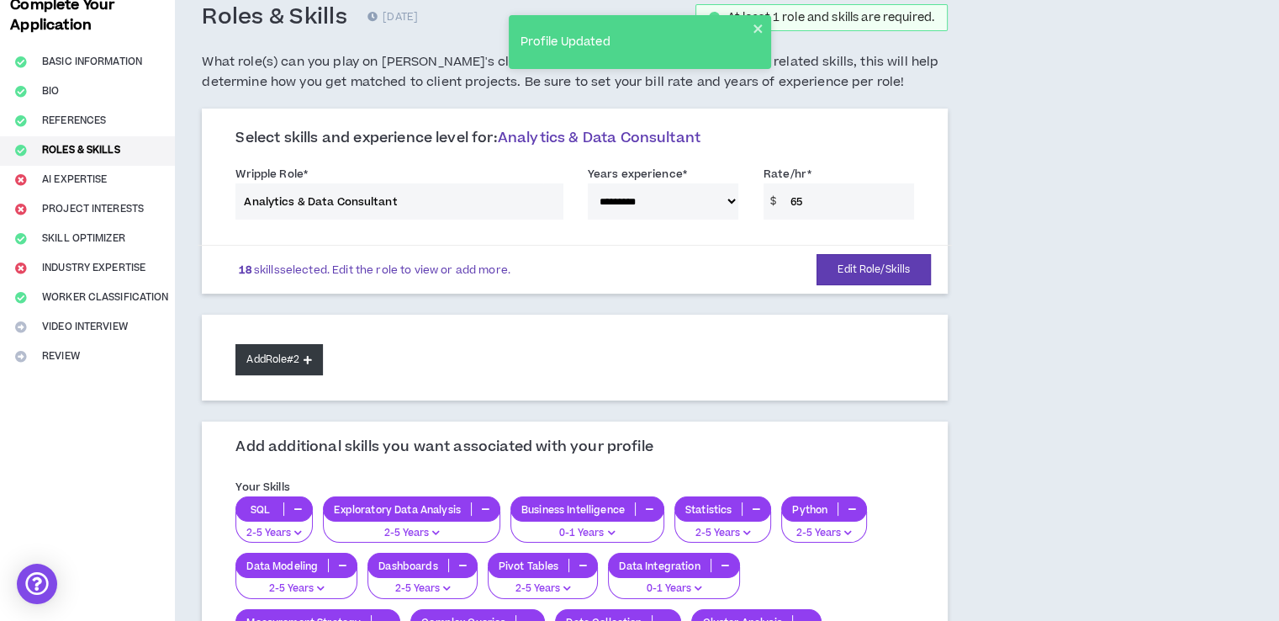
click at [280, 361] on button "Add Role #2" at bounding box center [278, 359] width 87 height 31
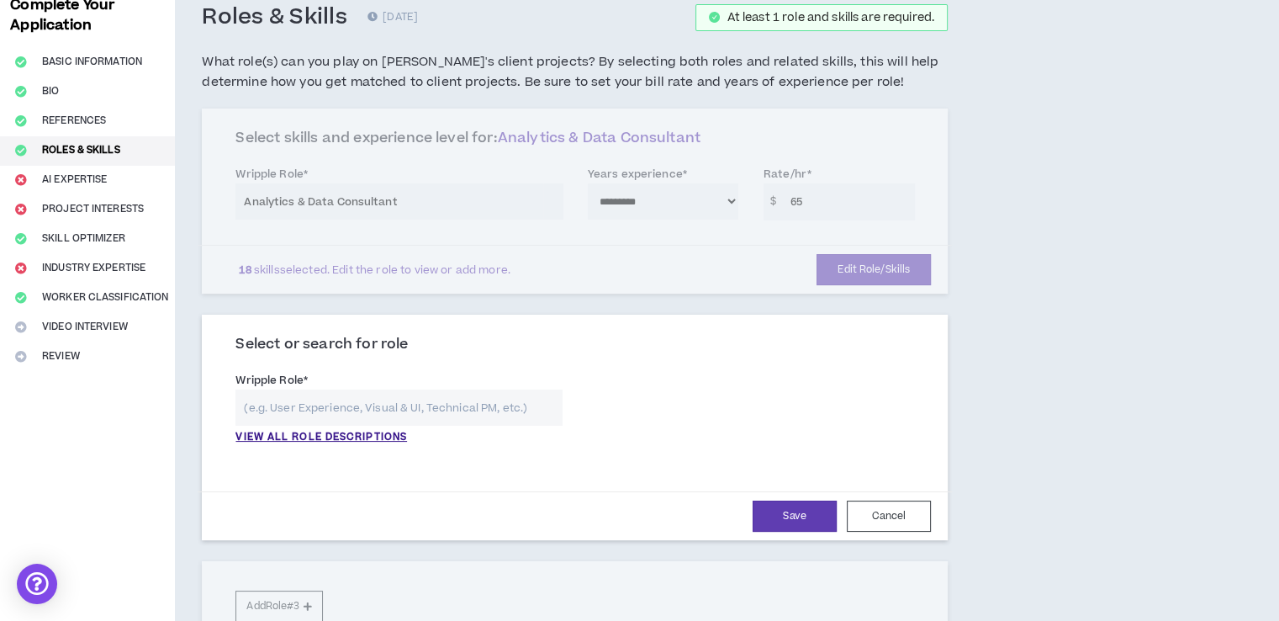
click at [380, 408] on input "text" at bounding box center [398, 407] width 326 height 36
click at [357, 434] on p "VIEW ALL ROLE DESCRIPTIONS" at bounding box center [321, 437] width 172 height 15
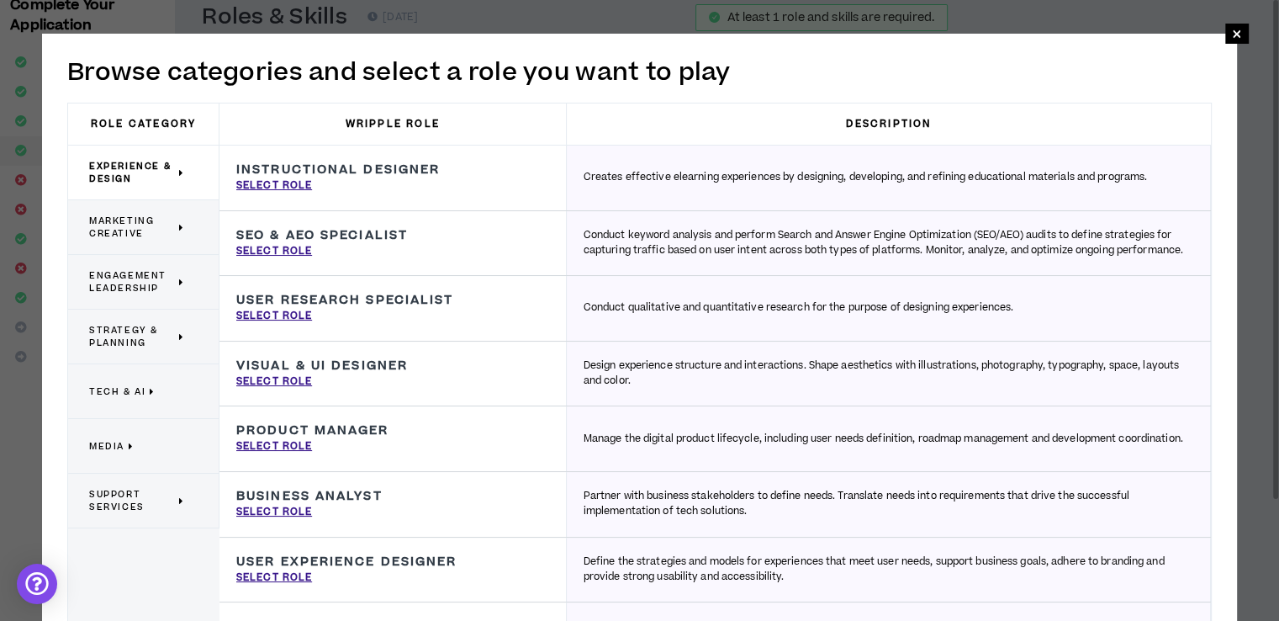
click at [151, 398] on p "Tech & AI" at bounding box center [137, 391] width 96 height 37
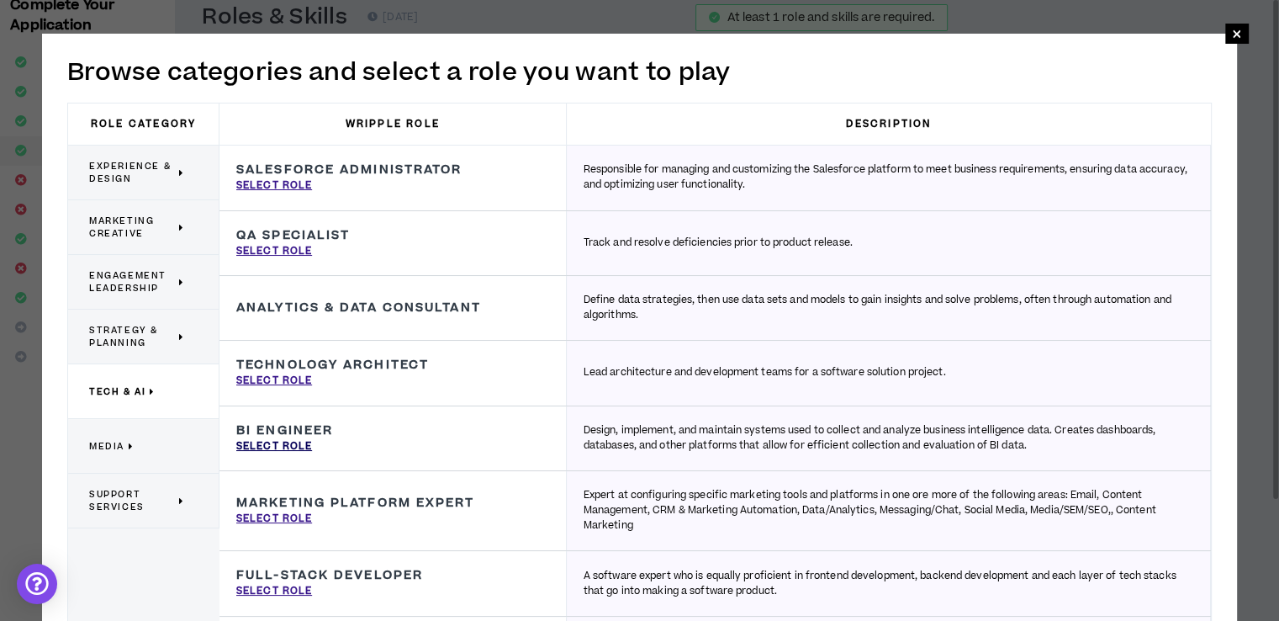
click at [301, 445] on p "Select Role" at bounding box center [274, 446] width 76 height 15
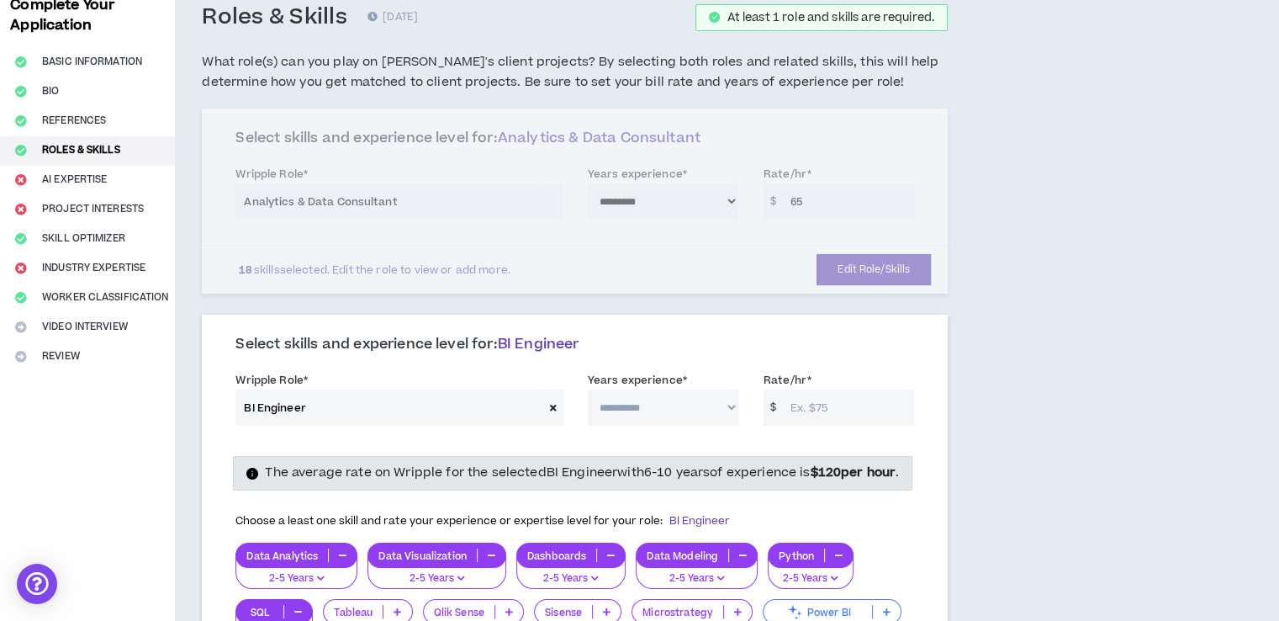
type input "BI Engineer"
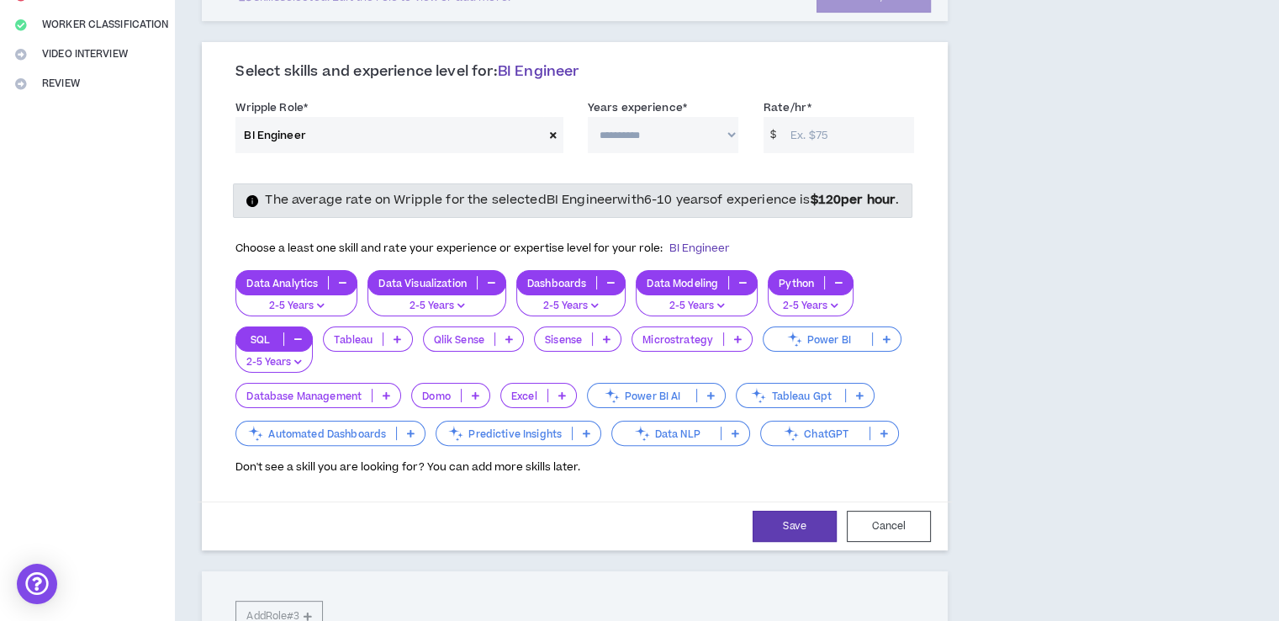
scroll to position [369, 0]
click at [516, 403] on p "Excel" at bounding box center [524, 396] width 46 height 13
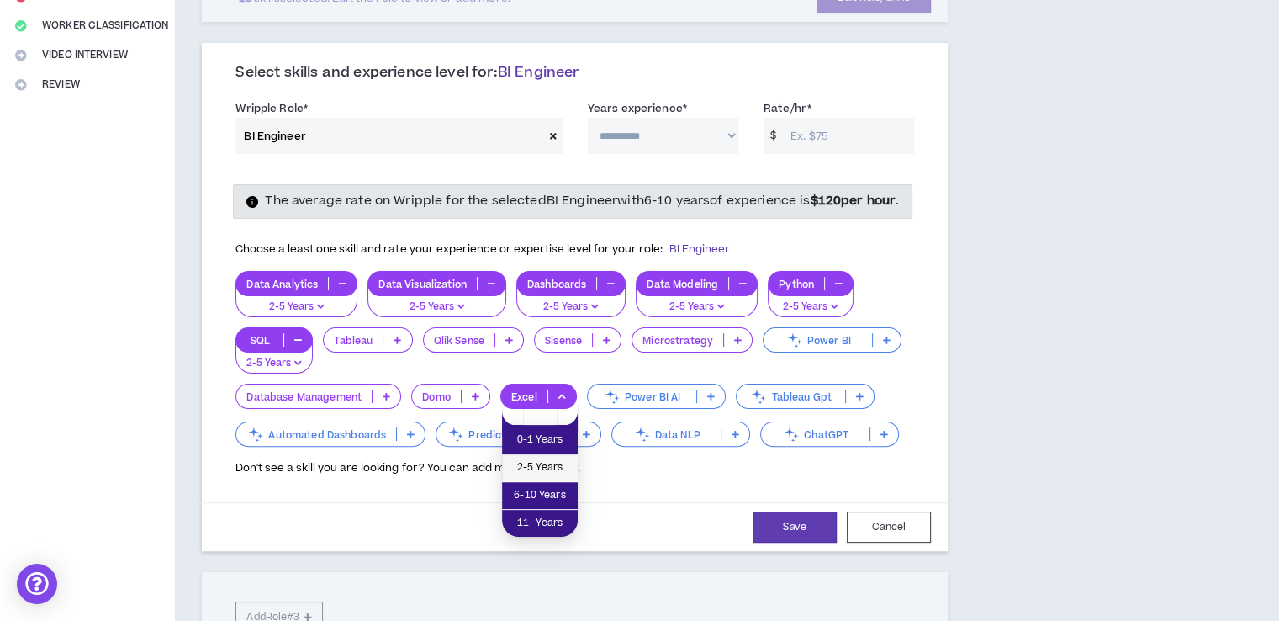
click at [539, 458] on span "2-5 Years" at bounding box center [540, 467] width 56 height 19
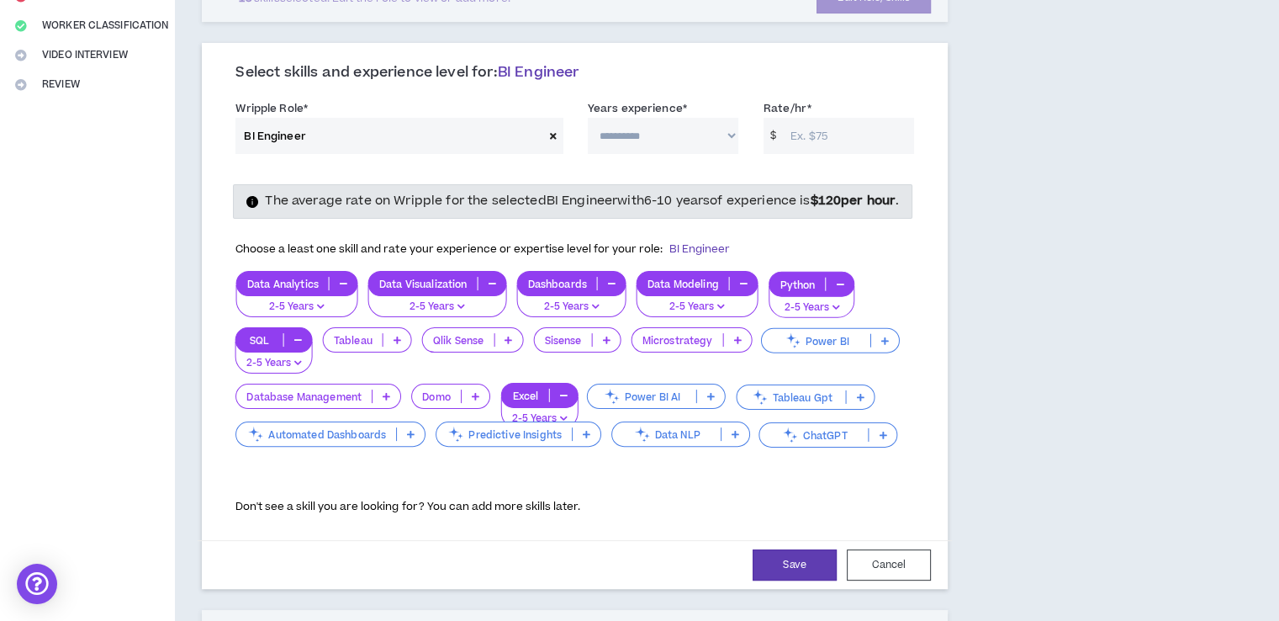
click at [539, 441] on p "Predictive Insights" at bounding box center [503, 434] width 135 height 13
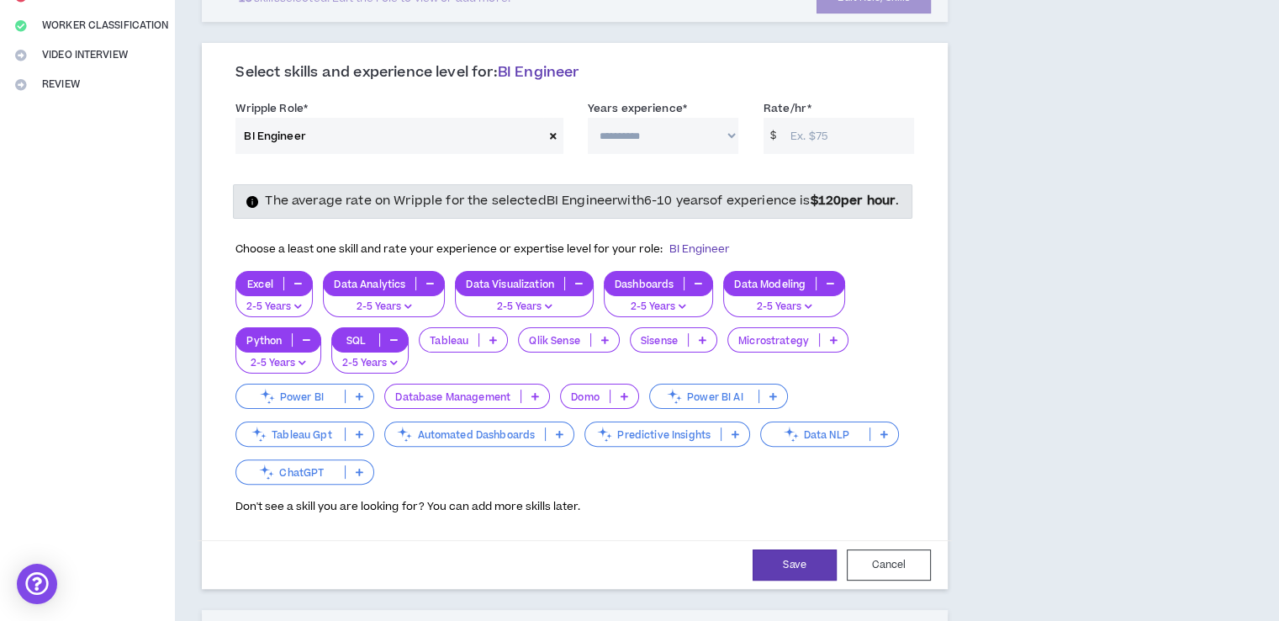
click at [694, 403] on p "Power BI AI" at bounding box center [704, 396] width 108 height 13
click at [612, 443] on icon at bounding box center [604, 434] width 19 height 19
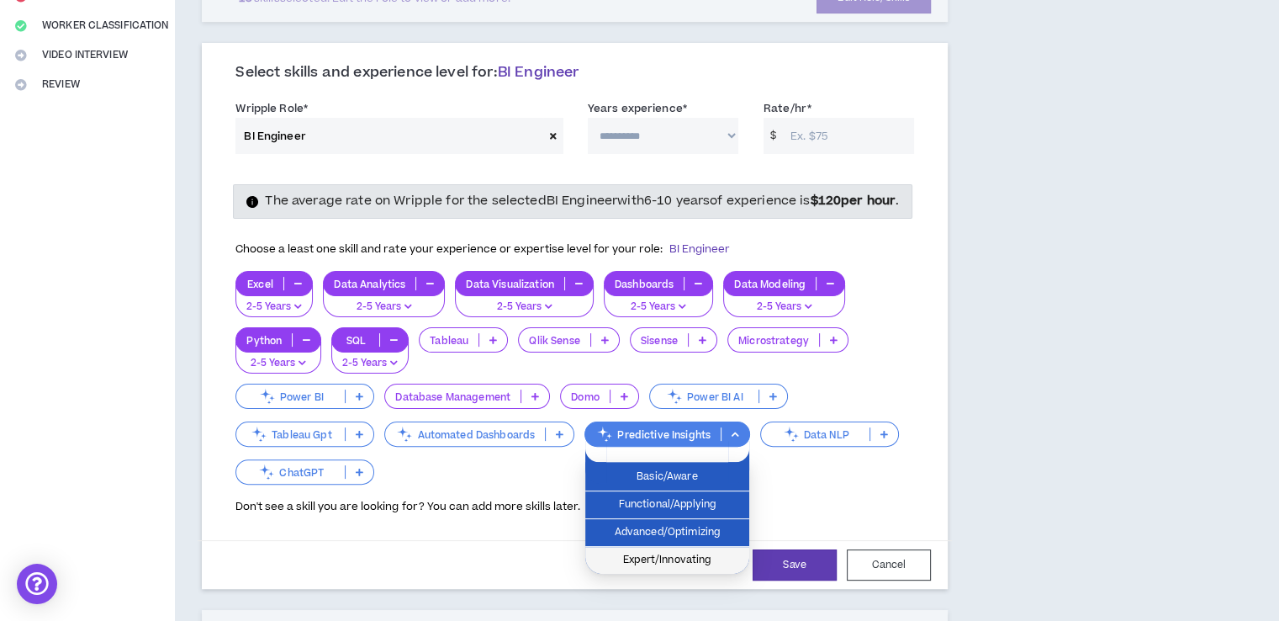
click at [689, 552] on span "Expert/Innovating" at bounding box center [667, 560] width 144 height 19
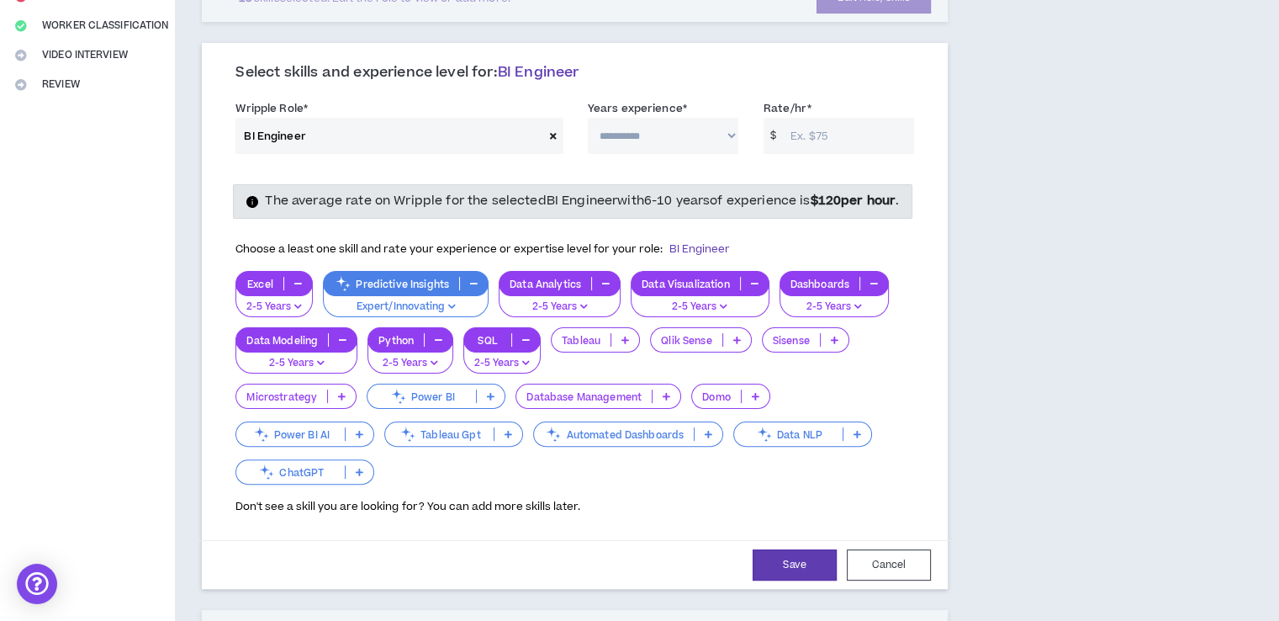
click at [442, 403] on p "Power BI" at bounding box center [421, 396] width 108 height 13
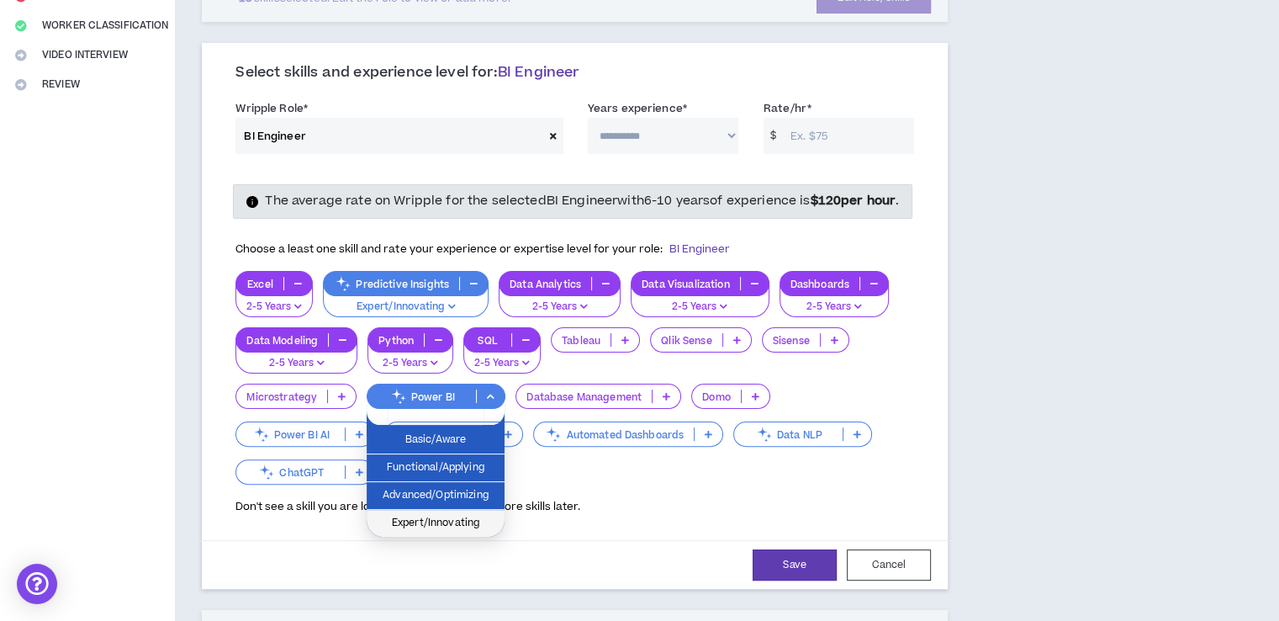
click at [458, 516] on span "Expert/Innovating" at bounding box center [436, 523] width 118 height 19
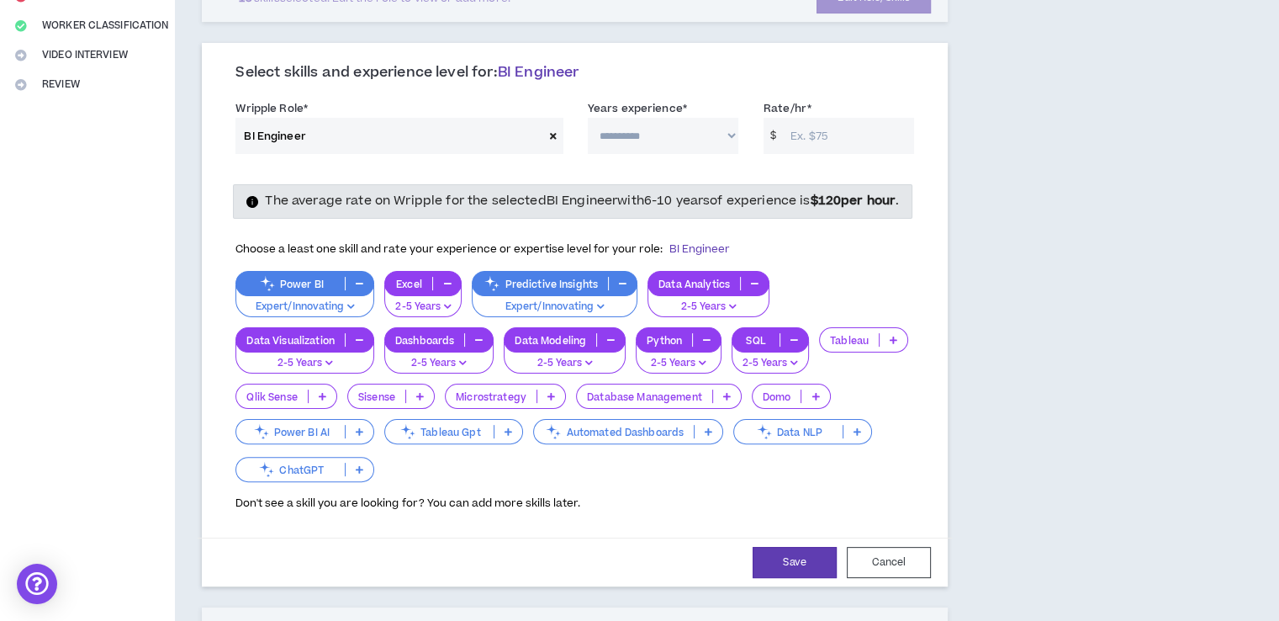
click at [709, 438] on div "Automated Dashboards" at bounding box center [628, 431] width 190 height 25
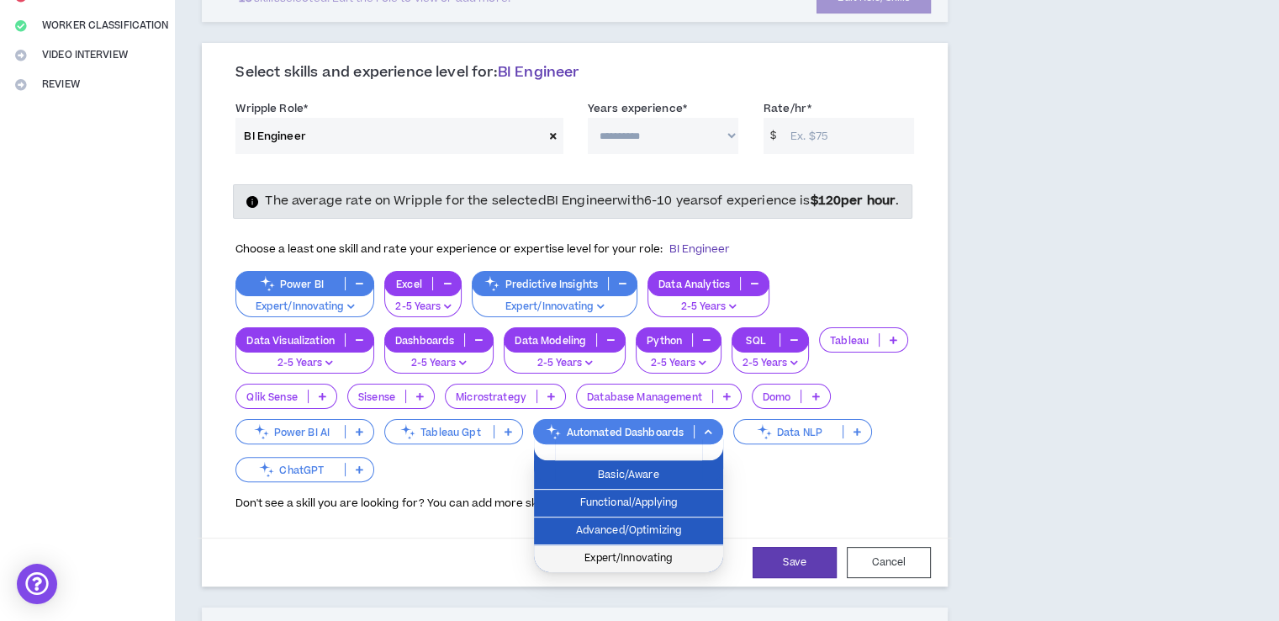
click at [646, 546] on li "Expert/Innovating" at bounding box center [628, 558] width 189 height 27
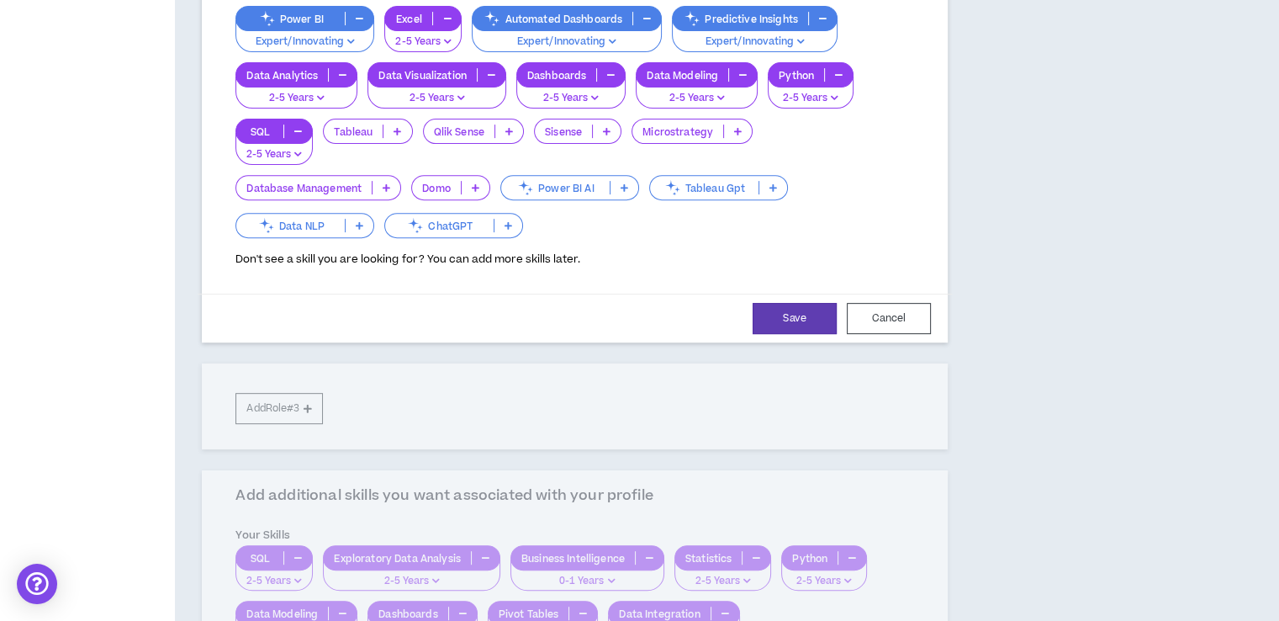
scroll to position [632, 0]
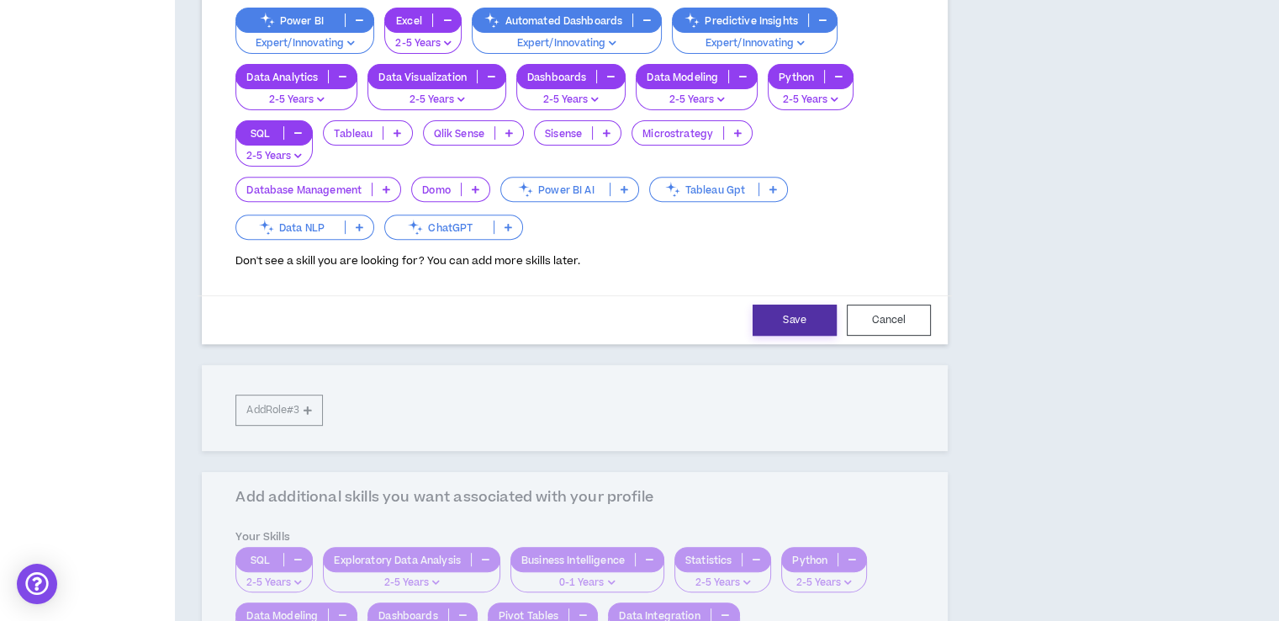
click at [771, 336] on button "Save" at bounding box center [795, 319] width 84 height 31
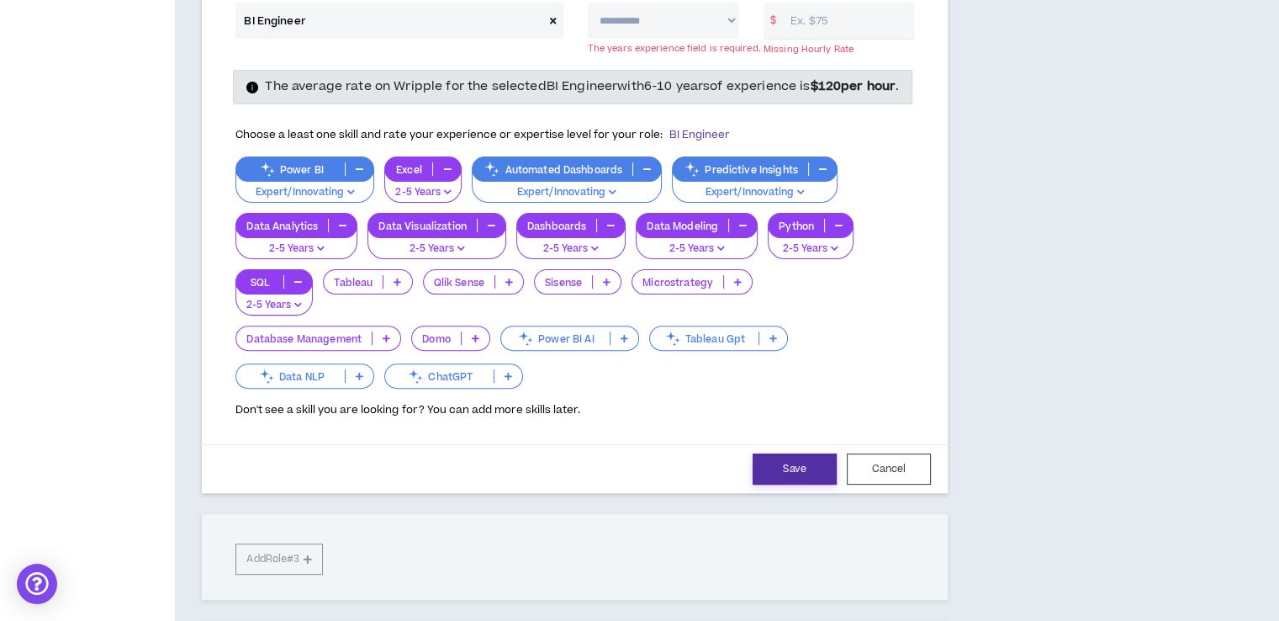
scroll to position [468, 0]
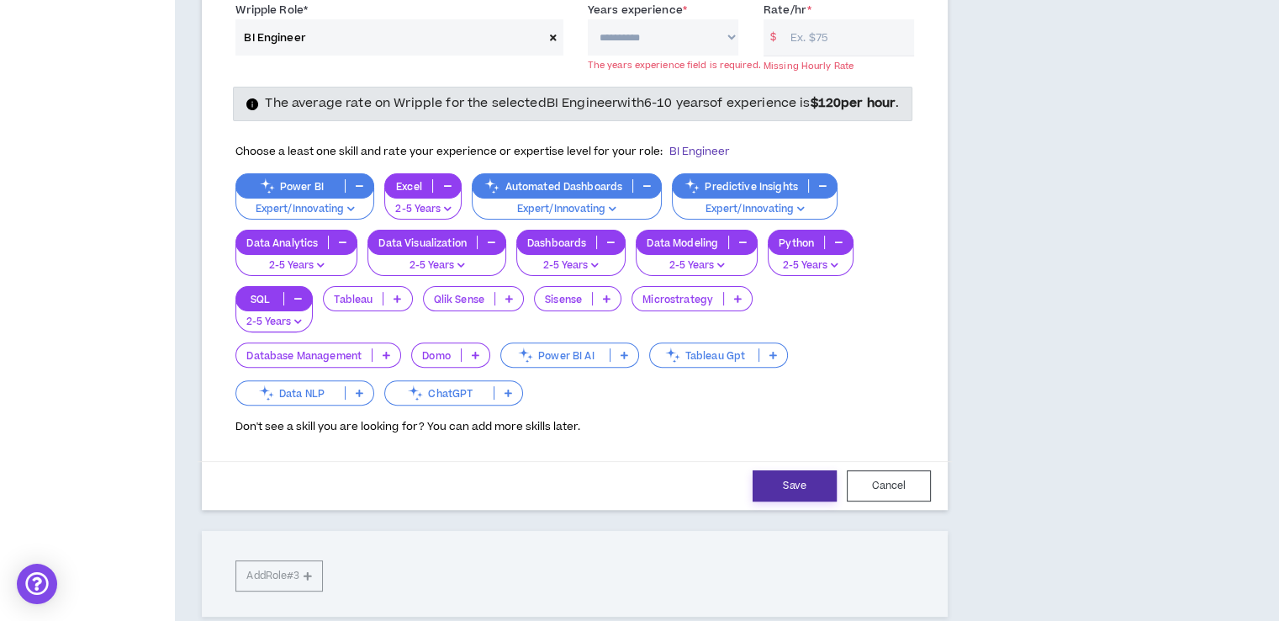
click at [788, 490] on button "Save" at bounding box center [795, 485] width 84 height 31
click at [774, 494] on button "Save" at bounding box center [795, 485] width 84 height 31
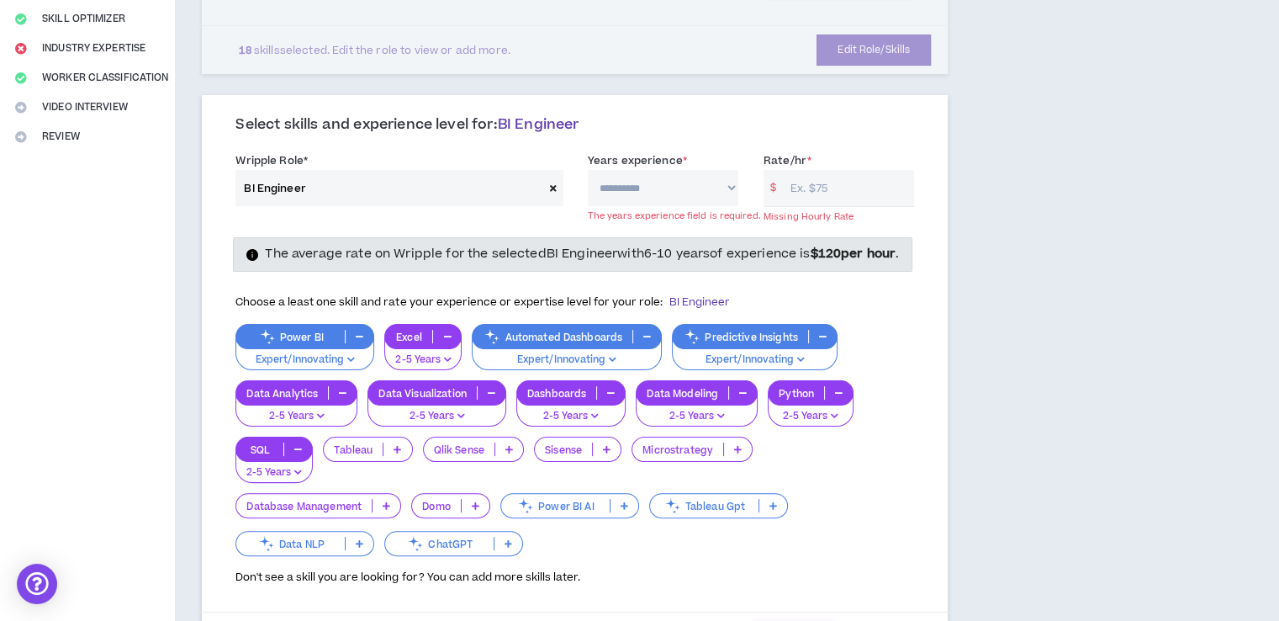
scroll to position [187, 0]
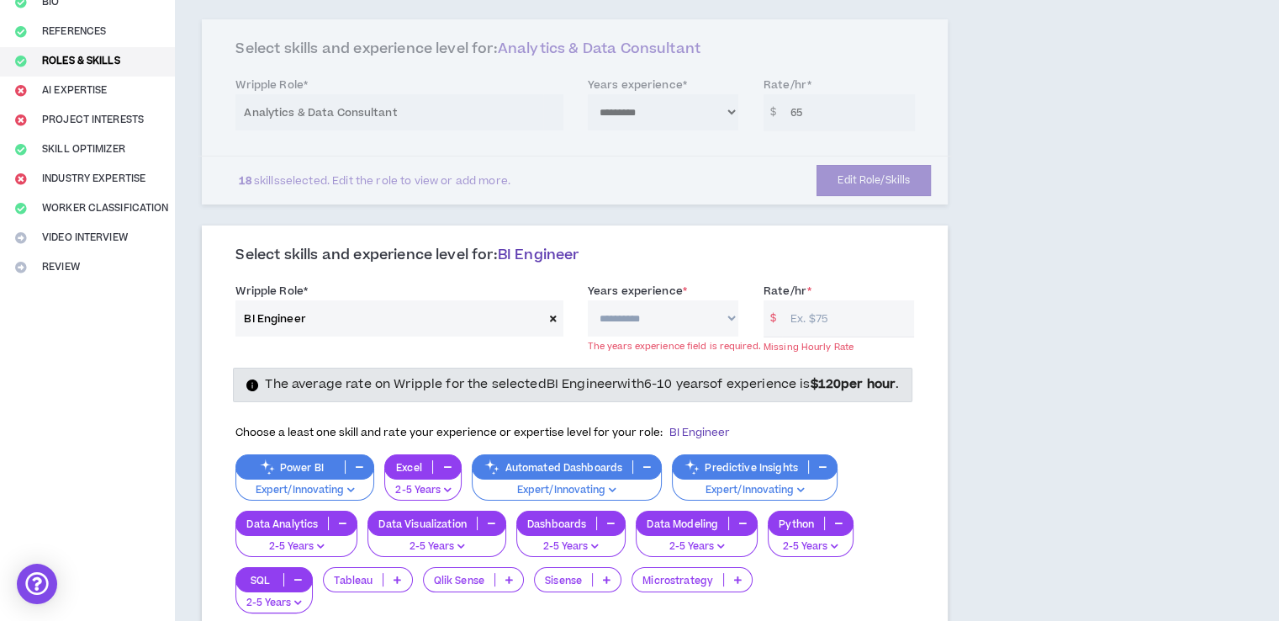
click at [690, 322] on select "**********" at bounding box center [663, 318] width 151 height 36
click at [588, 300] on select "**********" at bounding box center [663, 318] width 151 height 36
click at [646, 364] on div "The average rate on Wripple for the selected BI Engineer with 6-10 years of exp…" at bounding box center [575, 535] width 704 height 362
click at [651, 322] on select "**********" at bounding box center [663, 318] width 151 height 36
click at [588, 300] on select "**********" at bounding box center [663, 318] width 151 height 36
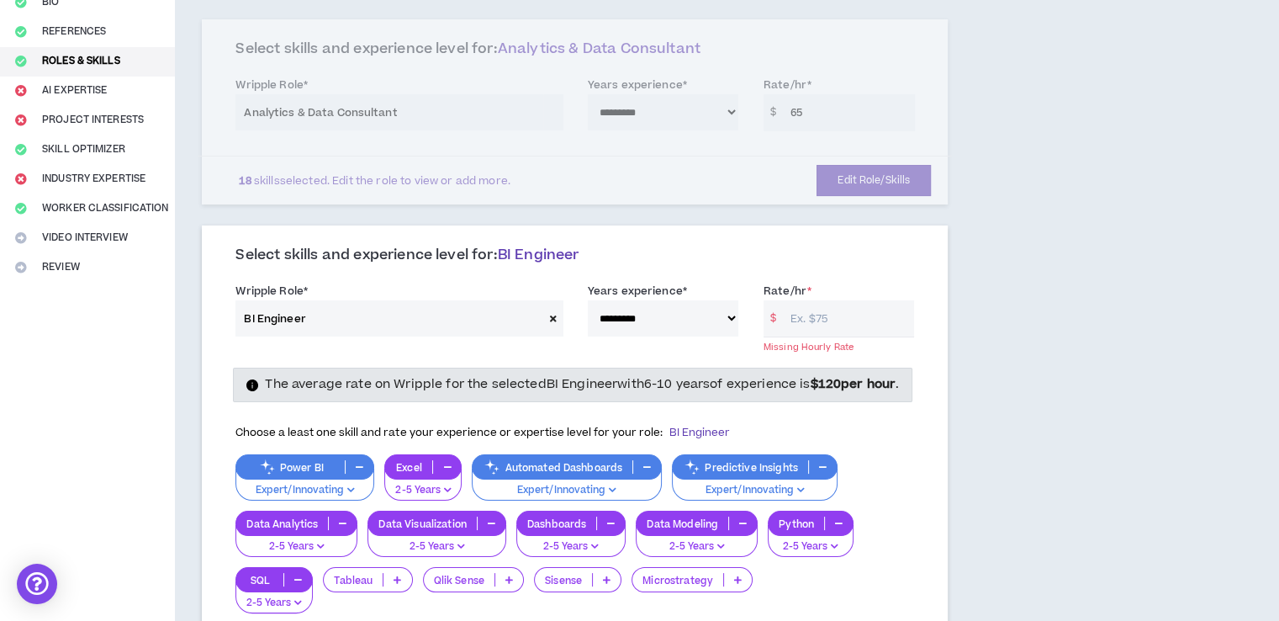
click at [683, 313] on select "**********" at bounding box center [663, 318] width 151 height 36
select select "**"
click at [588, 300] on select "**********" at bounding box center [663, 318] width 151 height 36
click at [824, 313] on input "Rate/hr *" at bounding box center [848, 318] width 132 height 36
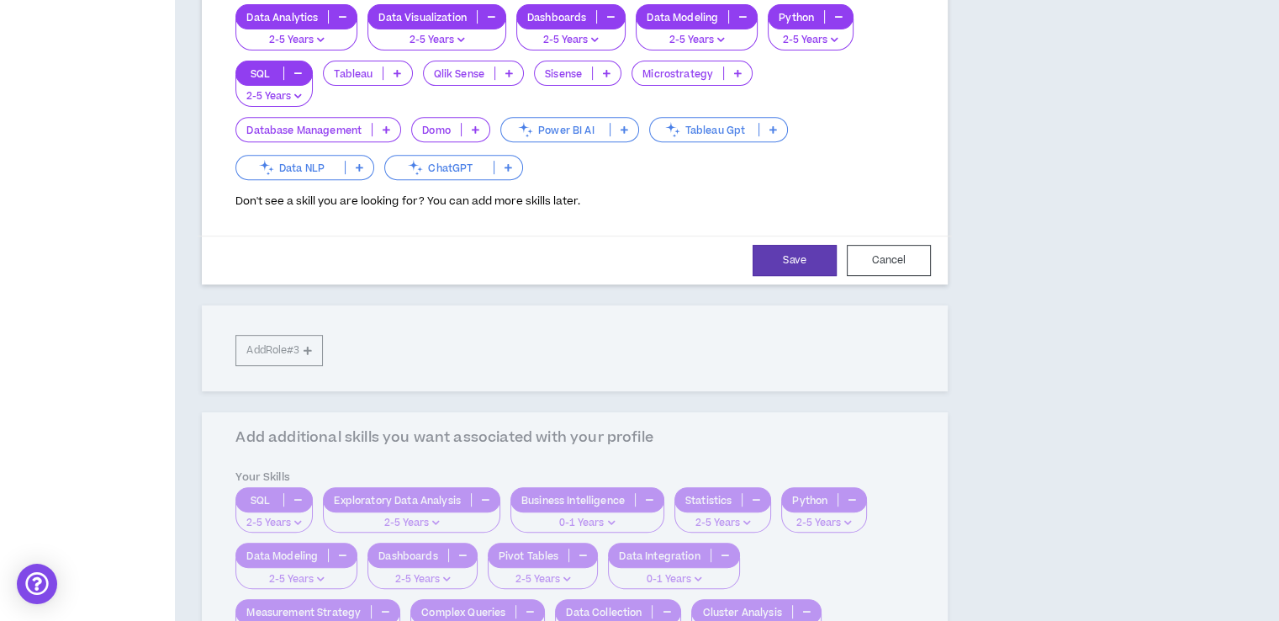
scroll to position [746, 0]
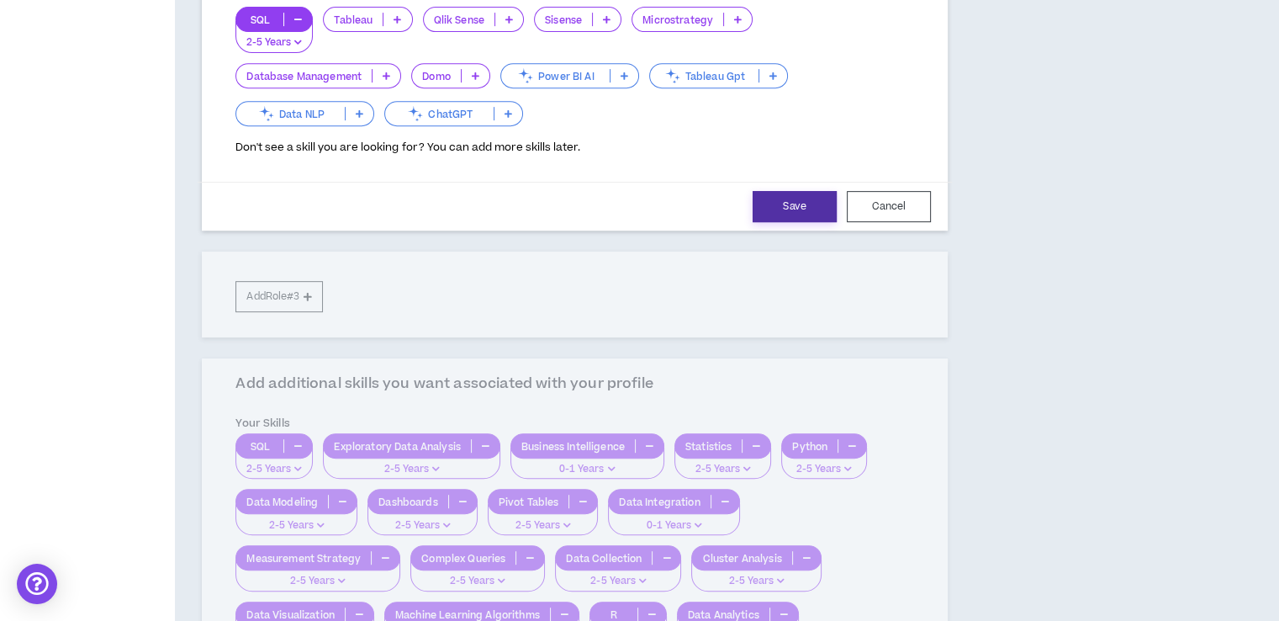
type input "80"
click at [829, 222] on button "Save" at bounding box center [795, 206] width 84 height 31
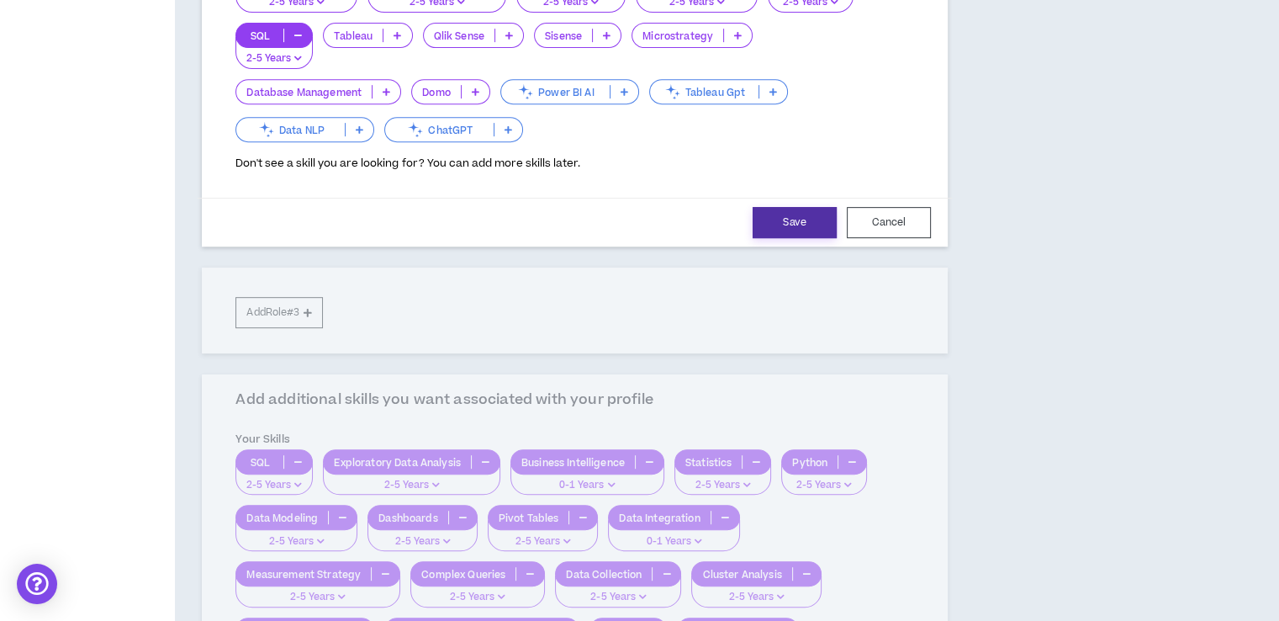
select select "**"
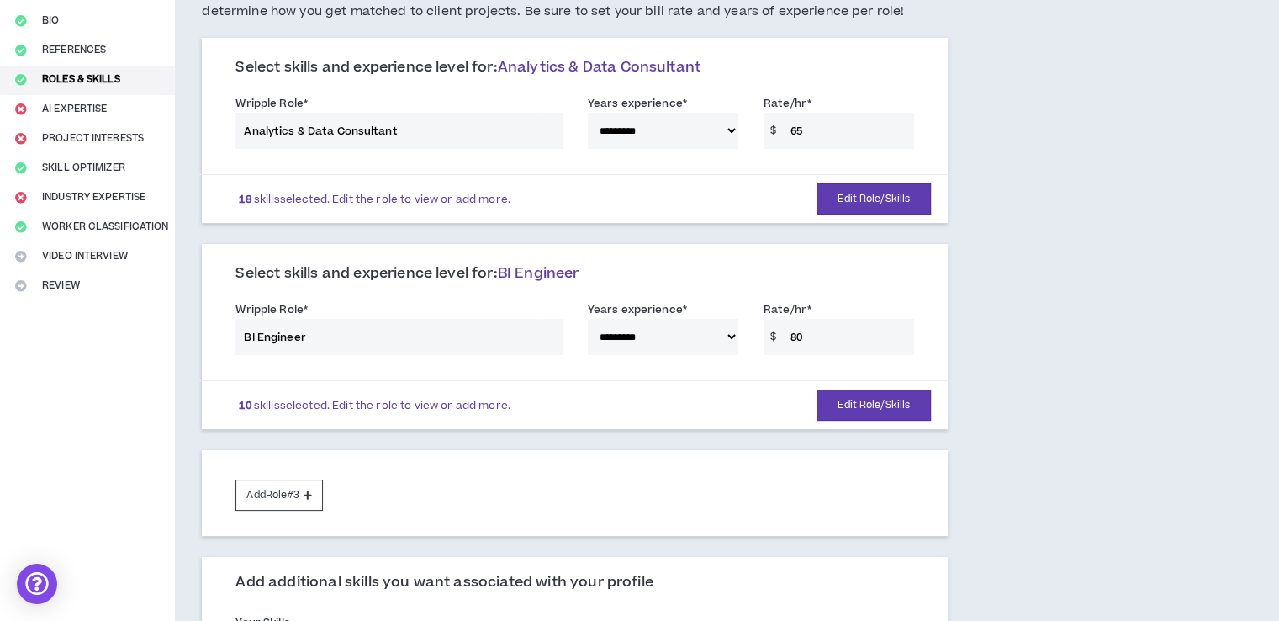
scroll to position [168, 0]
click at [303, 488] on button "Add Role #3" at bounding box center [278, 494] width 87 height 31
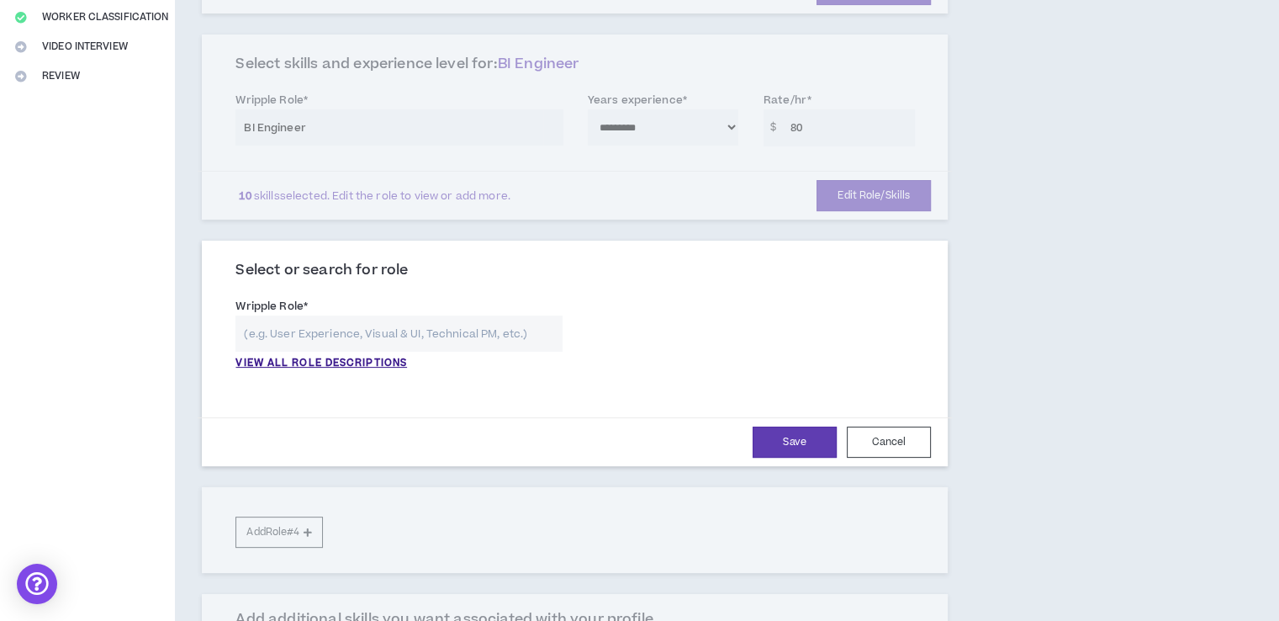
scroll to position [379, 0]
click at [361, 362] on p "VIEW ALL ROLE DESCRIPTIONS" at bounding box center [321, 361] width 172 height 15
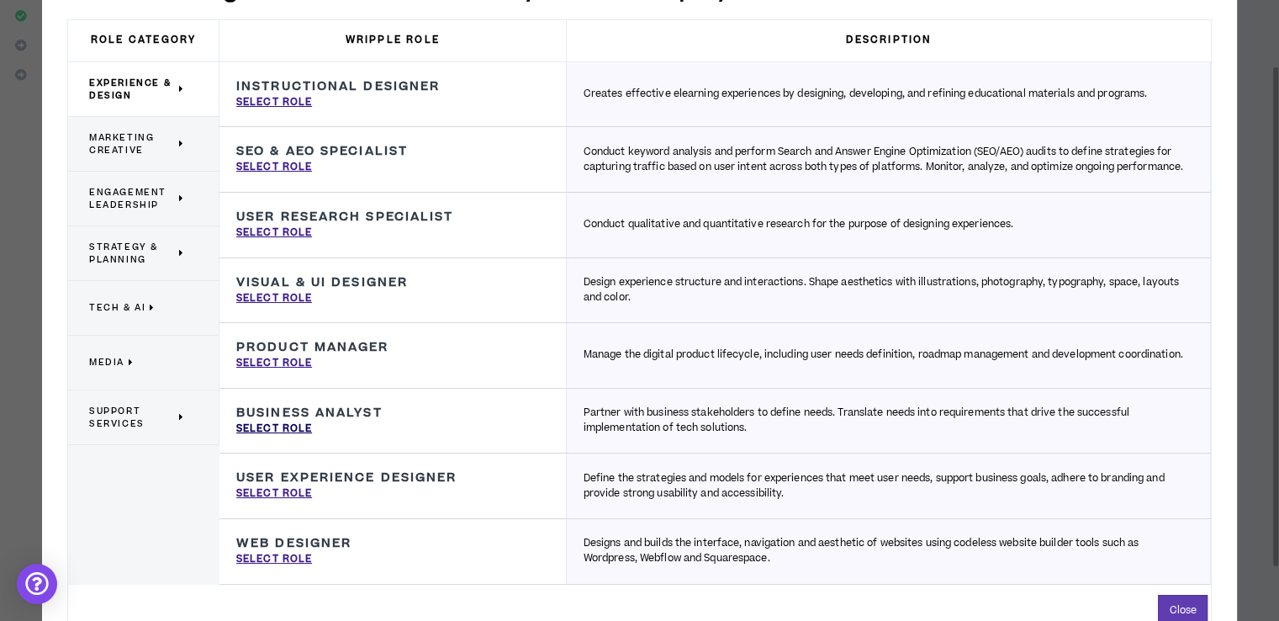
click at [299, 430] on p "Select Role" at bounding box center [274, 428] width 76 height 15
type input "Business Analyst"
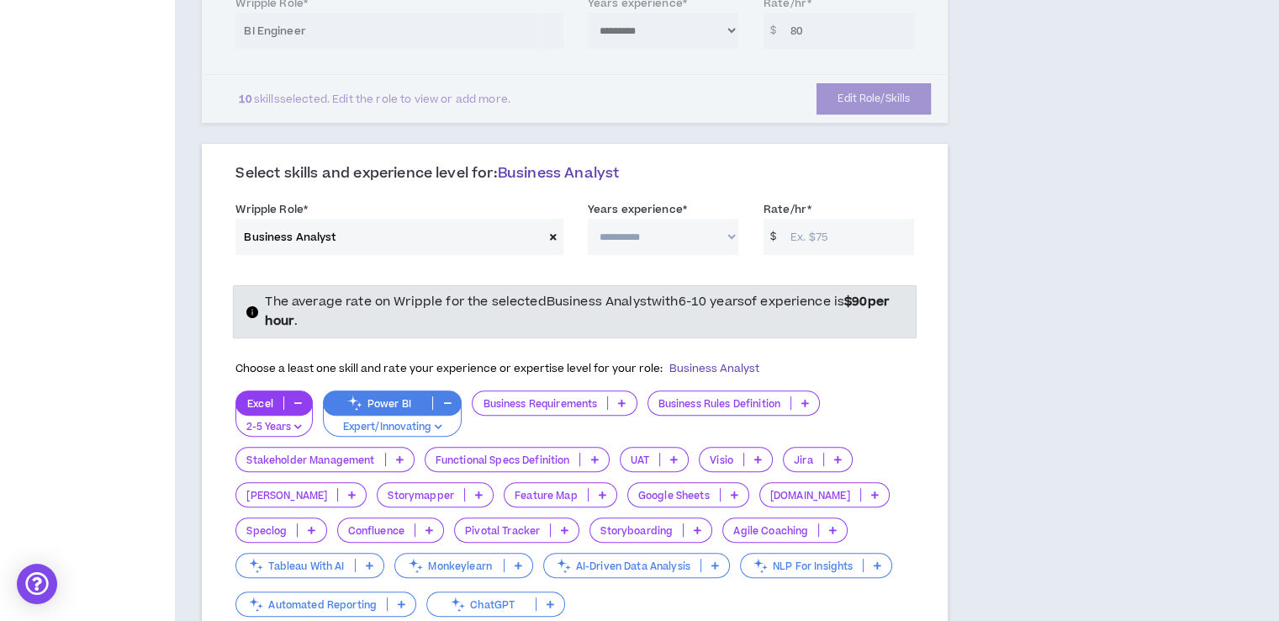
scroll to position [501, 0]
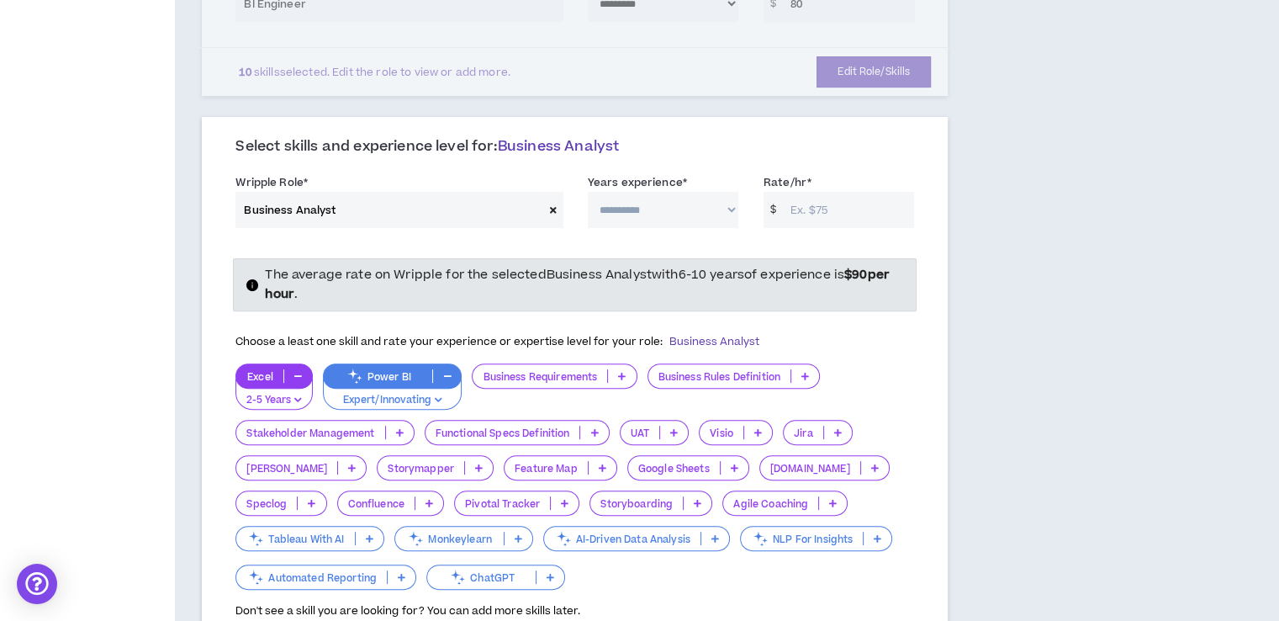
click at [617, 378] on p at bounding box center [622, 375] width 28 height 13
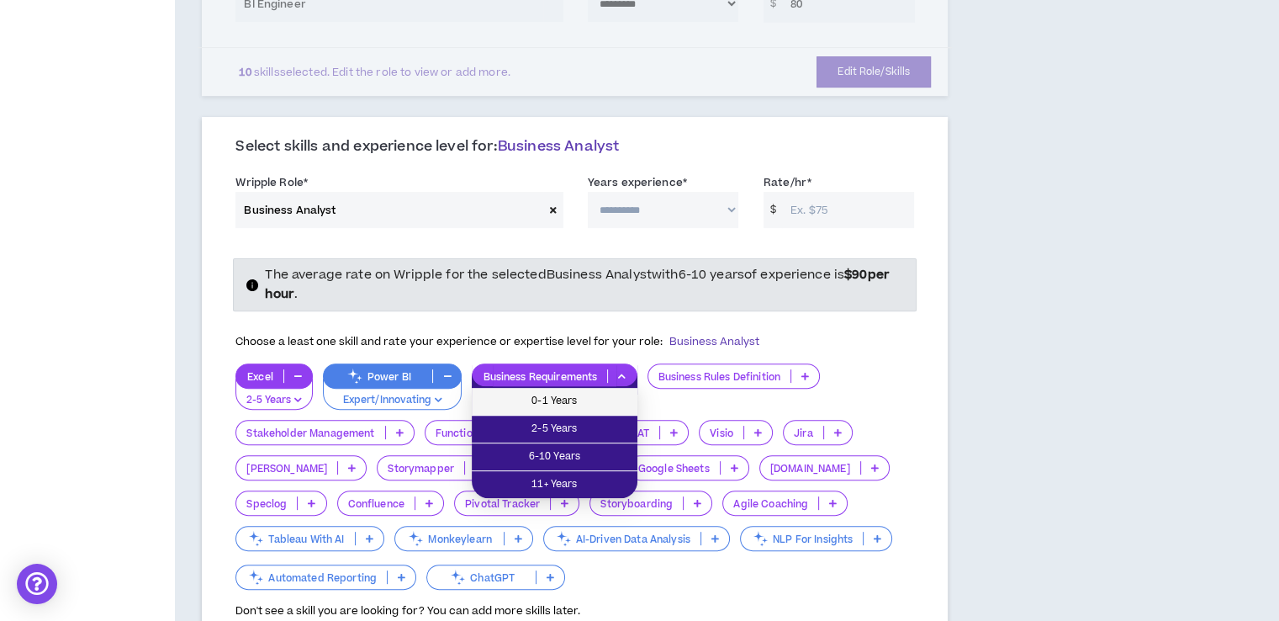
click at [585, 412] on li "0-1 Years" at bounding box center [555, 402] width 166 height 28
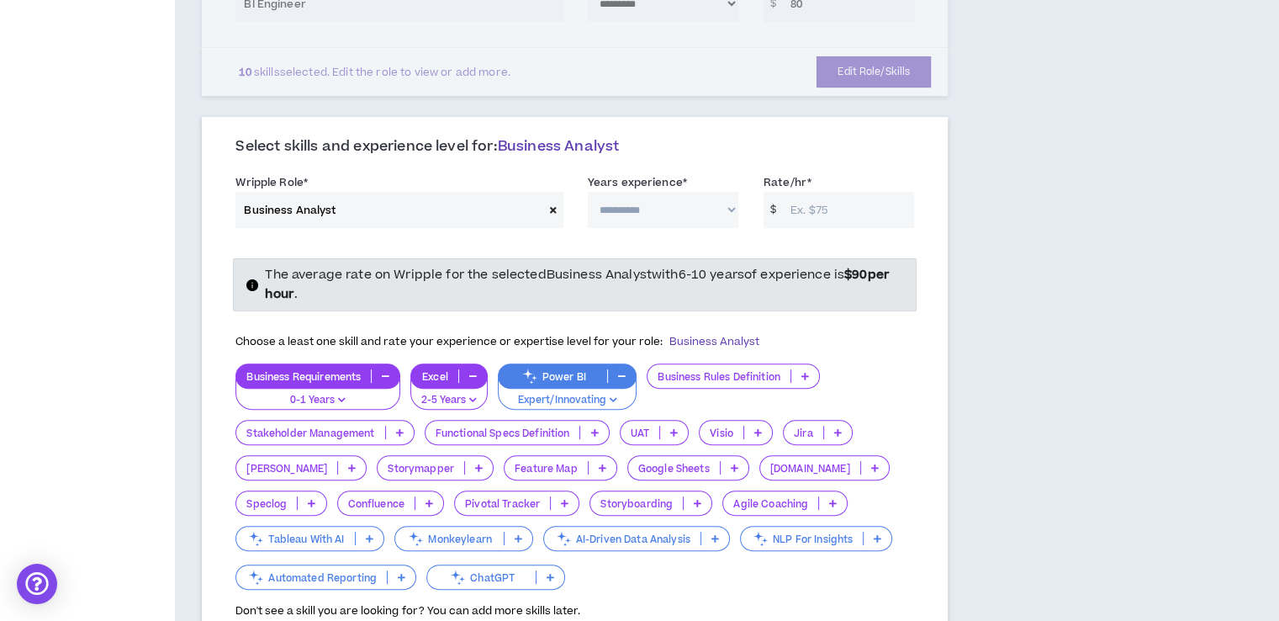
click at [593, 426] on p at bounding box center [594, 432] width 28 height 13
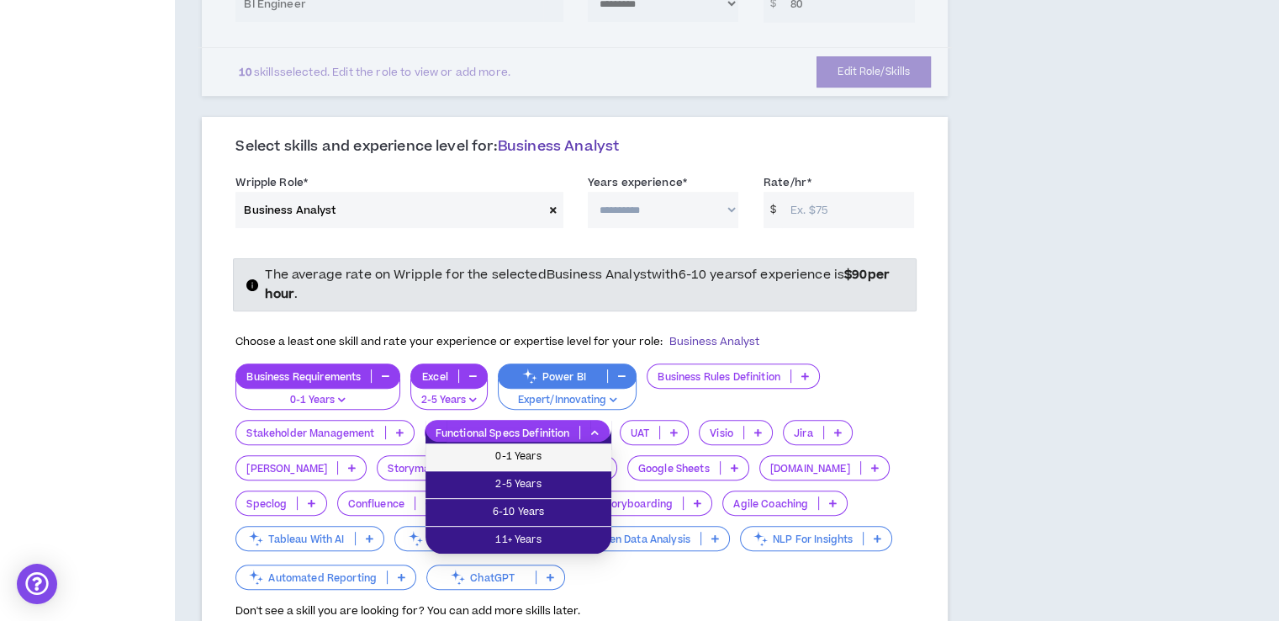
click at [553, 456] on span "0-1 Years" at bounding box center [519, 456] width 166 height 19
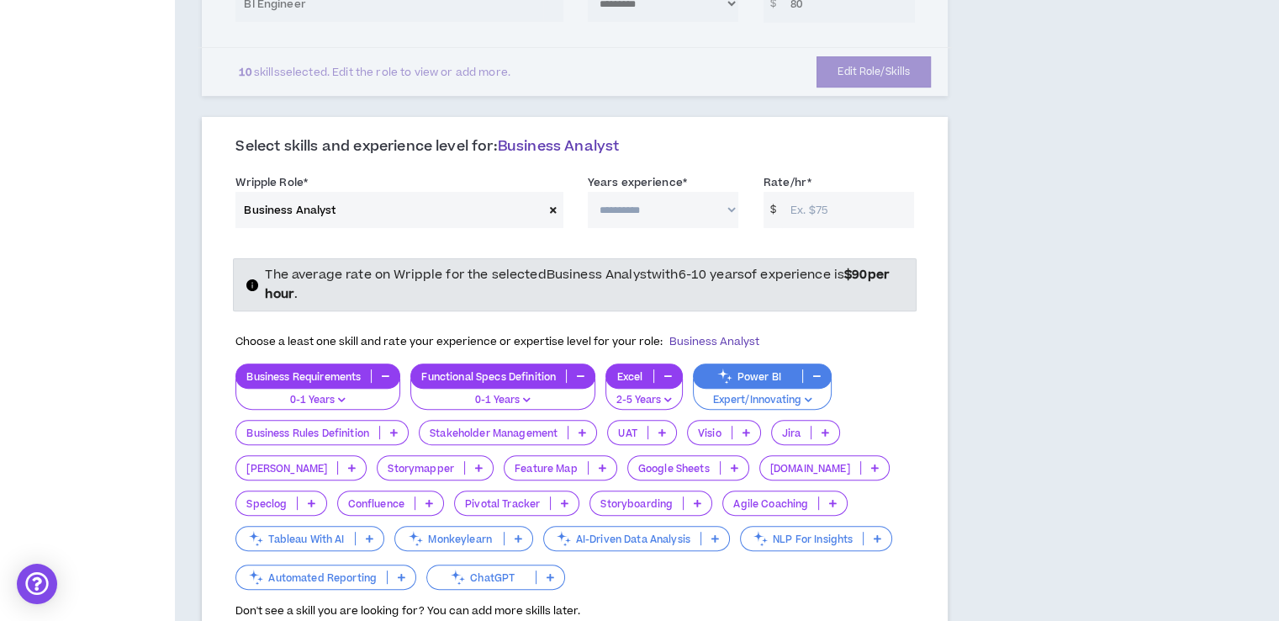
click at [580, 428] on p at bounding box center [582, 432] width 28 height 13
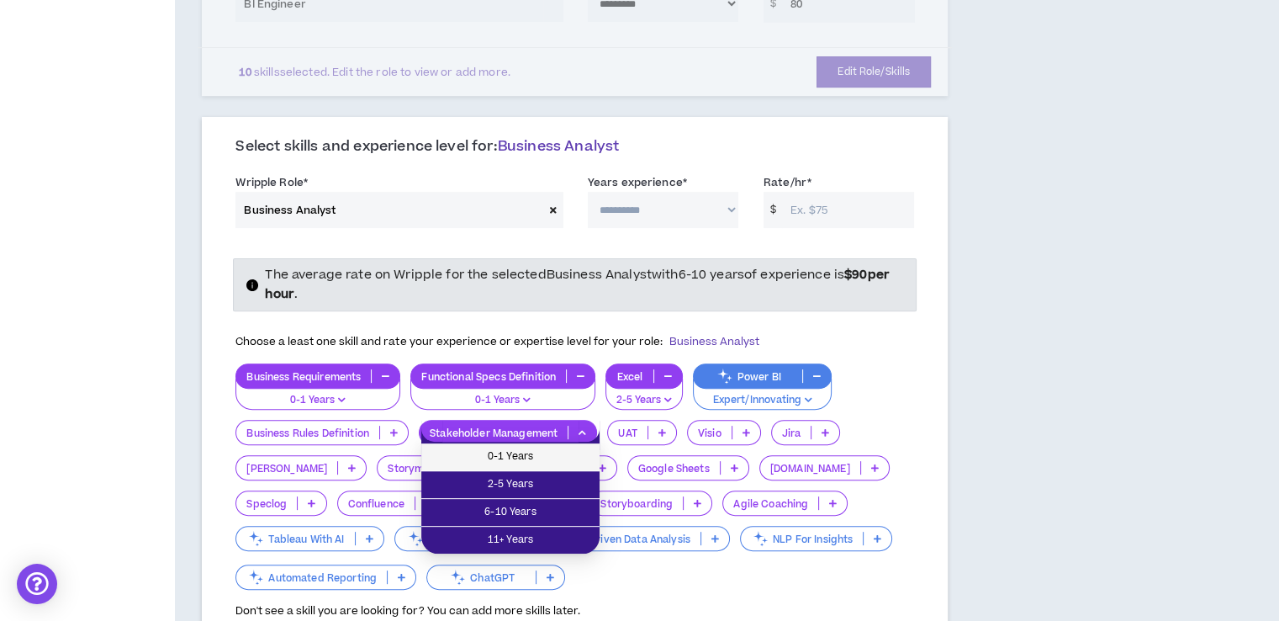
click at [537, 458] on span "0-1 Years" at bounding box center [510, 456] width 158 height 19
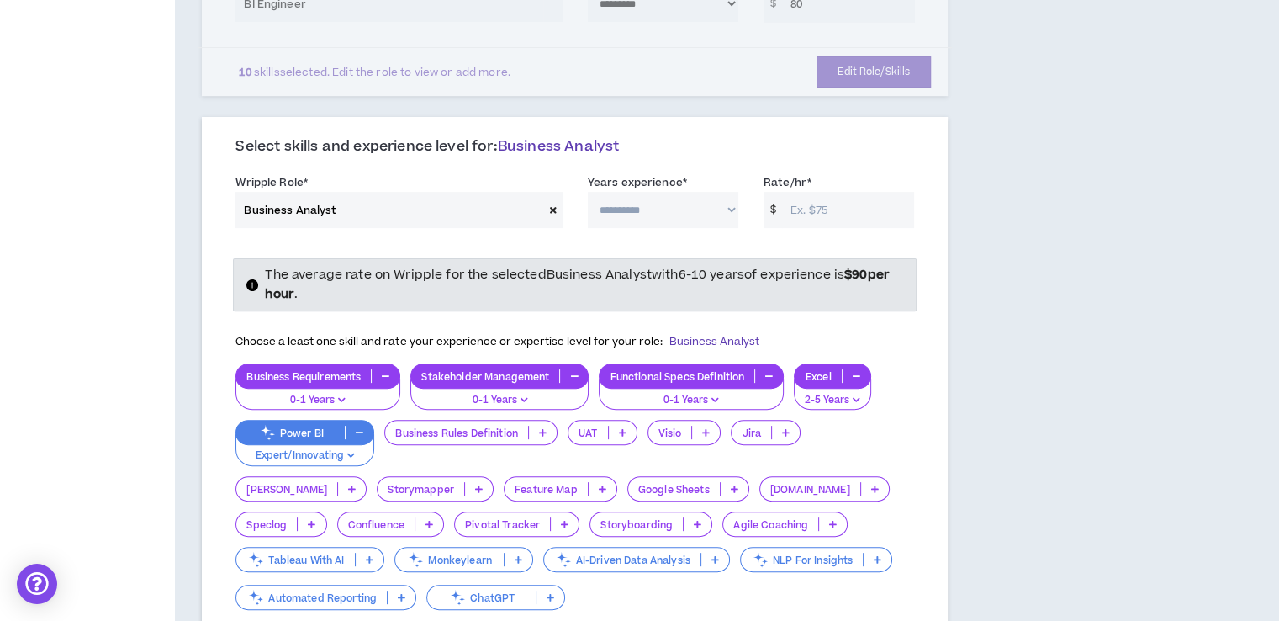
click at [632, 431] on p at bounding box center [623, 432] width 28 height 13
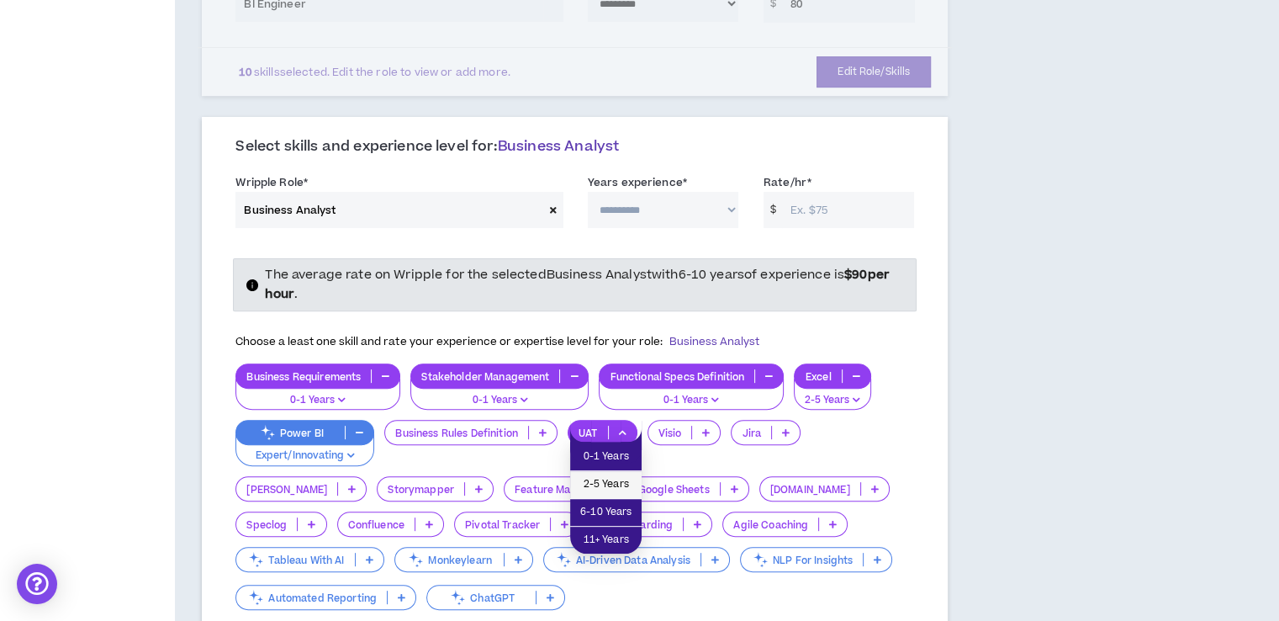
click at [613, 483] on span "2-5 Years" at bounding box center [605, 484] width 51 height 19
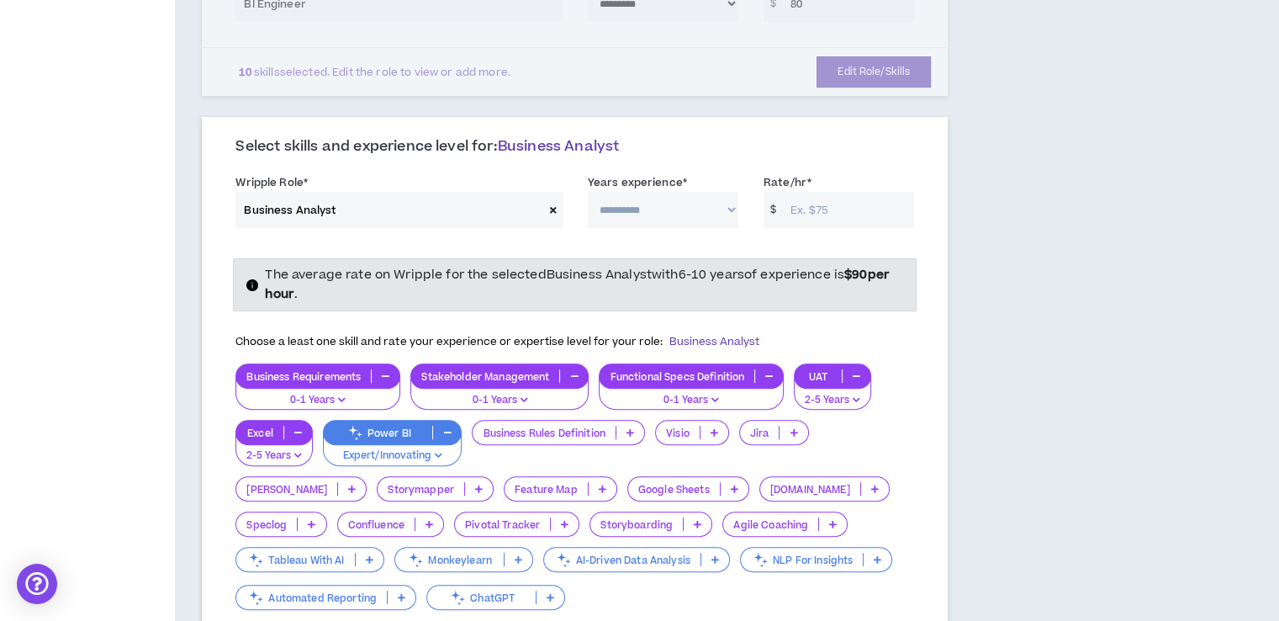
click at [637, 432] on p at bounding box center [630, 432] width 28 height 13
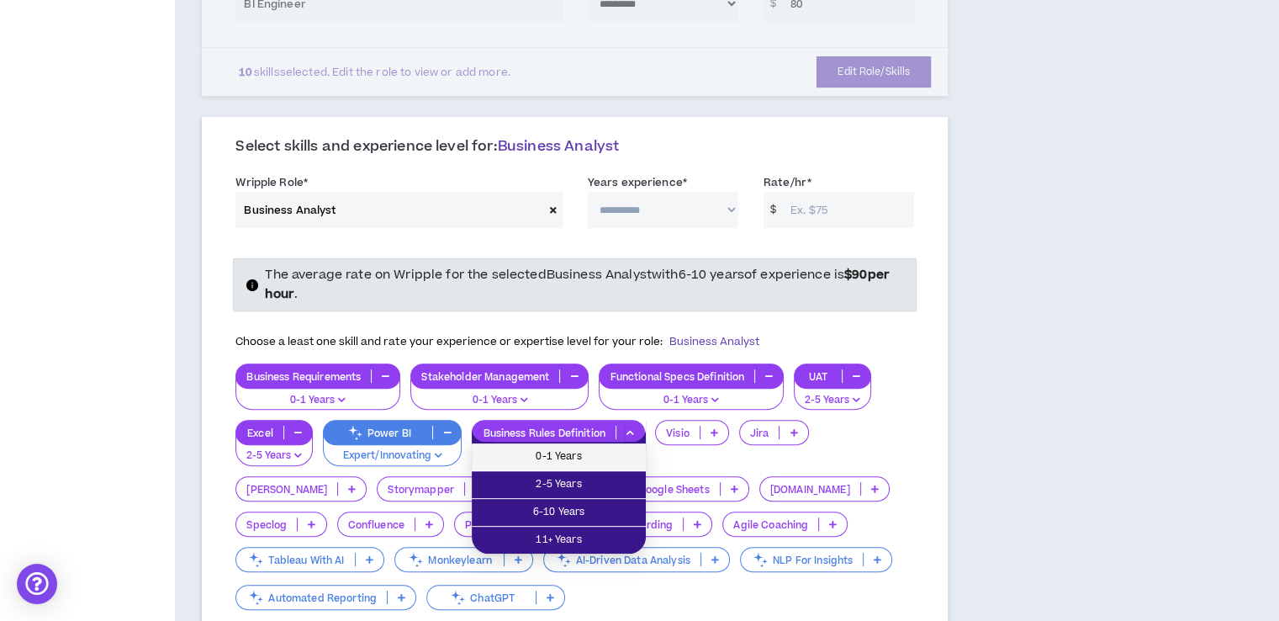
click at [602, 453] on span "0-1 Years" at bounding box center [559, 456] width 154 height 19
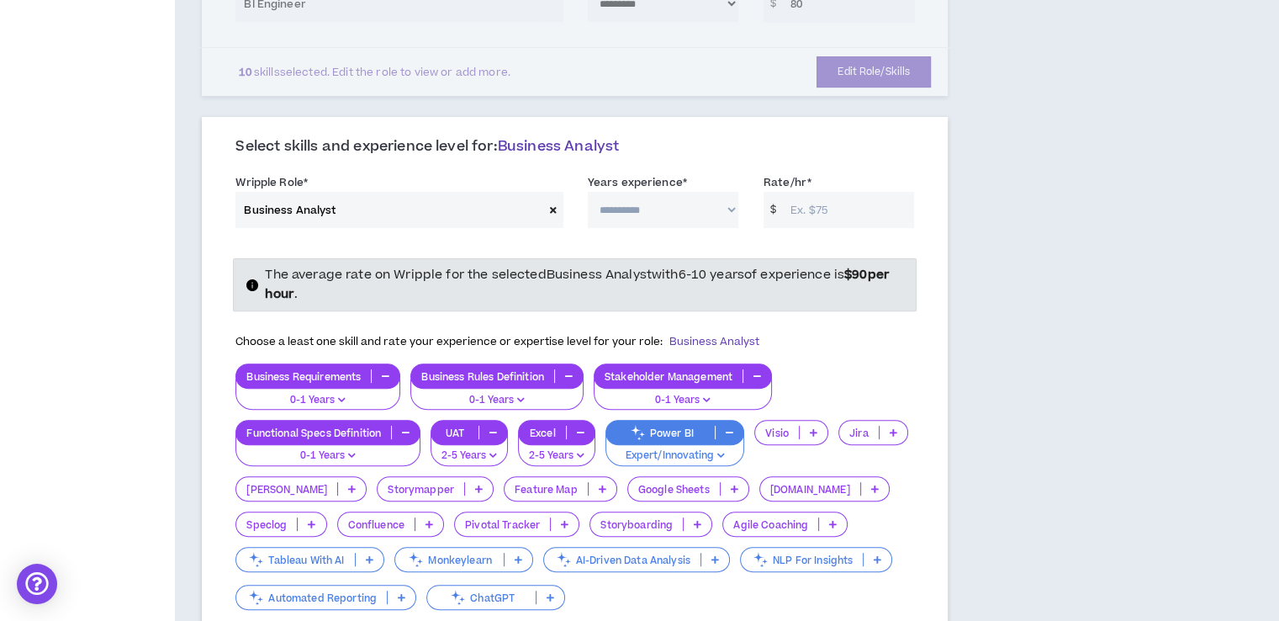
click at [891, 428] on icon at bounding box center [894, 432] width 8 height 8
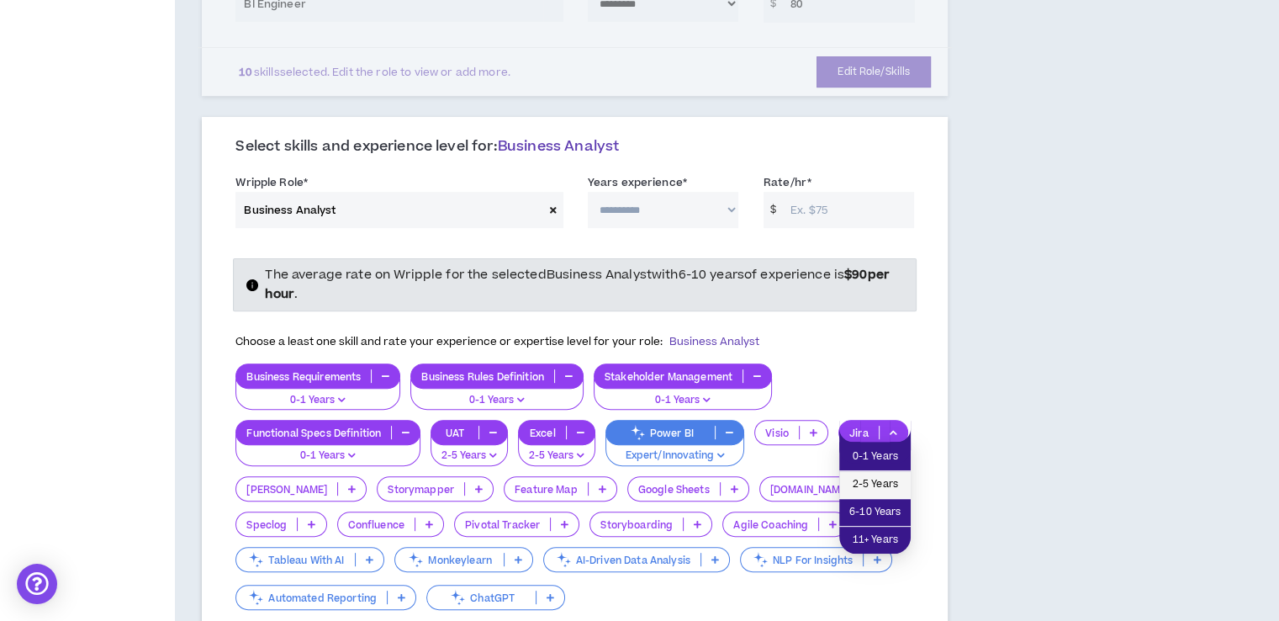
click at [861, 485] on span "2-5 Years" at bounding box center [874, 484] width 51 height 19
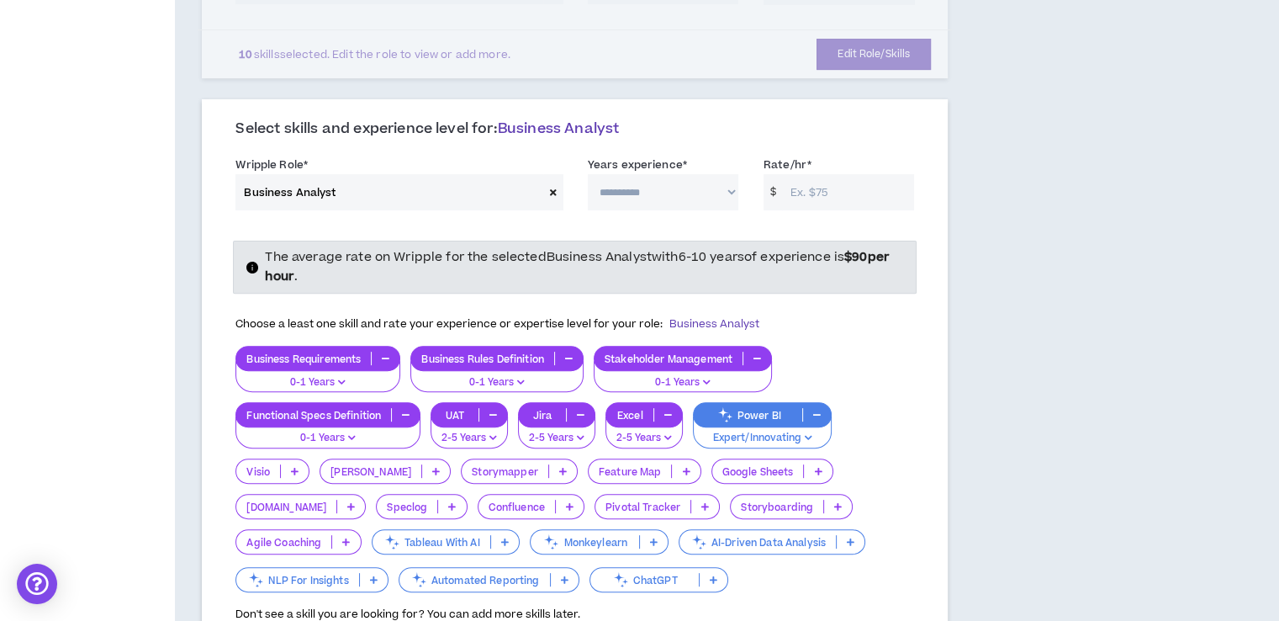
scroll to position [518, 0]
click at [837, 541] on p at bounding box center [851, 542] width 28 height 13
click at [388, 568] on div "NLP For Insights" at bounding box center [311, 580] width 152 height 25
click at [847, 538] on icon at bounding box center [851, 542] width 8 height 8
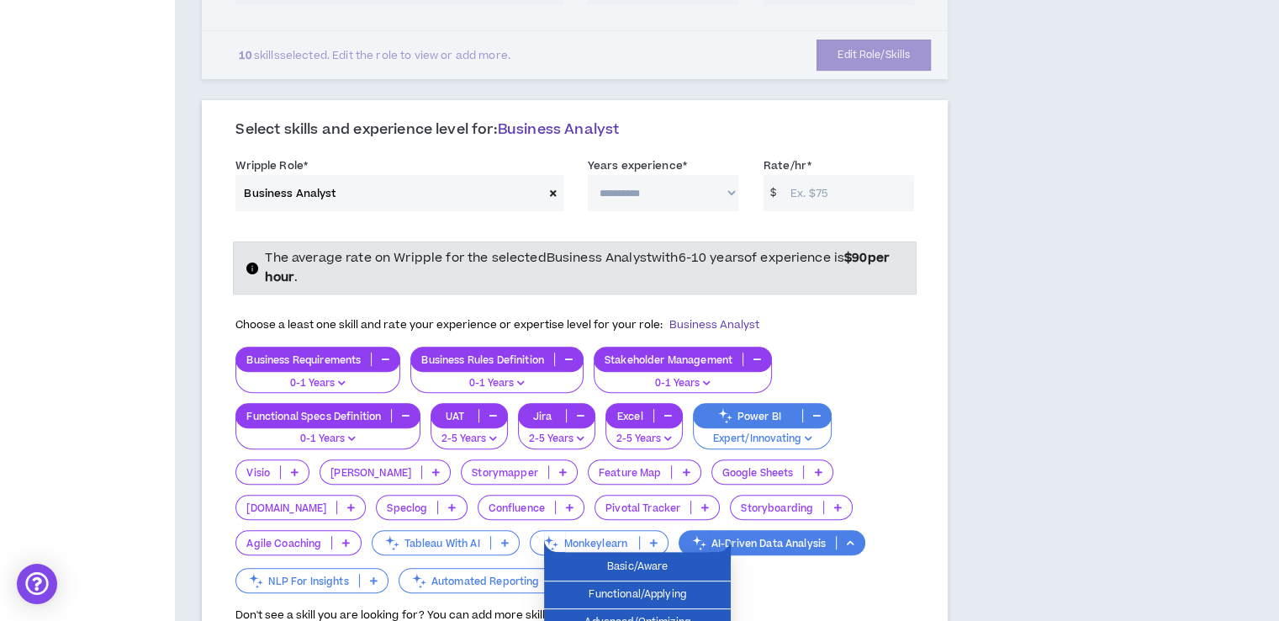
click at [756, 554] on div "Business Requirements 0-1 Years Business Rules Definition 0-1 Years Stakeholder…" at bounding box center [574, 470] width 679 height 249
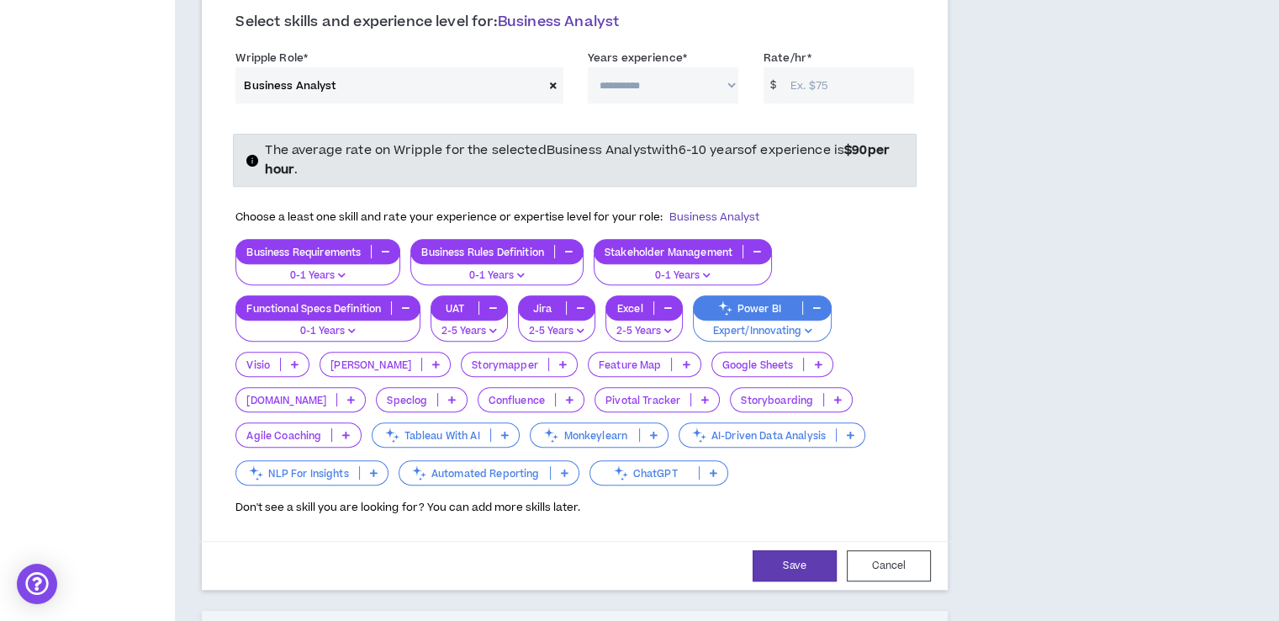
scroll to position [629, 0]
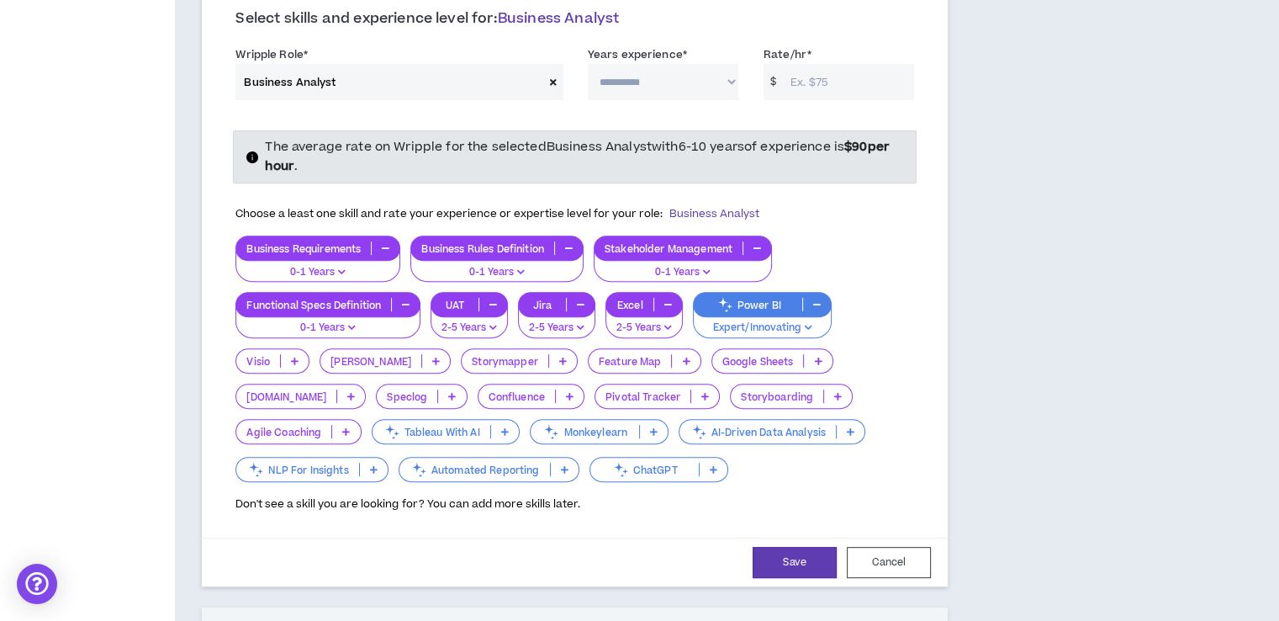
click at [847, 431] on icon at bounding box center [851, 431] width 8 height 8
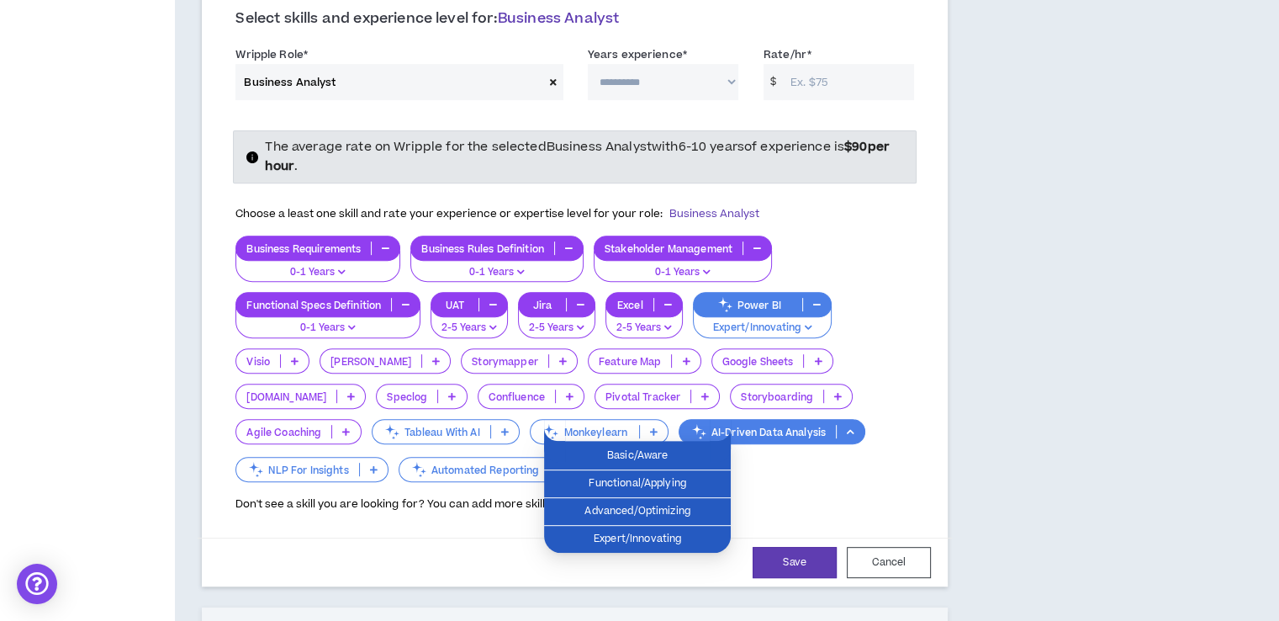
click at [387, 547] on div "Save Cancel" at bounding box center [575, 562] width 712 height 31
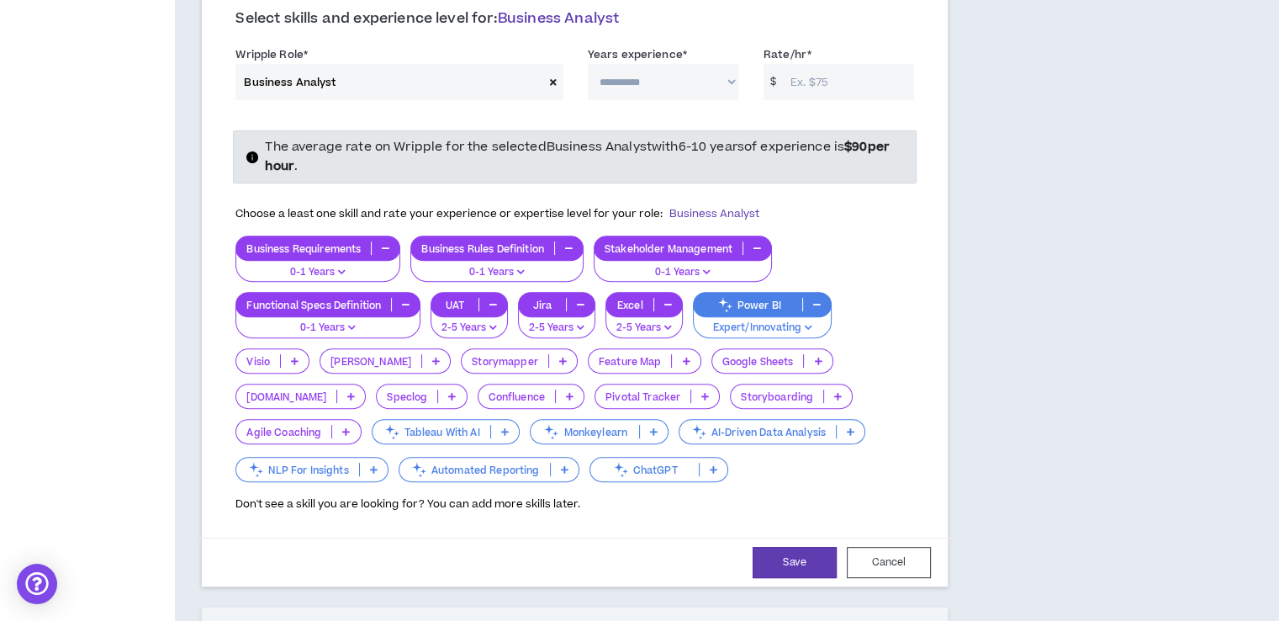
click at [679, 426] on p "AI-Driven Data Analysis" at bounding box center [757, 432] width 156 height 13
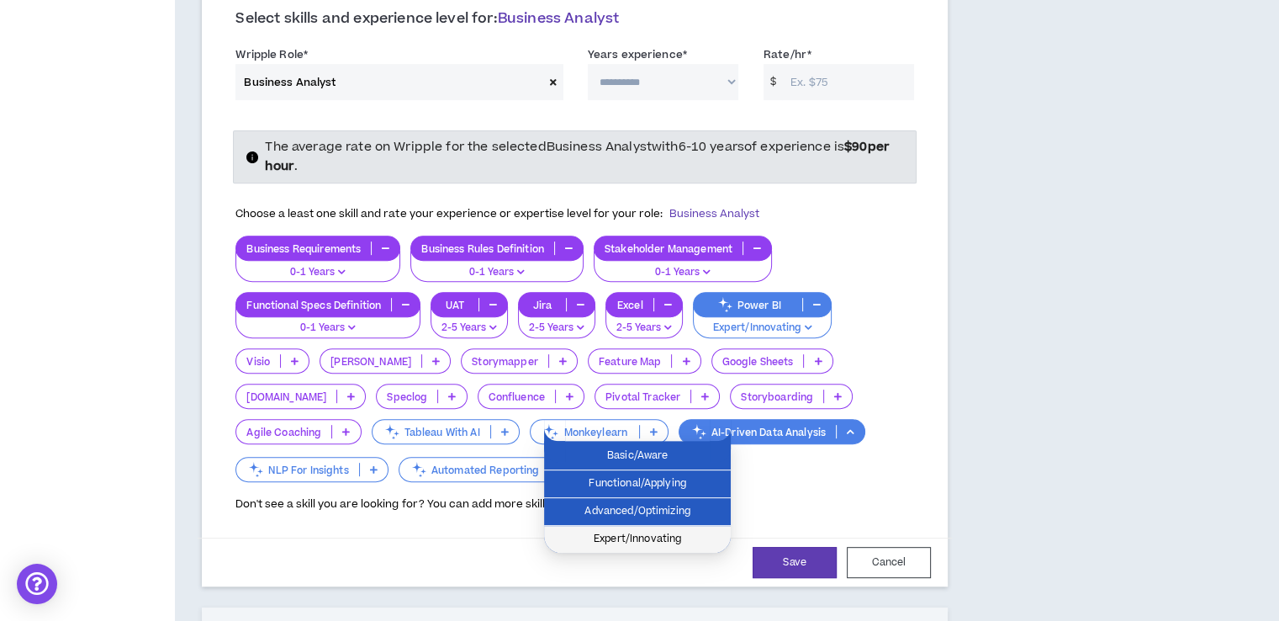
click at [658, 532] on span "Expert/Innovating" at bounding box center [637, 539] width 167 height 19
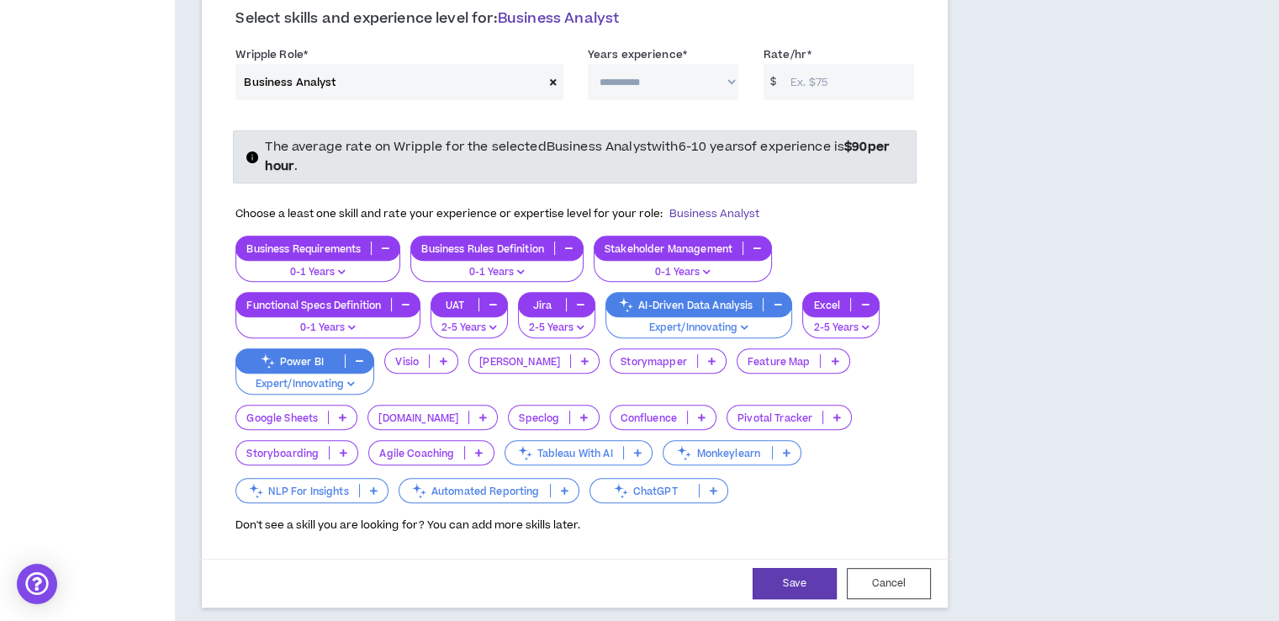
click at [564, 486] on icon at bounding box center [565, 490] width 8 height 8
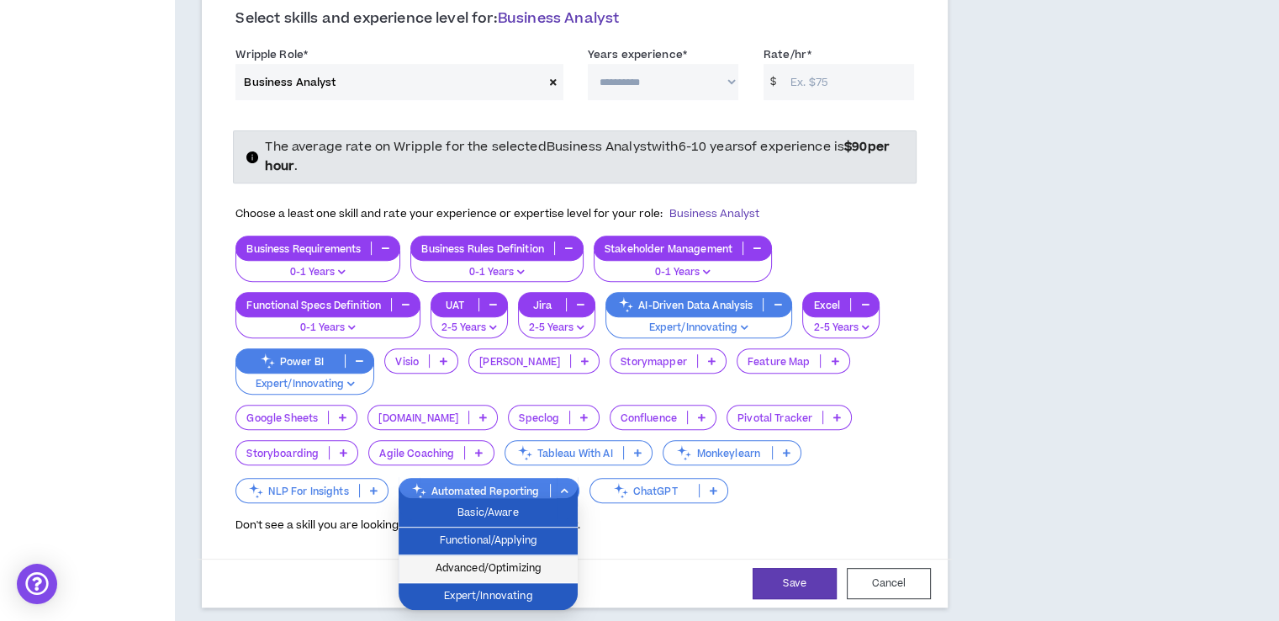
click at [528, 567] on span "Advanced/Optimizing" at bounding box center [488, 568] width 159 height 19
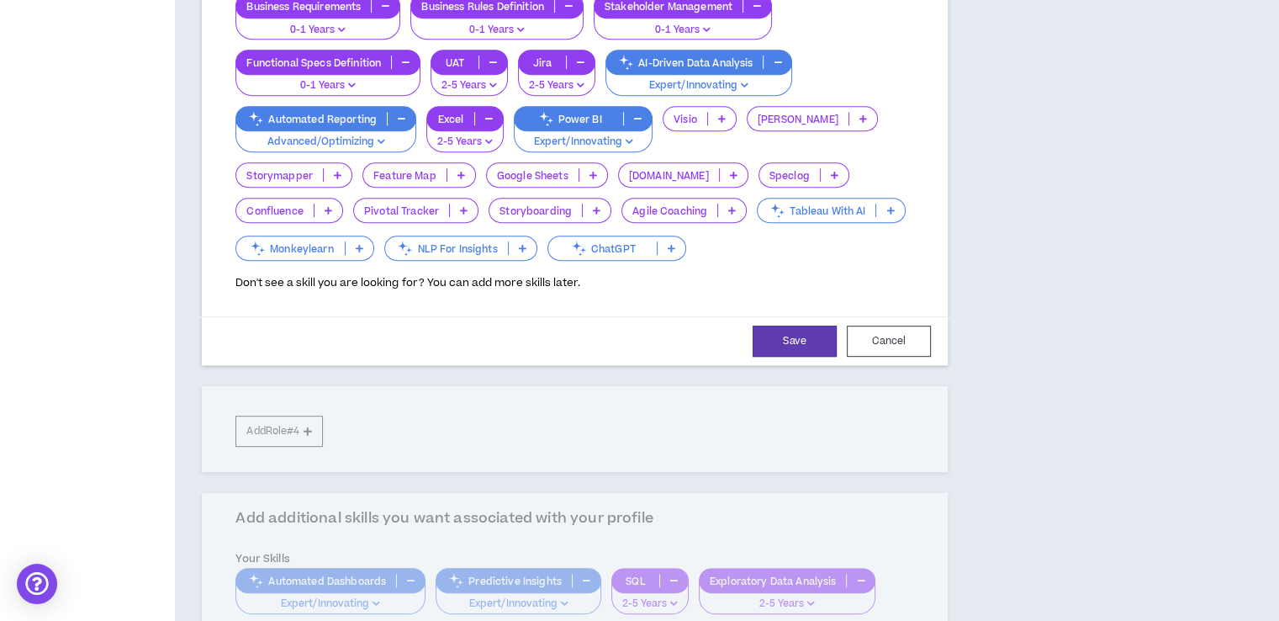
scroll to position [871, 0]
click at [798, 331] on button "Save" at bounding box center [795, 340] width 84 height 31
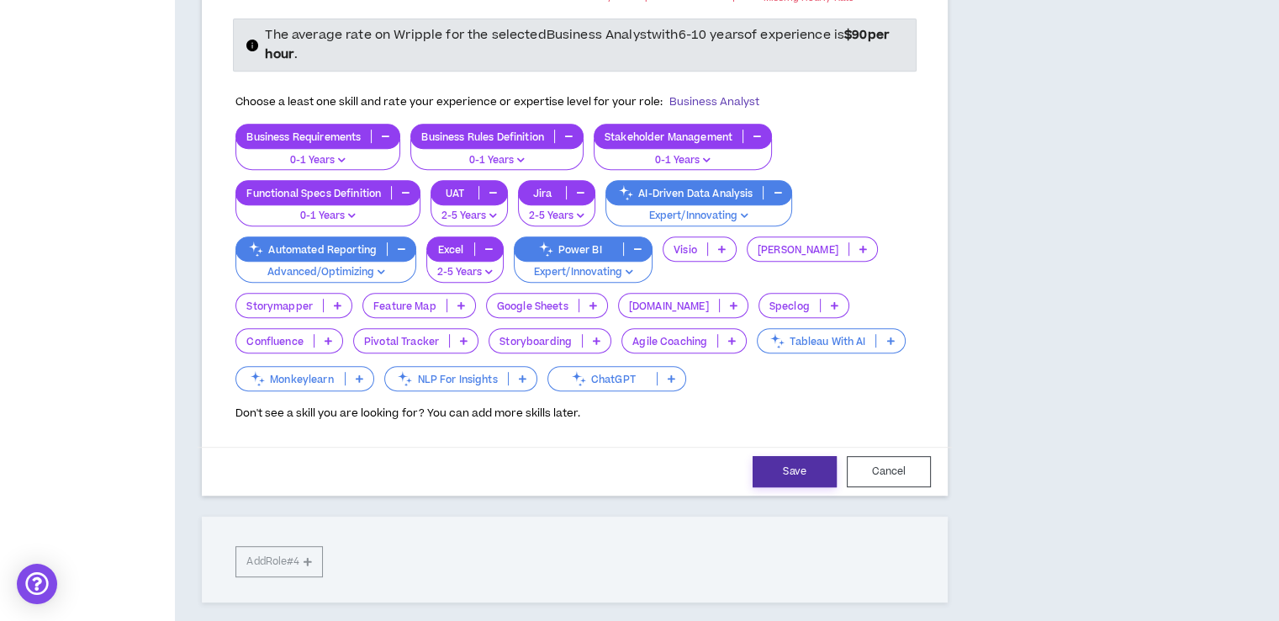
scroll to position [727, 0]
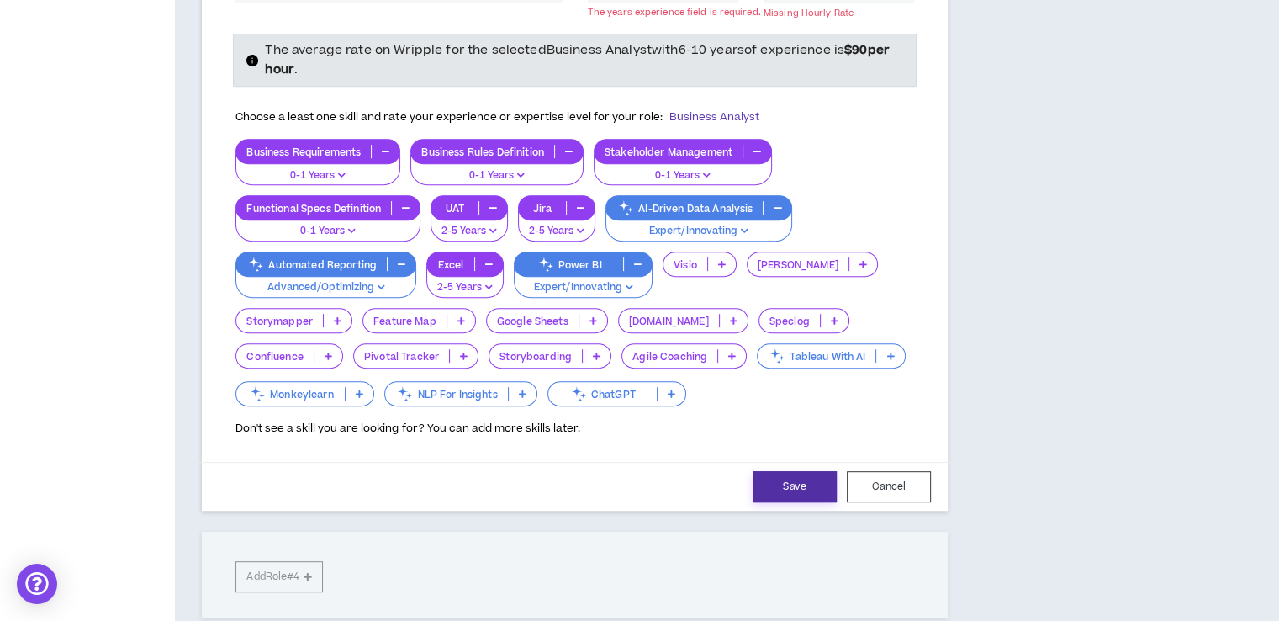
click at [780, 474] on button "Save" at bounding box center [795, 486] width 84 height 31
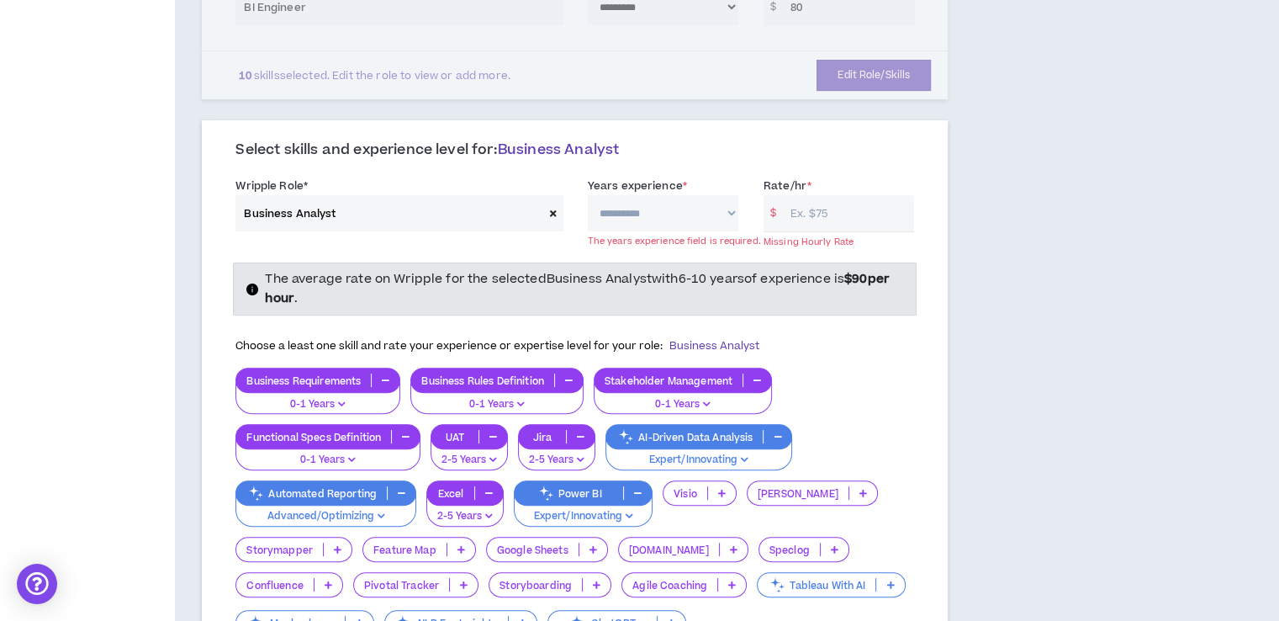
scroll to position [498, 0]
click at [669, 209] on select "**********" at bounding box center [663, 213] width 151 height 36
drag, startPoint x: 669, startPoint y: 209, endPoint x: 642, endPoint y: 216, distance: 26.9
click at [642, 216] on select "**********" at bounding box center [663, 213] width 151 height 36
select select "**"
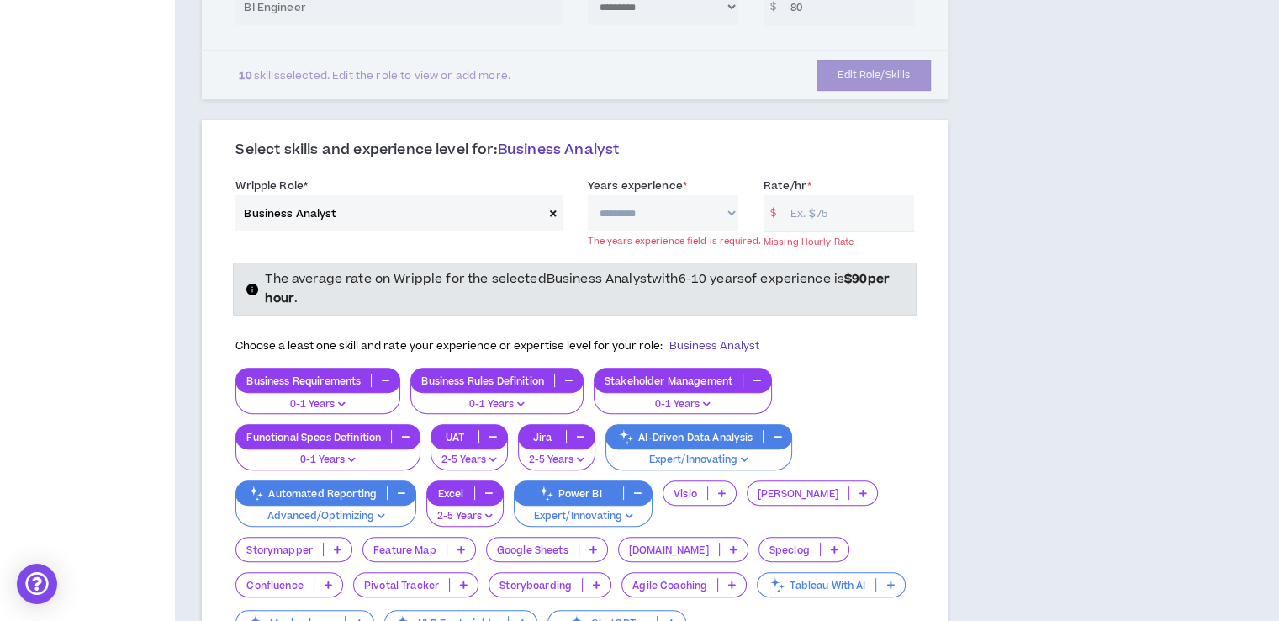
click at [588, 195] on select "**********" at bounding box center [663, 213] width 151 height 36
click at [796, 216] on input "Rate/hr *" at bounding box center [848, 213] width 132 height 36
type input "2"
type input "7"
type input "5"
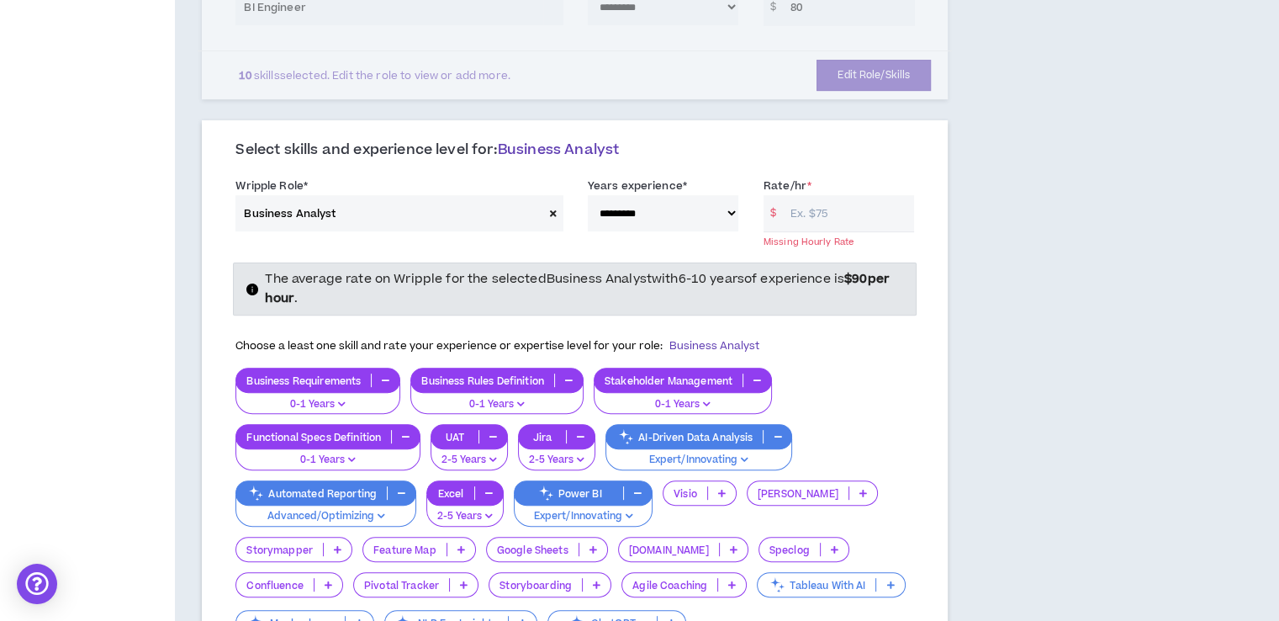
type input "7"
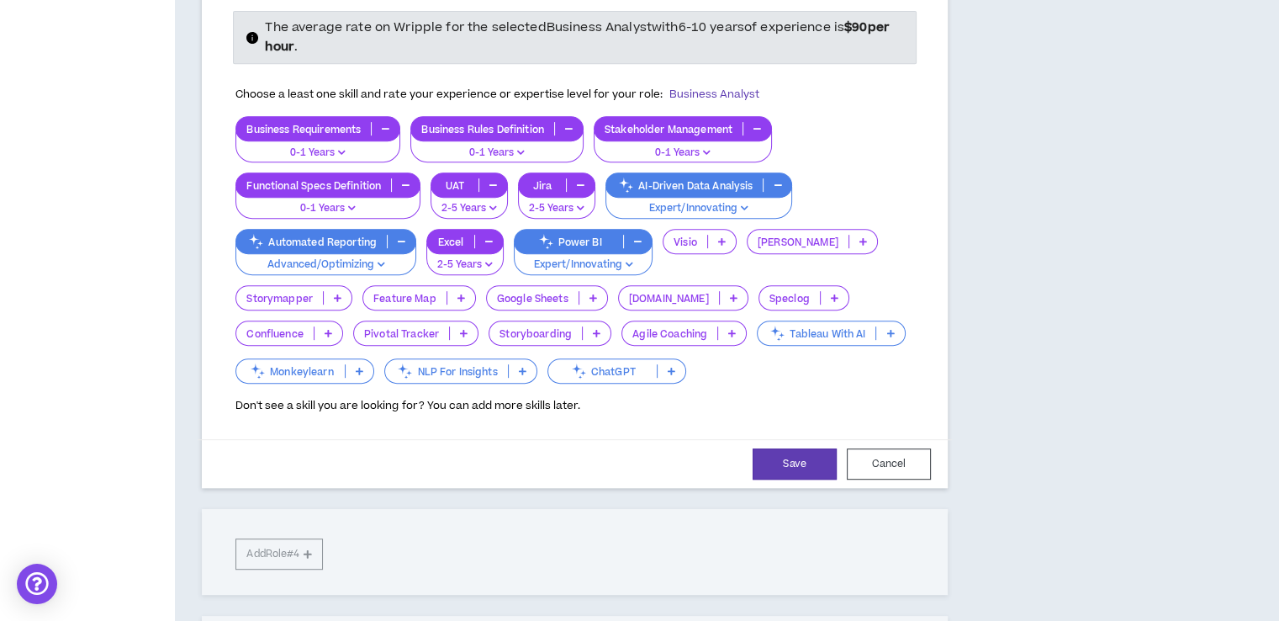
scroll to position [749, 0]
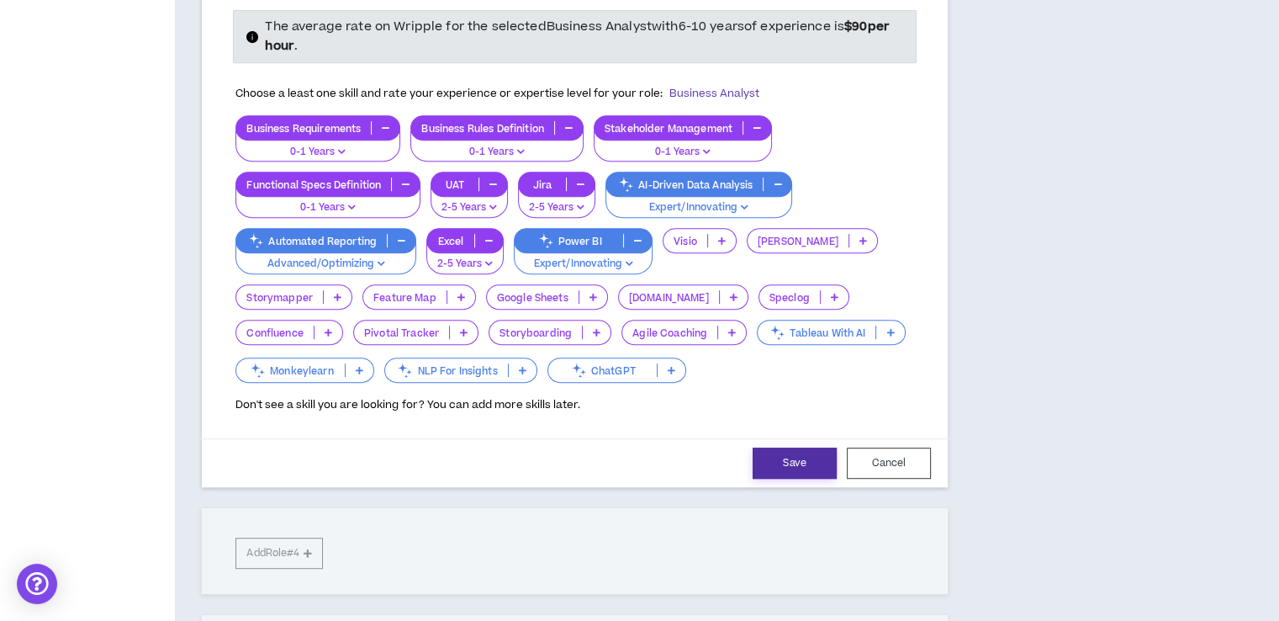
type input "50"
click at [811, 455] on button "Save" at bounding box center [795, 462] width 84 height 31
select select "**"
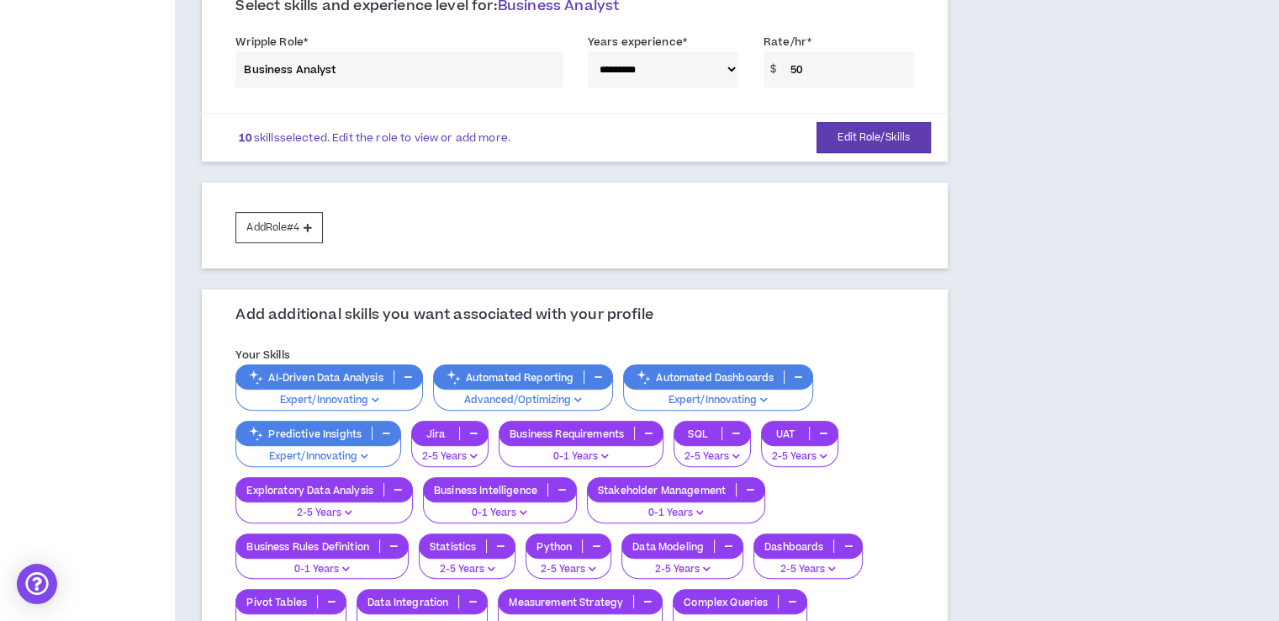
scroll to position [691, 0]
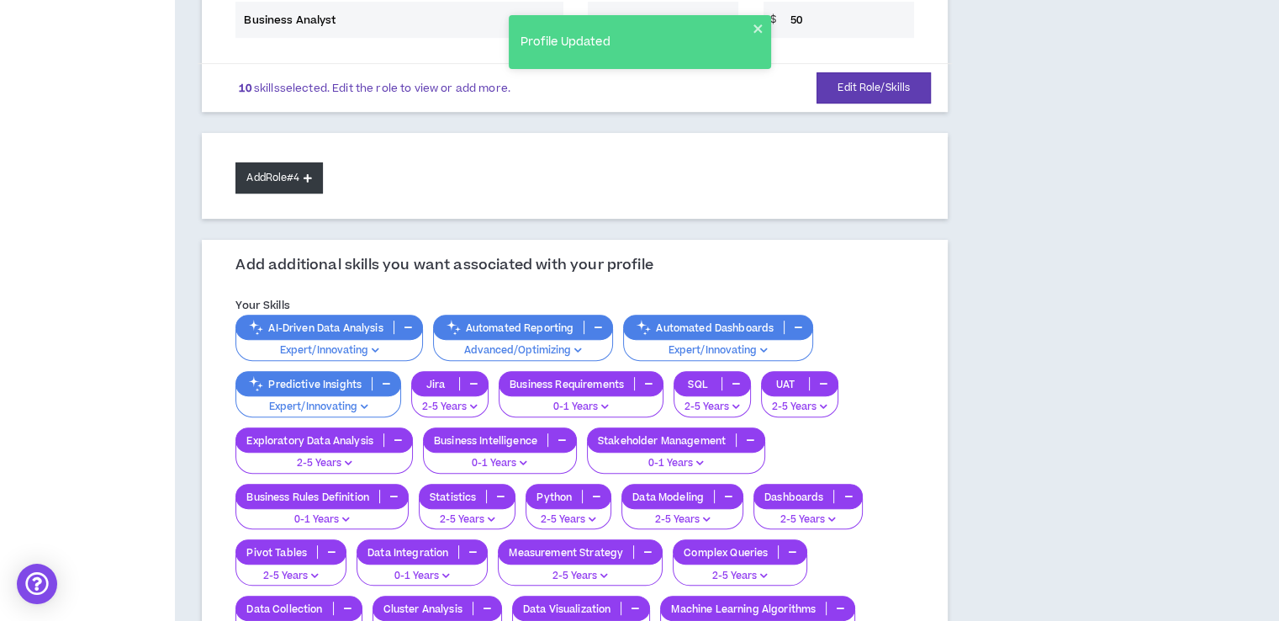
click at [281, 169] on button "Add Role #4" at bounding box center [278, 177] width 87 height 31
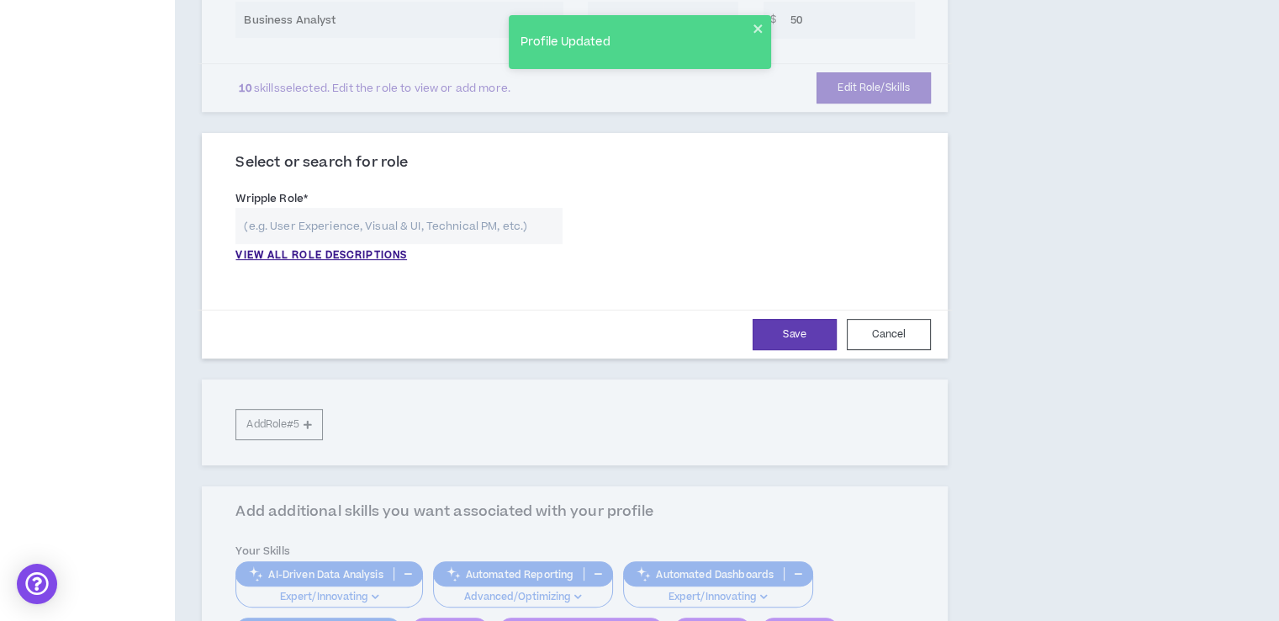
click at [304, 217] on input "text" at bounding box center [398, 226] width 326 height 36
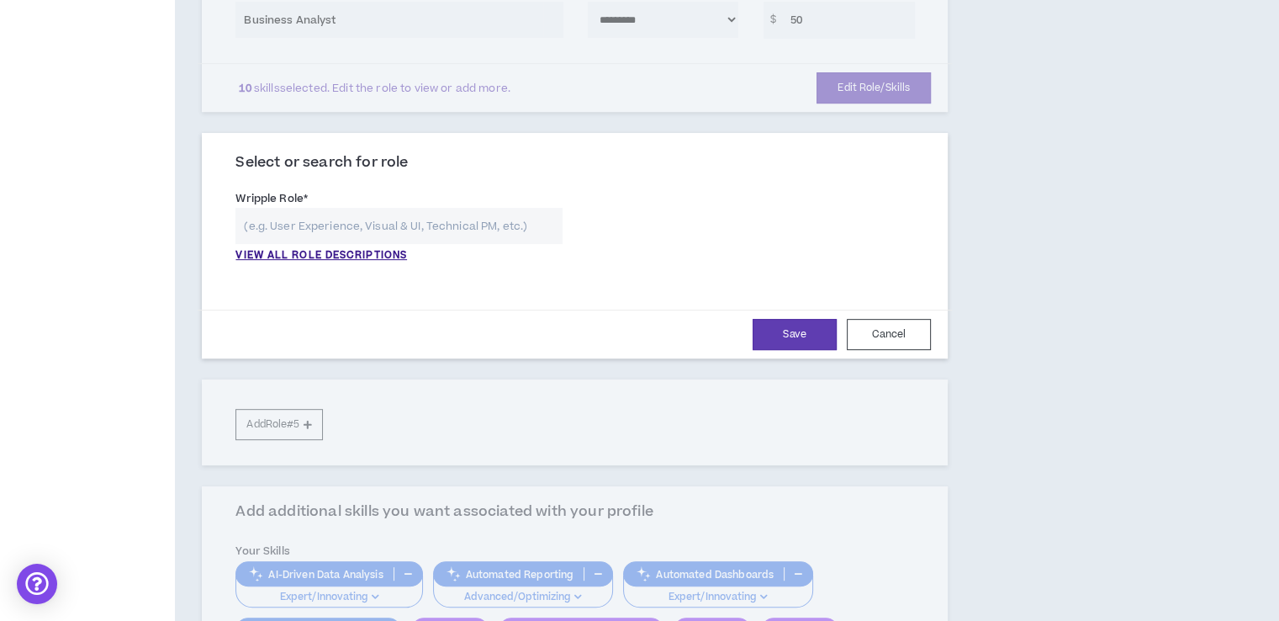
click at [375, 244] on div "VIEW ALL ROLE DESCRIPTIONS" at bounding box center [398, 236] width 326 height 56
click at [376, 253] on p "VIEW ALL ROLE DESCRIPTIONS" at bounding box center [321, 255] width 172 height 15
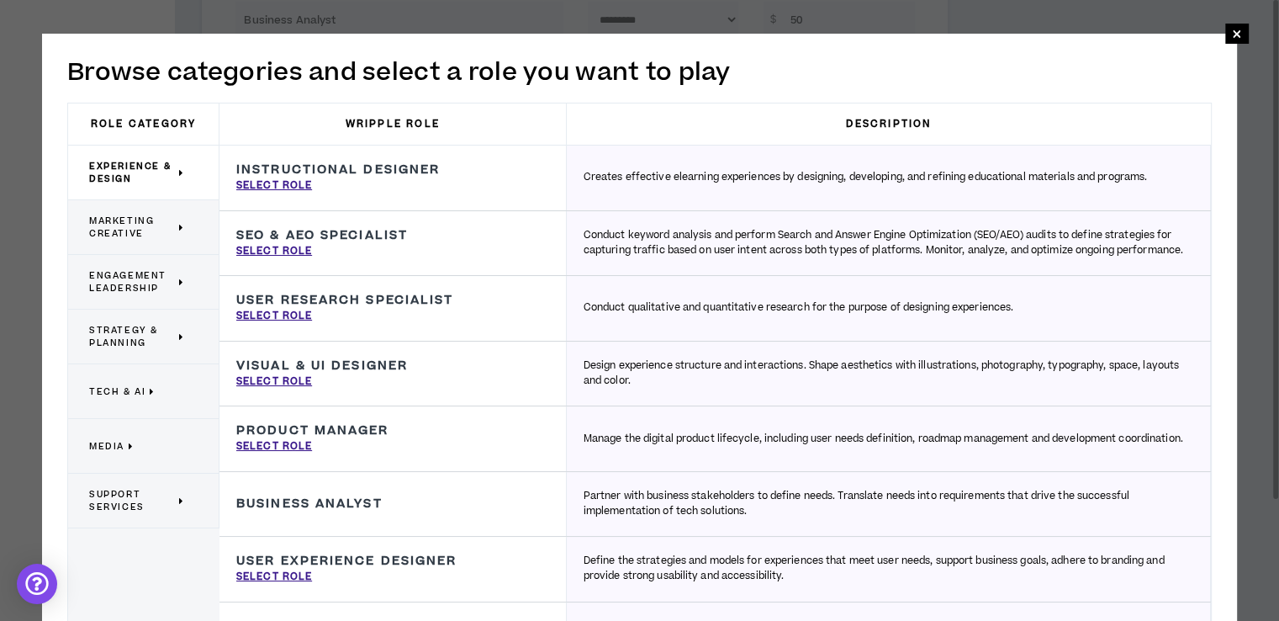
click at [178, 236] on p "Marketing Creative" at bounding box center [137, 227] width 96 height 37
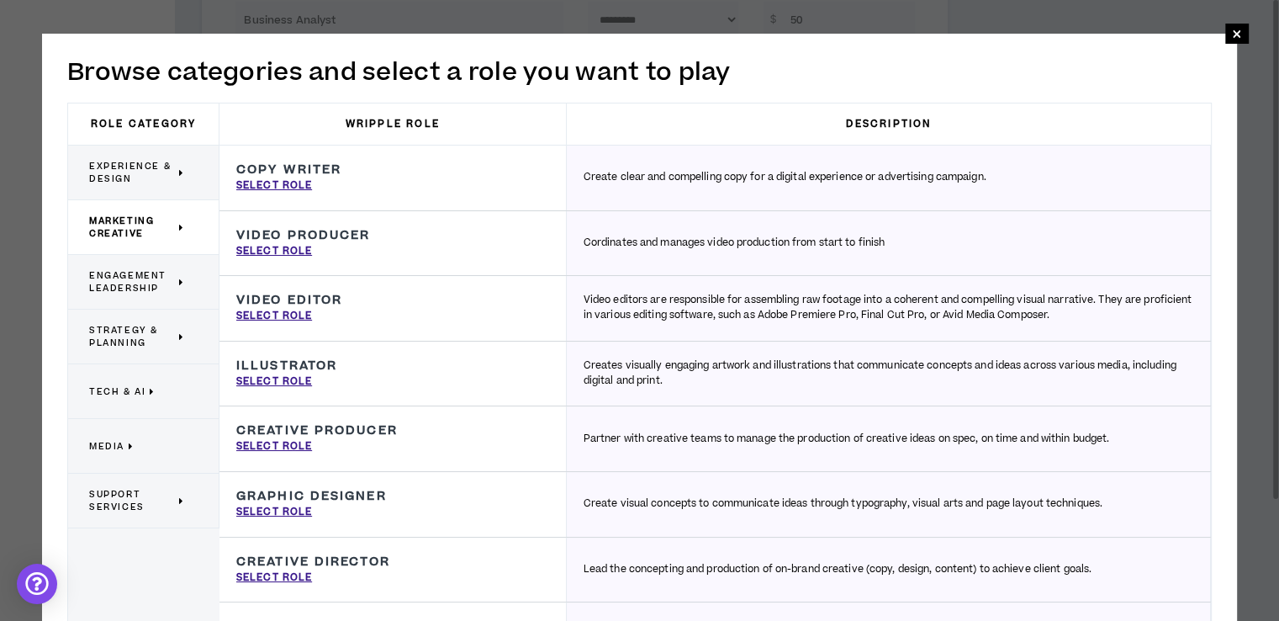
click at [175, 286] on span "Engagement Leadership" at bounding box center [132, 281] width 86 height 25
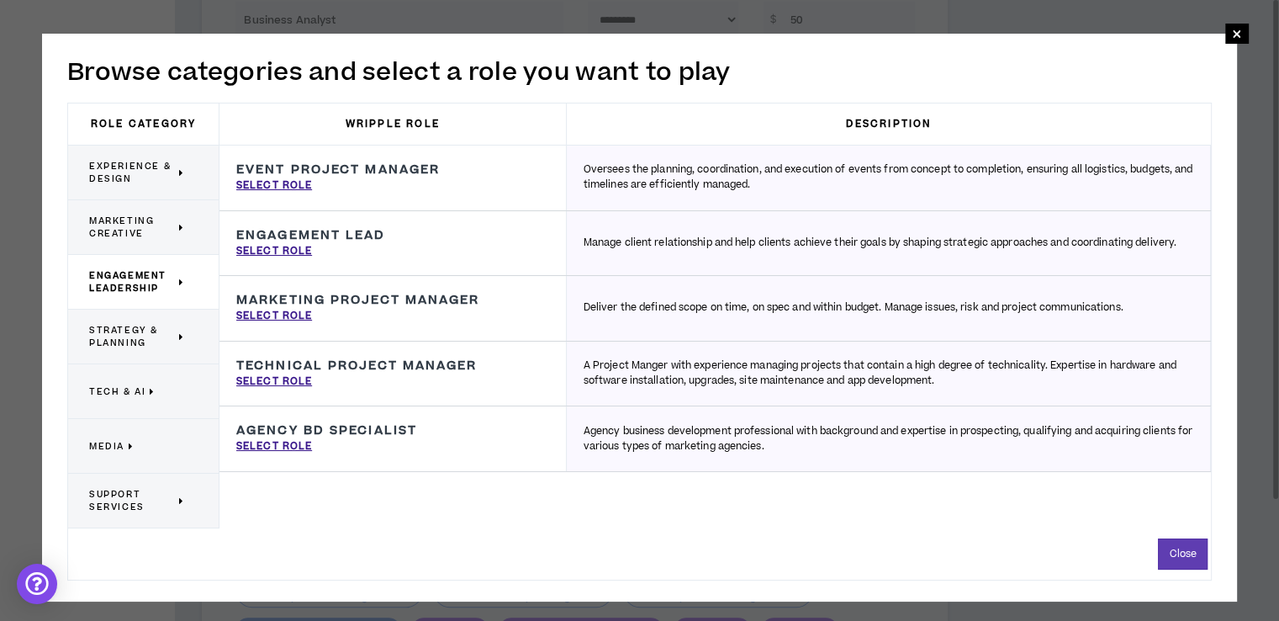
click at [177, 505] on p "Support Services" at bounding box center [137, 500] width 96 height 37
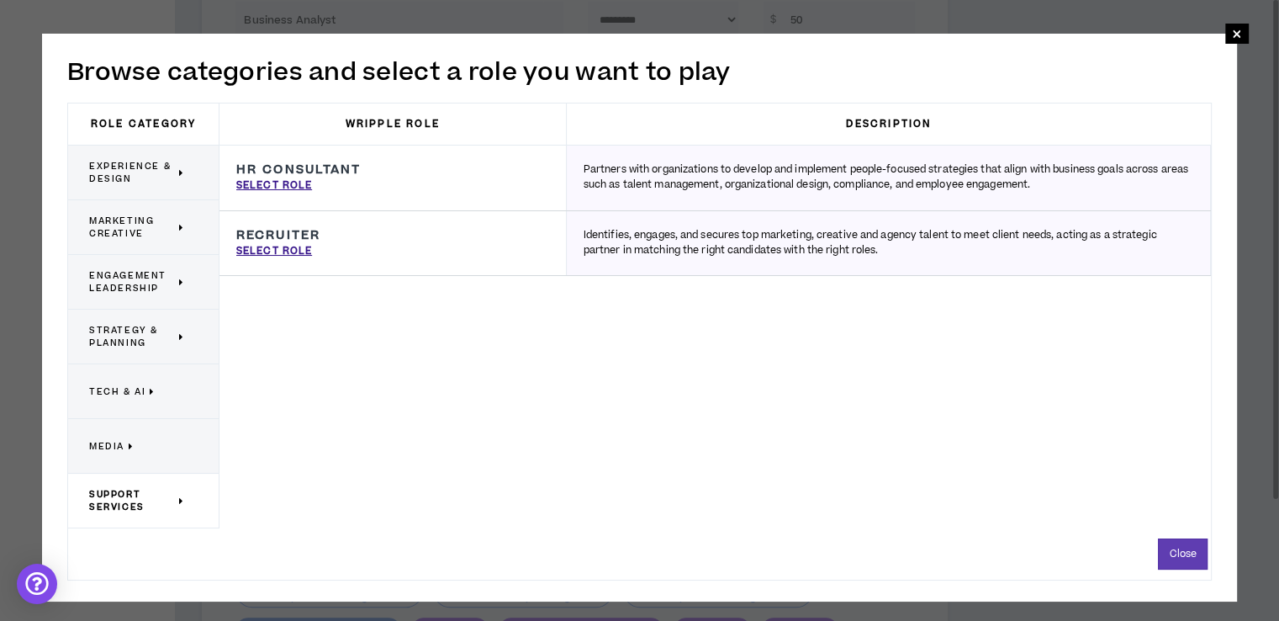
click at [130, 448] on icon at bounding box center [132, 446] width 6 height 13
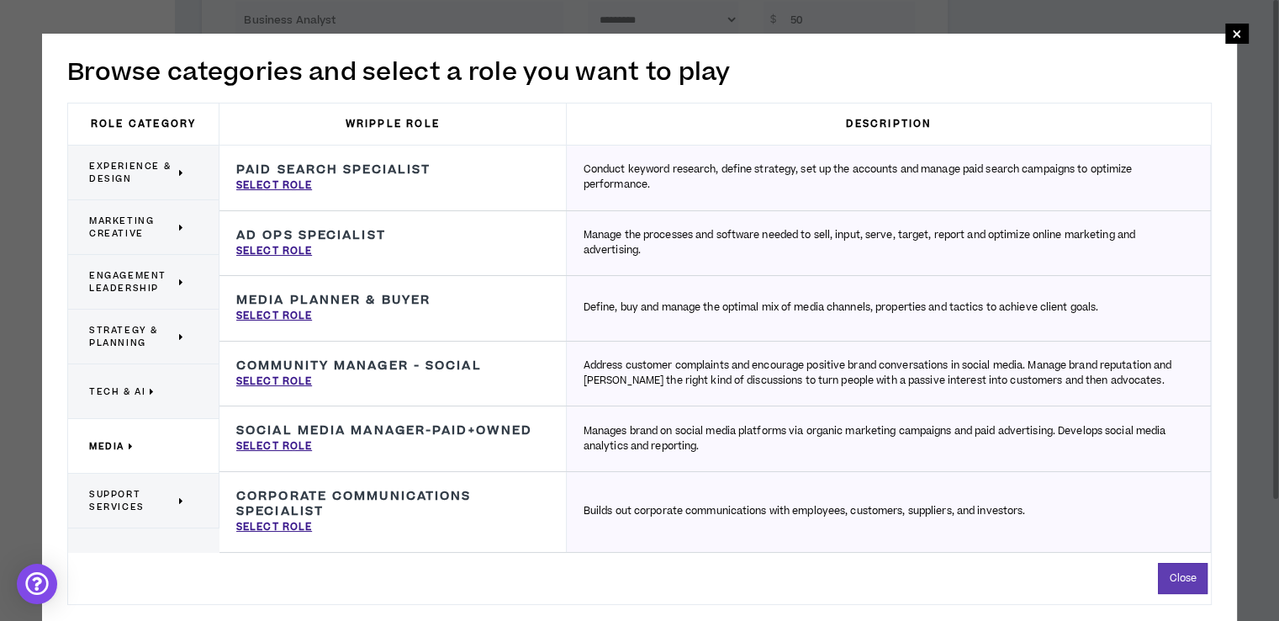
click at [131, 385] on span "Tech & AI" at bounding box center [117, 391] width 56 height 13
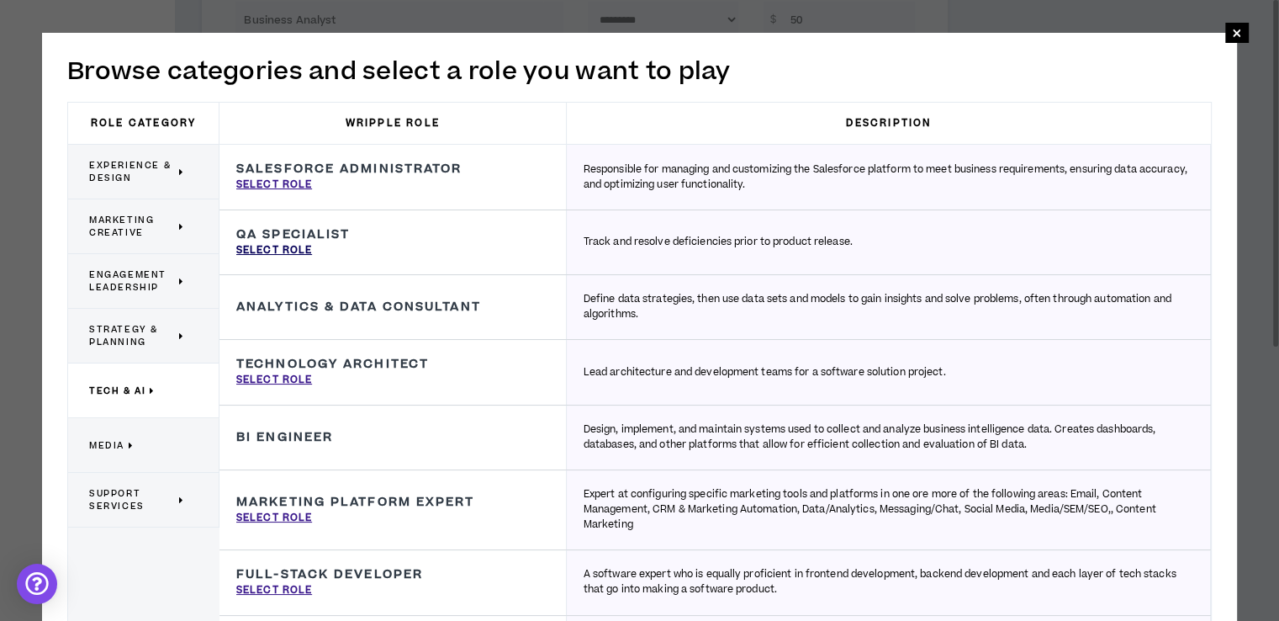
click at [270, 245] on p "Select Role" at bounding box center [274, 250] width 76 height 15
type input "QA Specialist"
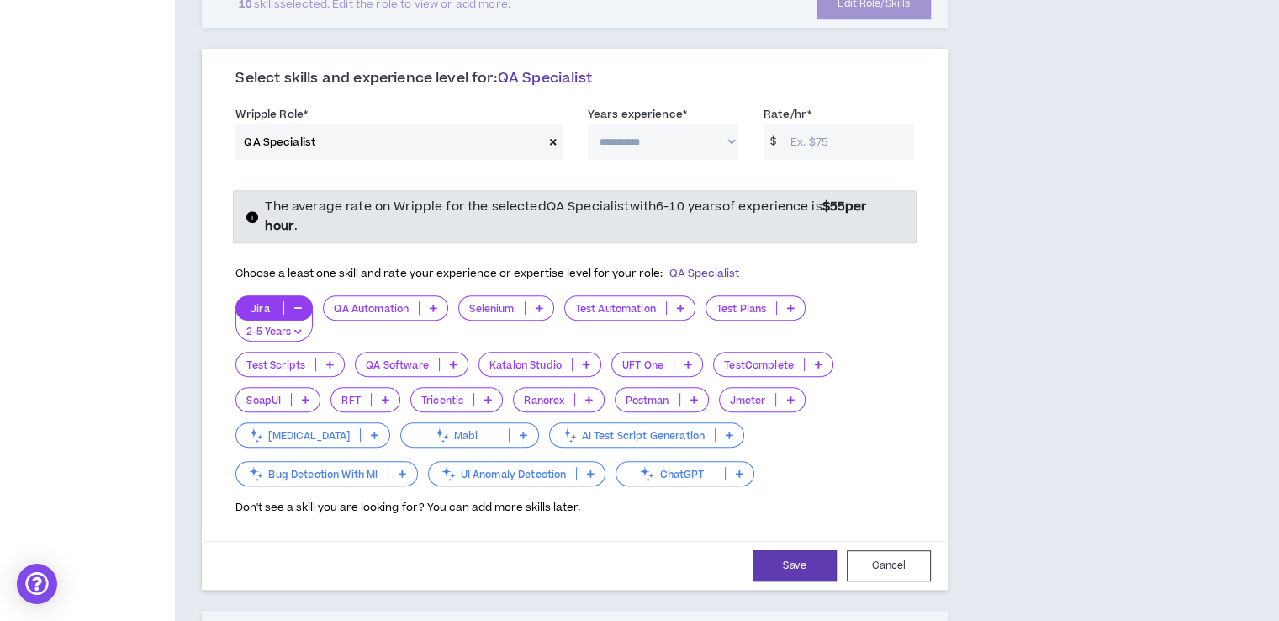
scroll to position [776, 0]
click at [431, 304] on icon at bounding box center [434, 307] width 8 height 8
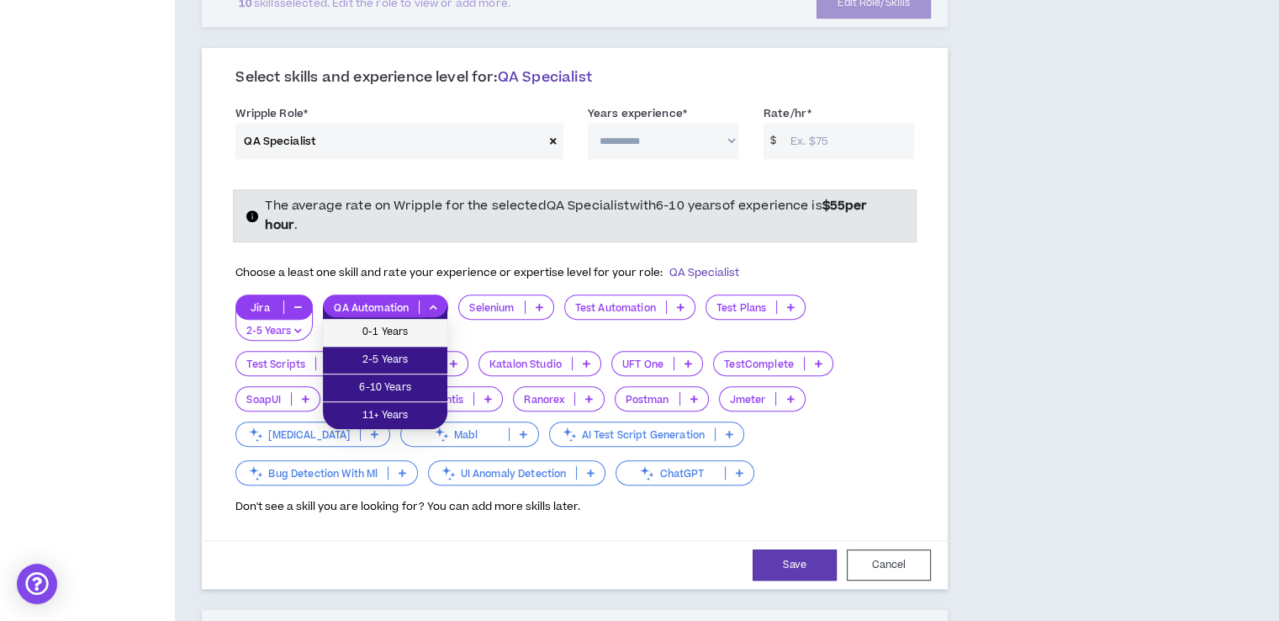
click at [379, 330] on span "0-1 Years" at bounding box center [385, 332] width 104 height 19
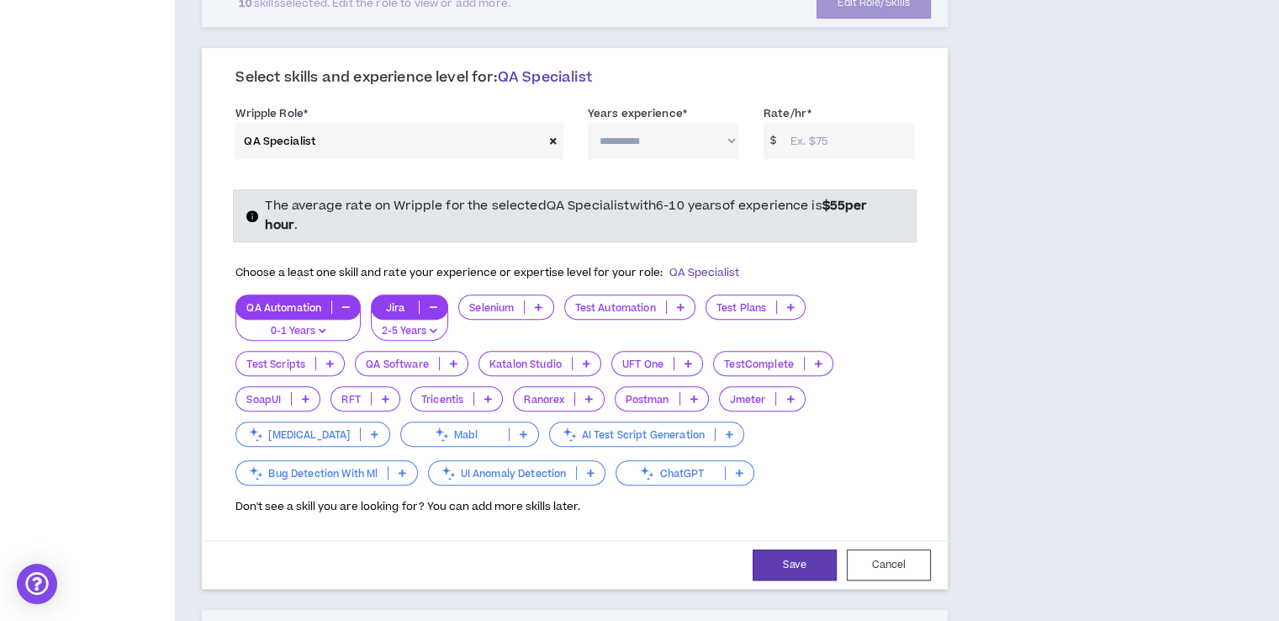
click at [542, 304] on icon at bounding box center [539, 307] width 8 height 8
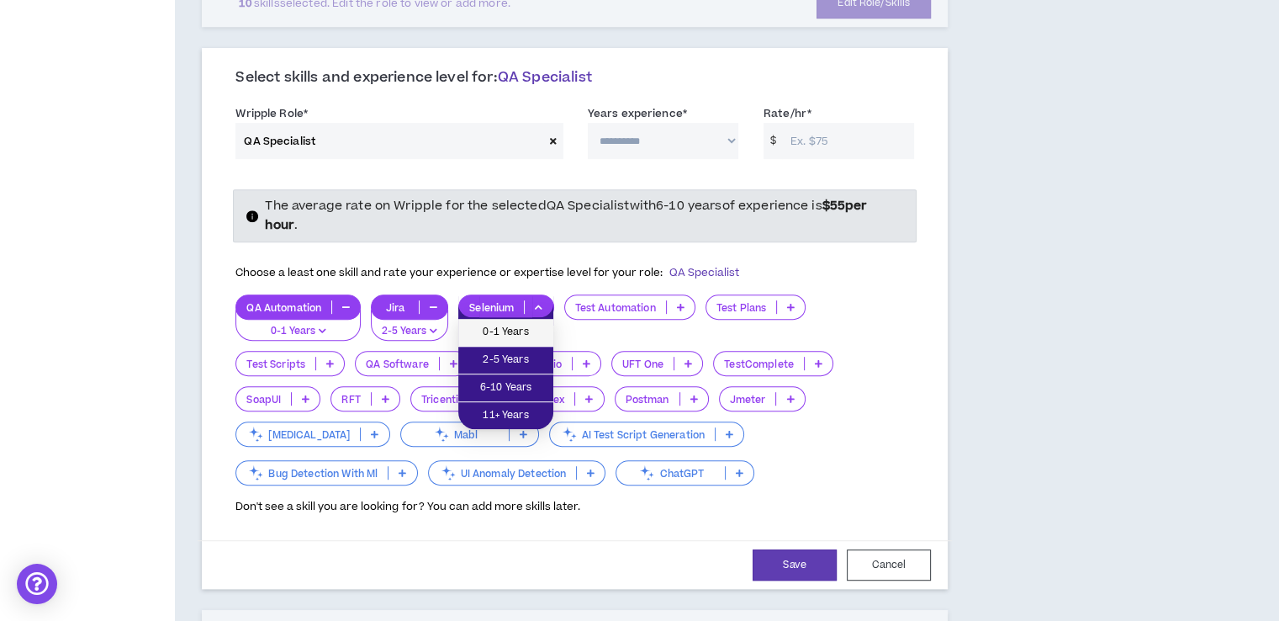
click at [525, 330] on span "0-1 Years" at bounding box center [505, 332] width 75 height 19
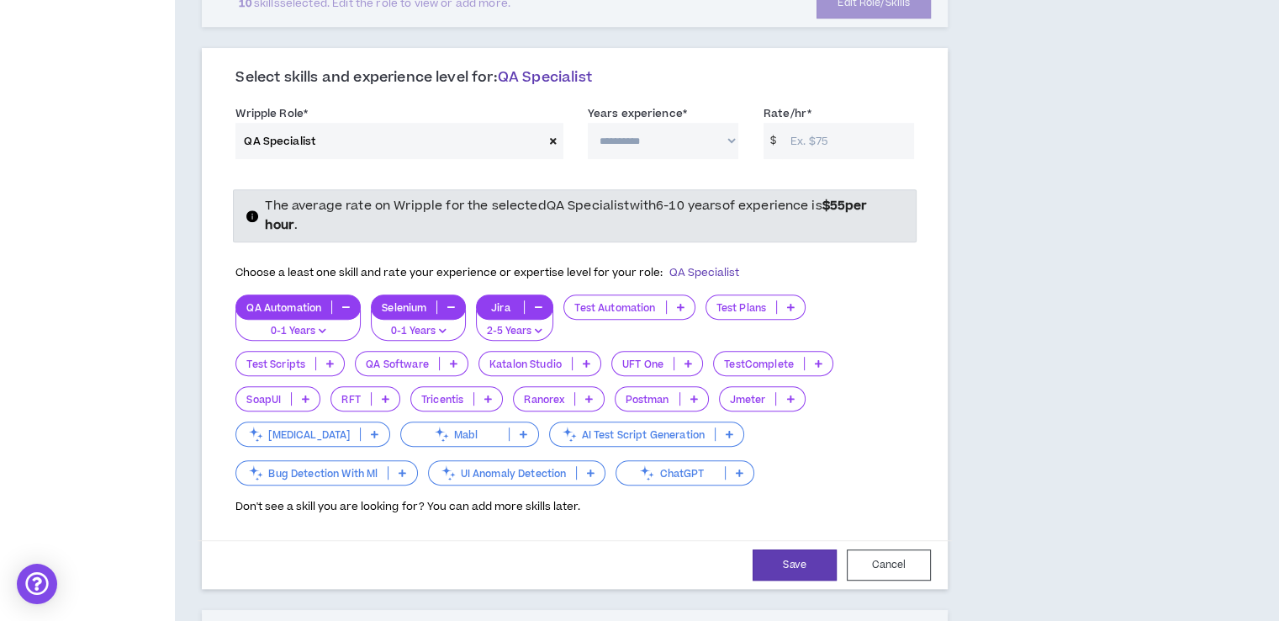
click at [673, 304] on p at bounding box center [681, 306] width 28 height 13
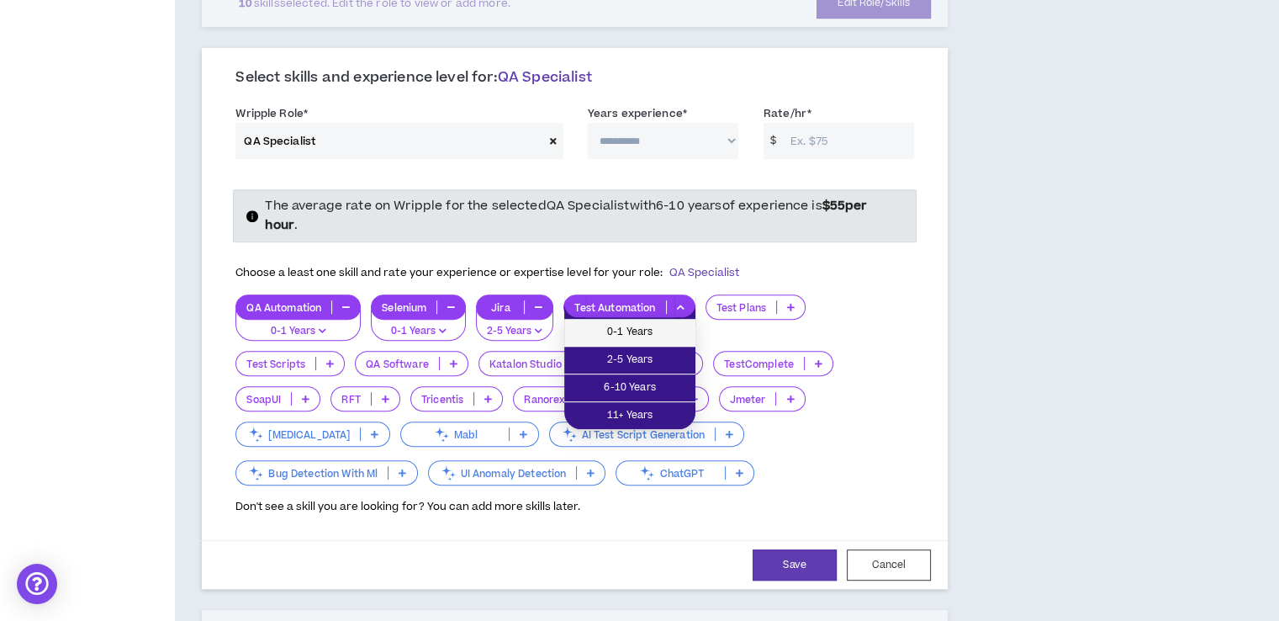
click at [668, 327] on span "0-1 Years" at bounding box center [629, 332] width 111 height 19
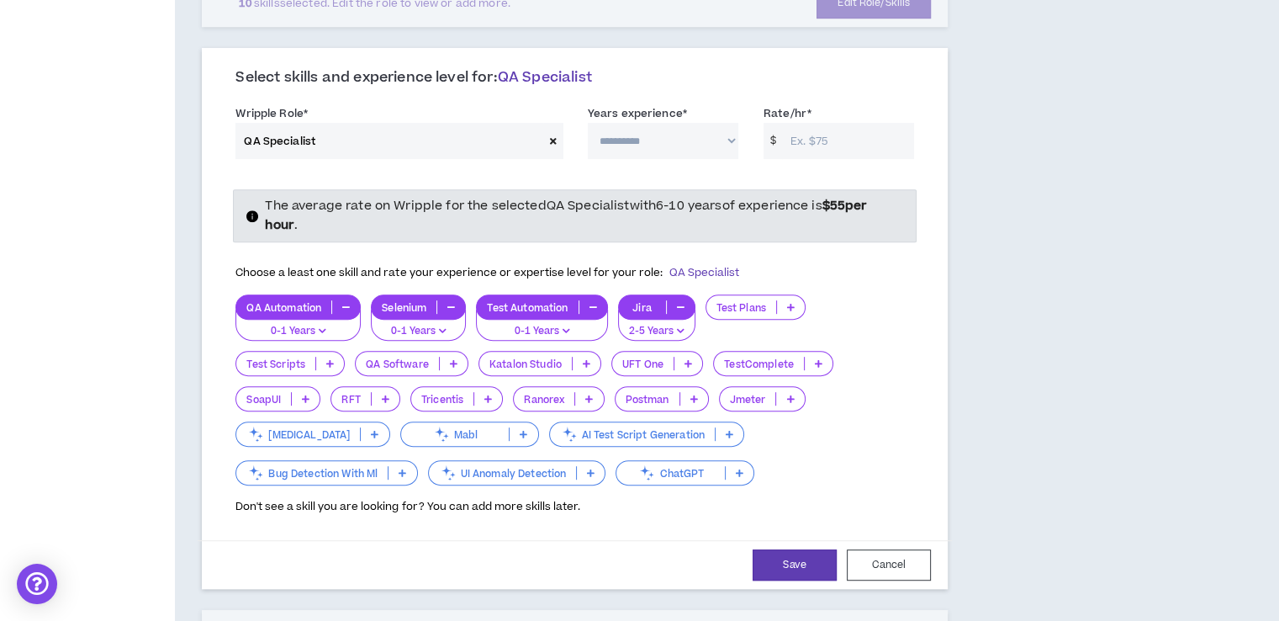
click at [826, 133] on input "Rate/hr *" at bounding box center [848, 141] width 132 height 36
type input "45"
click at [688, 394] on p at bounding box center [694, 398] width 28 height 13
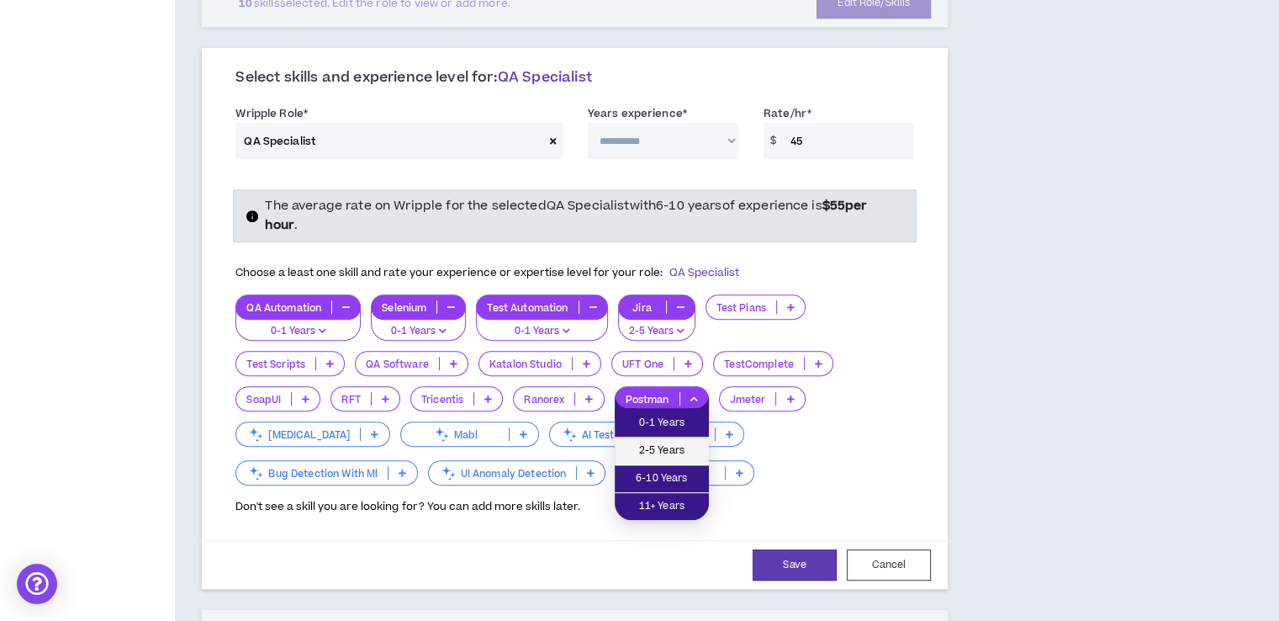
click at [663, 447] on span "2-5 Years" at bounding box center [662, 451] width 74 height 19
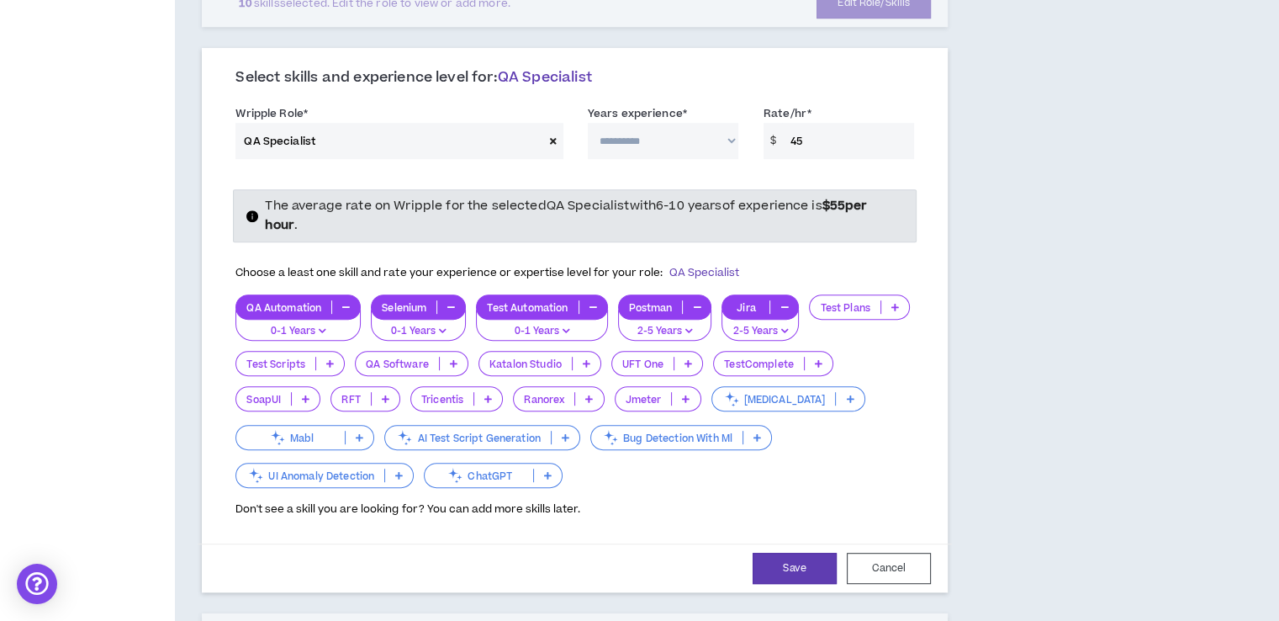
click at [565, 332] on p "0-1 Years" at bounding box center [541, 331] width 109 height 15
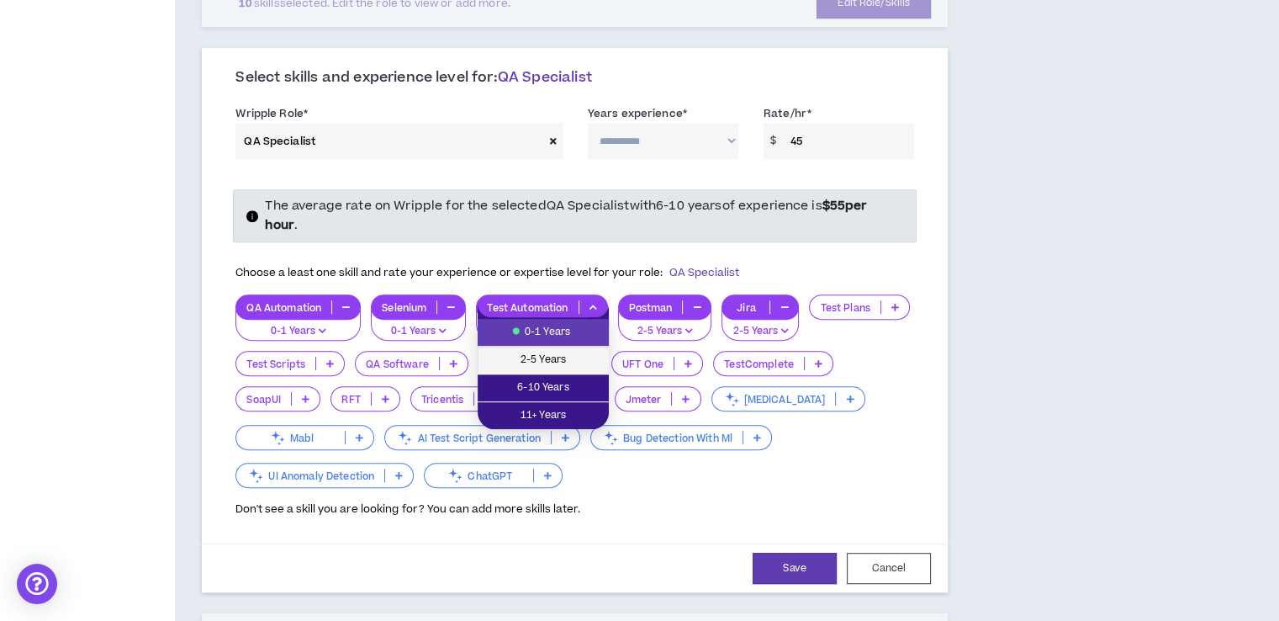
click at [560, 359] on span "2-5 Years" at bounding box center [543, 360] width 111 height 19
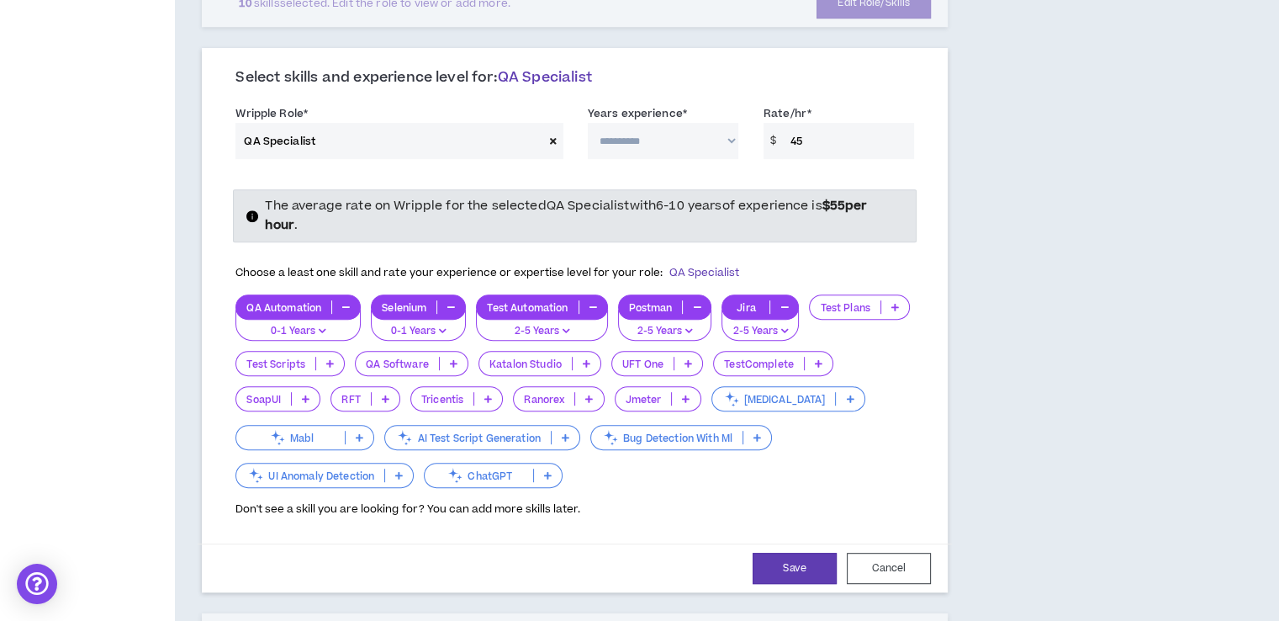
click at [450, 330] on p "0-1 Years" at bounding box center [418, 331] width 73 height 15
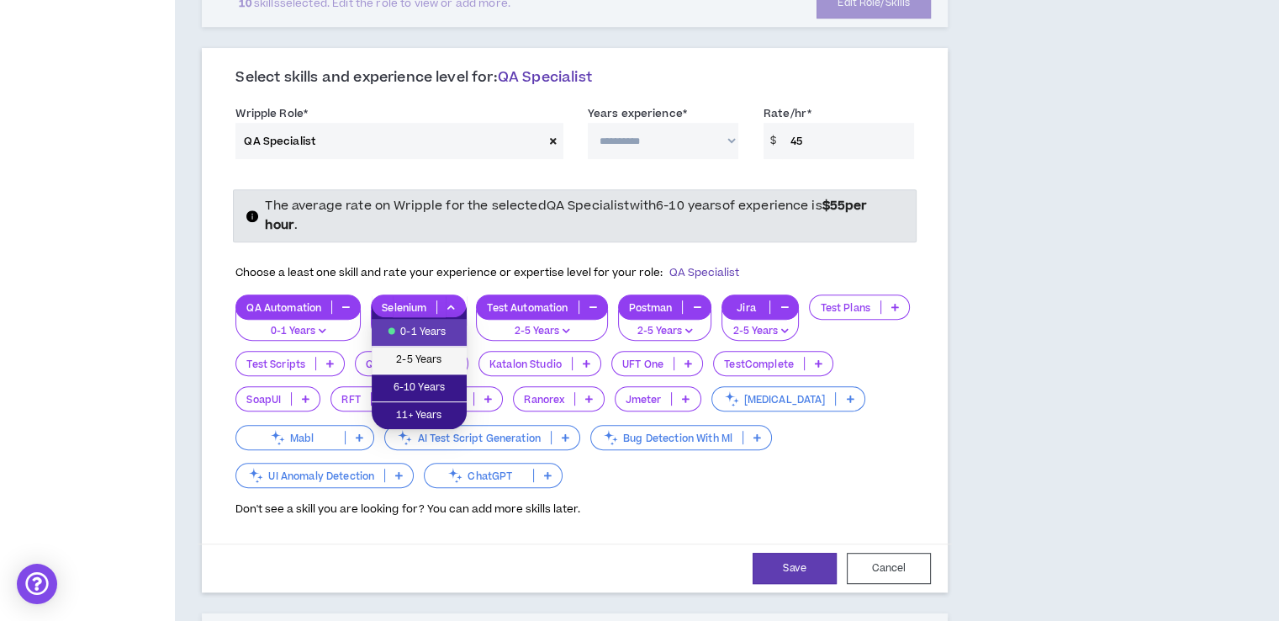
click at [453, 351] on span "2-5 Years" at bounding box center [419, 360] width 75 height 19
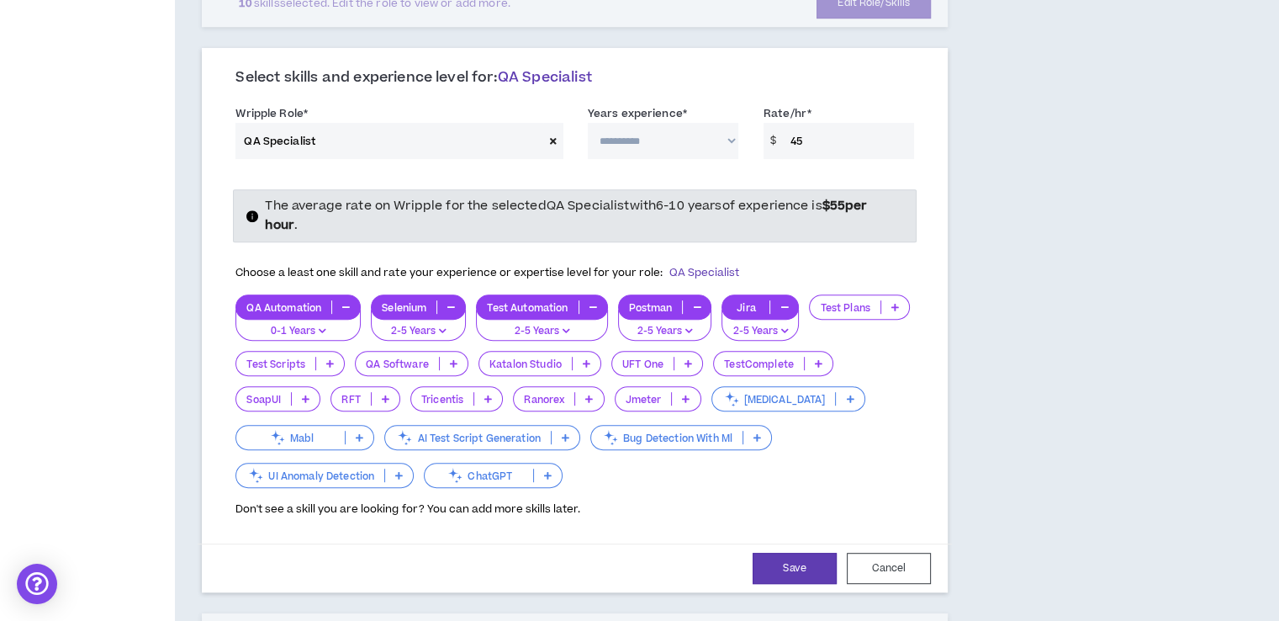
click at [322, 326] on icon "button" at bounding box center [323, 330] width 8 height 8
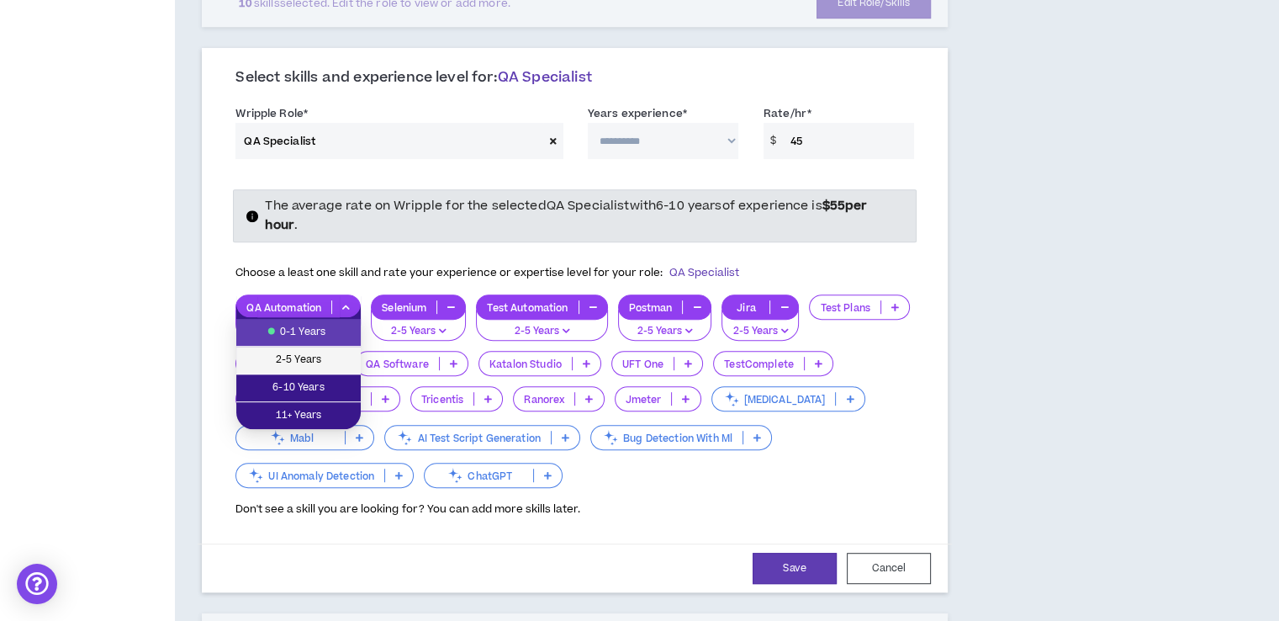
click at [328, 360] on span "2-5 Years" at bounding box center [298, 360] width 104 height 19
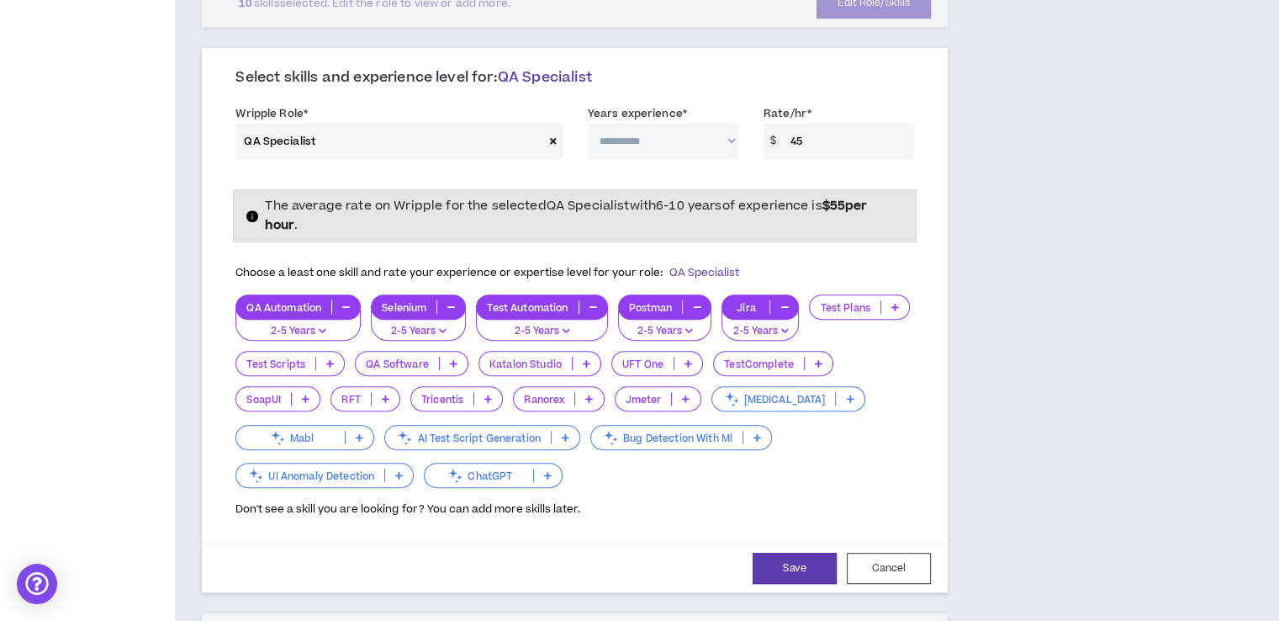
click at [326, 359] on icon at bounding box center [330, 363] width 8 height 8
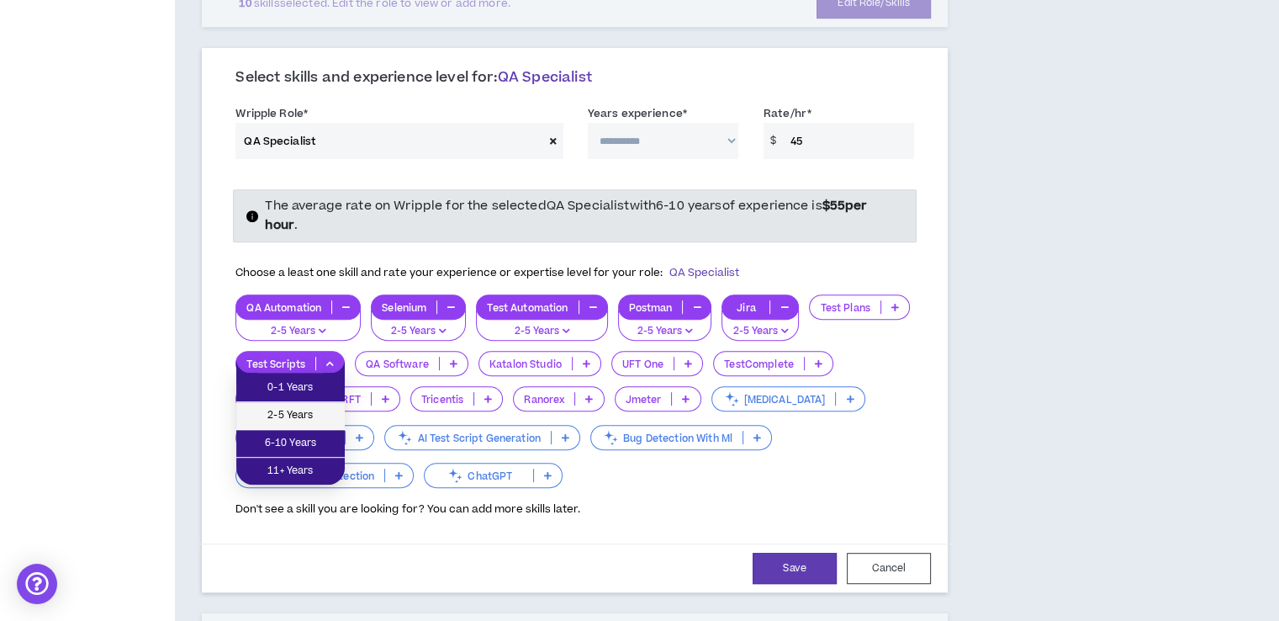
click at [315, 414] on span "2-5 Years" at bounding box center [290, 415] width 88 height 19
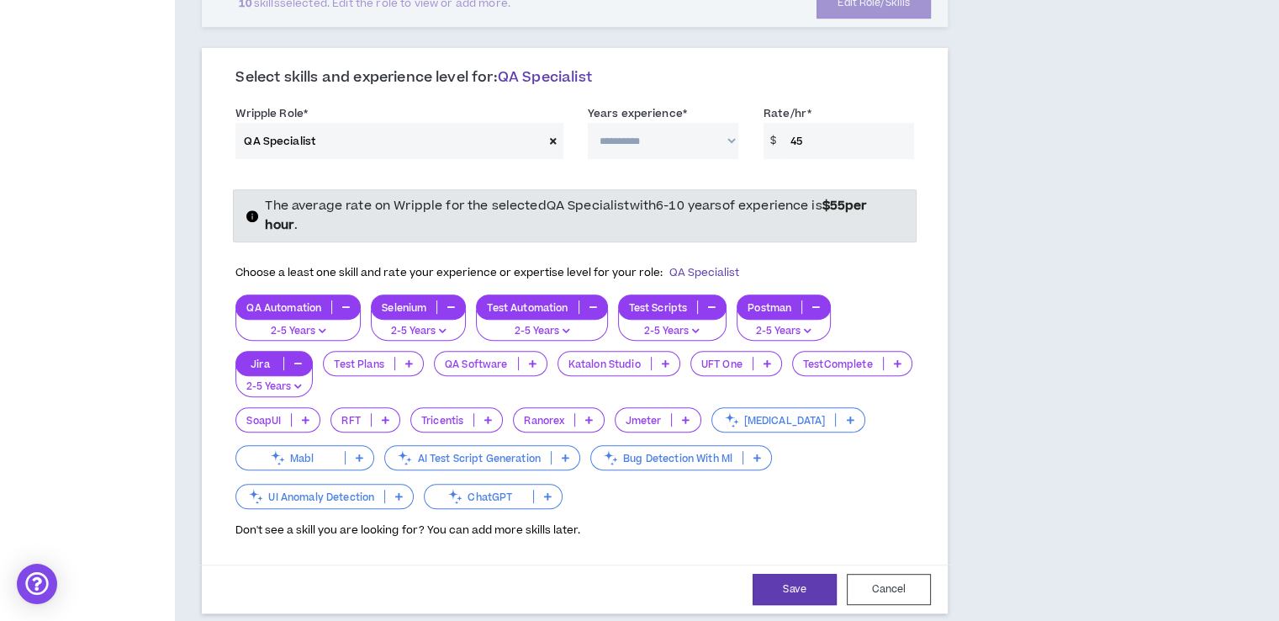
click at [409, 364] on p at bounding box center [409, 363] width 28 height 13
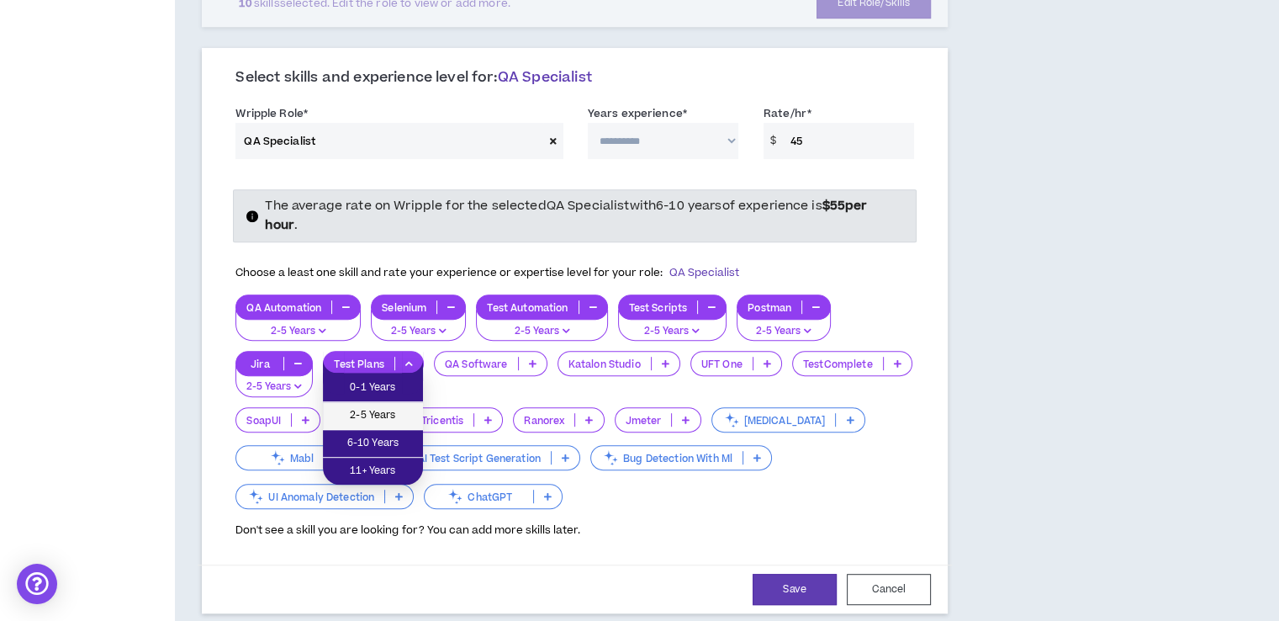
click at [405, 408] on span "2-5 Years" at bounding box center [373, 415] width 80 height 19
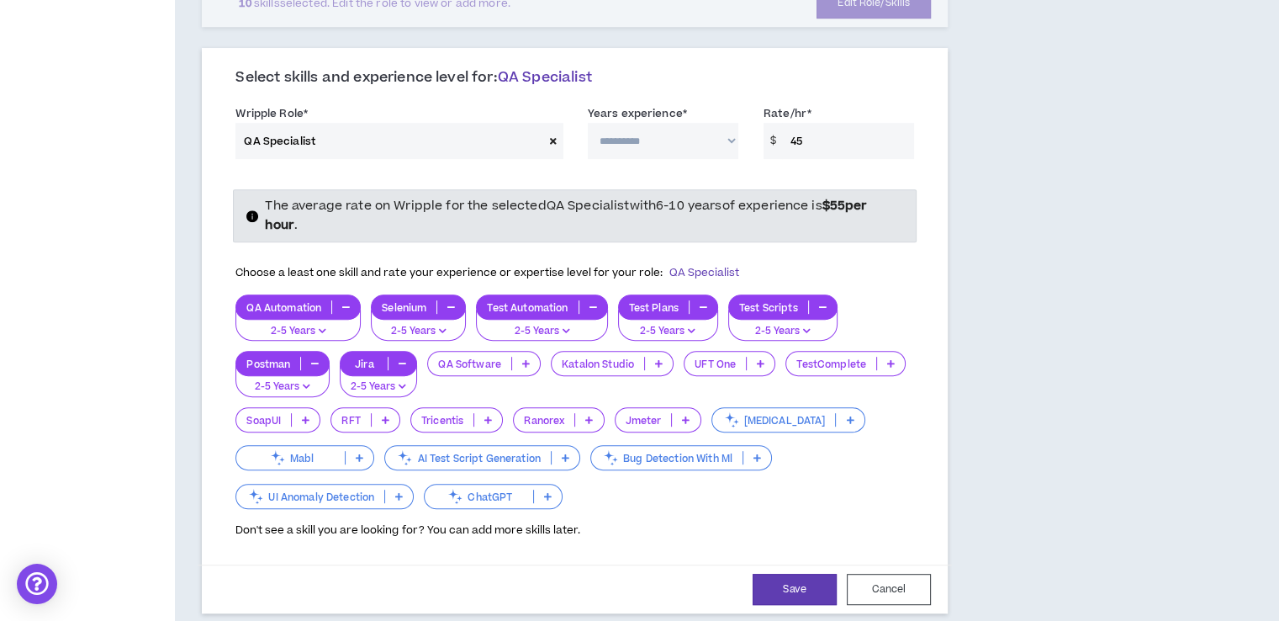
click at [376, 490] on p "UI Anomaly Detection" at bounding box center [310, 496] width 148 height 13
click at [521, 542] on div "The average rate on Wripple for the selected QA Specialist with 6-10 years of e…" at bounding box center [575, 361] width 704 height 379
click at [454, 494] on icon at bounding box center [455, 496] width 19 height 19
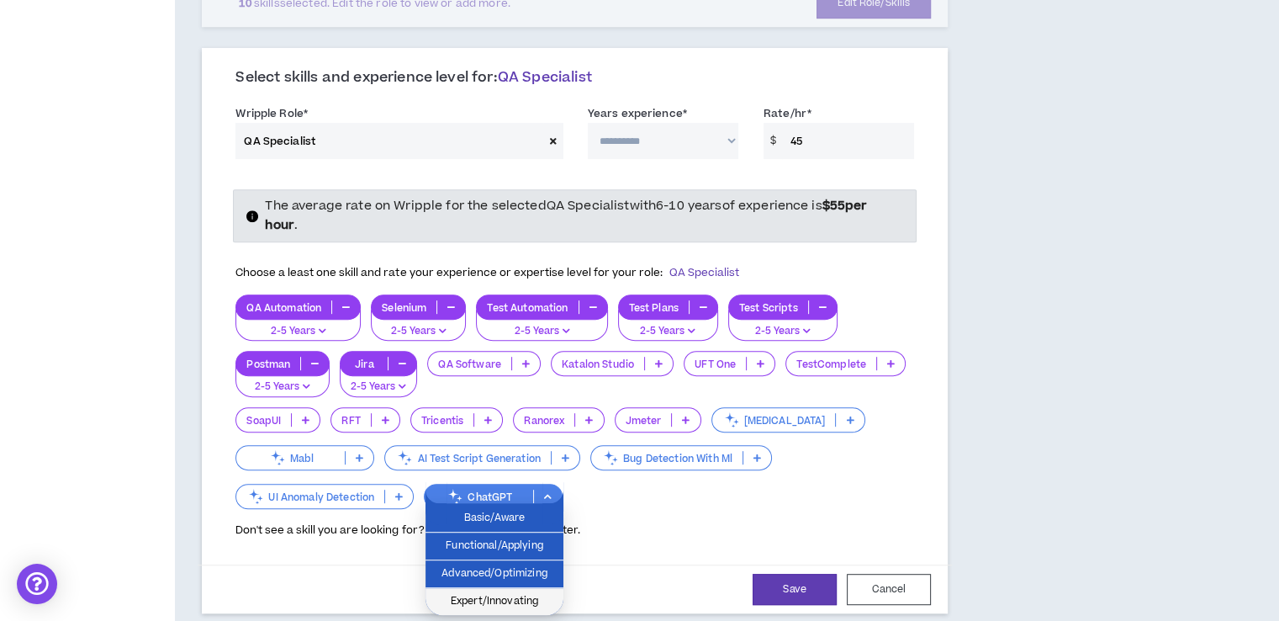
click at [526, 595] on span "Expert/Innovating" at bounding box center [495, 601] width 118 height 19
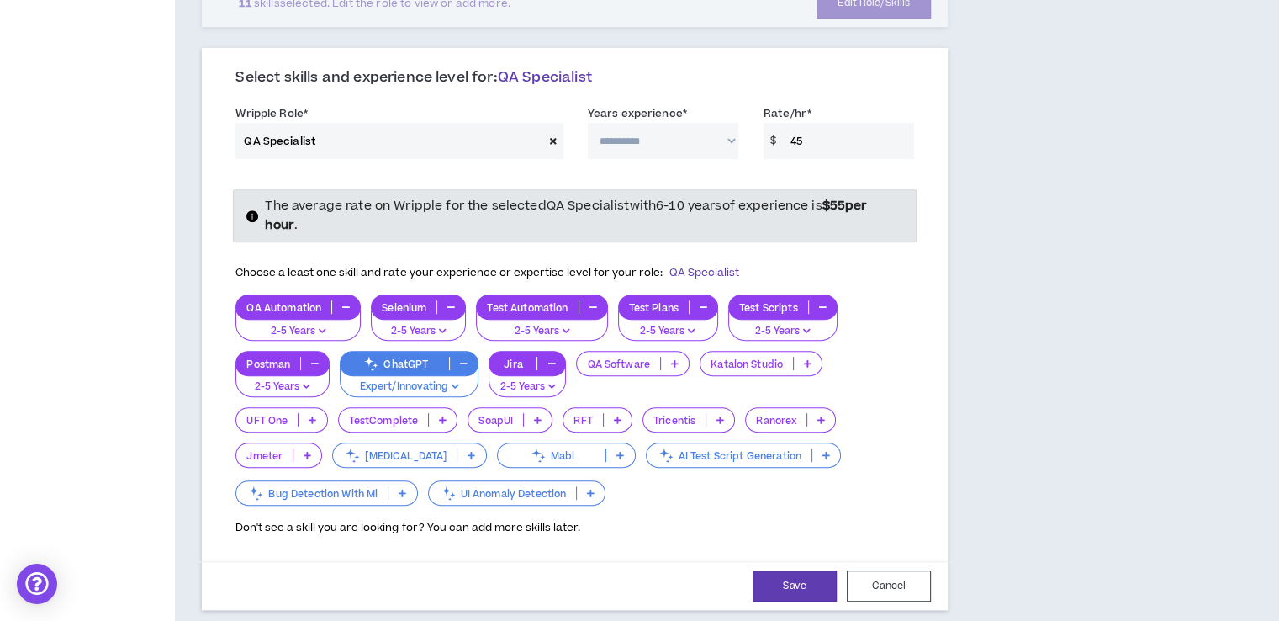
click at [402, 458] on p "[MEDICAL_DATA]" at bounding box center [395, 455] width 124 height 13
click at [647, 509] on div "Don't see a skill you are looking for? You can add more skills later." at bounding box center [574, 522] width 679 height 27
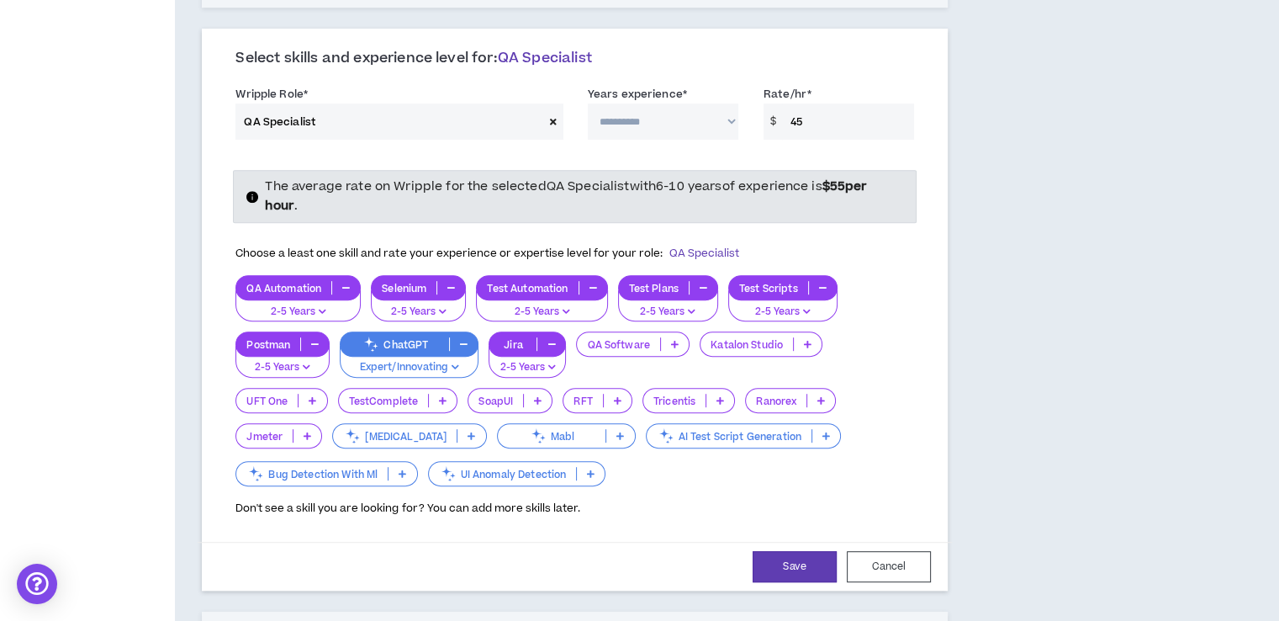
scroll to position [794, 0]
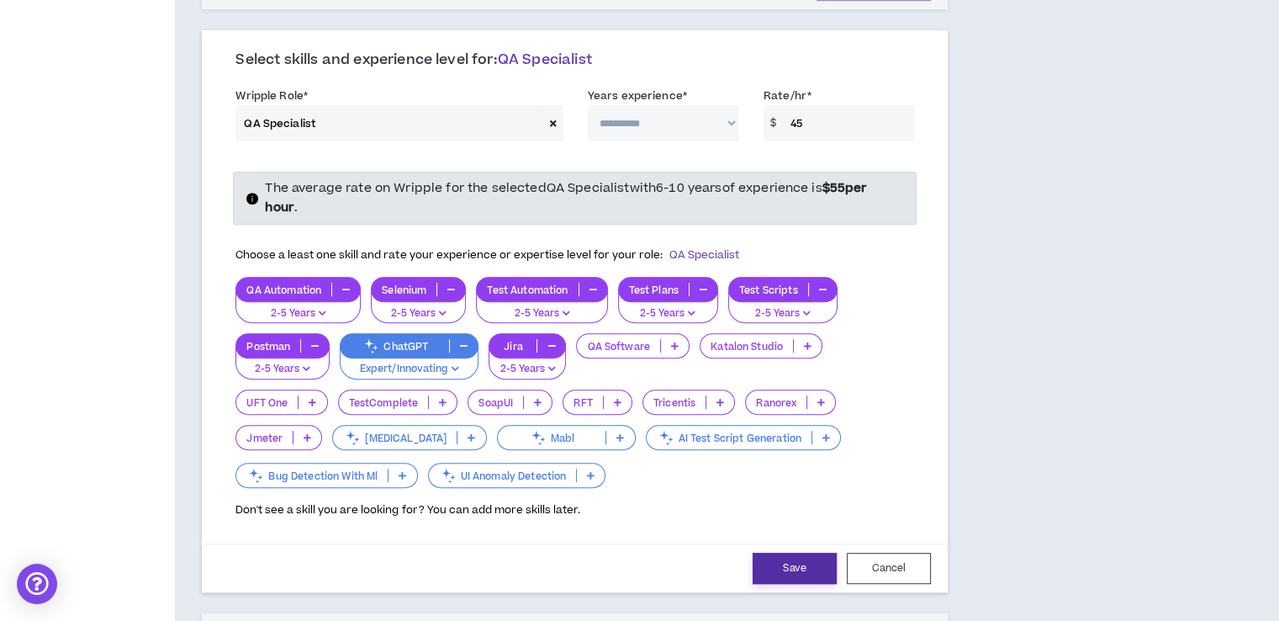
click at [781, 553] on button "Save" at bounding box center [795, 568] width 84 height 31
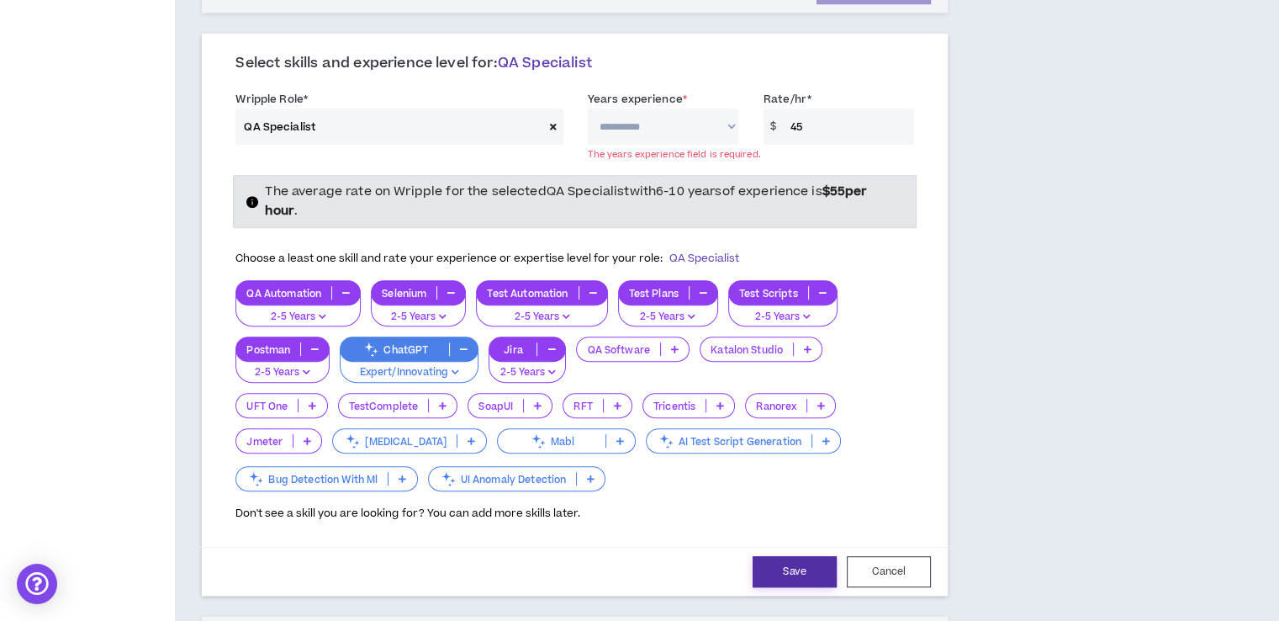
scroll to position [792, 0]
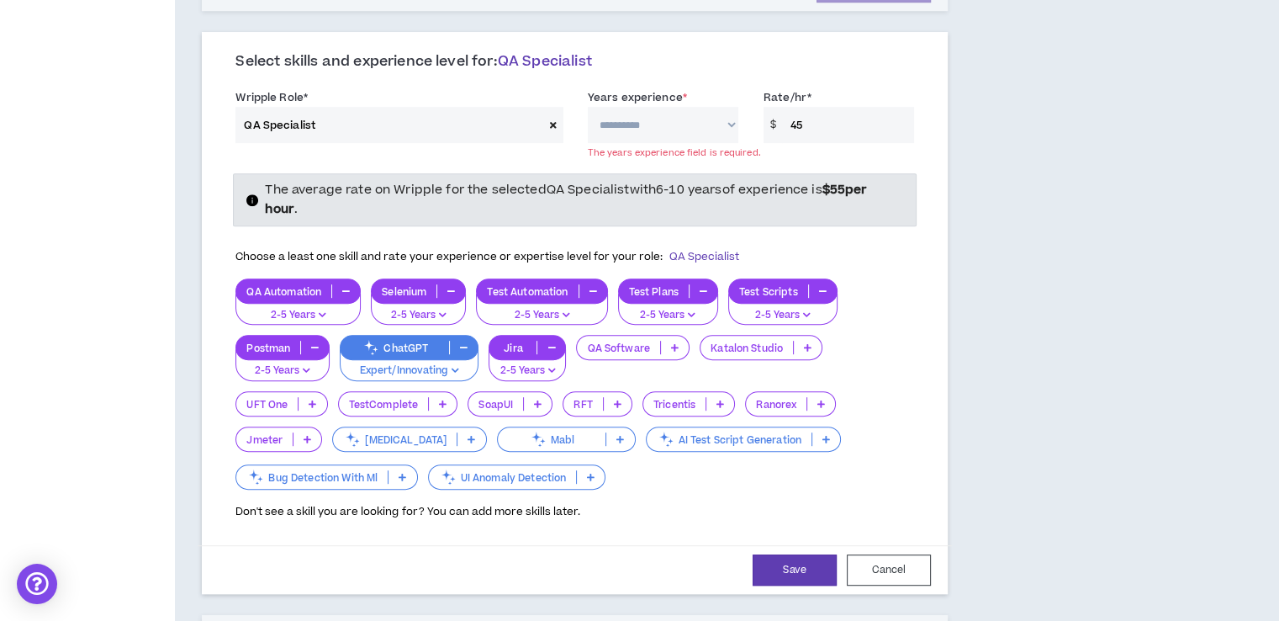
click at [637, 122] on select "**********" at bounding box center [663, 125] width 151 height 36
select select "**"
click at [588, 107] on select "**********" at bounding box center [663, 125] width 151 height 36
click at [794, 556] on button "Save" at bounding box center [795, 569] width 84 height 31
select select "**"
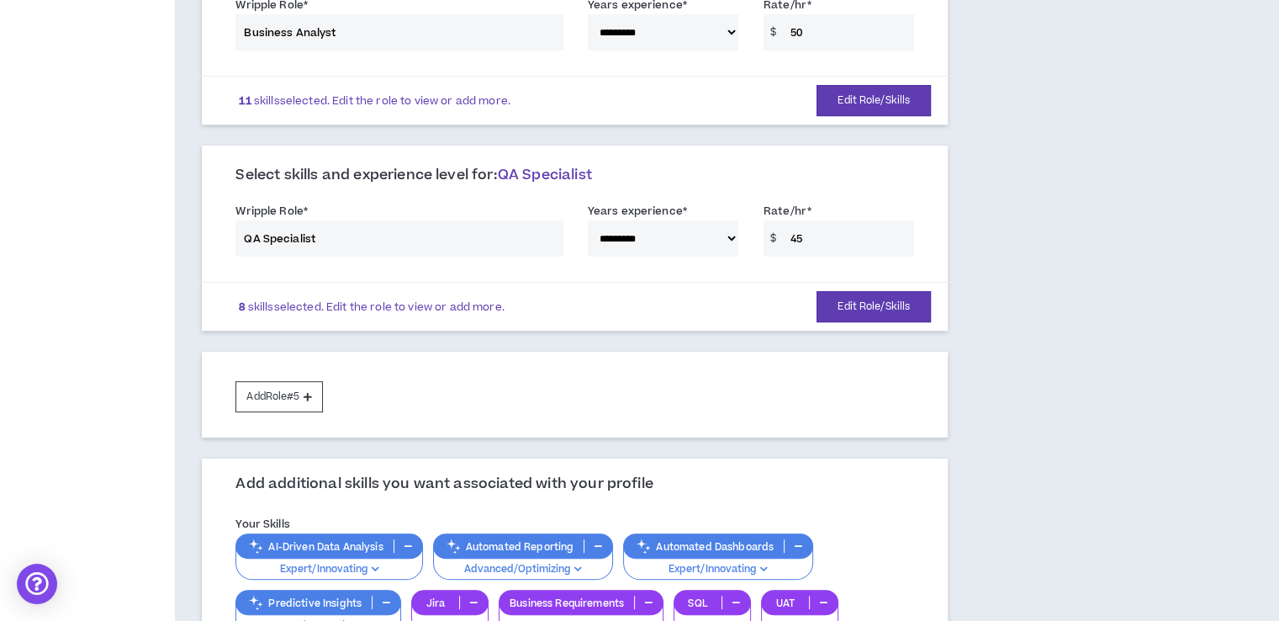
scroll to position [678, 0]
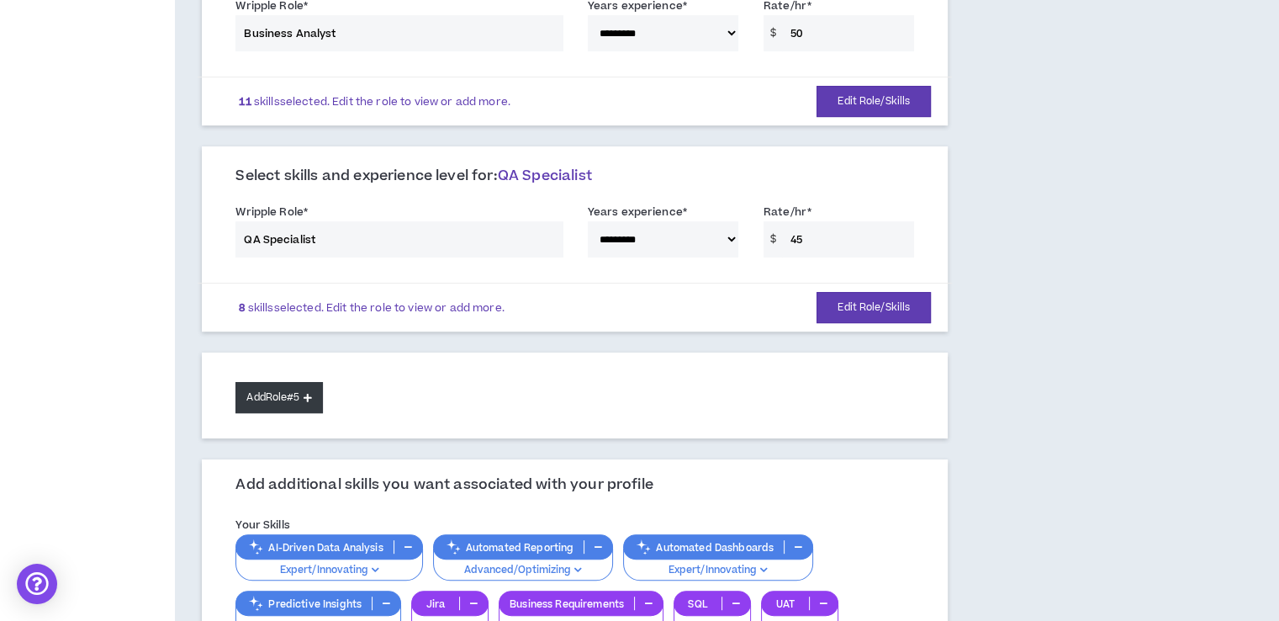
click at [301, 385] on button "Add Role #5" at bounding box center [278, 397] width 87 height 31
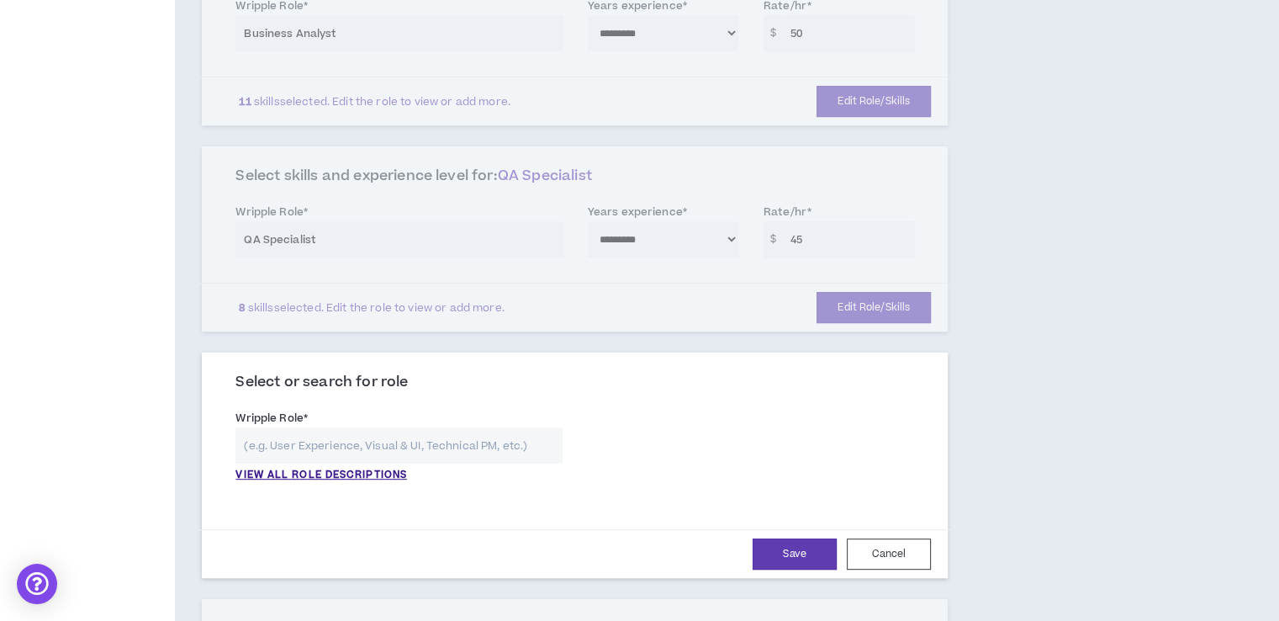
click at [360, 446] on input "text" at bounding box center [398, 445] width 326 height 36
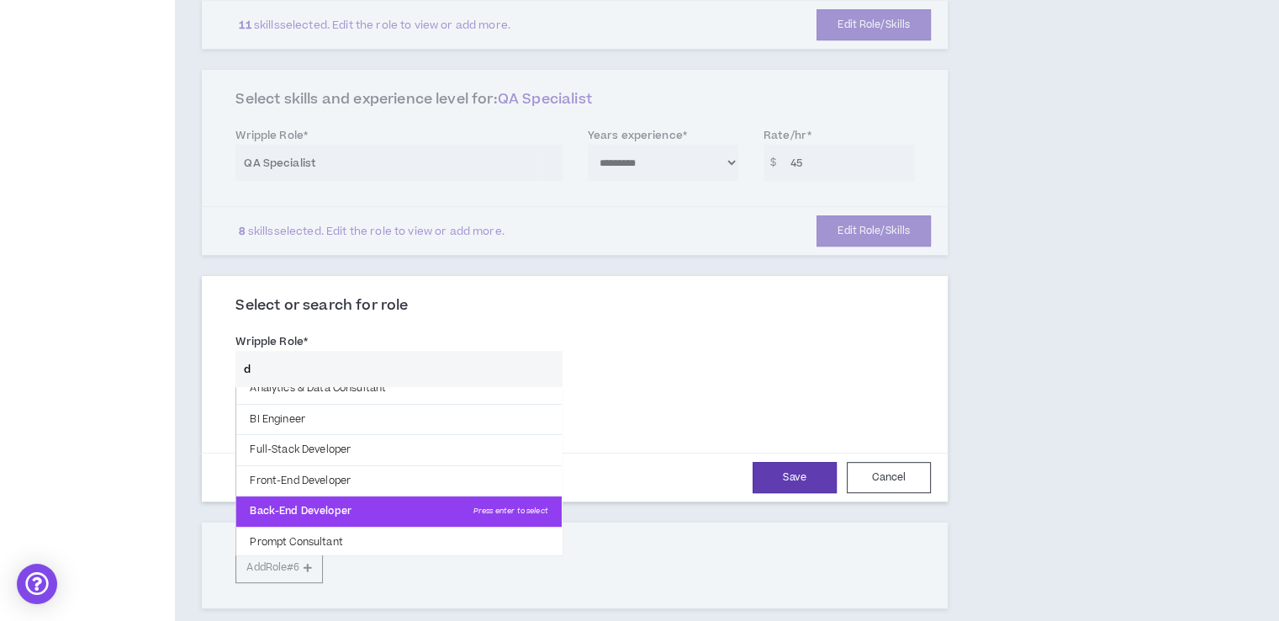
scroll to position [0, 0]
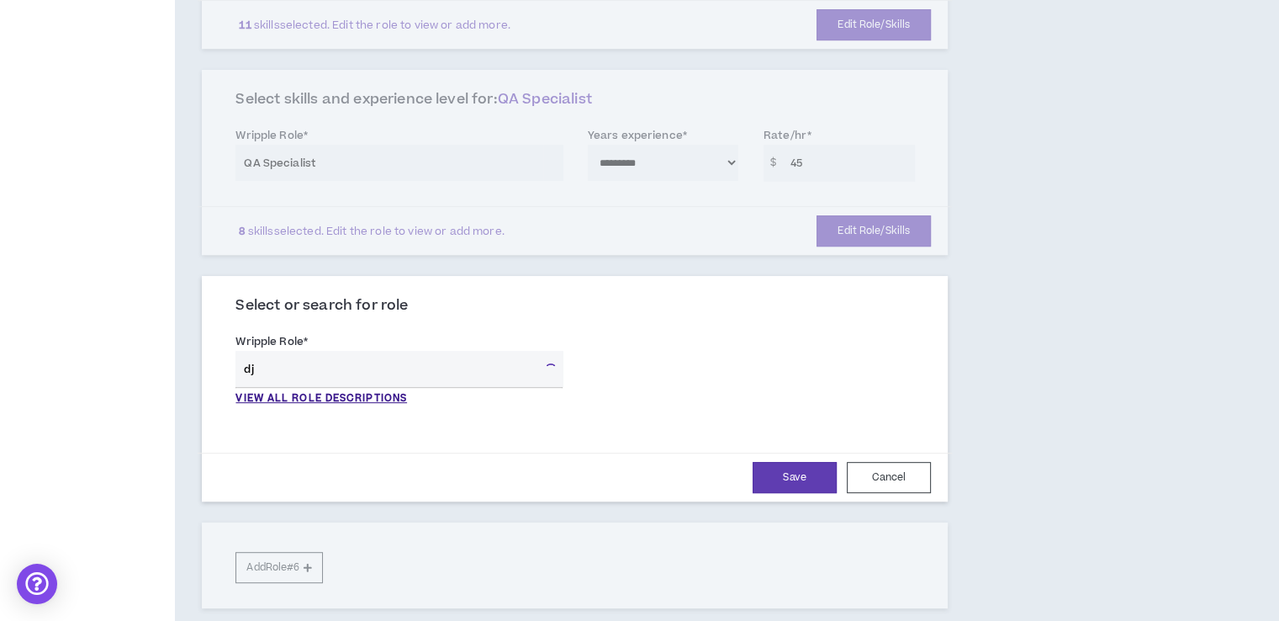
type input "d"
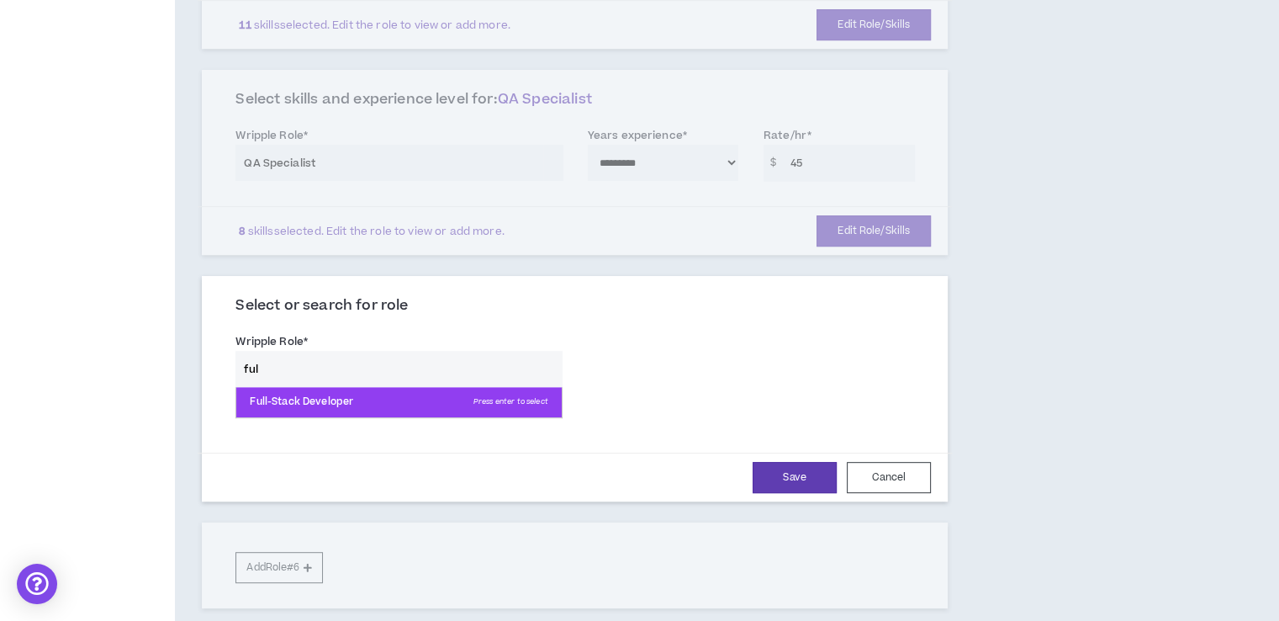
click at [331, 396] on p "Full-Stack Developer Press enter to select" at bounding box center [398, 402] width 325 height 30
type input "Full-Stack Developer"
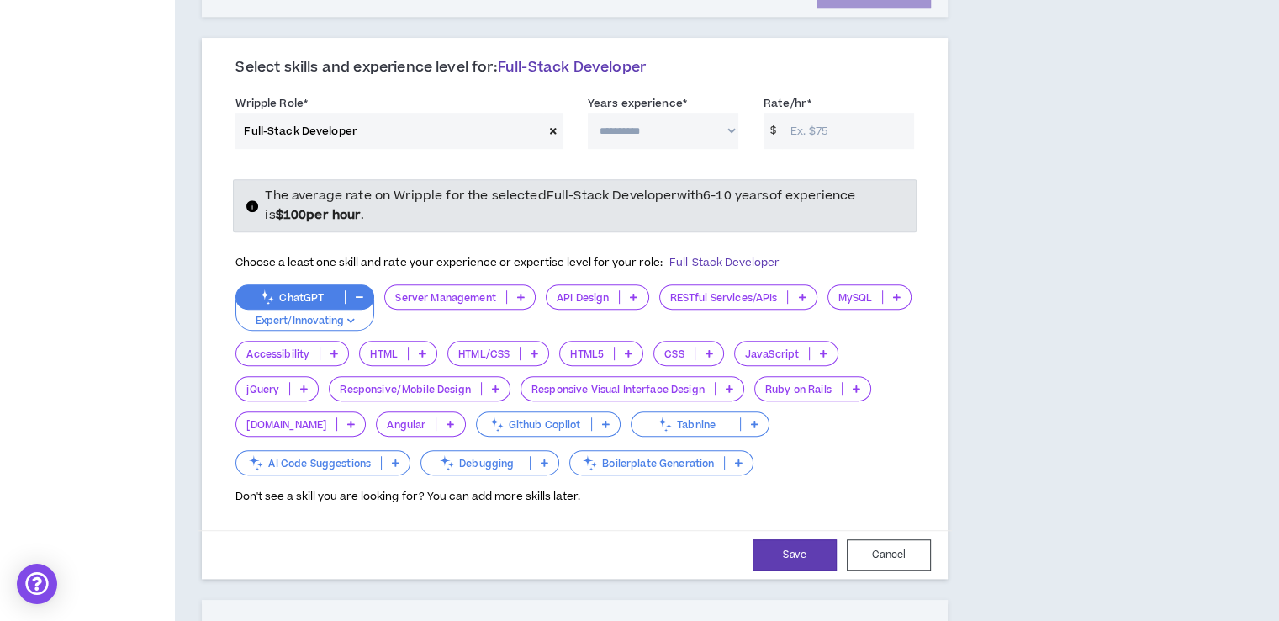
scroll to position [1005, 0]
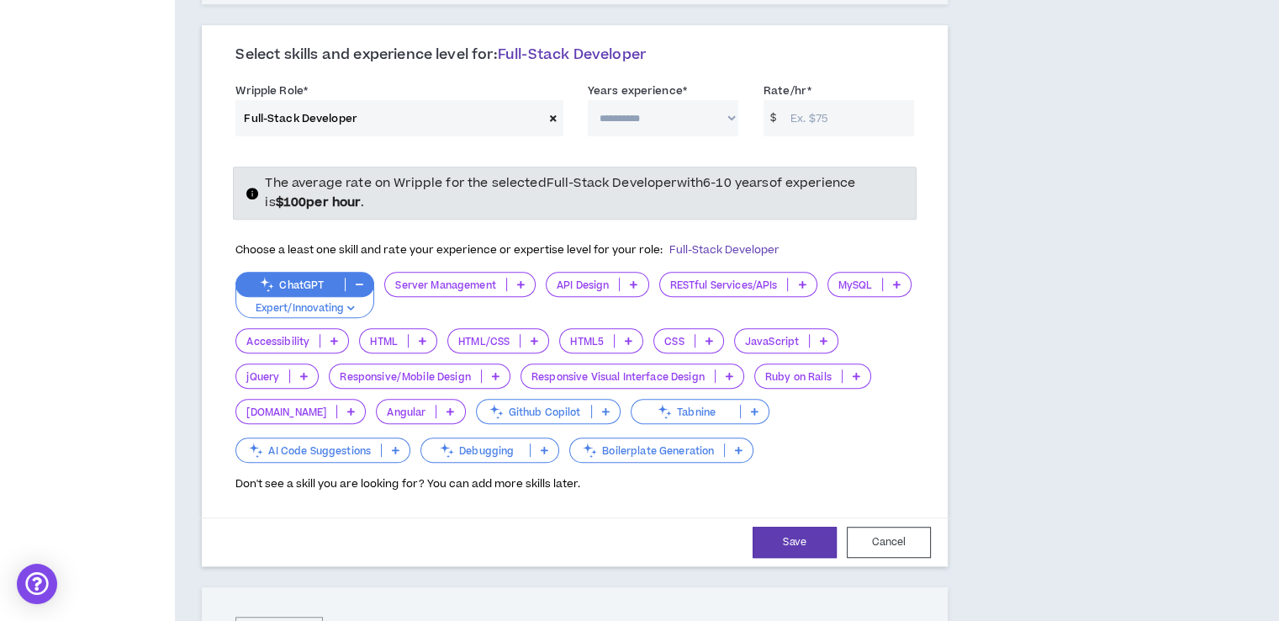
click at [489, 283] on p "Server Management" at bounding box center [445, 284] width 120 height 13
click at [565, 278] on p "API Design" at bounding box center [583, 284] width 72 height 13
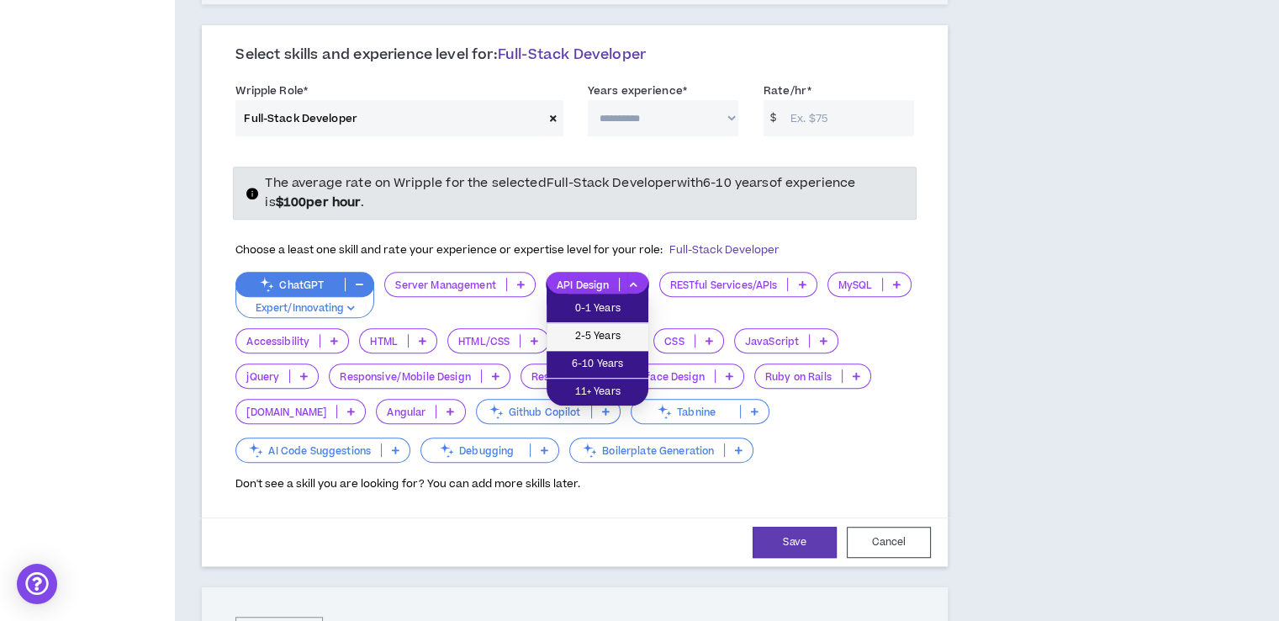
click at [616, 337] on span "2-5 Years" at bounding box center [598, 336] width 82 height 19
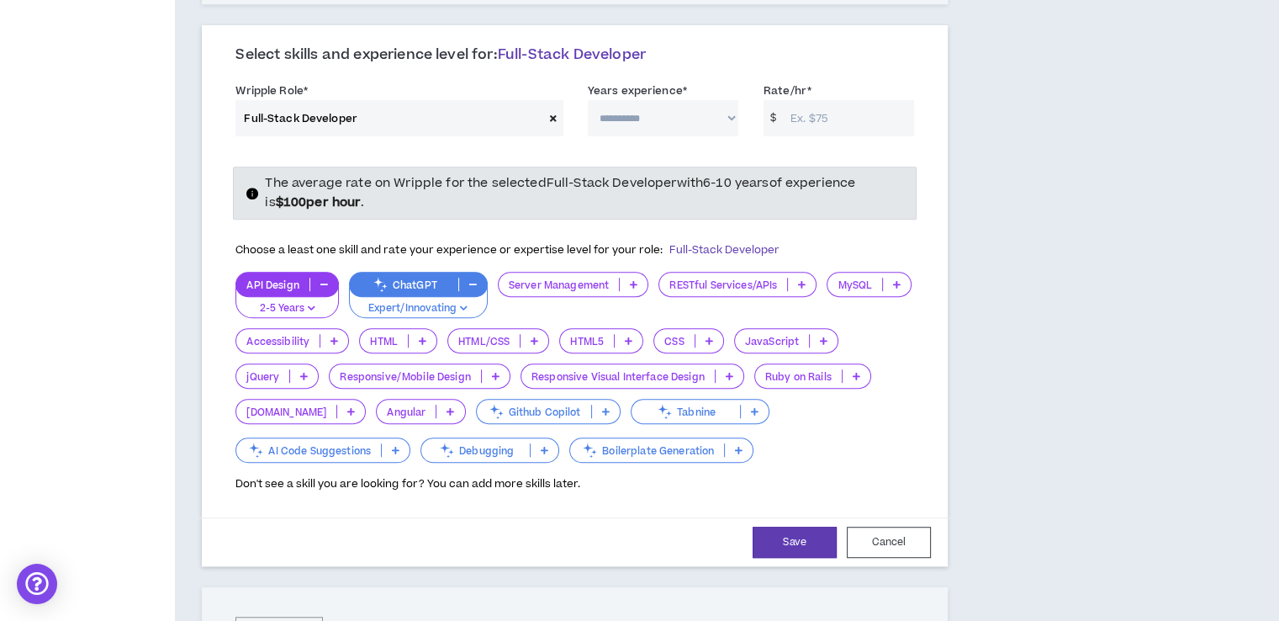
click at [621, 278] on p at bounding box center [634, 284] width 28 height 13
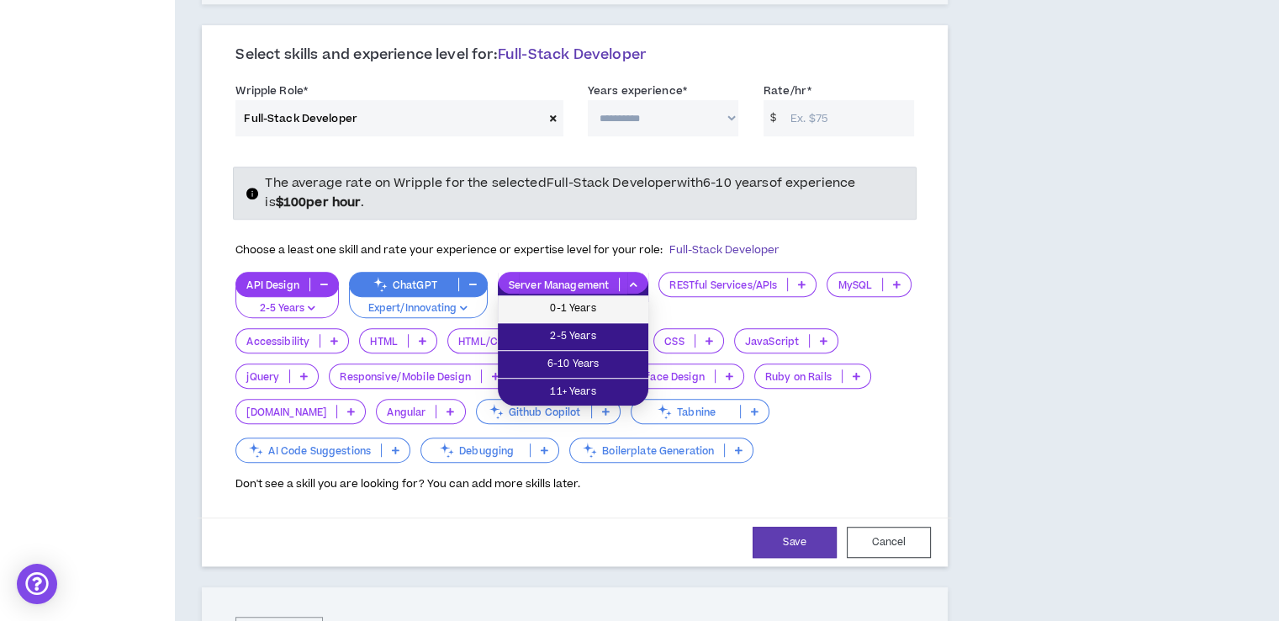
click at [608, 314] on span "0-1 Years" at bounding box center [573, 308] width 130 height 19
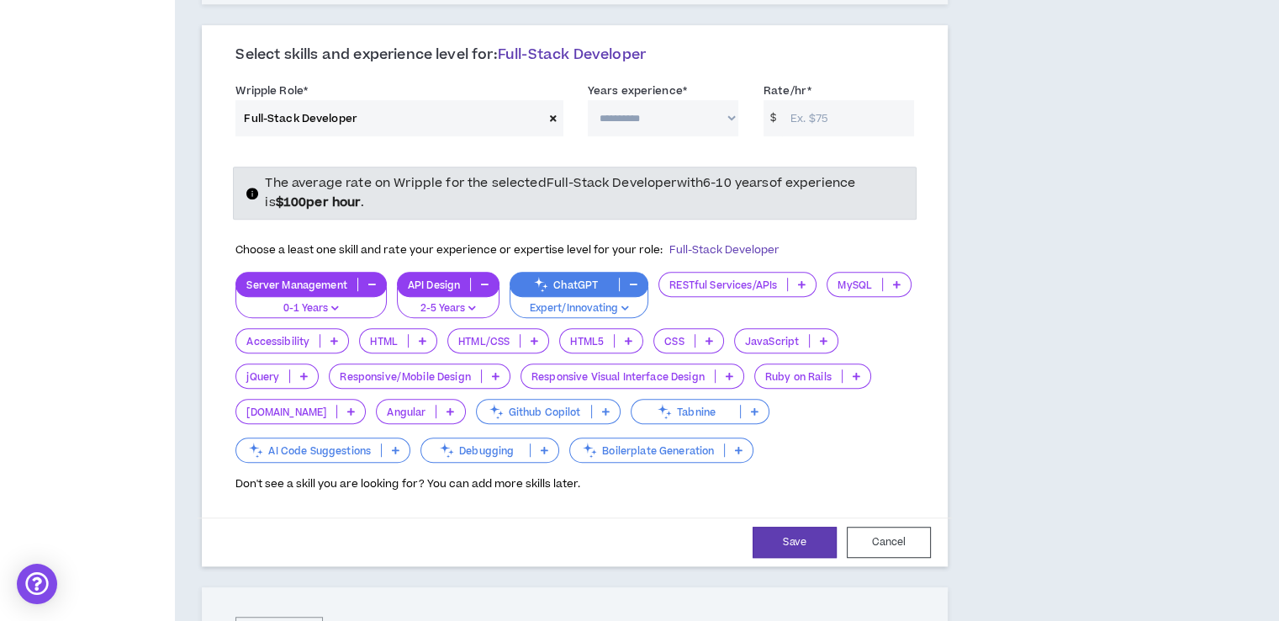
click at [801, 280] on icon at bounding box center [802, 284] width 8 height 8
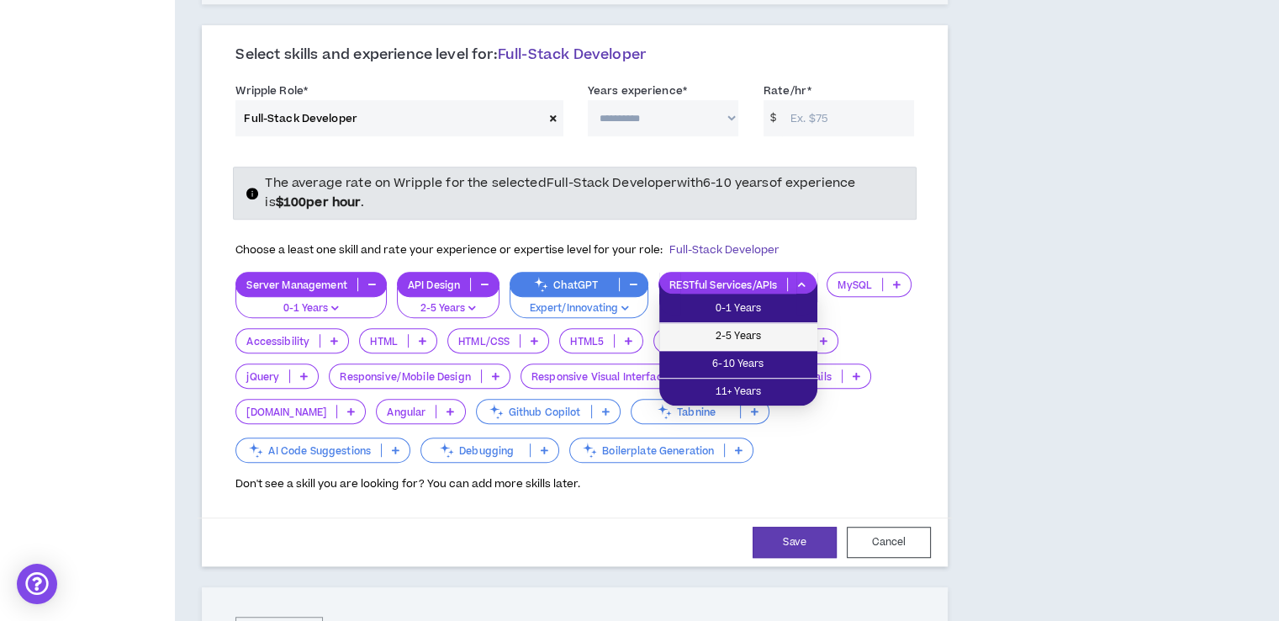
click at [763, 331] on span "2-5 Years" at bounding box center [738, 336] width 138 height 19
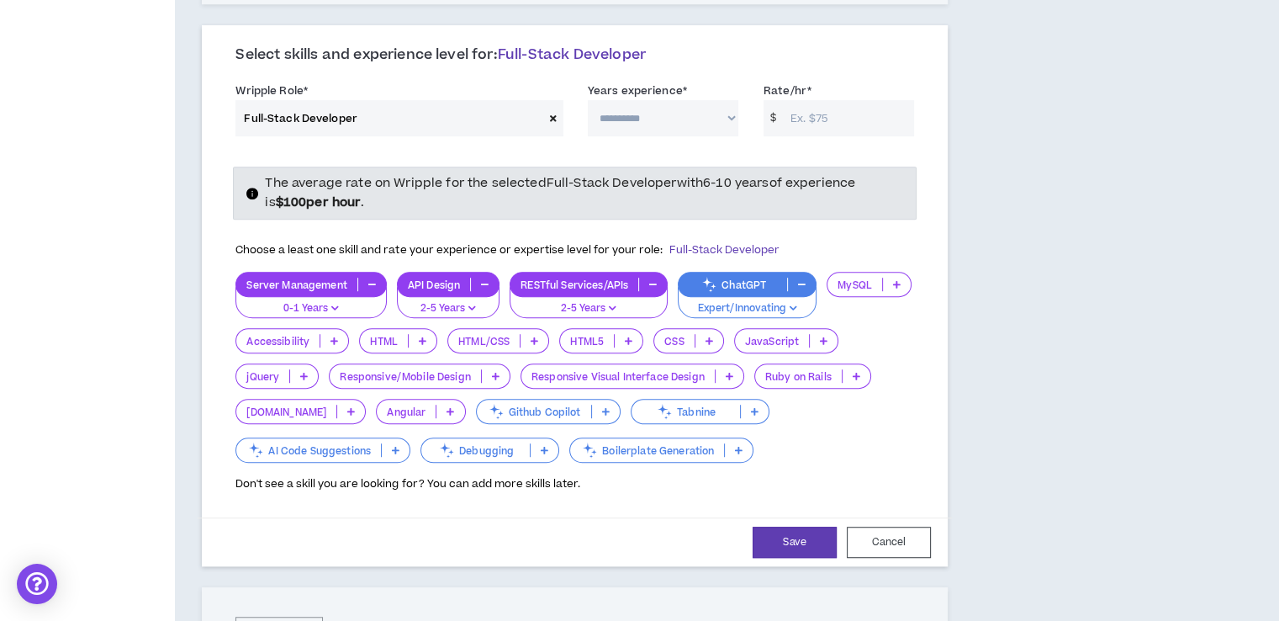
click at [903, 278] on p at bounding box center [897, 284] width 28 height 13
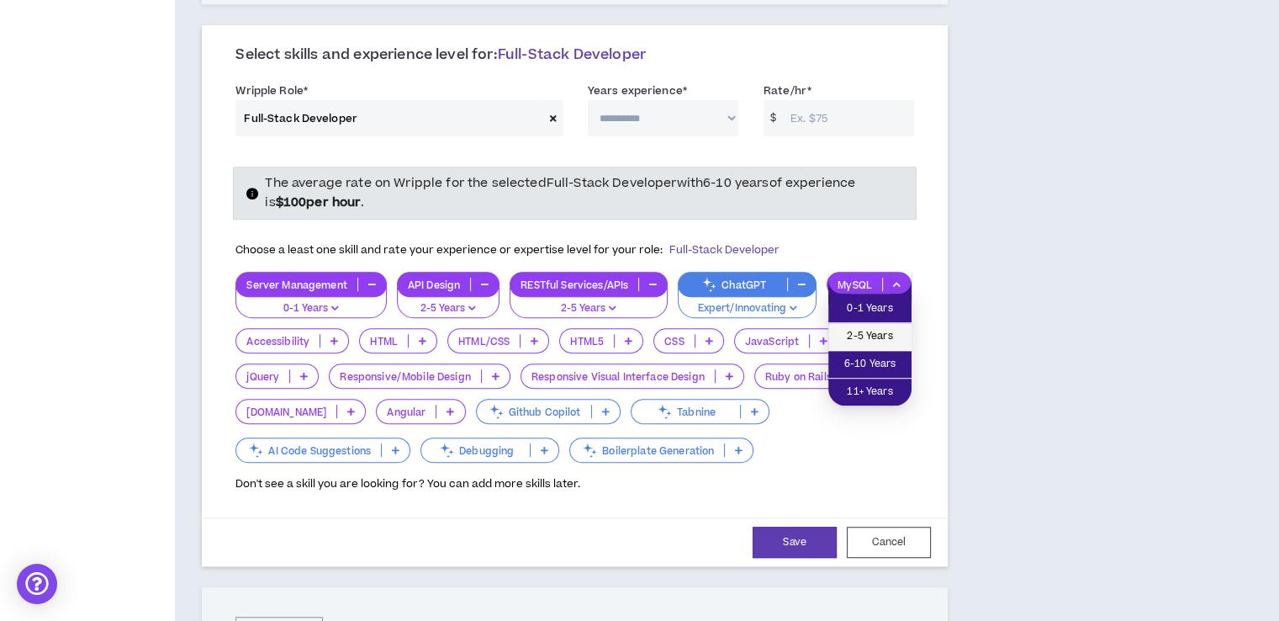
click at [896, 339] on span "2-5 Years" at bounding box center [869, 336] width 63 height 19
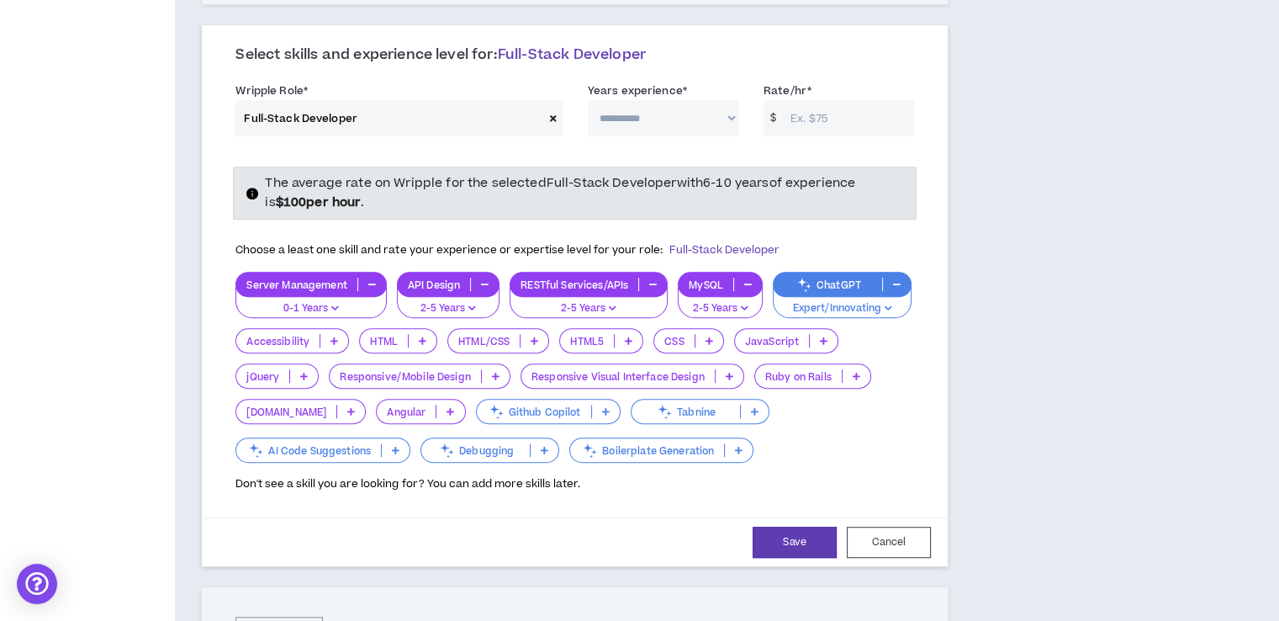
click at [820, 336] on icon at bounding box center [824, 340] width 8 height 8
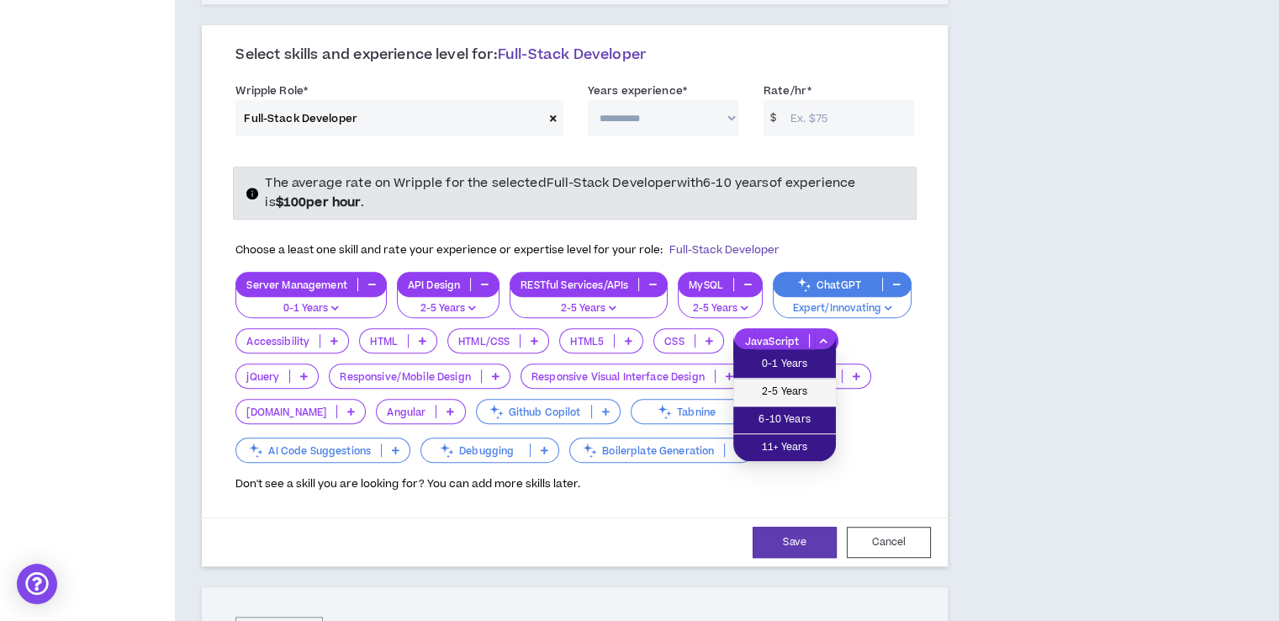
click at [794, 387] on span "2-5 Years" at bounding box center [784, 392] width 82 height 19
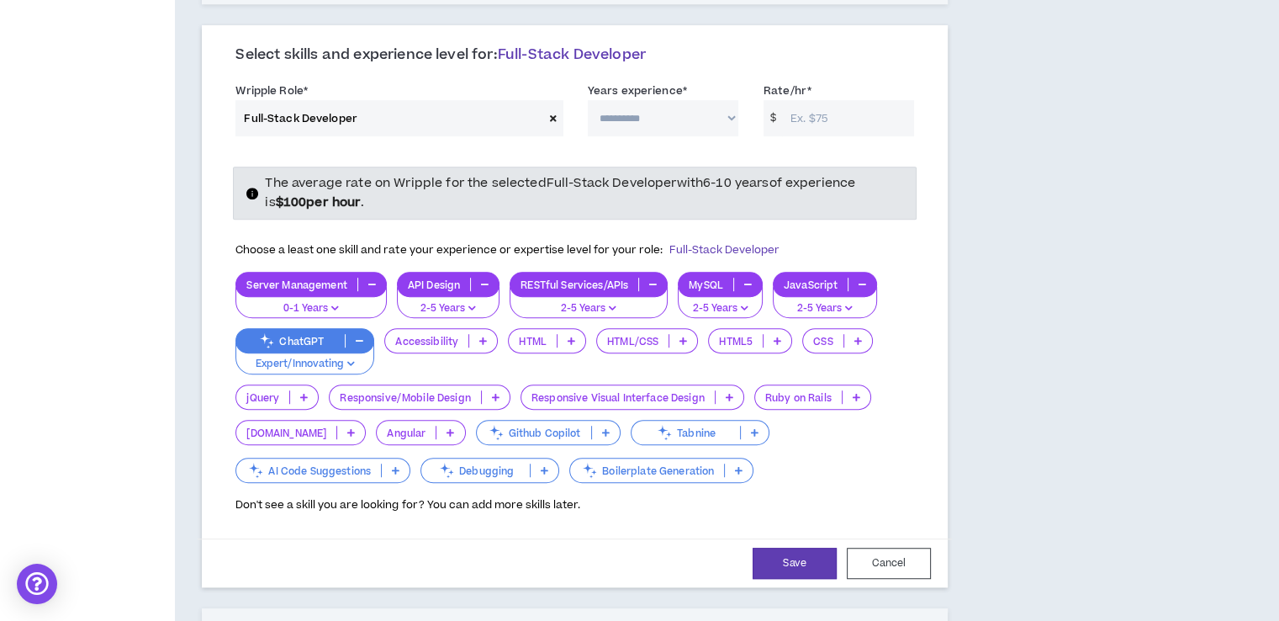
click at [732, 390] on p at bounding box center [730, 396] width 28 height 13
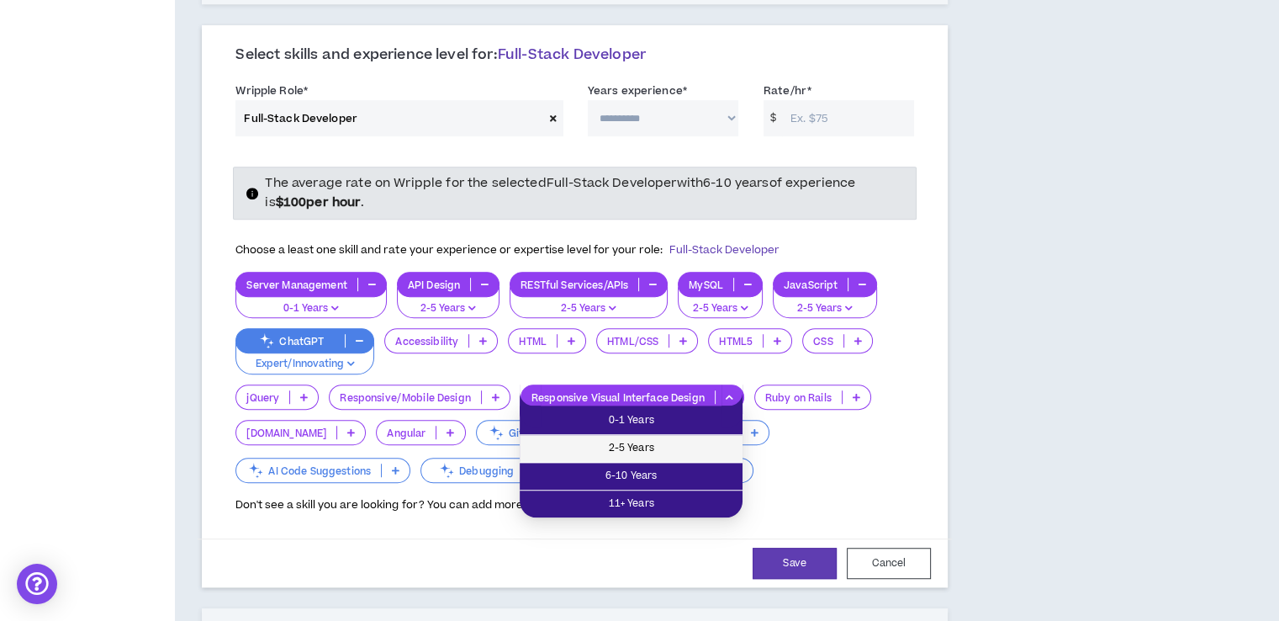
click at [688, 452] on span "2-5 Years" at bounding box center [631, 448] width 203 height 19
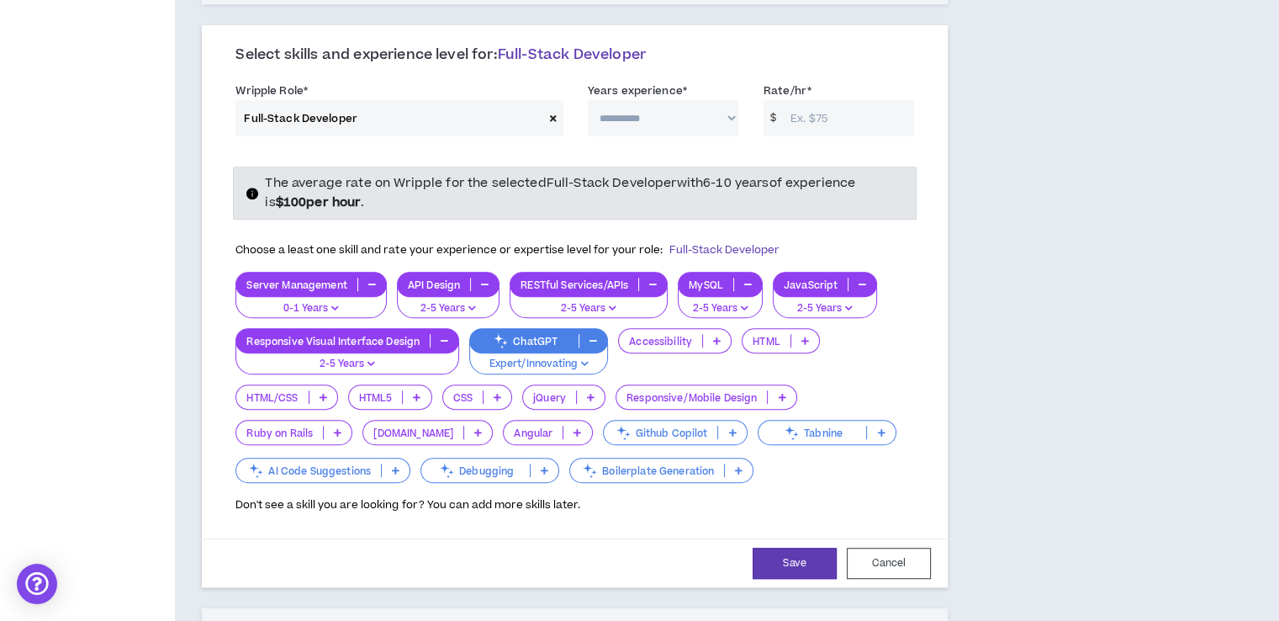
click at [324, 394] on icon at bounding box center [324, 397] width 8 height 8
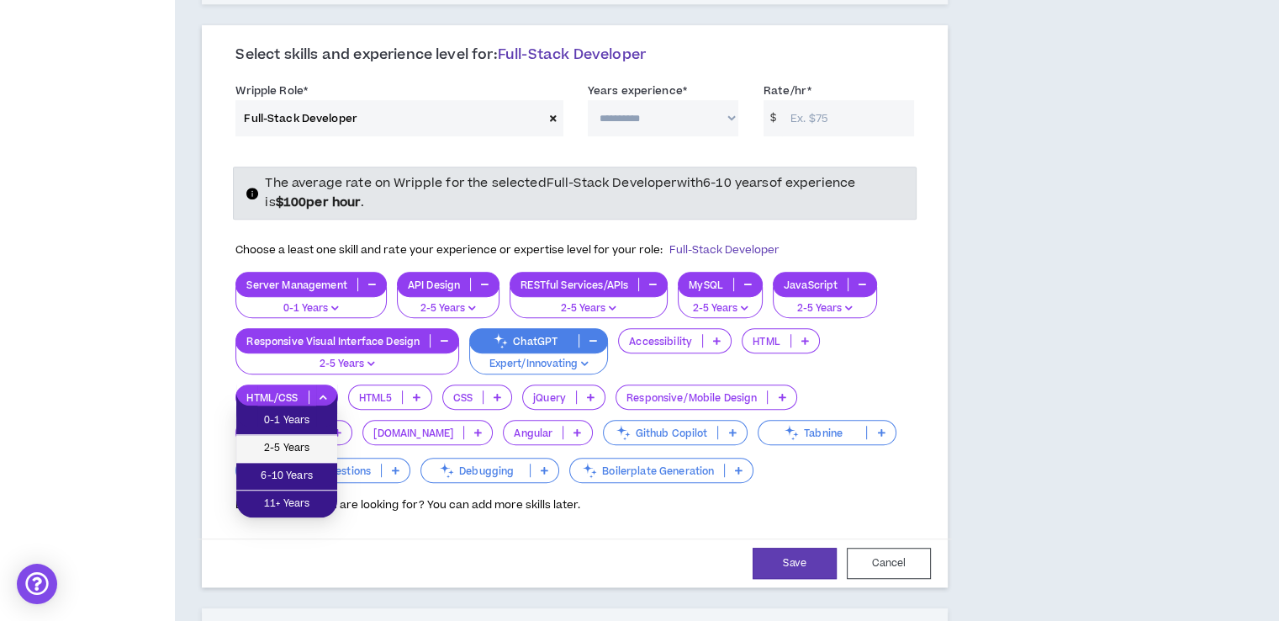
click at [320, 443] on span "2-5 Years" at bounding box center [286, 448] width 81 height 19
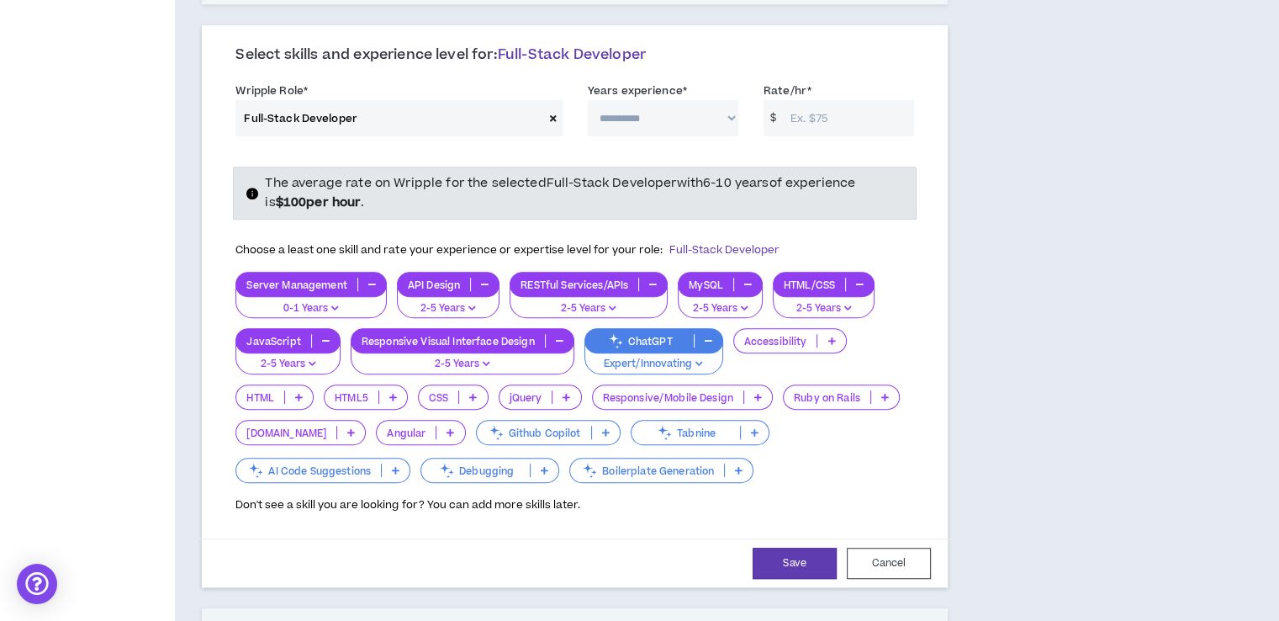
click at [387, 395] on p at bounding box center [393, 396] width 28 height 13
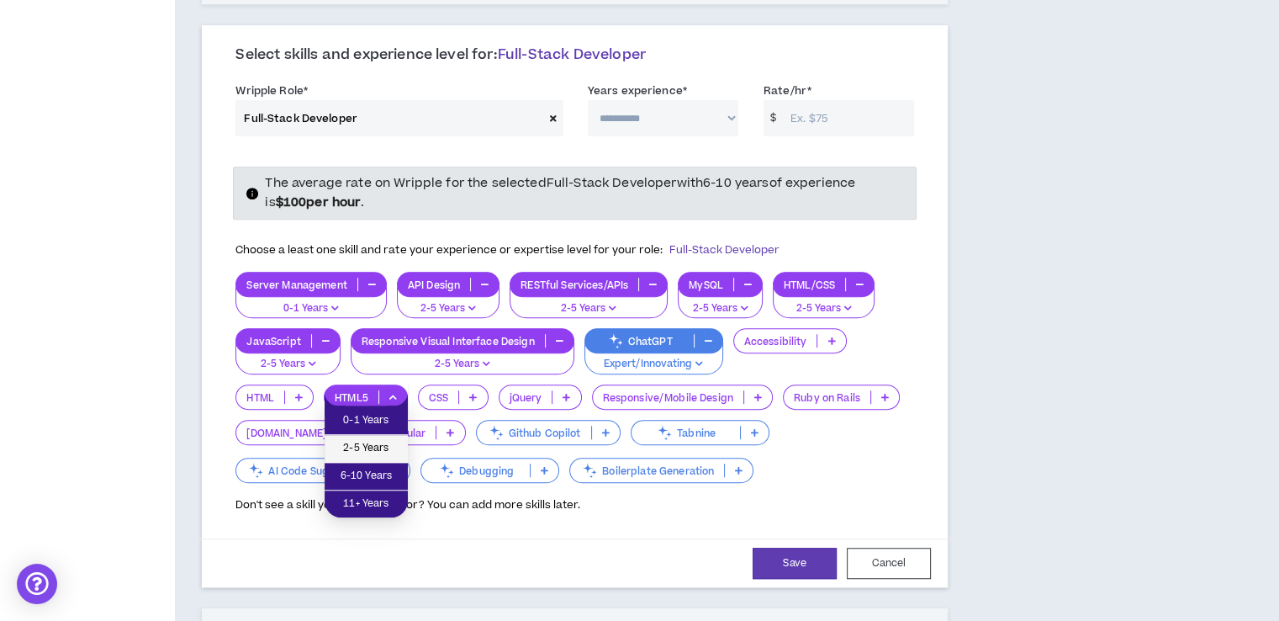
click at [383, 437] on li "2-5 Years" at bounding box center [366, 449] width 83 height 28
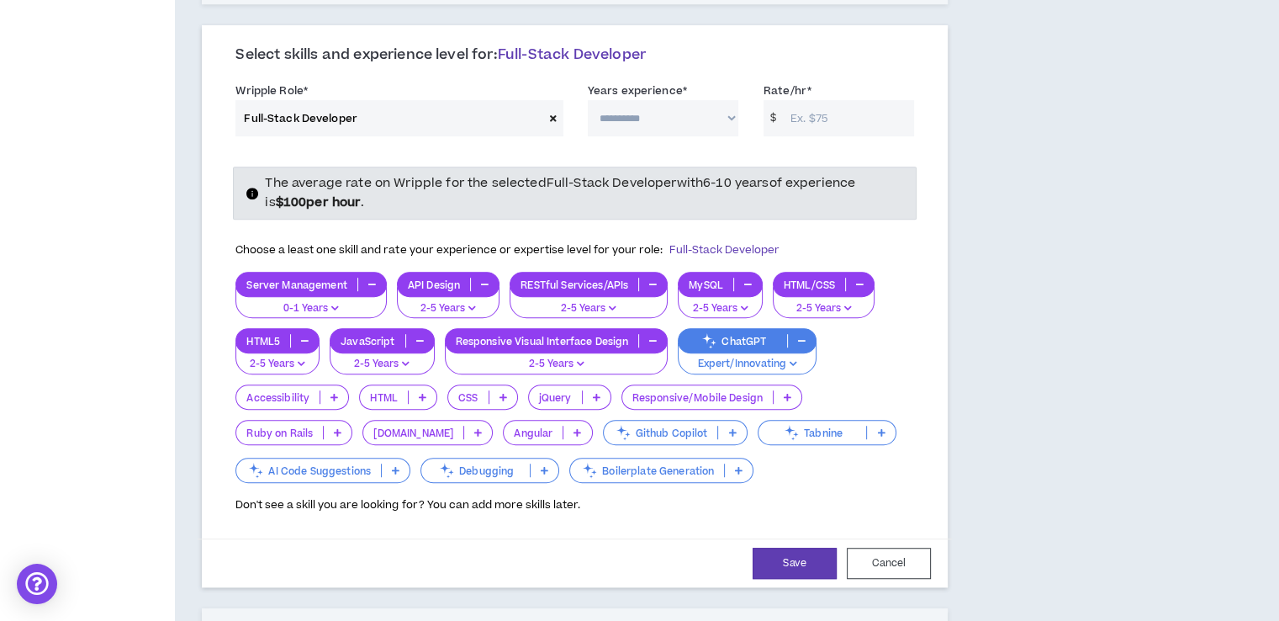
click at [543, 463] on p at bounding box center [545, 469] width 28 height 13
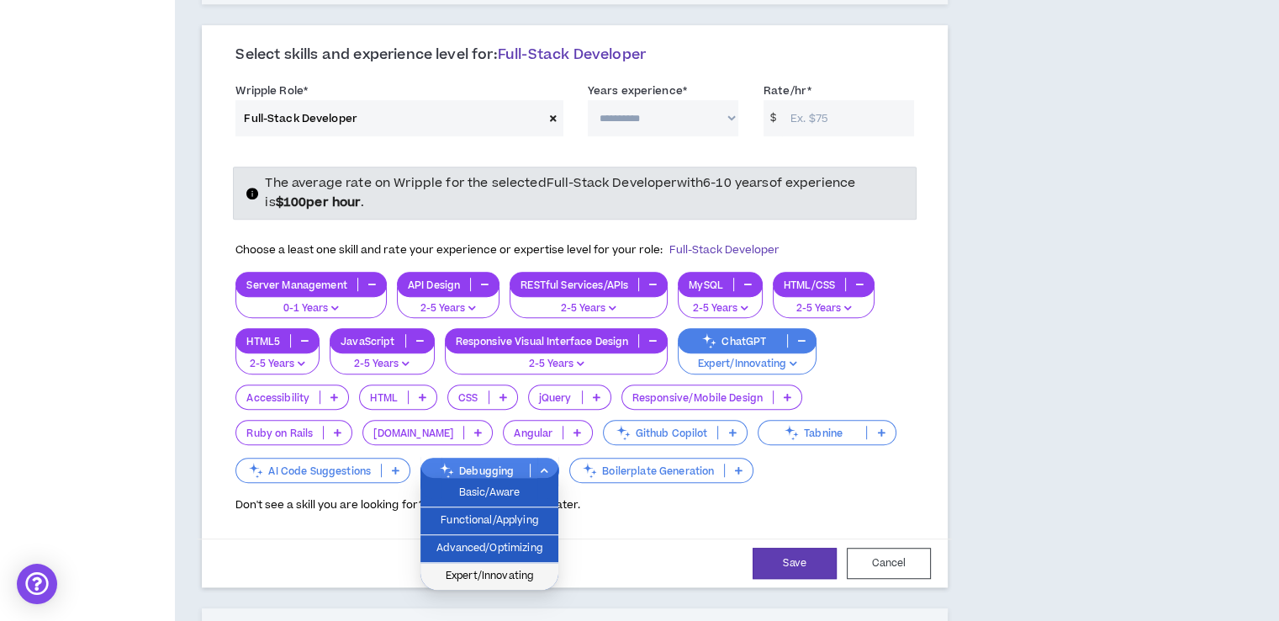
click at [525, 567] on span "Expert/Innovating" at bounding box center [490, 576] width 118 height 19
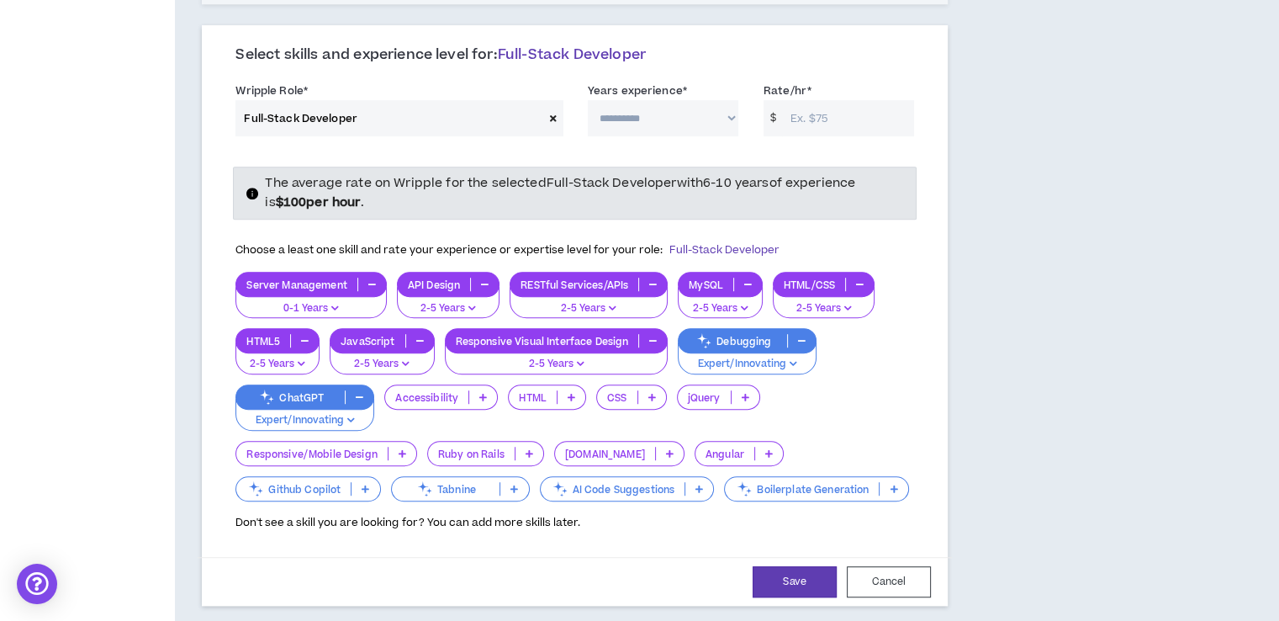
click at [648, 393] on icon at bounding box center [652, 397] width 8 height 8
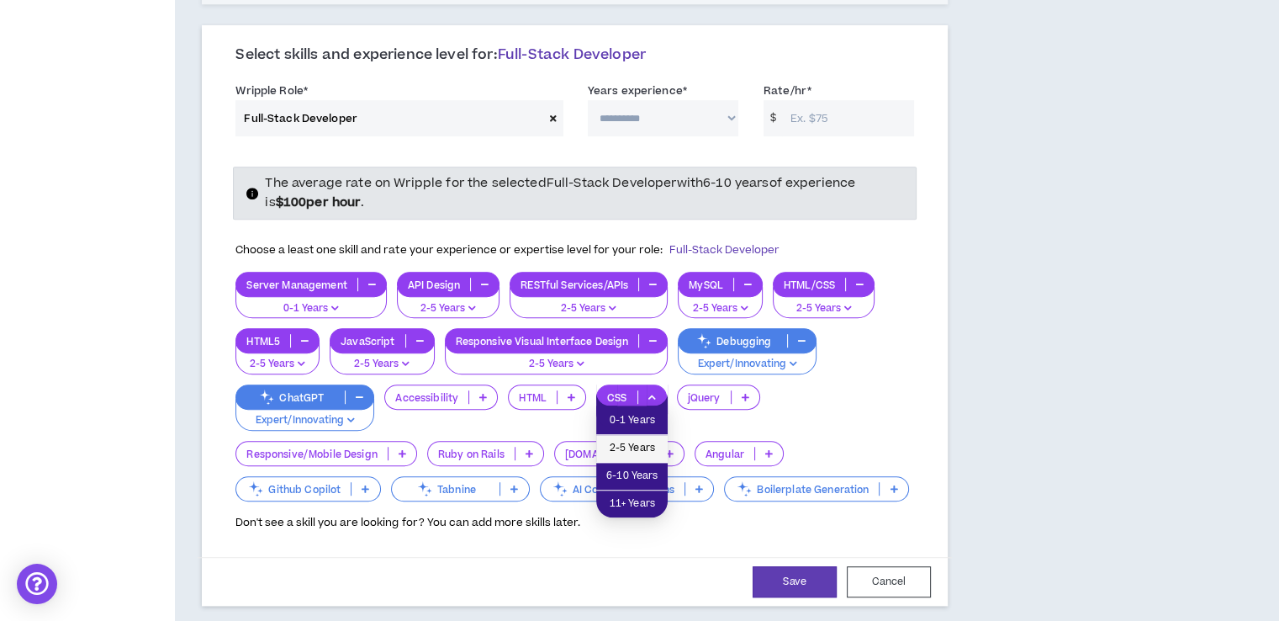
click at [638, 441] on span "2-5 Years" at bounding box center [631, 448] width 51 height 19
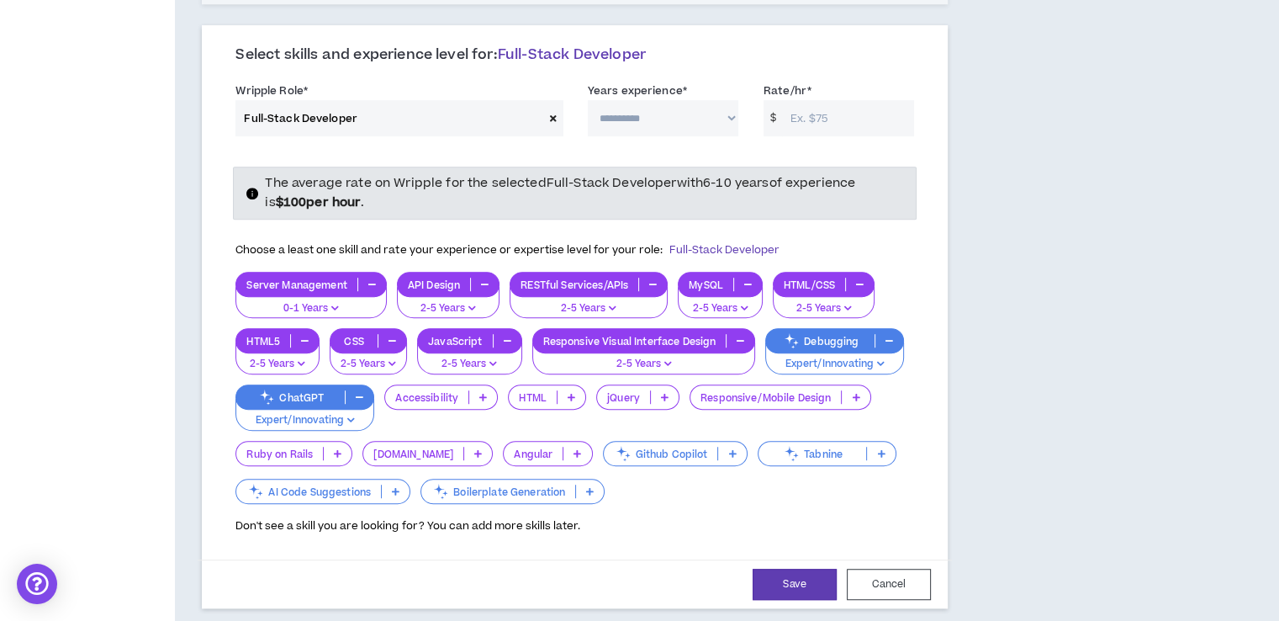
click at [563, 390] on p at bounding box center [572, 396] width 28 height 13
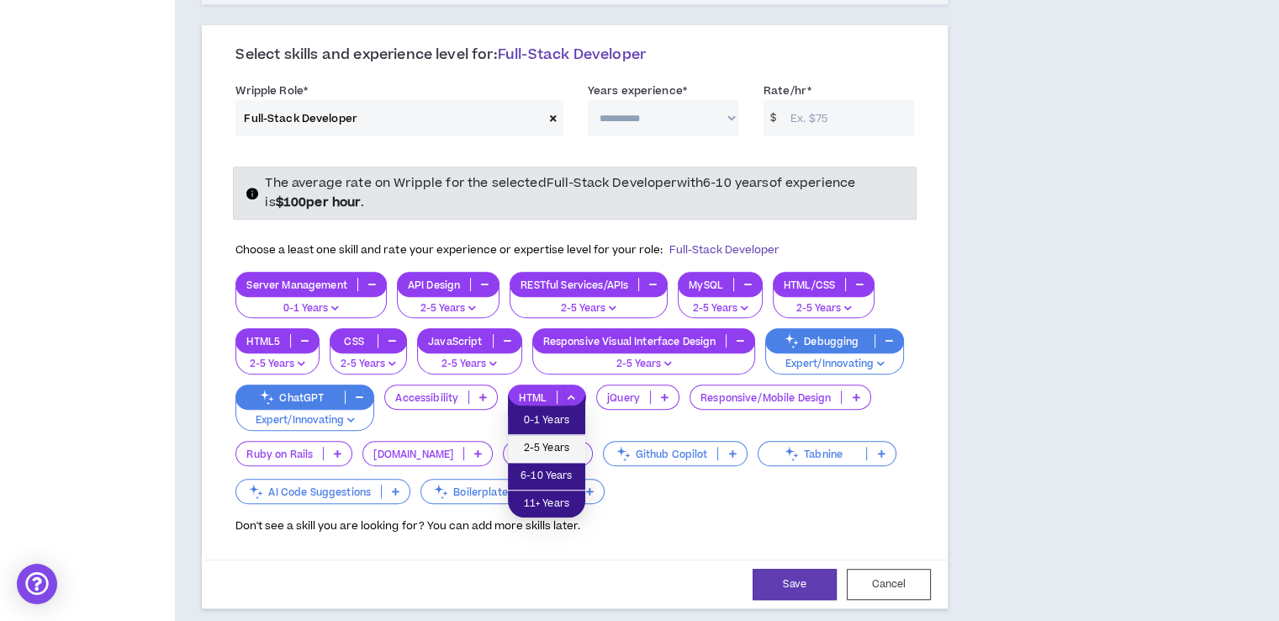
click at [558, 450] on span "2-5 Years" at bounding box center [546, 448] width 57 height 19
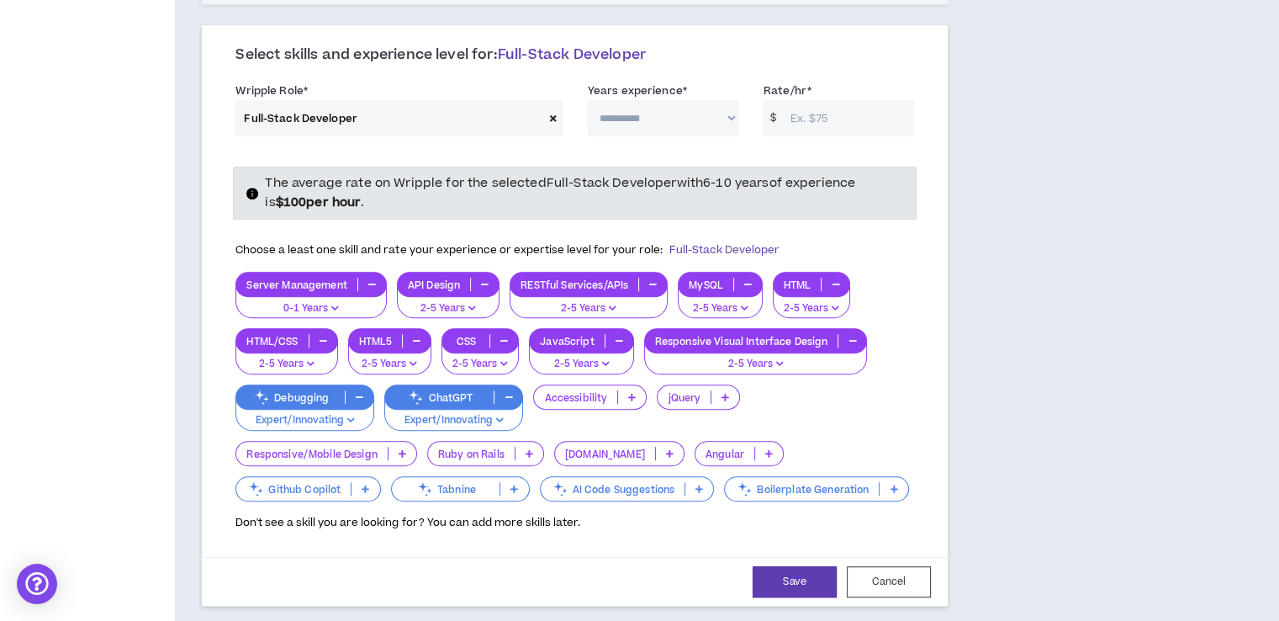
click at [626, 390] on p at bounding box center [632, 396] width 28 height 13
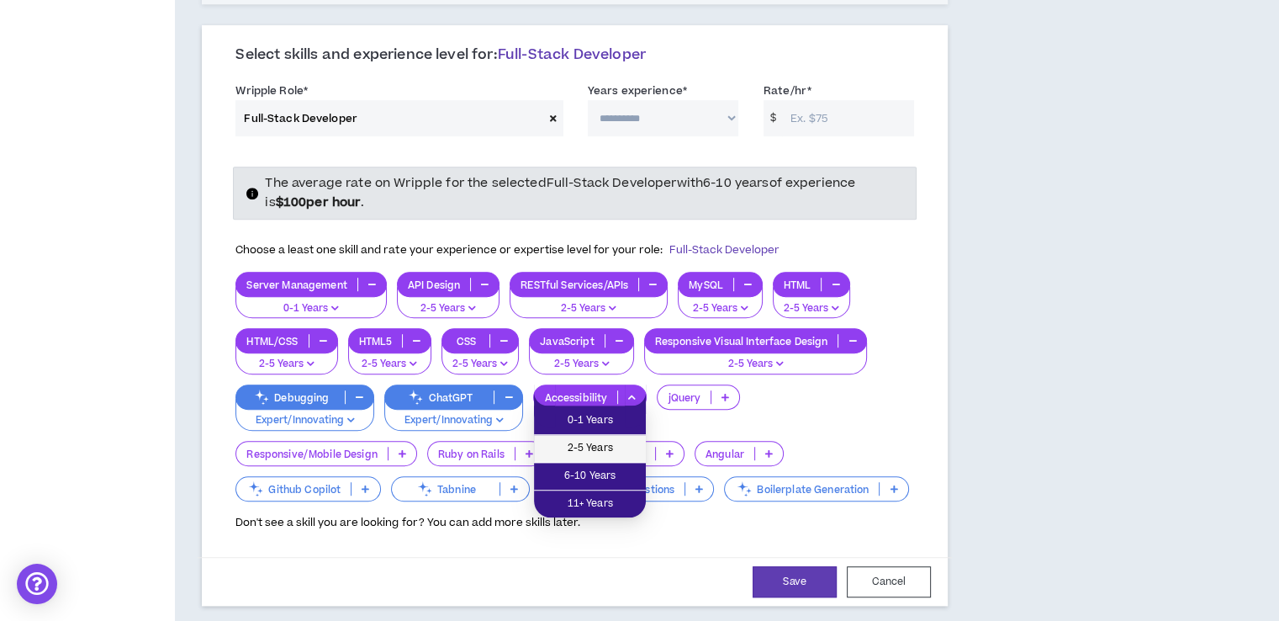
click at [612, 441] on span "2-5 Years" at bounding box center [590, 448] width 92 height 19
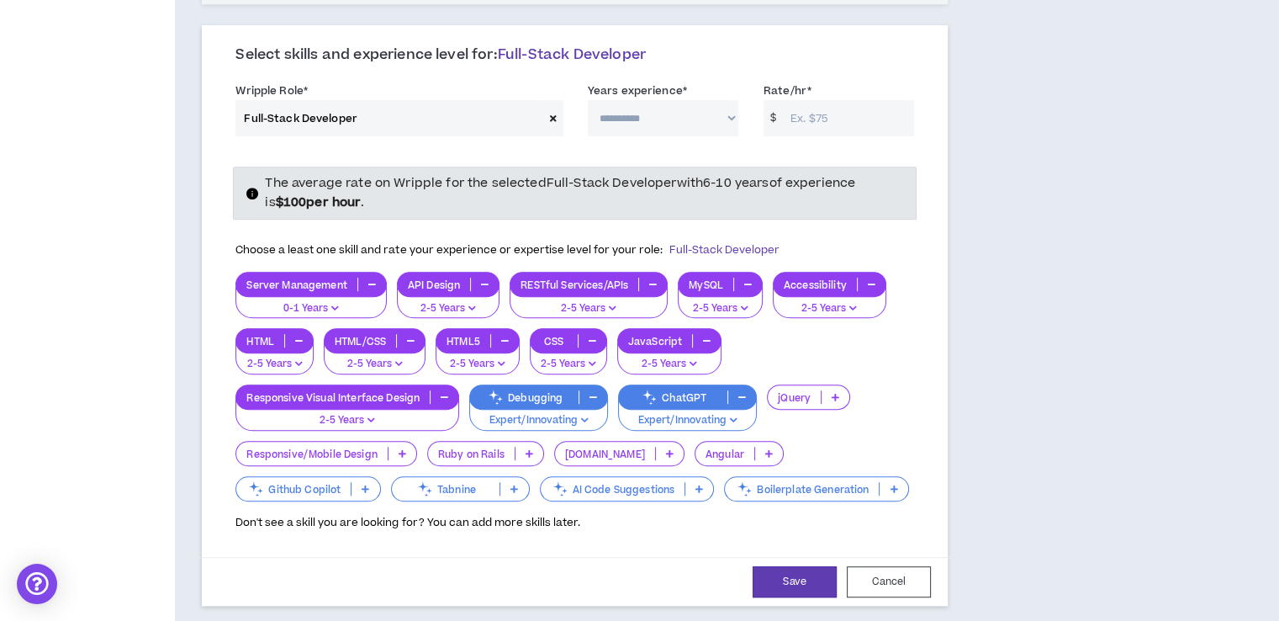
click at [400, 454] on p at bounding box center [403, 453] width 28 height 13
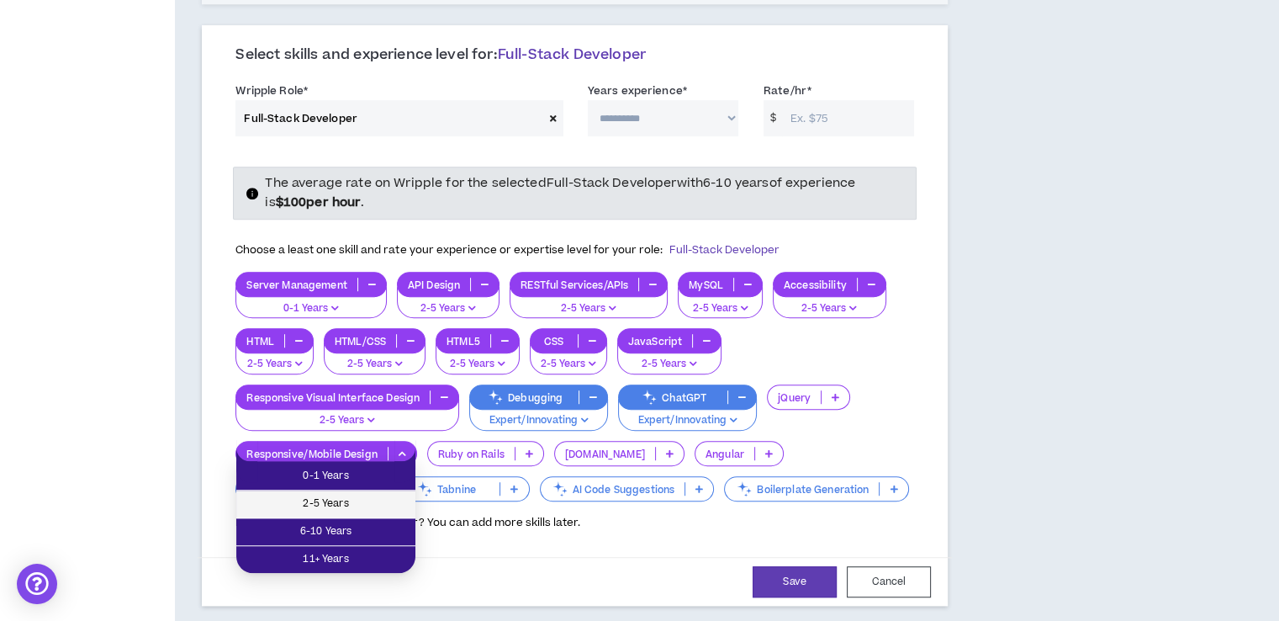
click at [349, 500] on span "2-5 Years" at bounding box center [325, 503] width 159 height 19
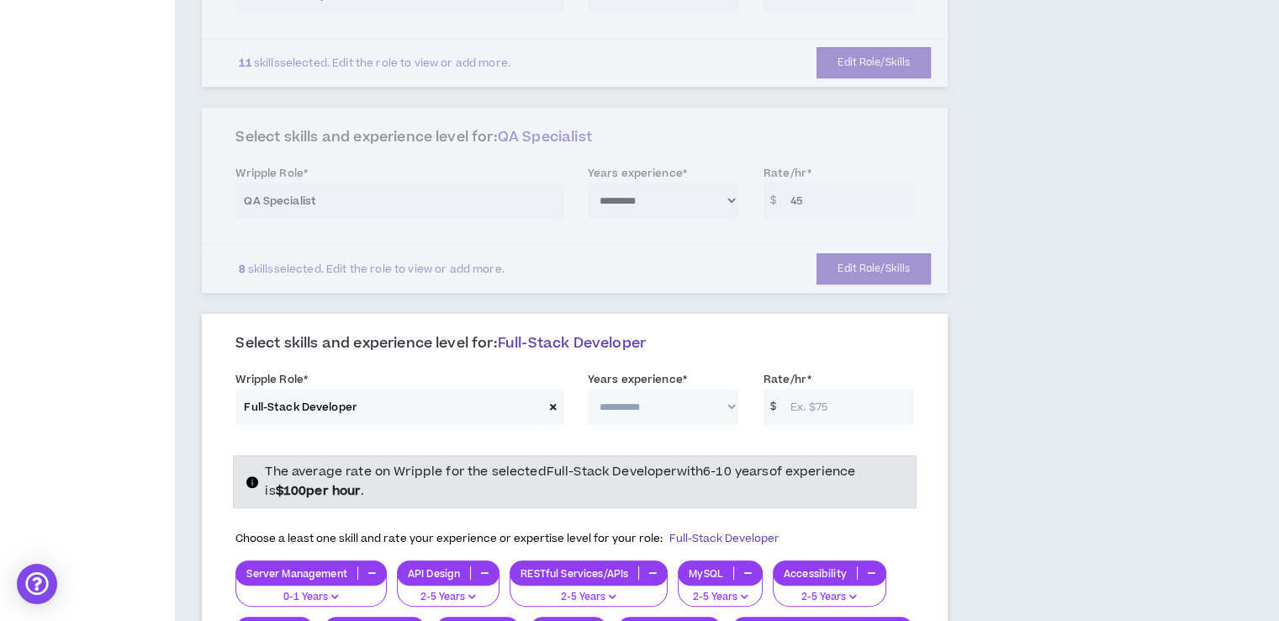
scroll to position [716, 0]
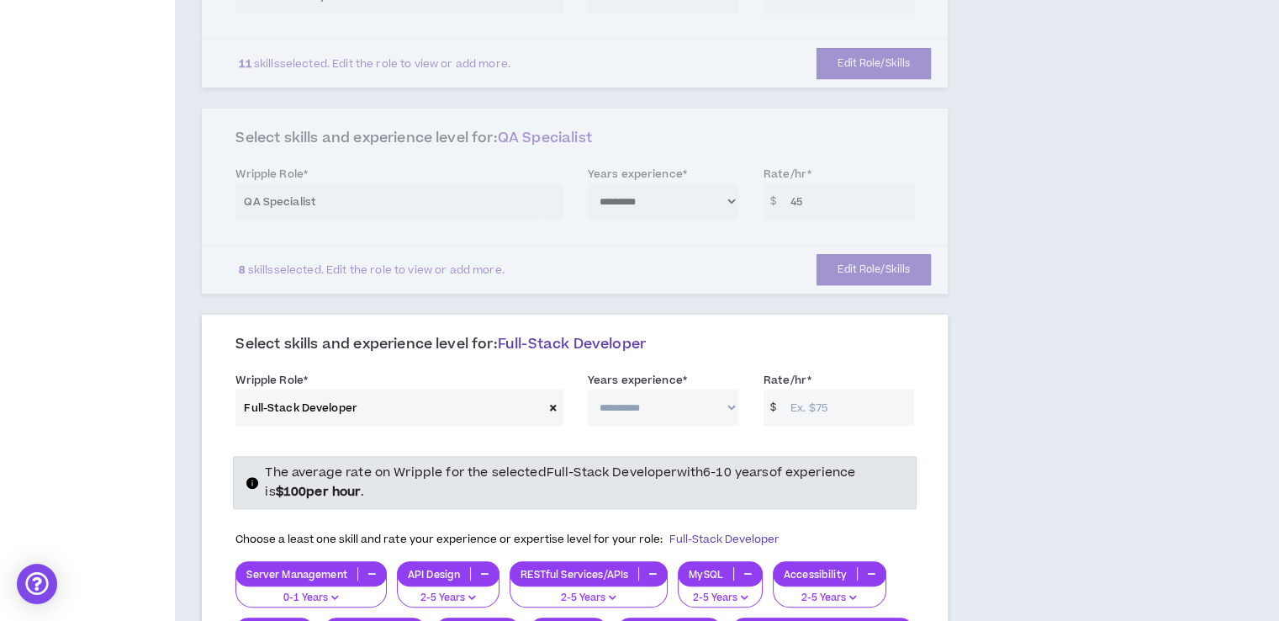
click at [665, 394] on select "**********" at bounding box center [663, 407] width 151 height 36
select select "**"
click at [588, 389] on select "**********" at bounding box center [663, 407] width 151 height 36
click at [854, 389] on input "Rate/hr *" at bounding box center [848, 407] width 132 height 36
type input "5"
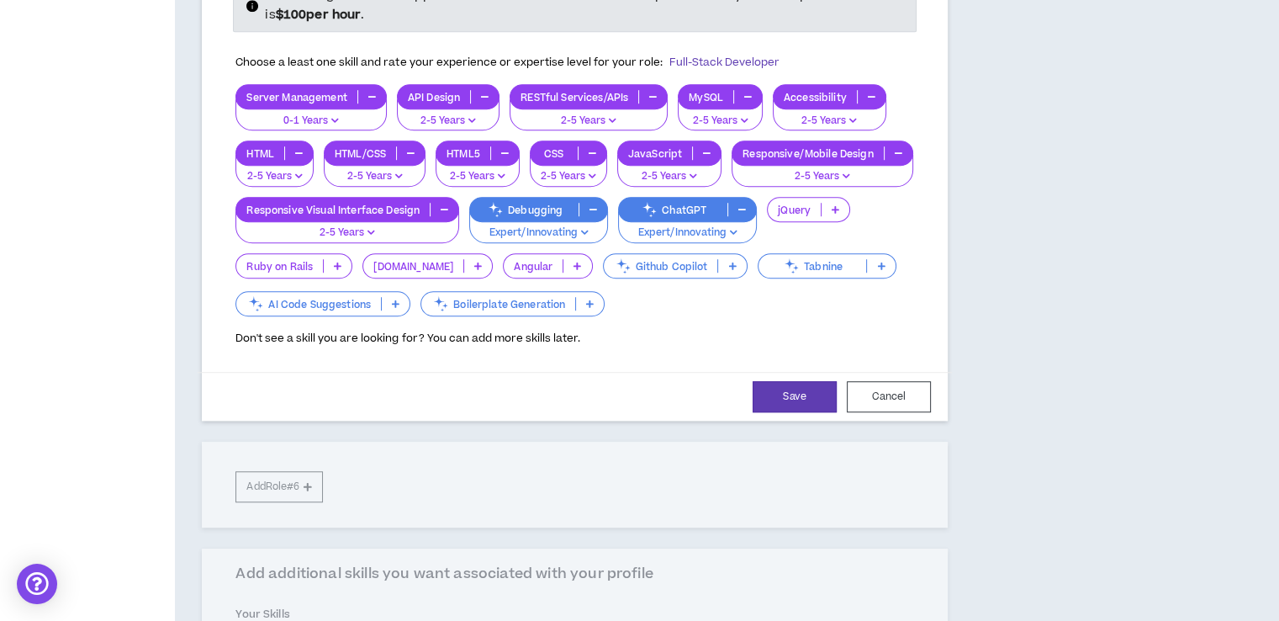
scroll to position [1208, 0]
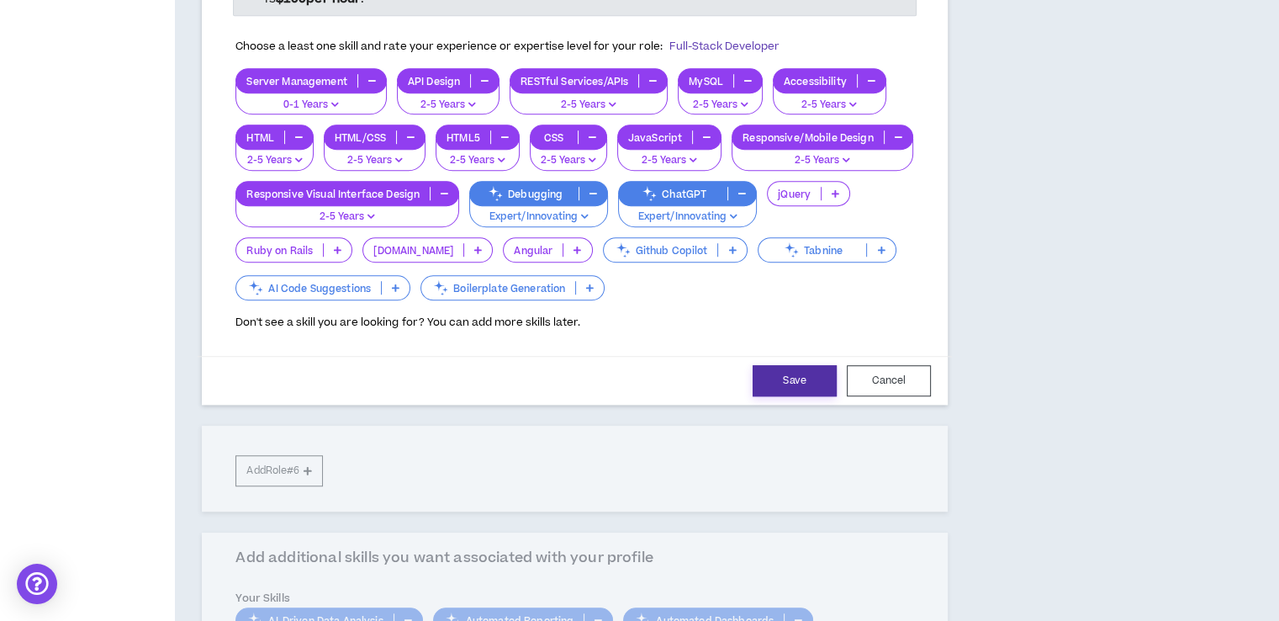
type input "45"
click at [817, 374] on button "Save" at bounding box center [795, 380] width 84 height 31
select select "**"
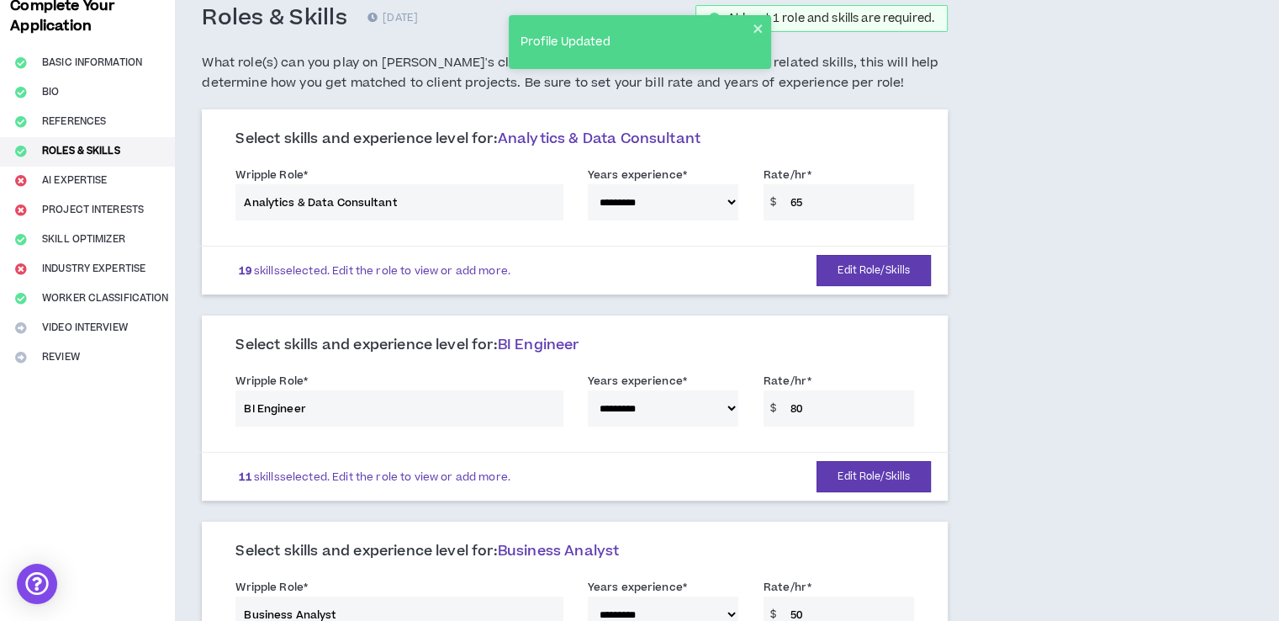
scroll to position [98, 0]
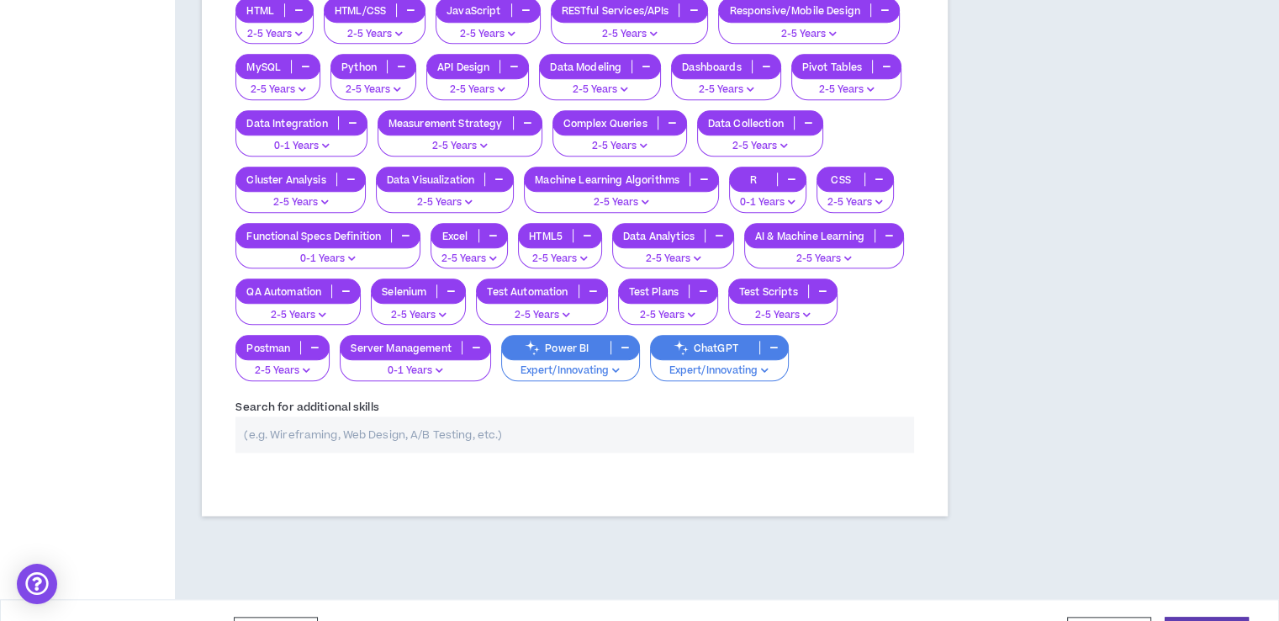
scroll to position [1682, 0]
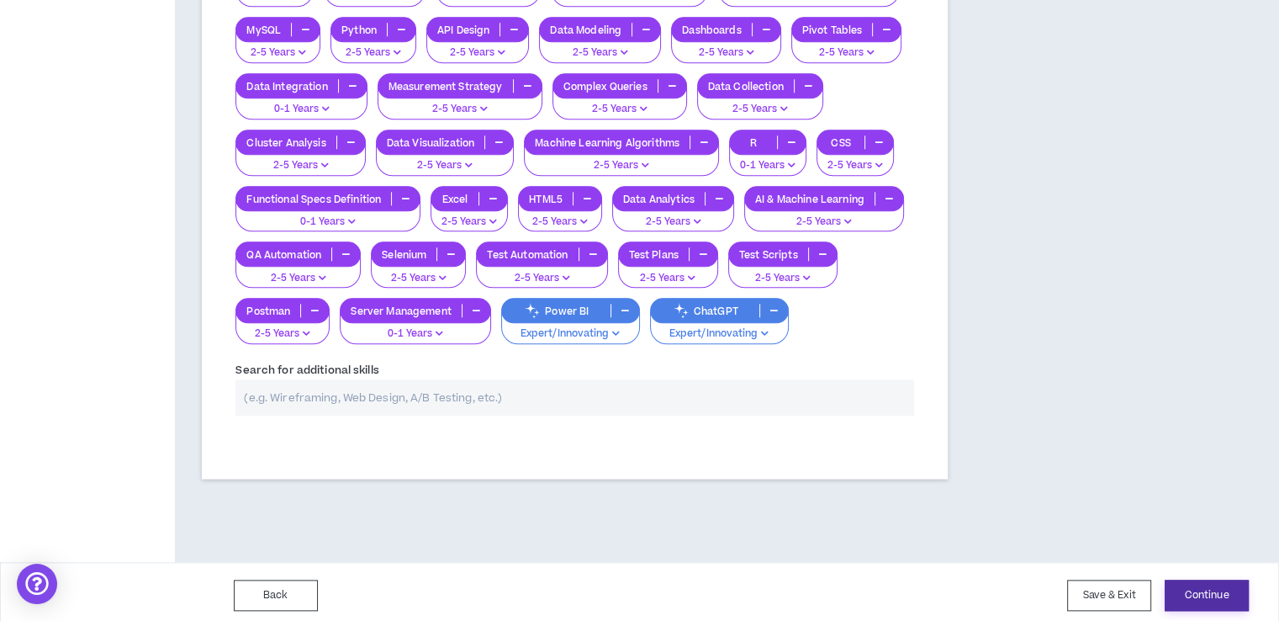
click at [1214, 598] on button "Continue" at bounding box center [1207, 594] width 84 height 31
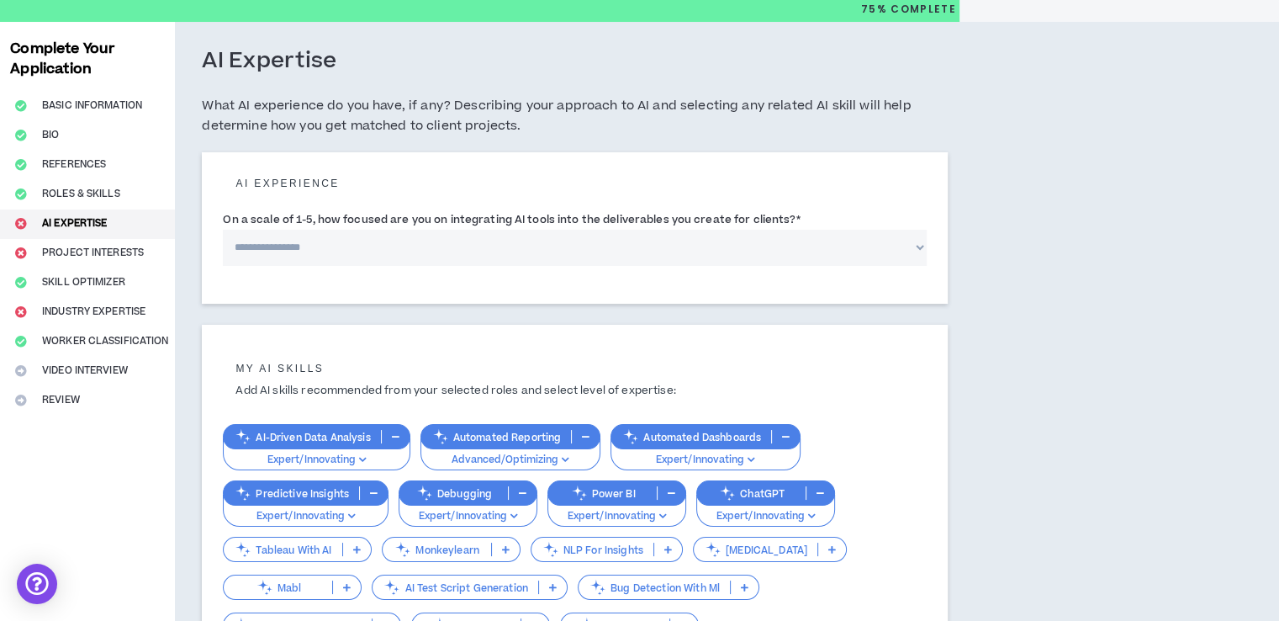
scroll to position [56, 0]
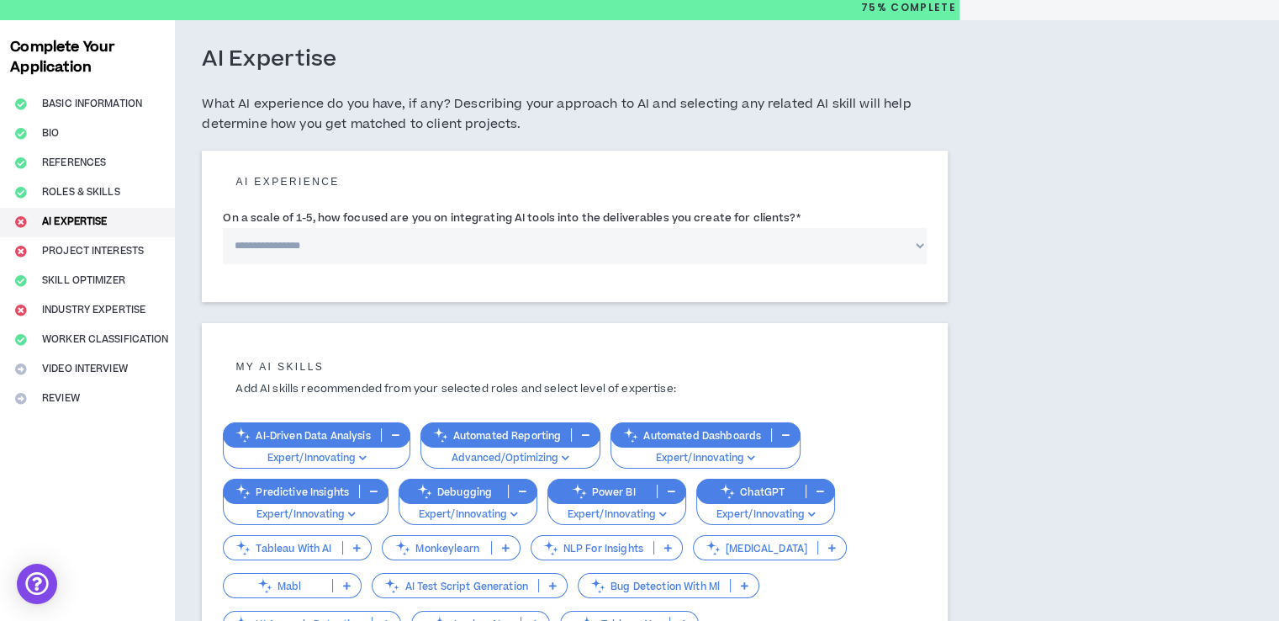
click at [370, 253] on select "**********" at bounding box center [575, 246] width 704 height 36
select select "*"
click at [223, 228] on select "**********" at bounding box center [575, 246] width 704 height 36
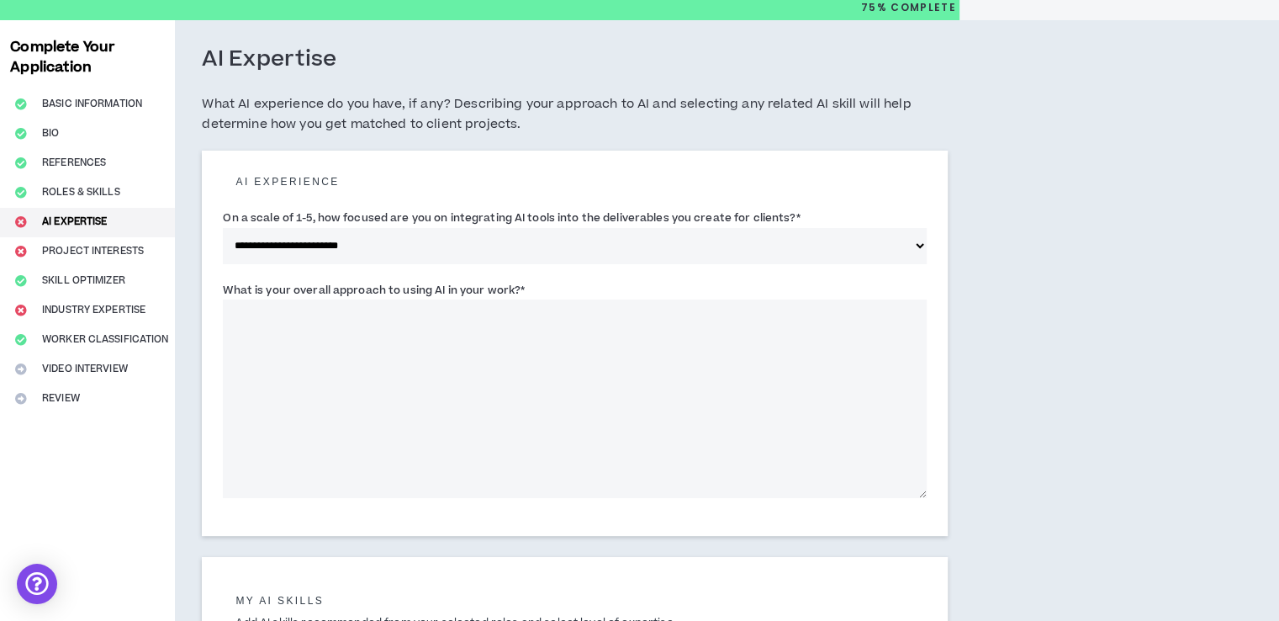
click at [422, 369] on textarea "What is your overall approach to using AI in your work? *" at bounding box center [575, 398] width 704 height 198
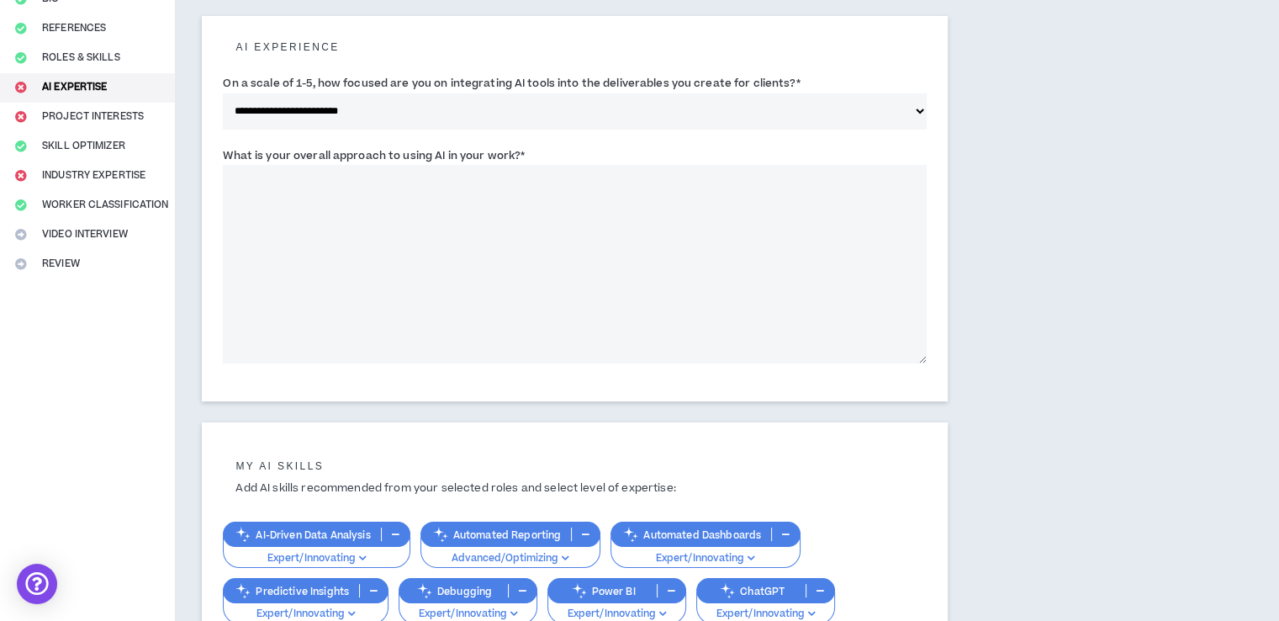
scroll to position [191, 0]
click at [116, 140] on div "Complete Your Application Basic Information Bio References Roles & Skills AI Ex…" at bounding box center [87, 453] width 175 height 1137
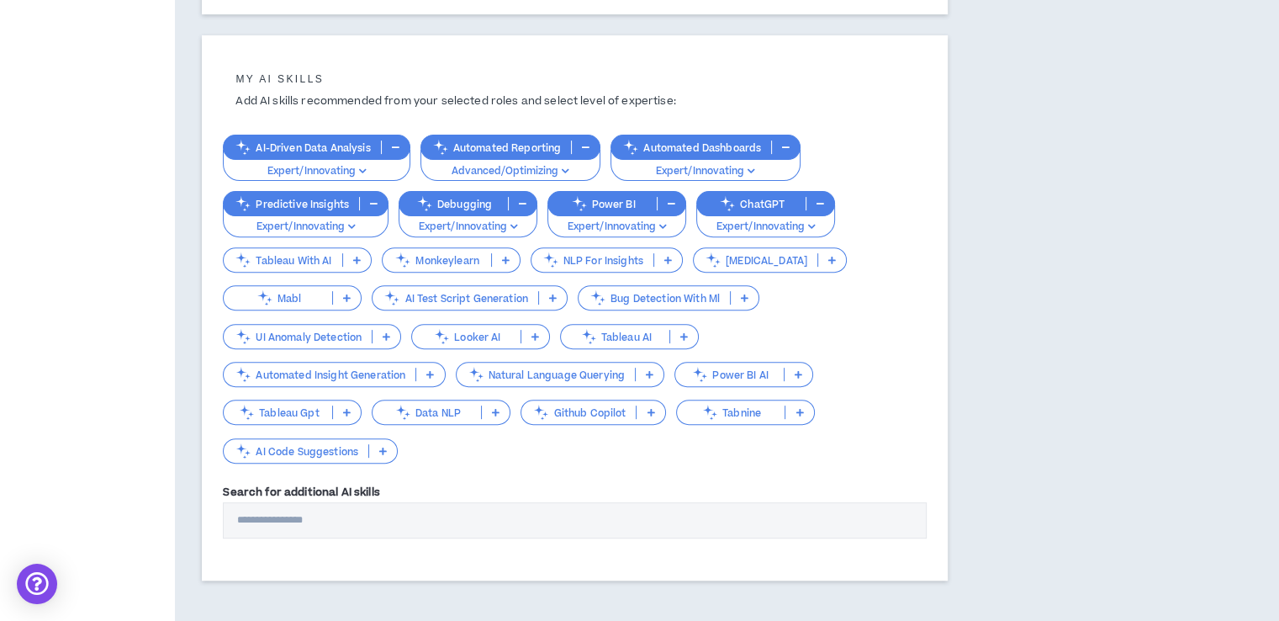
scroll to position [651, 0]
